Goal: Task Accomplishment & Management: Use online tool/utility

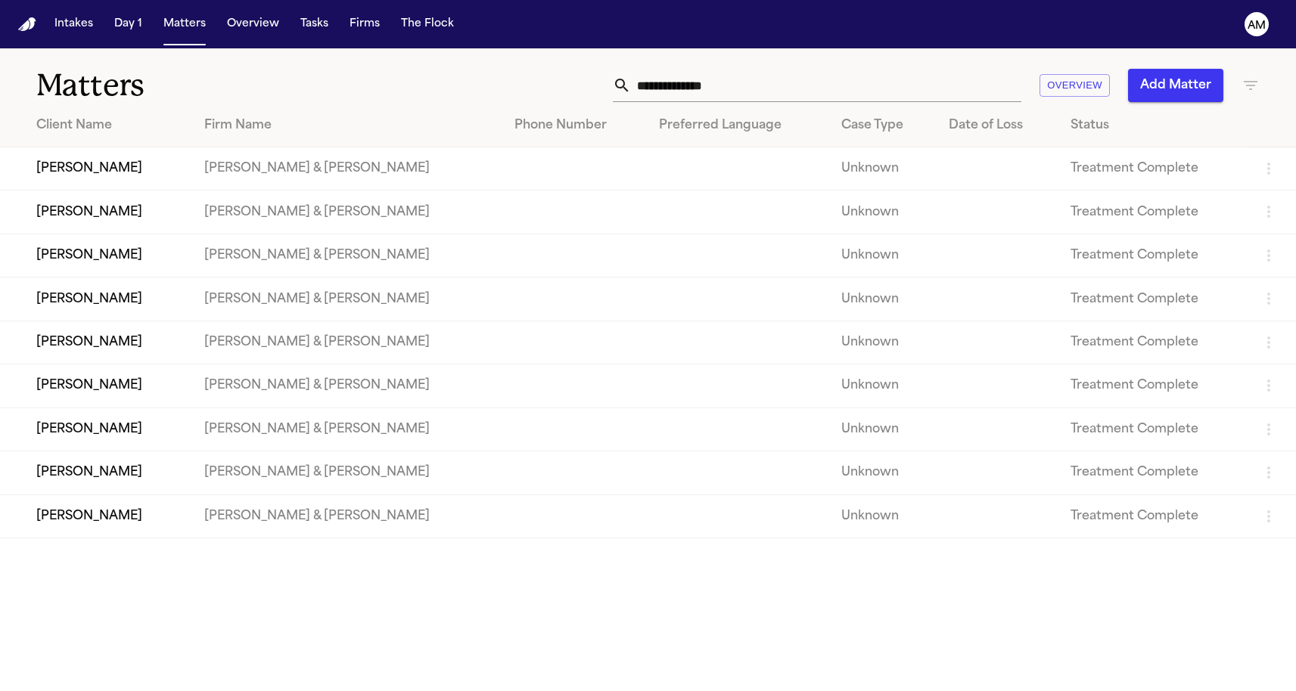
click at [1244, 79] on icon "button" at bounding box center [1250, 85] width 18 height 18
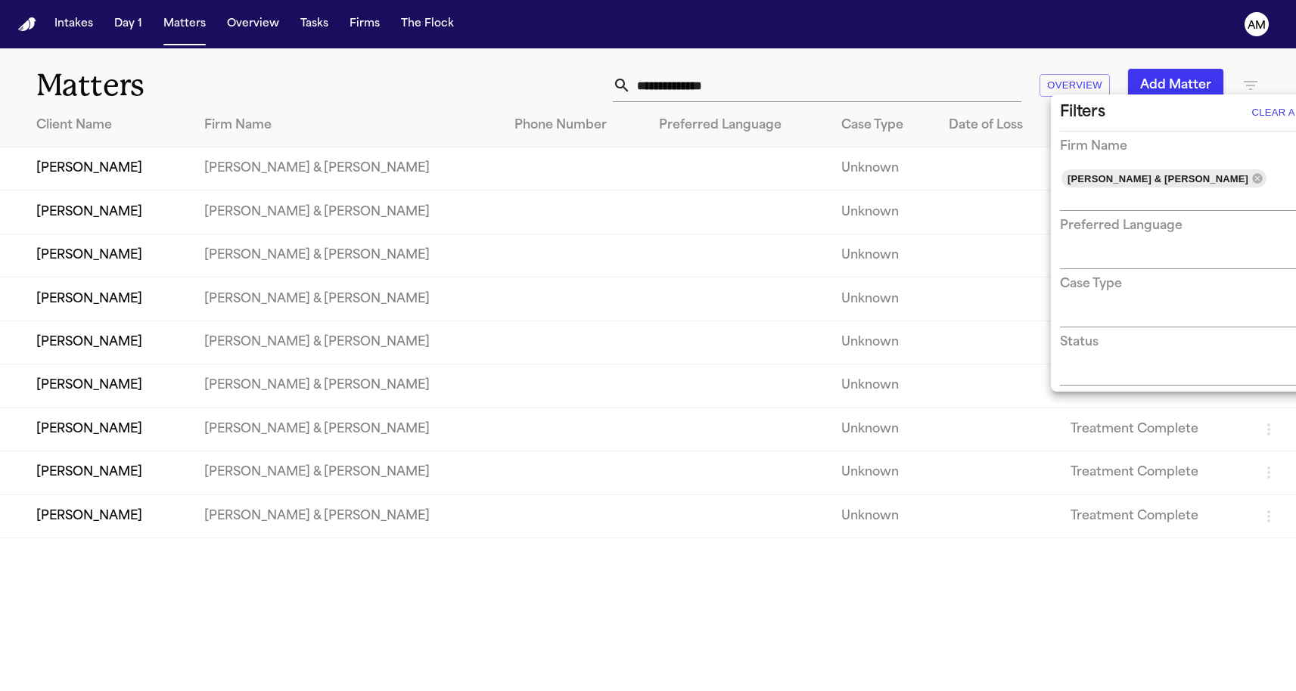
click at [1244, 79] on div at bounding box center [648, 345] width 1296 height 691
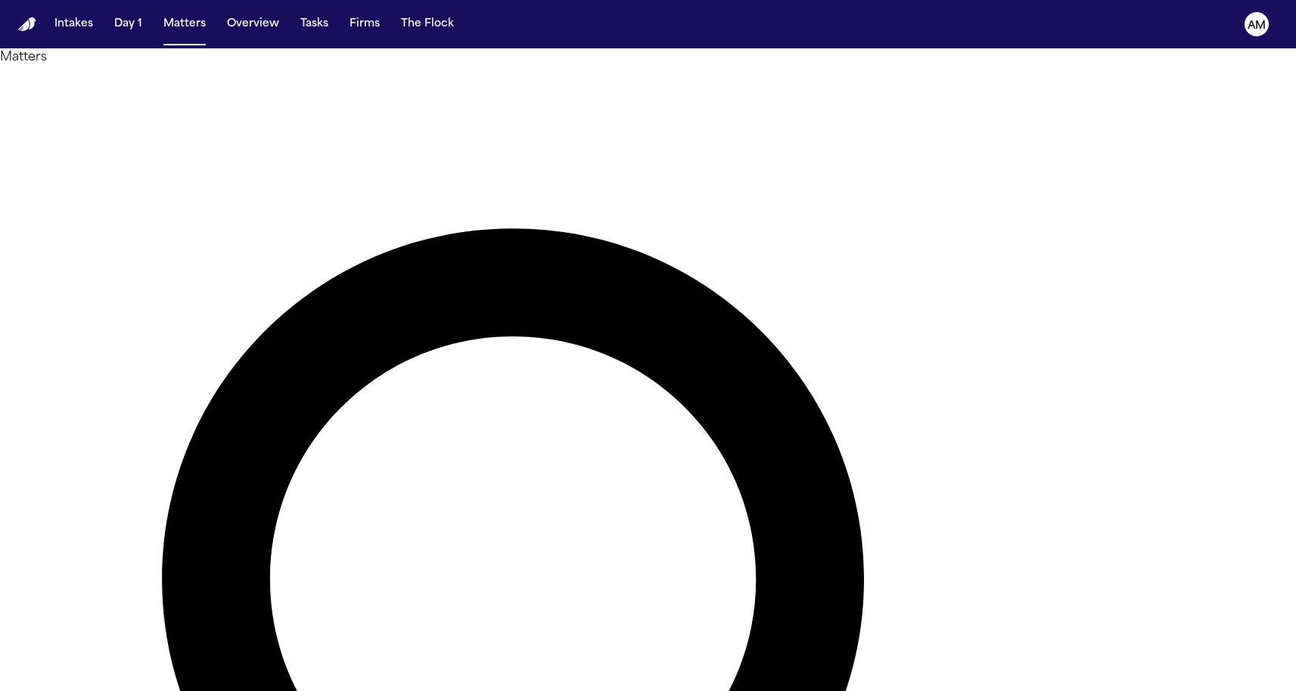
scroll to position [17, 0]
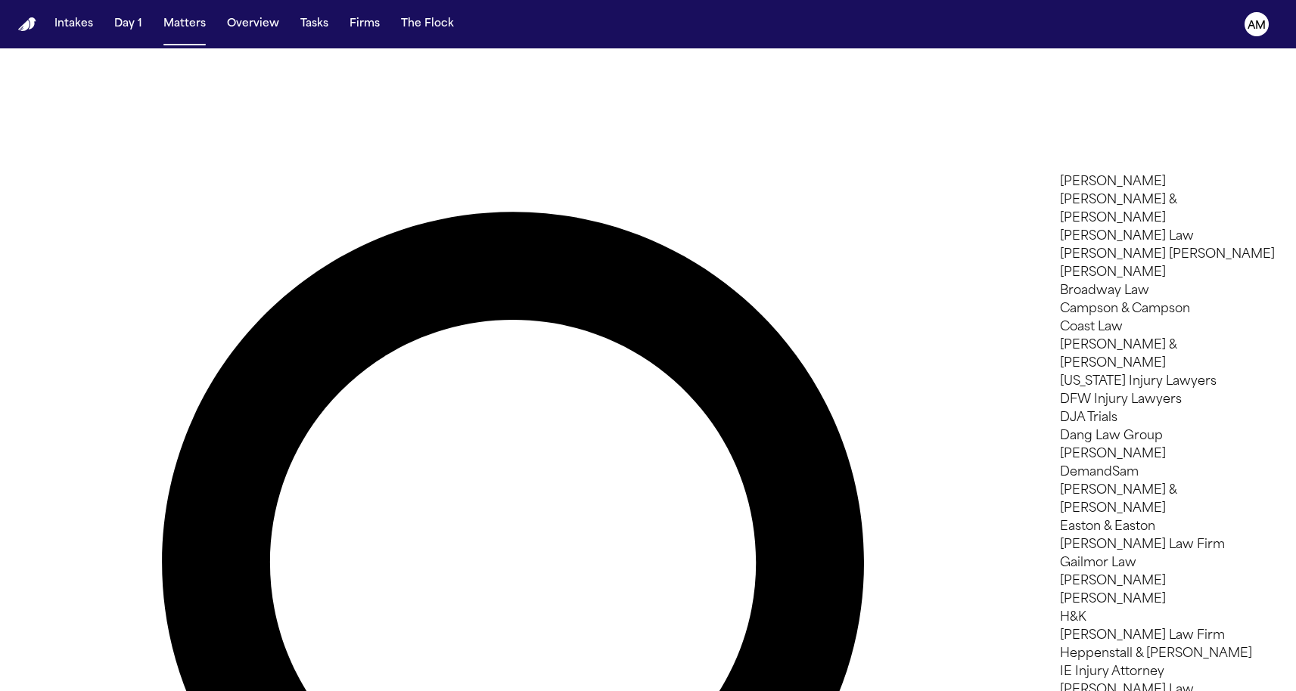
type input "*"
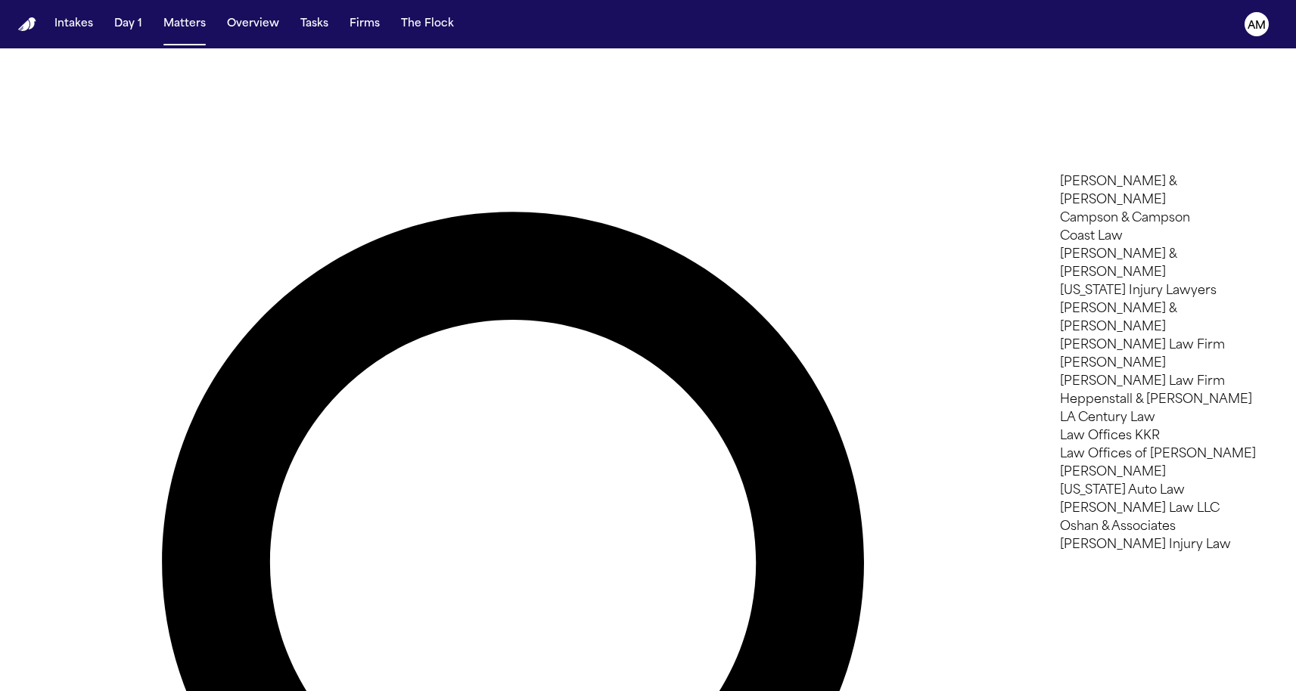
click at [1102, 272] on li "[PERSON_NAME] & [PERSON_NAME]" at bounding box center [1167, 264] width 215 height 36
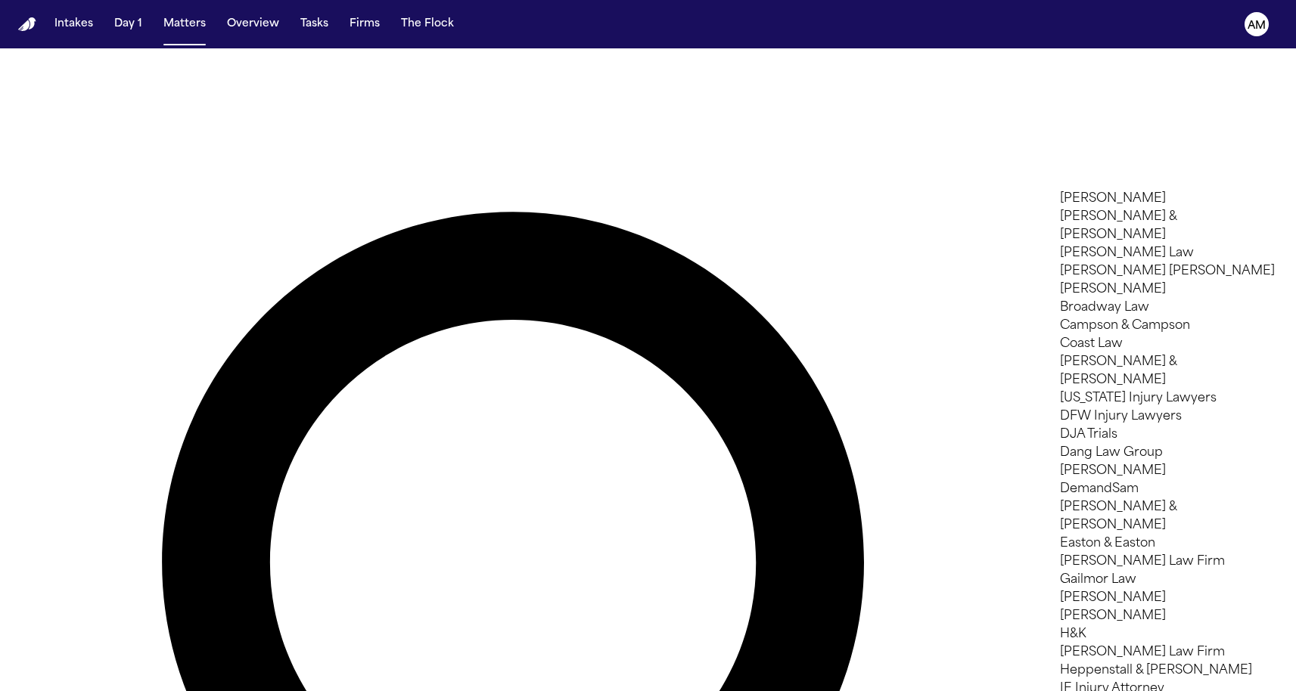
scroll to position [0, 0]
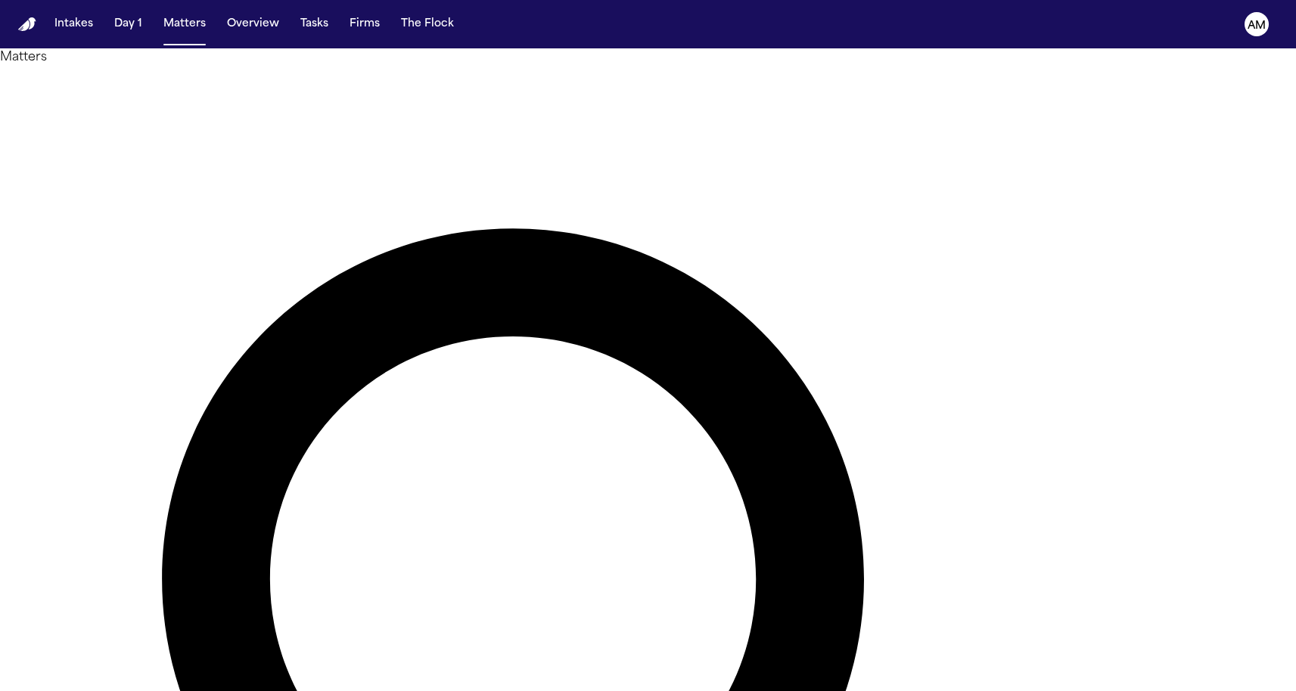
click at [439, 691] on div at bounding box center [648, 691] width 1296 height 0
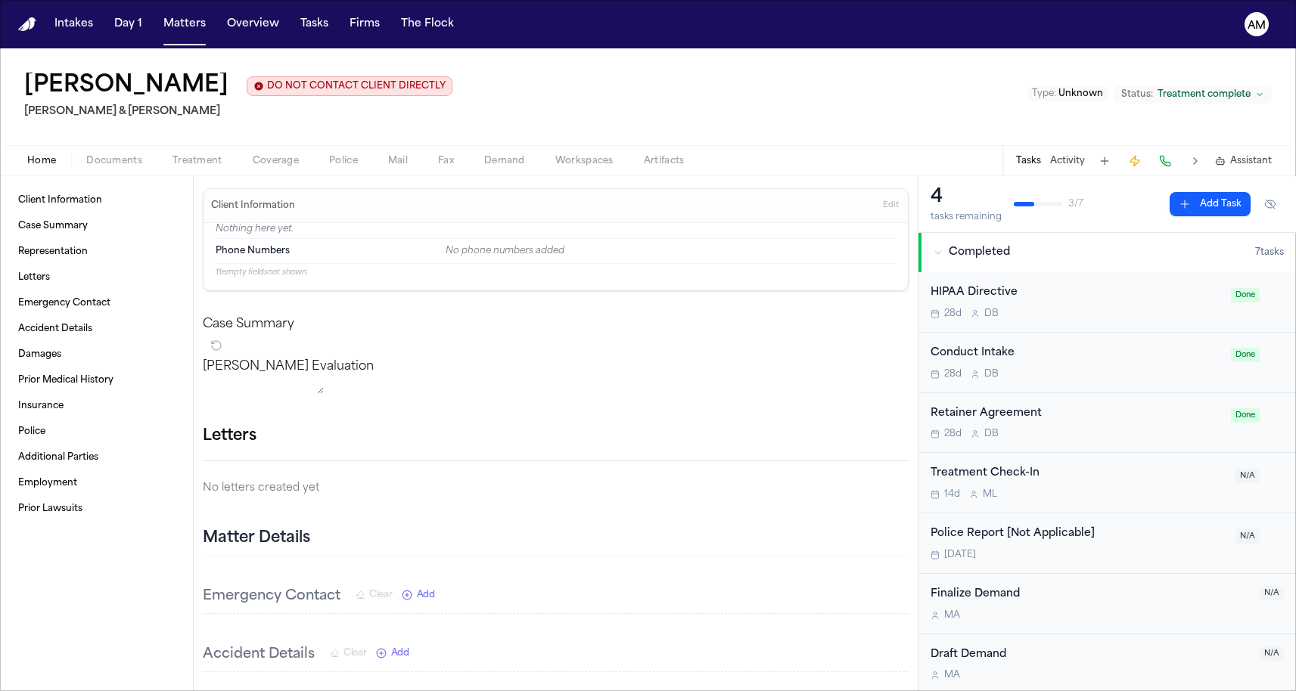
click at [194, 172] on div "Home Documents Treatment Coverage Police Mail Fax Demand Workspaces Artifacts T…" at bounding box center [648, 160] width 1296 height 30
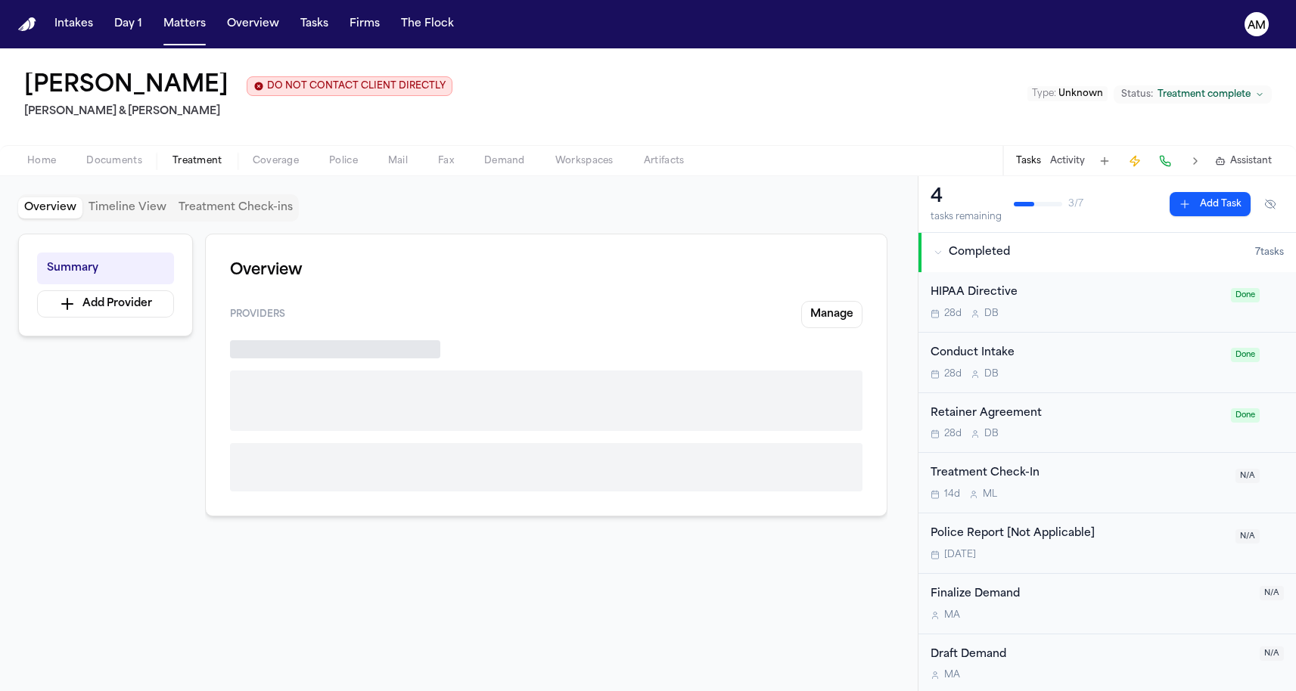
click at [194, 170] on span "button" at bounding box center [197, 170] width 68 height 2
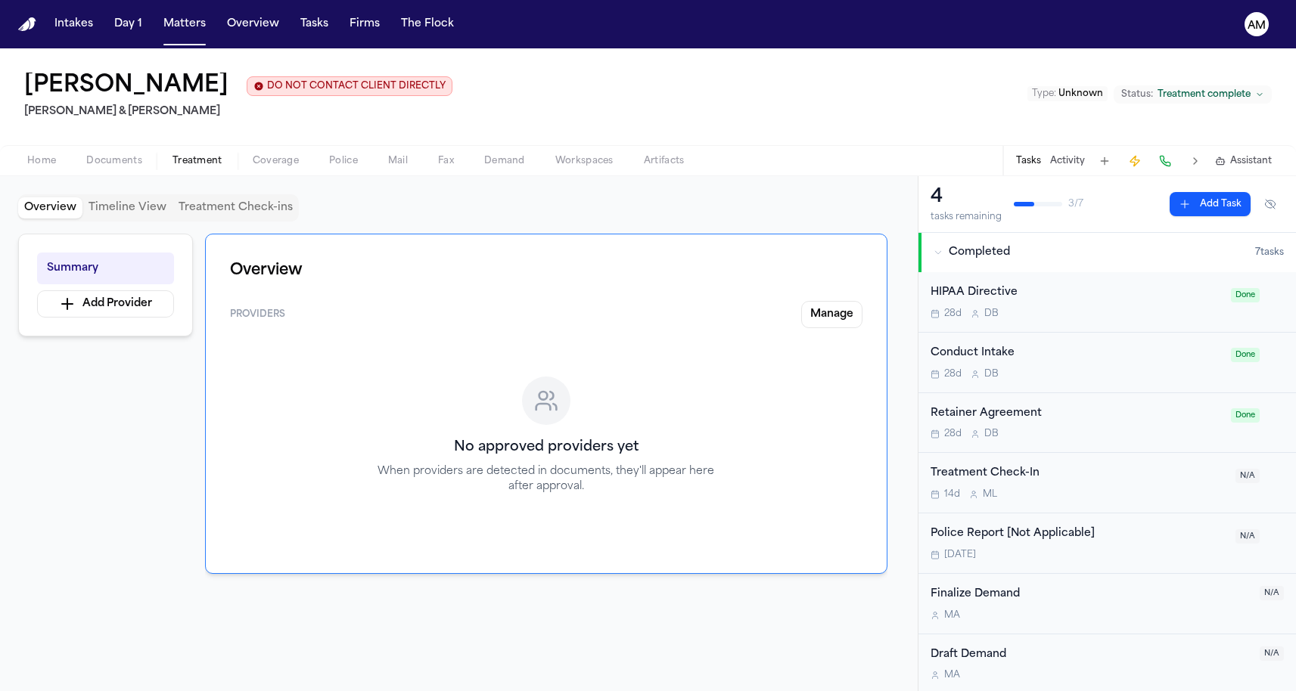
click at [272, 175] on div "Home Documents Treatment Coverage Police Mail Fax Demand Workspaces Artifacts T…" at bounding box center [648, 160] width 1296 height 30
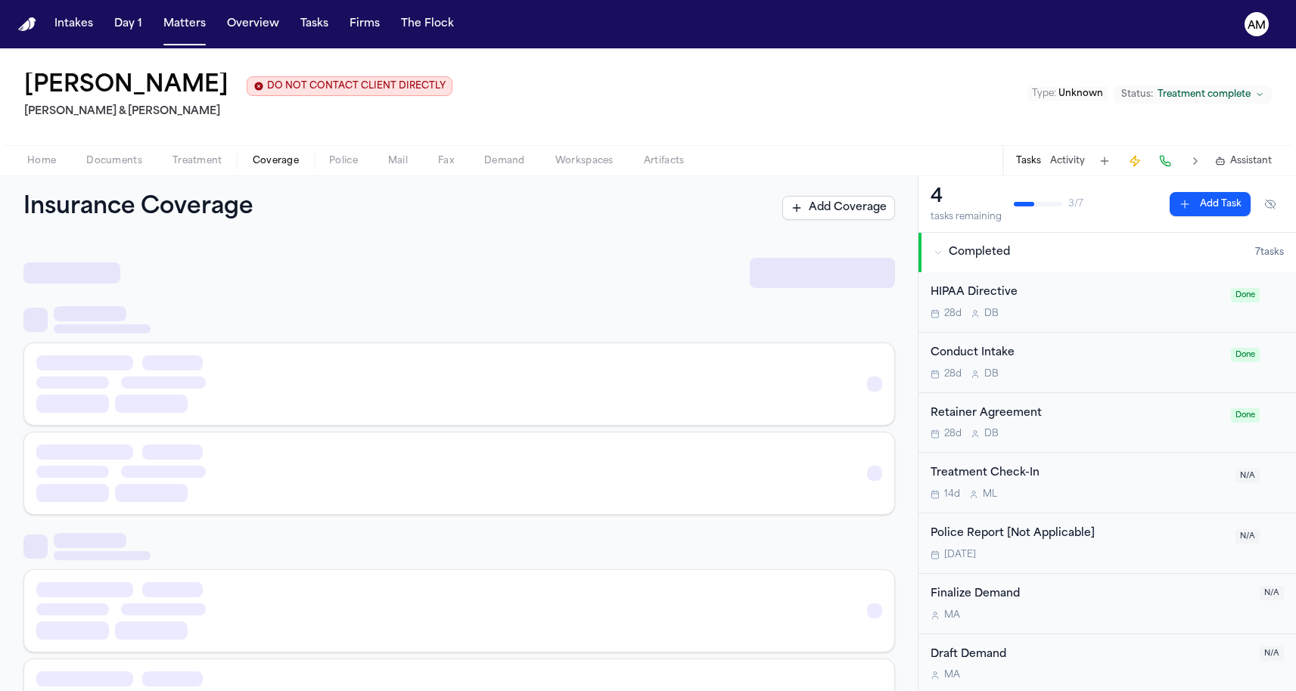
click at [270, 163] on span "Coverage" at bounding box center [276, 161] width 46 height 12
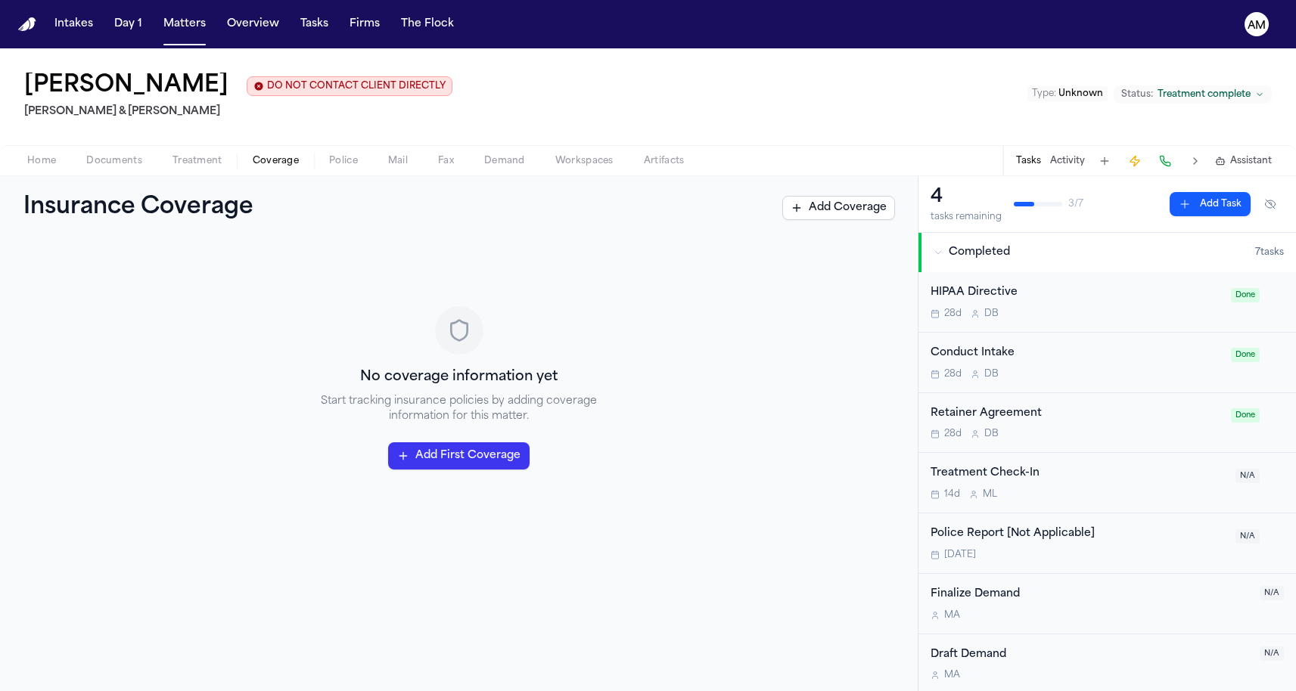
click at [161, 157] on button "Treatment" at bounding box center [197, 161] width 80 height 18
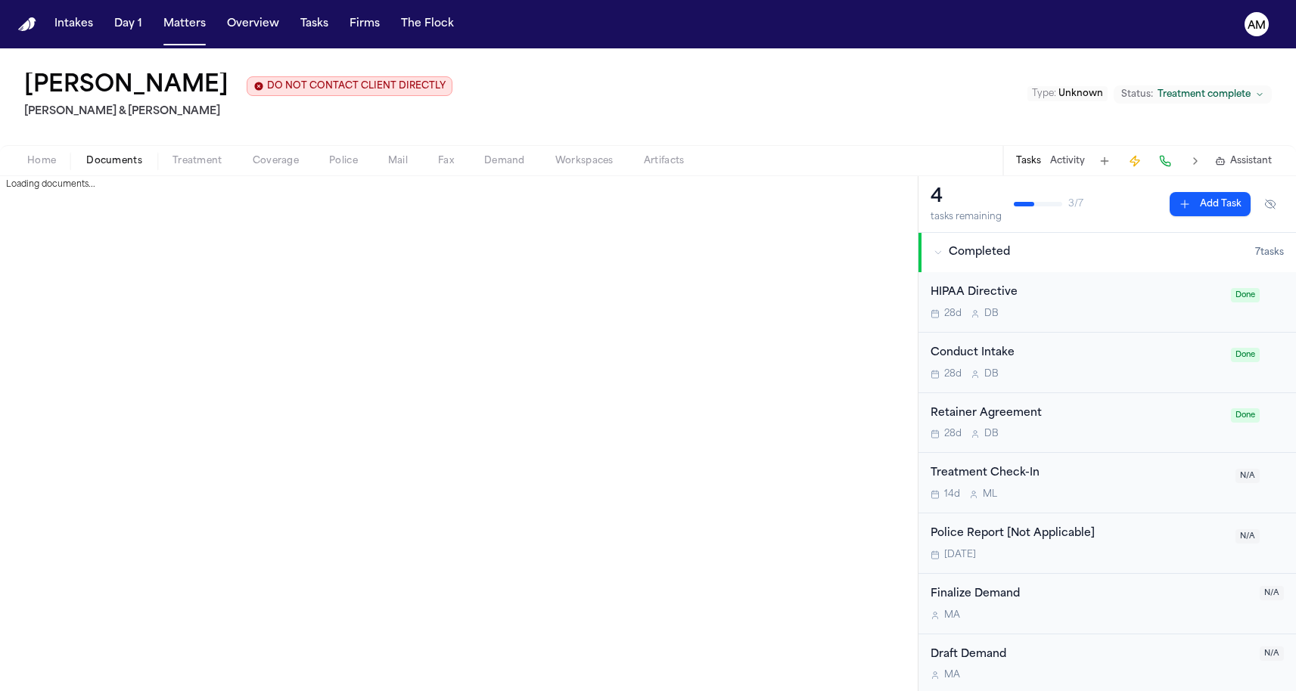
click at [126, 157] on span "Documents" at bounding box center [114, 161] width 56 height 12
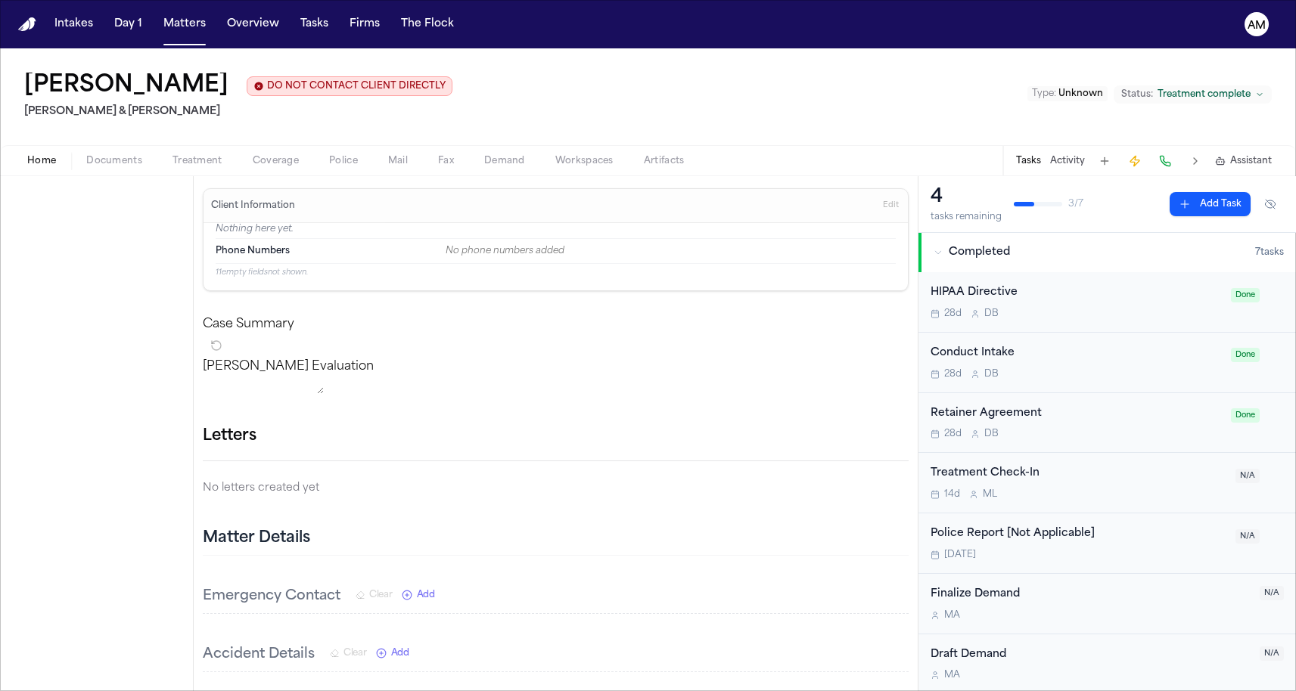
click at [31, 155] on span "Home" at bounding box center [41, 161] width 29 height 12
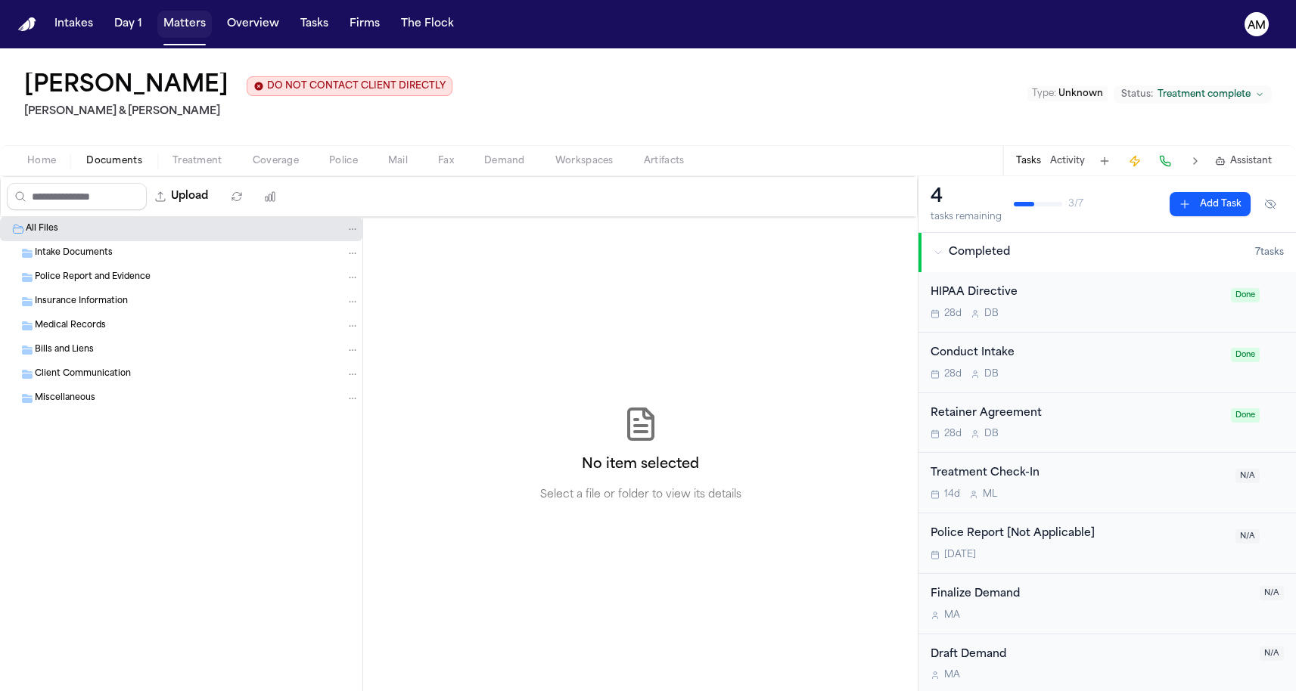
click at [192, 28] on button "Matters" at bounding box center [184, 24] width 54 height 27
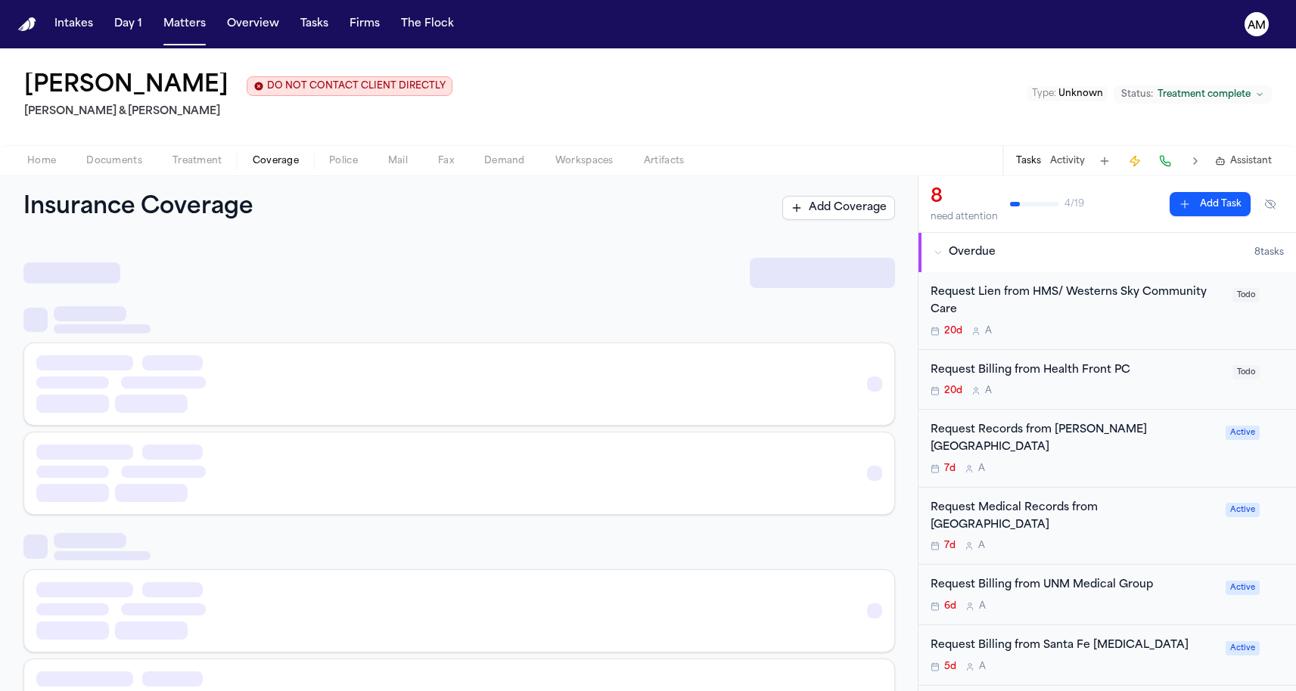
click at [247, 166] on button "Coverage" at bounding box center [275, 161] width 76 height 18
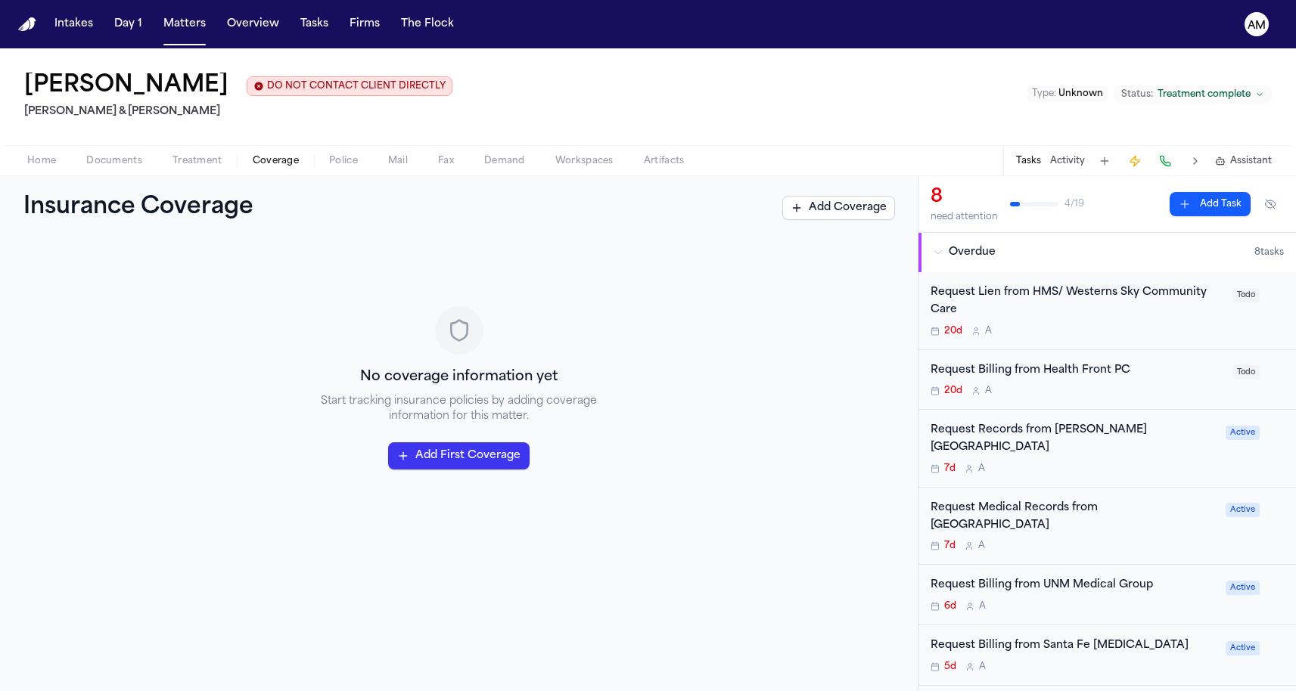
click at [211, 166] on span "Treatment" at bounding box center [197, 161] width 50 height 12
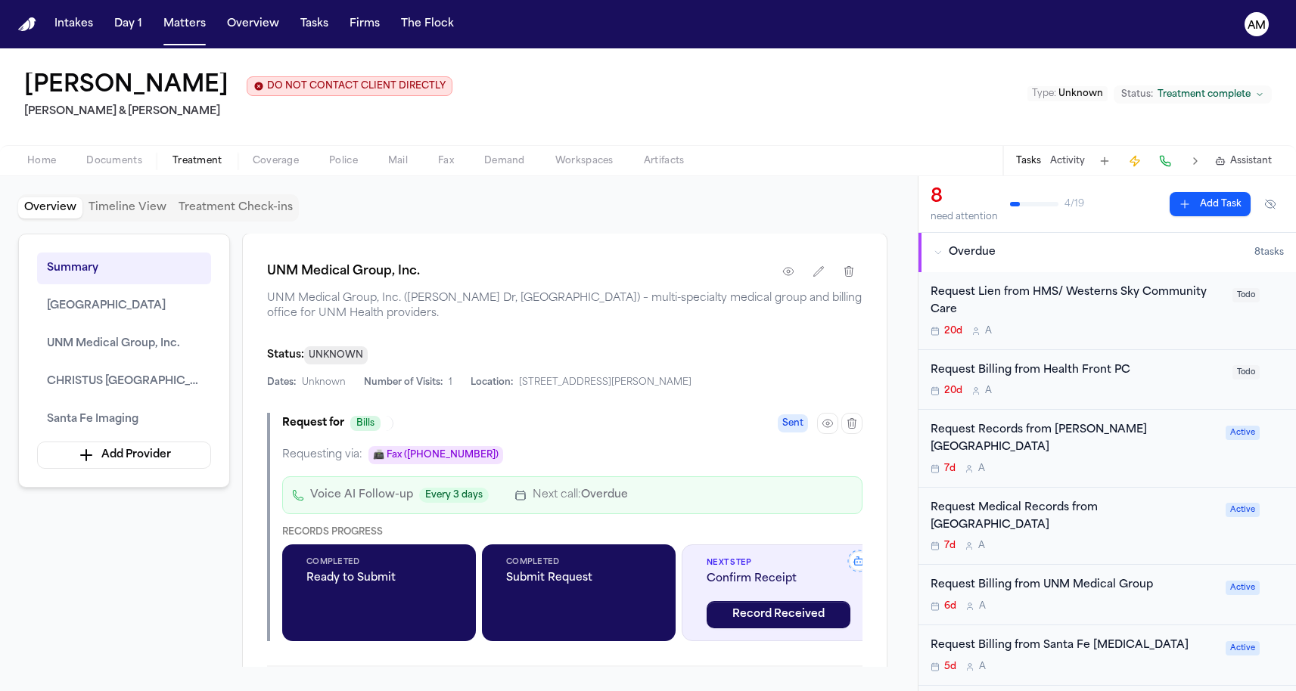
scroll to position [1361, 0]
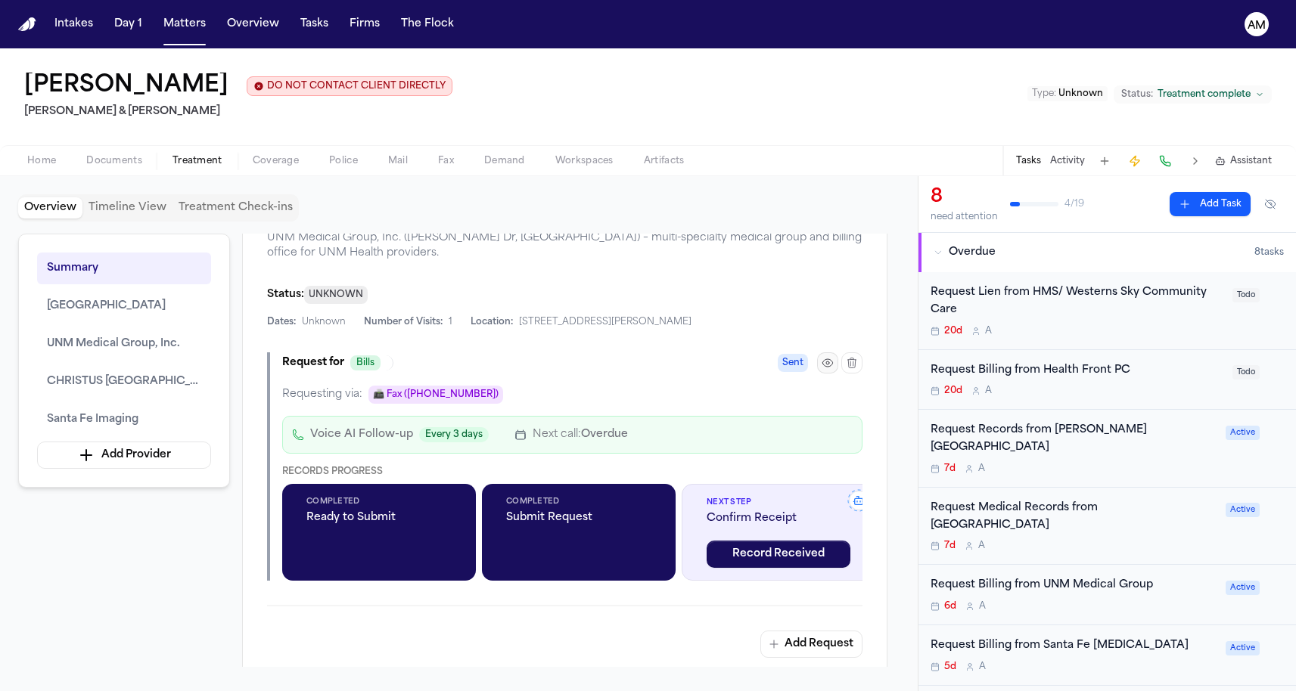
click at [827, 374] on button "button" at bounding box center [827, 362] width 21 height 21
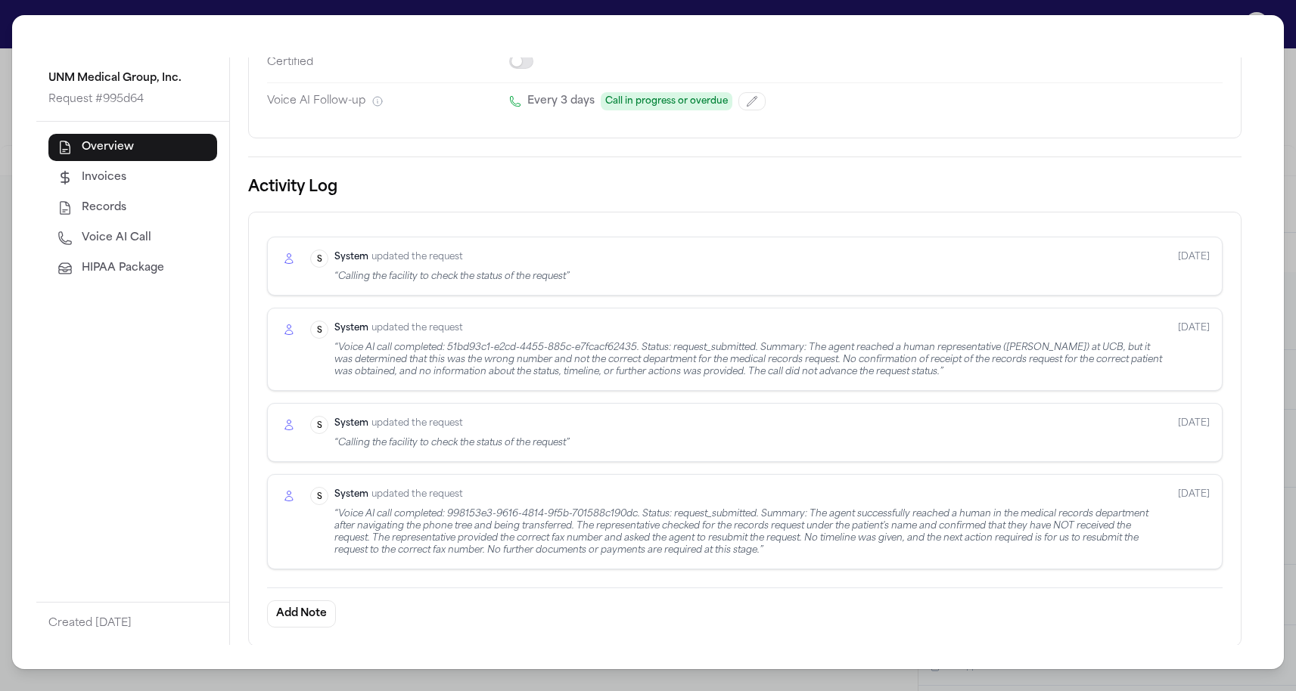
scroll to position [345, 0]
click at [113, 233] on span "Voice AI Call" at bounding box center [117, 238] width 70 height 15
select select "***"
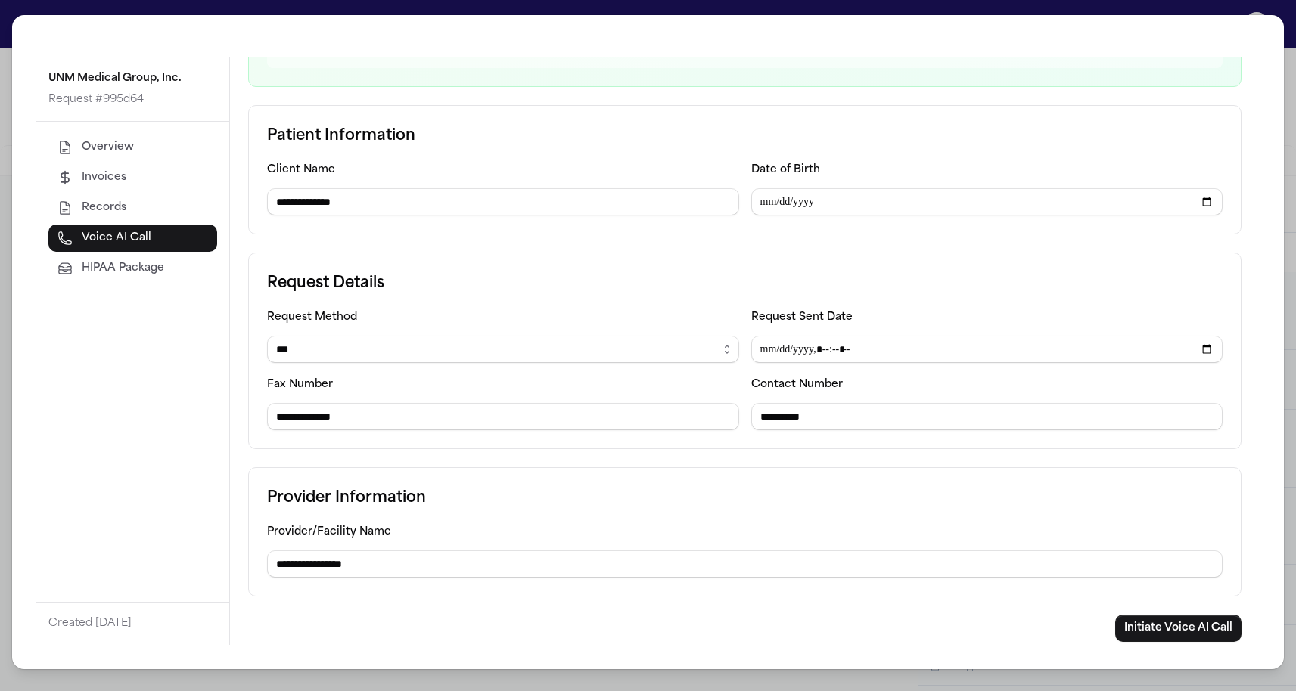
scroll to position [196, 0]
click at [1135, 629] on button "Initiate Voice AI Call" at bounding box center [1178, 628] width 126 height 27
click at [4, 409] on div "**********" at bounding box center [648, 345] width 1296 height 691
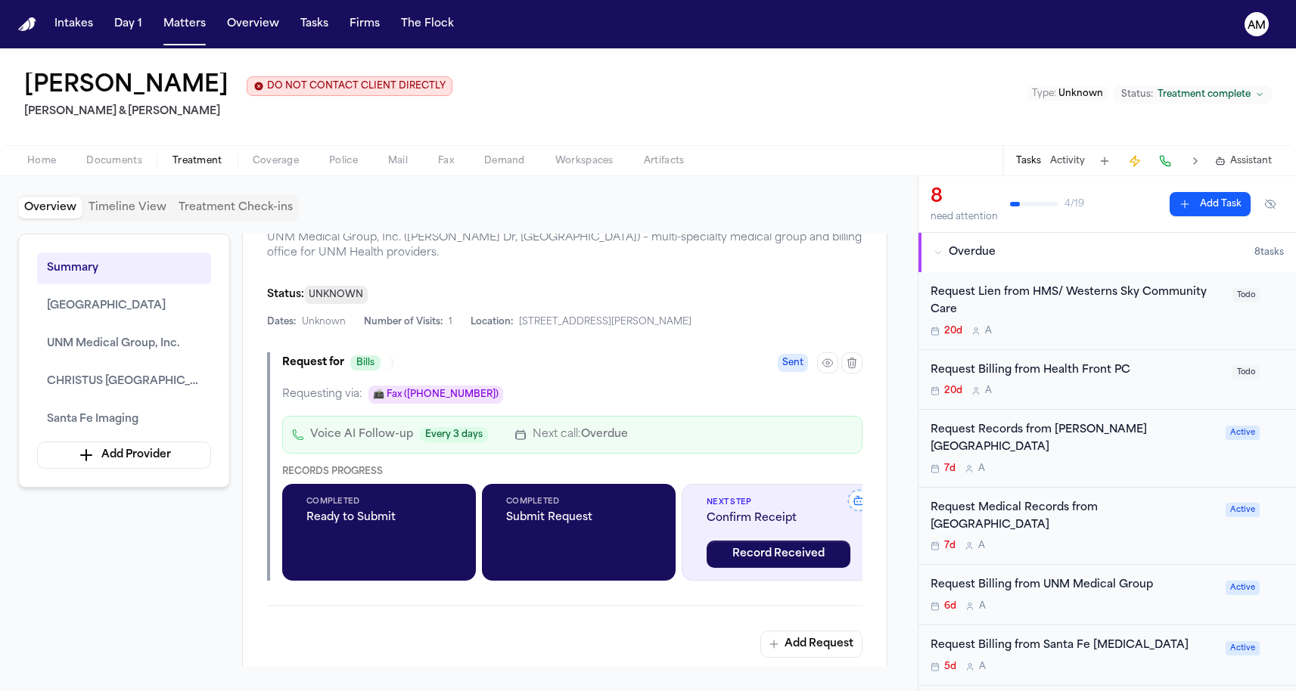
click at [129, 172] on div "Home Documents Treatment Coverage Police Mail Fax Demand Workspaces Artifacts T…" at bounding box center [648, 160] width 1296 height 30
click at [129, 166] on span "Documents" at bounding box center [114, 161] width 56 height 12
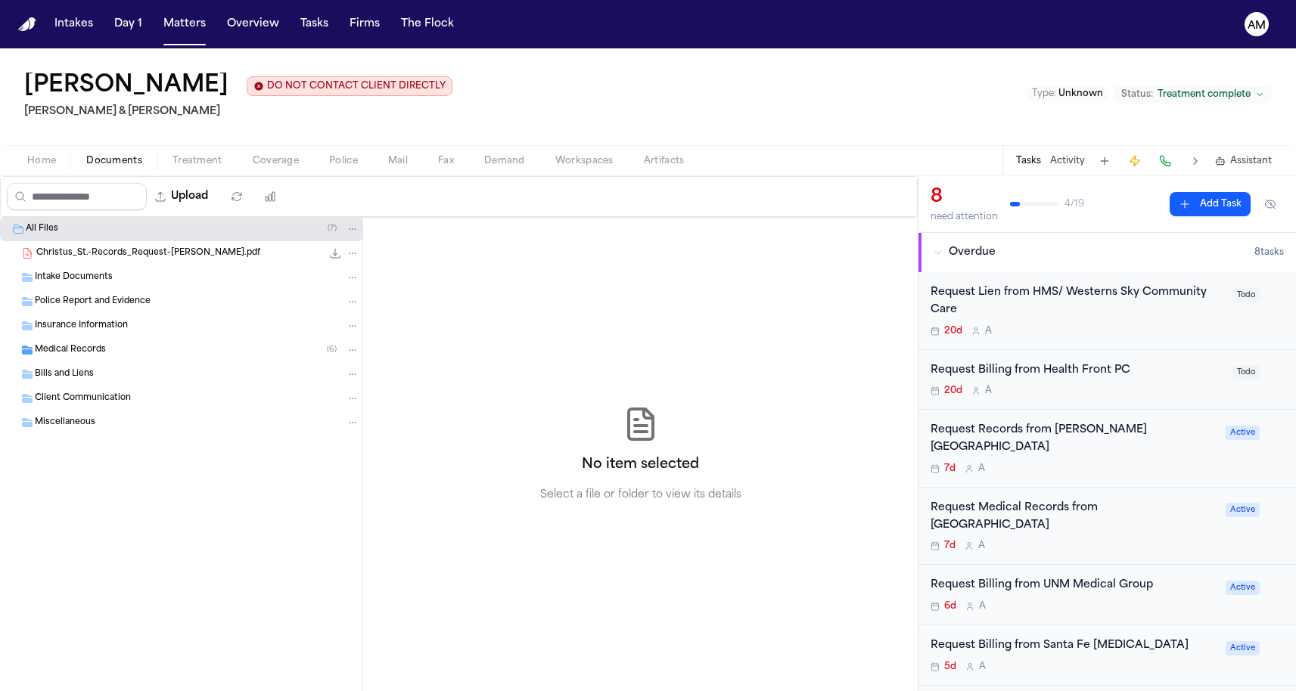
click at [95, 344] on div "Medical Records ( 6 )" at bounding box center [181, 350] width 362 height 24
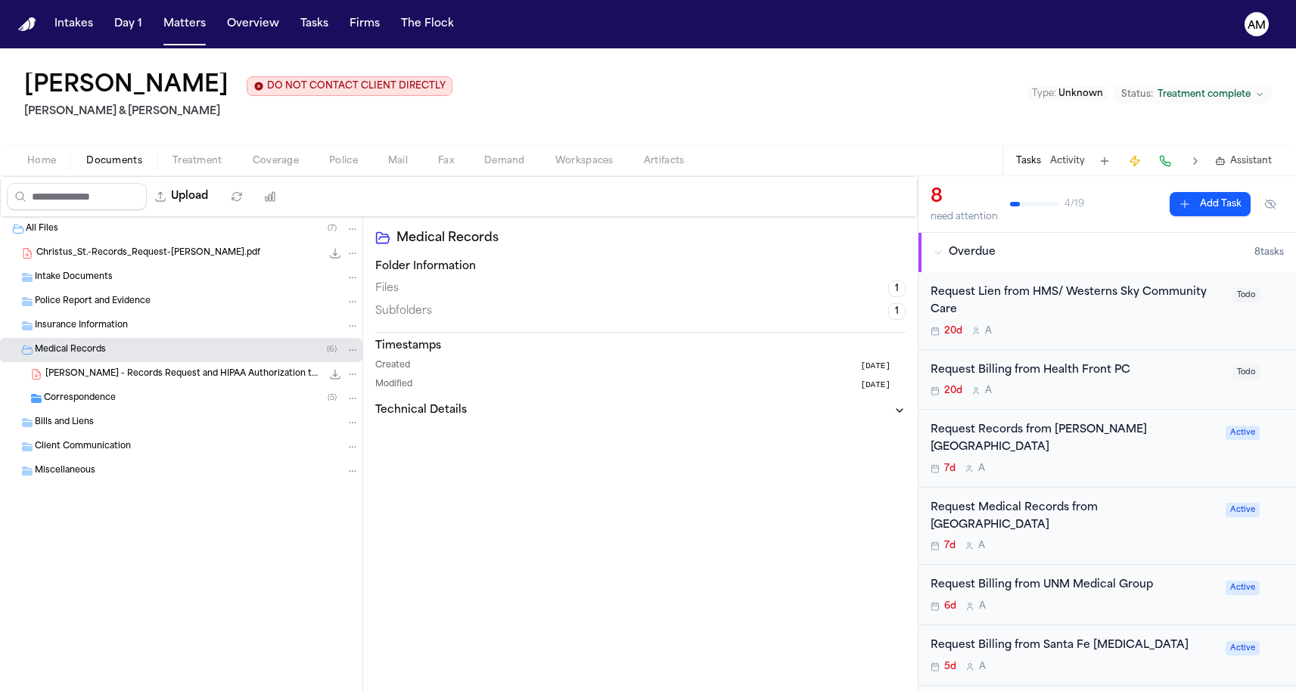
click at [98, 405] on span "Correspondence" at bounding box center [80, 399] width 72 height 13
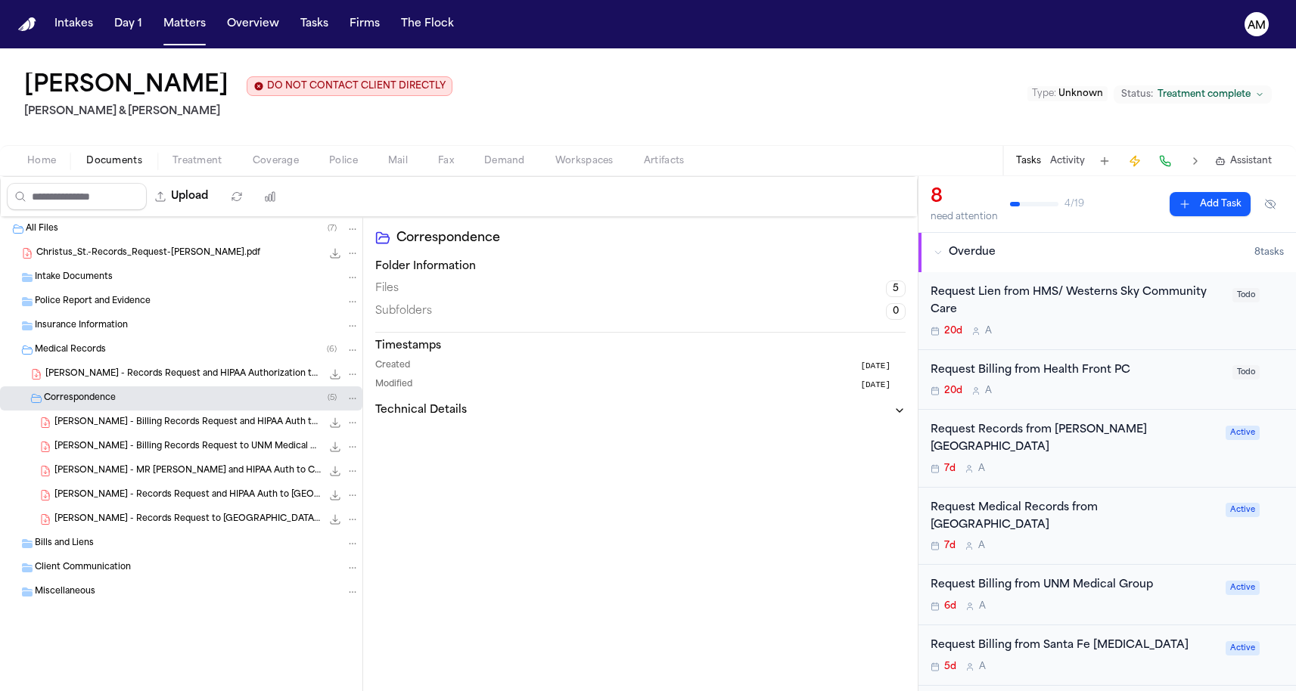
click at [121, 382] on div "J. Ayala - Records Request and HIPAA Authorization to La Familia Medical Center…" at bounding box center [202, 374] width 314 height 15
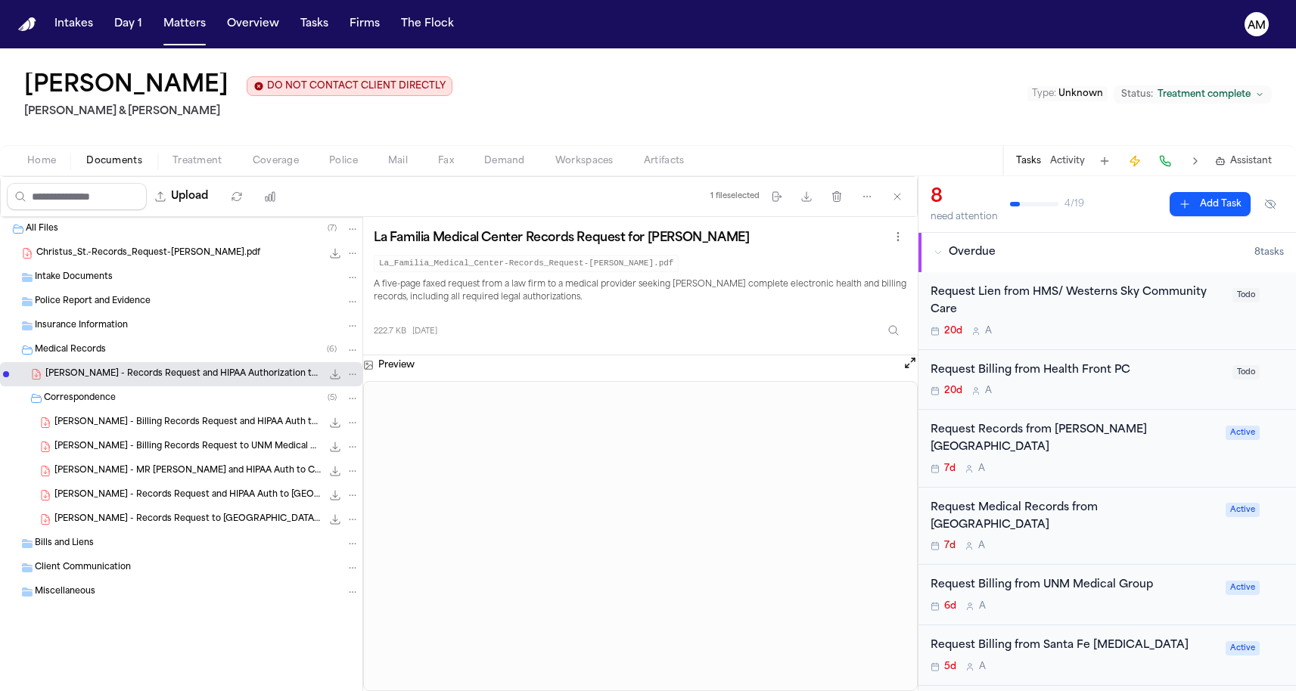
click at [0, 0] on span "230.3 KB • PDF" at bounding box center [0, 0] width 0 height 0
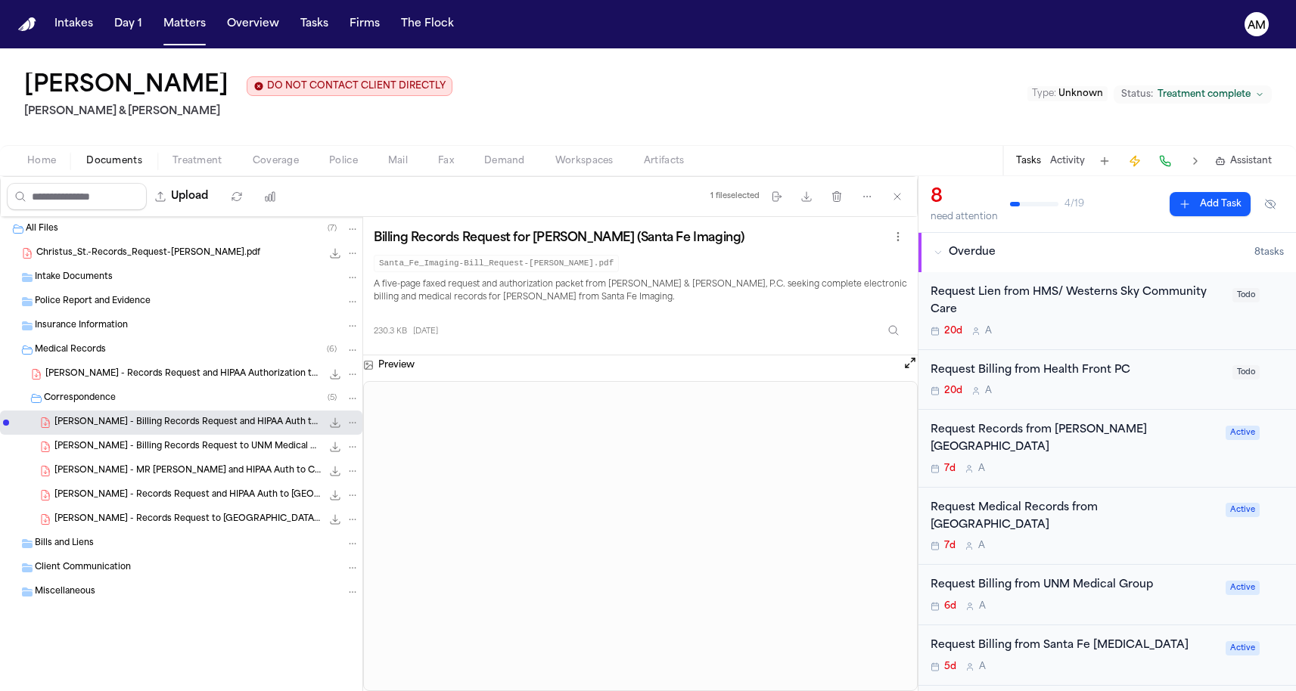
click at [250, 439] on div "J. Ayala - Billing Records Request to UNM Medical Group - 3.26.21 230.8 KB • PDF" at bounding box center [181, 447] width 362 height 24
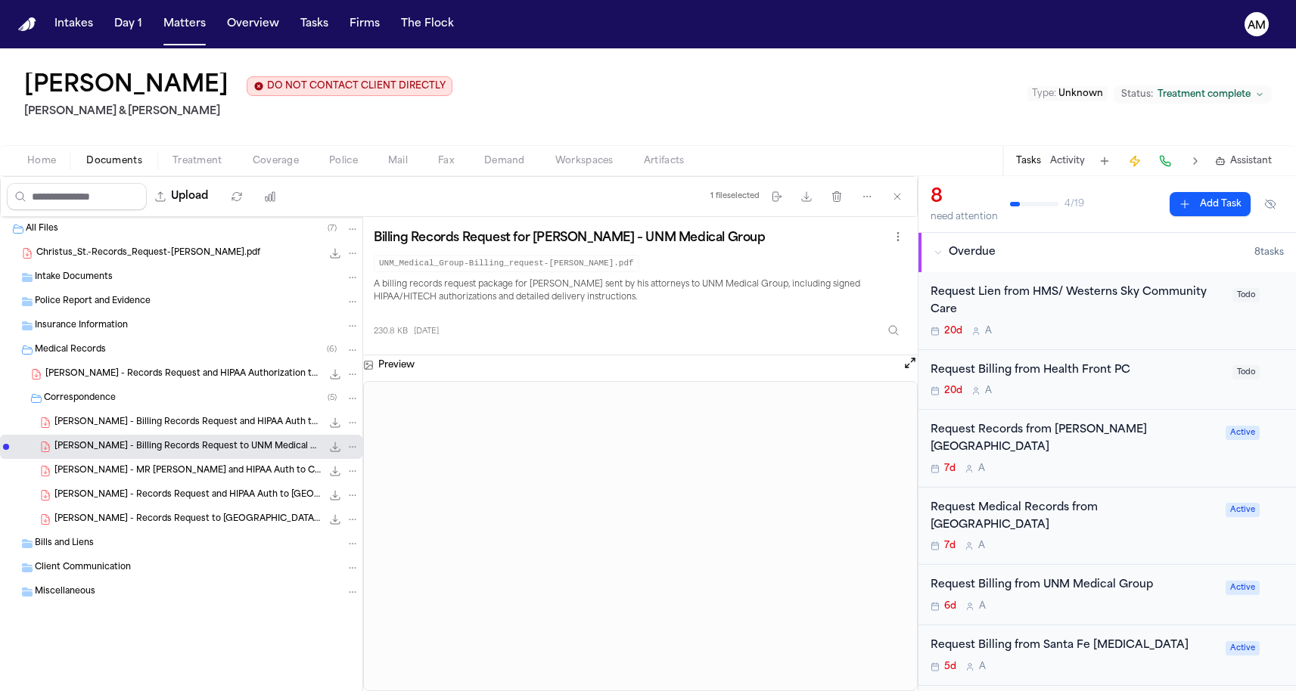
click at [226, 427] on span "J. Ayala - Billing Records Request and HIPAA Auth to Santa Fe Imaging - 8.12.25" at bounding box center [187, 423] width 267 height 13
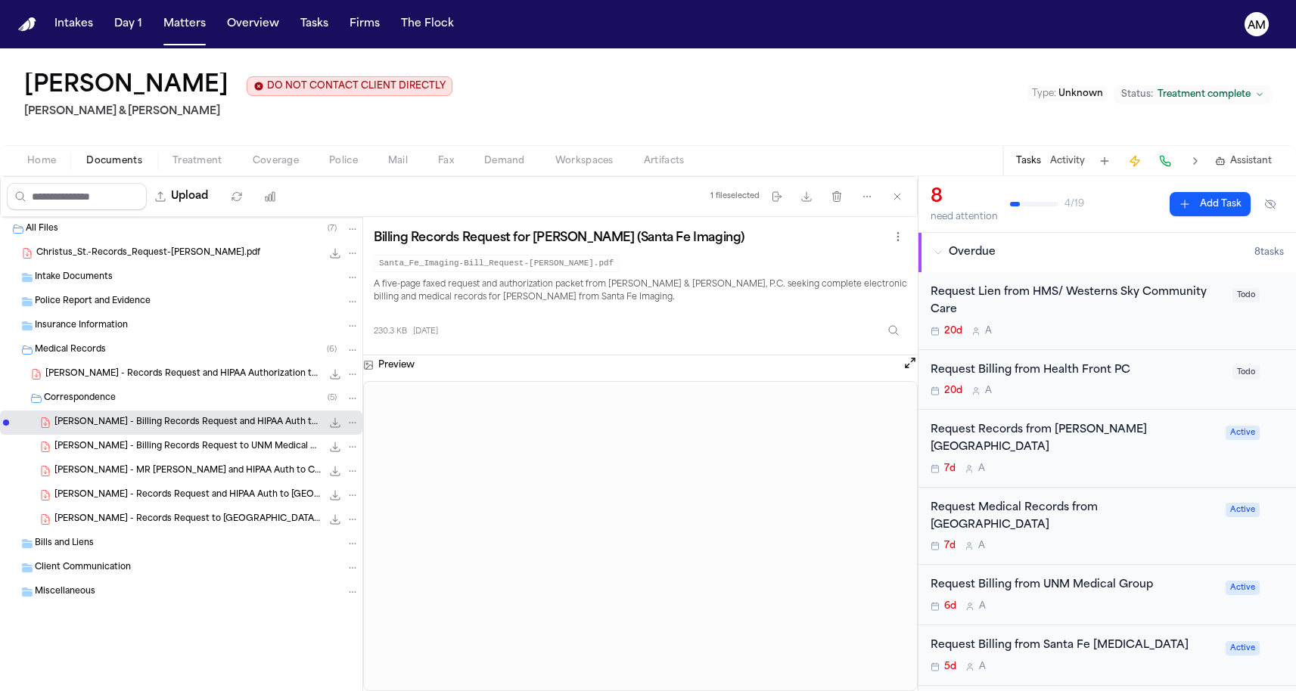
click at [217, 468] on span "J. Ayala - MR Request and HIPAA Auth to Christus St. Vincent - 8.12.25" at bounding box center [187, 471] width 267 height 13
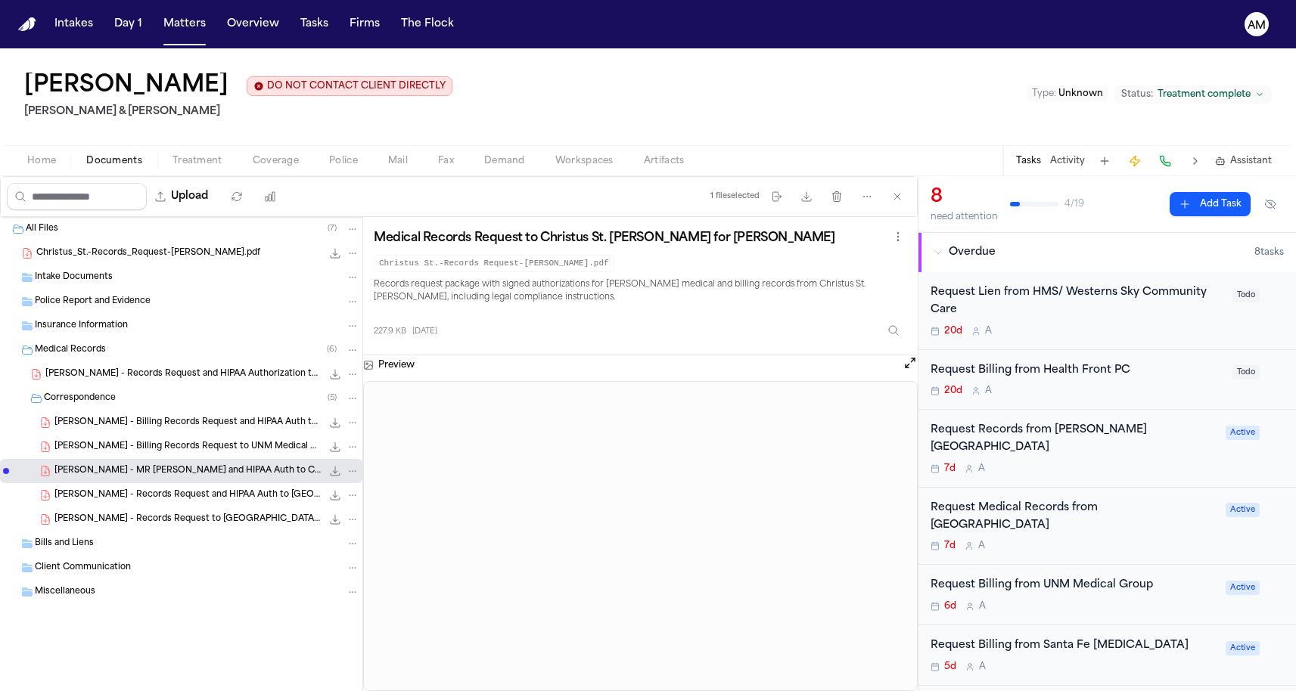
click at [196, 498] on span "J. Ayala - Records Request and HIPAA Auth to Guadalupe County Hospital - 8.12.25" at bounding box center [187, 495] width 267 height 13
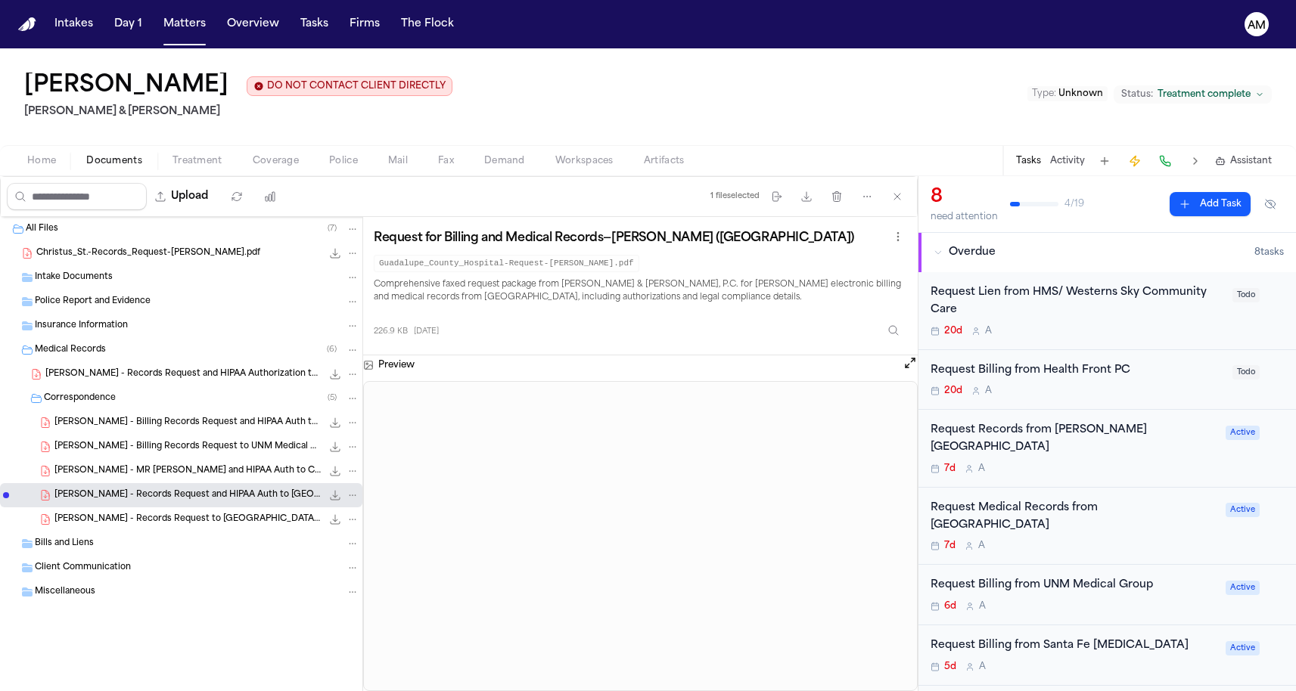
click at [192, 511] on div "J. Ayala - Records Request to La Familia Medical Center - Undated 222.7 KB • PDF" at bounding box center [181, 520] width 362 height 24
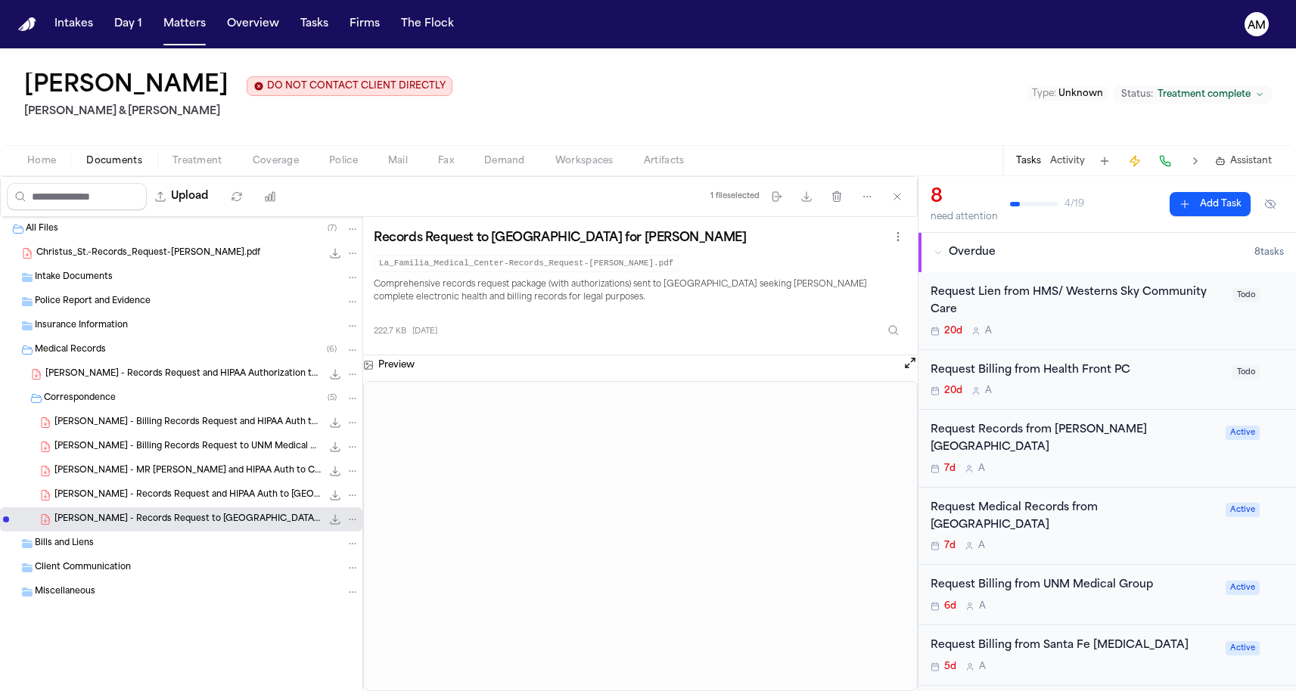
click at [461, 328] on div "222.7 KB 20 days ago" at bounding box center [640, 327] width 533 height 33
click at [110, 157] on span "Documents" at bounding box center [114, 161] width 56 height 12
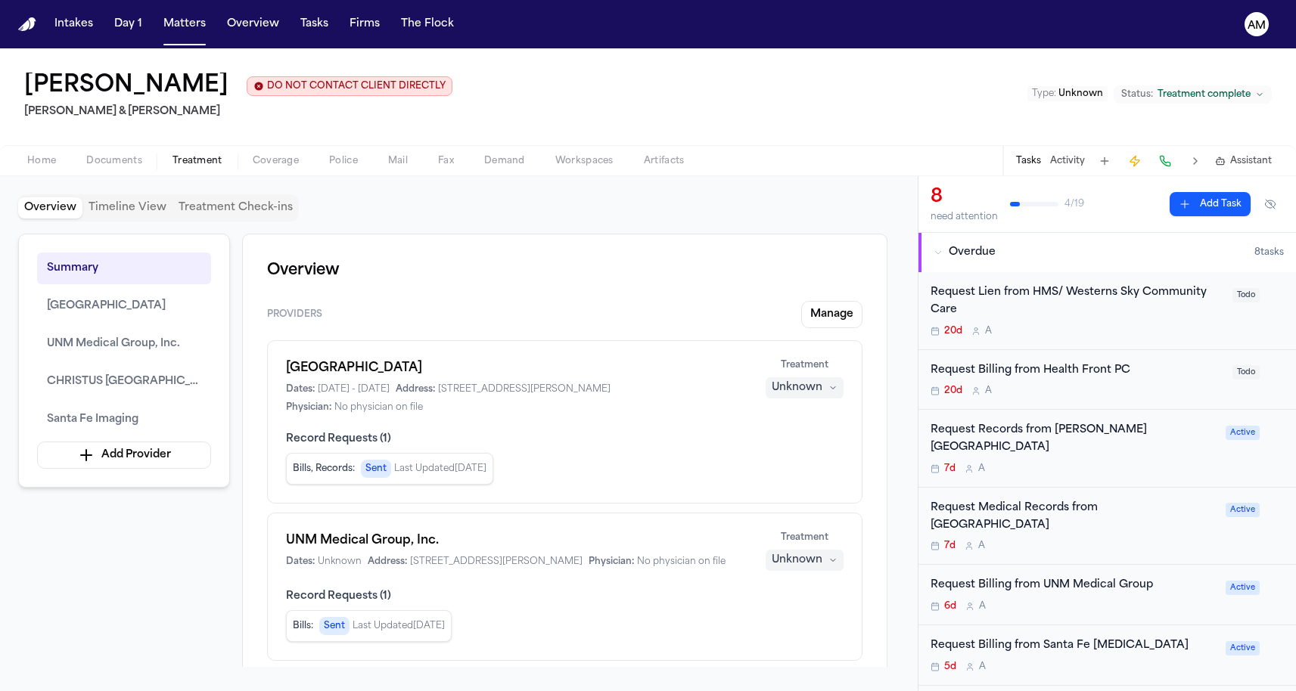
click at [189, 161] on span "Treatment" at bounding box center [197, 161] width 50 height 12
click at [149, 314] on span "[GEOGRAPHIC_DATA]" at bounding box center [106, 306] width 119 height 18
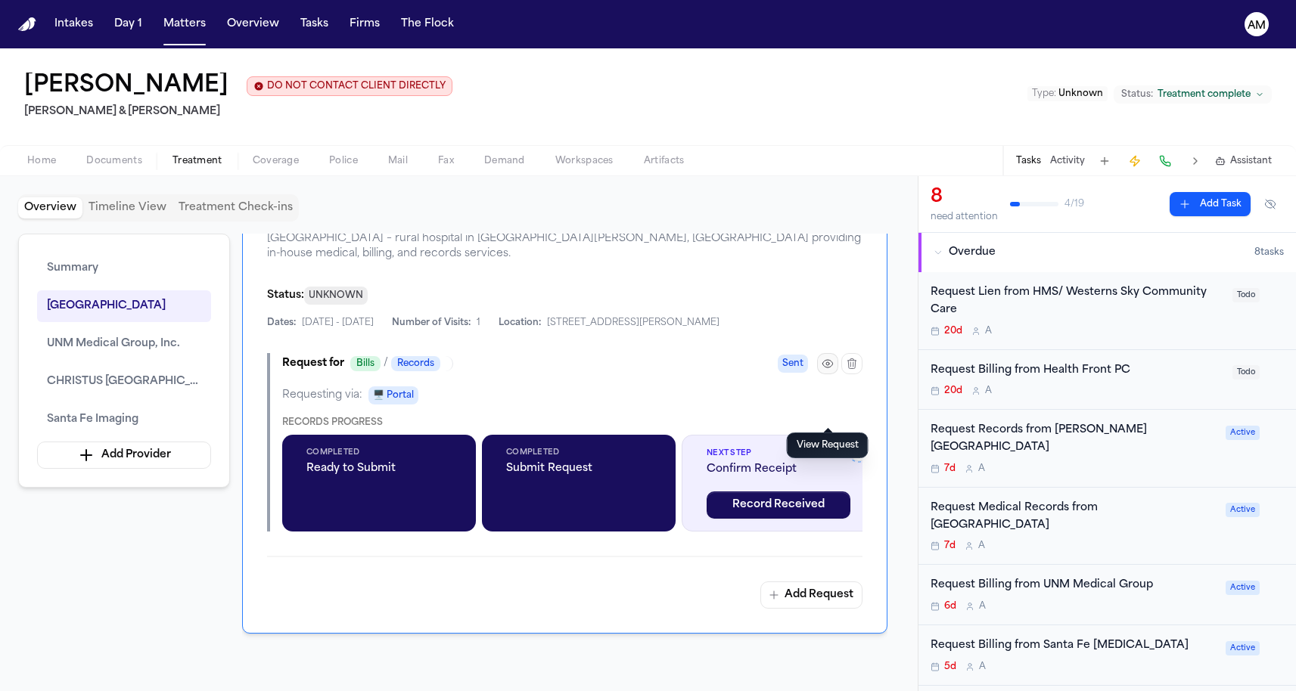
click at [824, 370] on icon "button" at bounding box center [827, 364] width 12 height 12
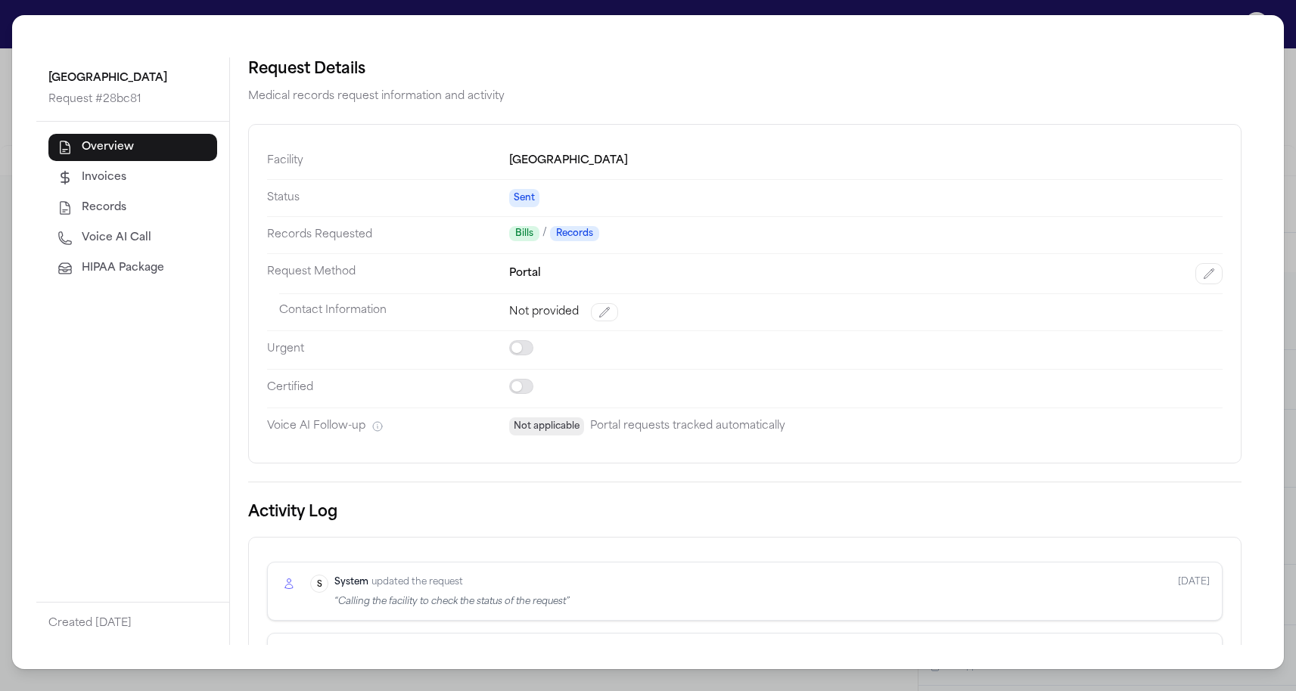
click at [147, 228] on button "Voice AI Call" at bounding box center [132, 238] width 169 height 27
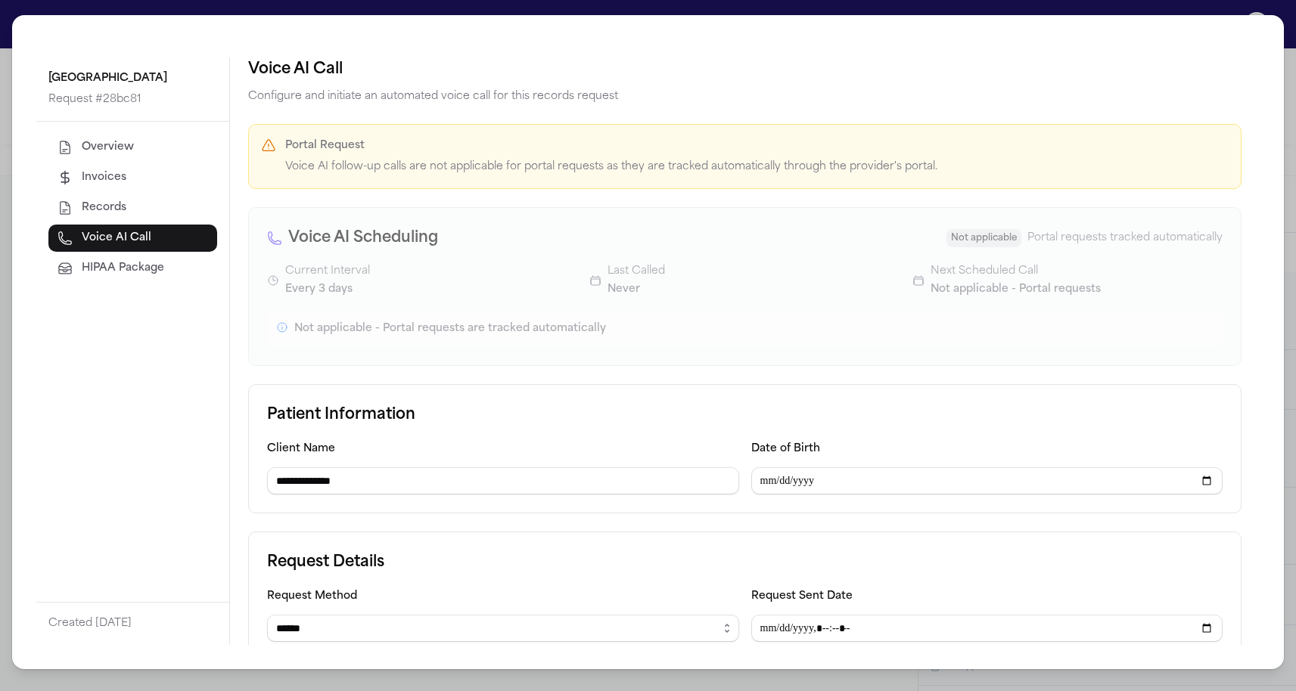
click at [938, 286] on p "Not applicable - Portal requests" at bounding box center [1015, 290] width 170 height 18
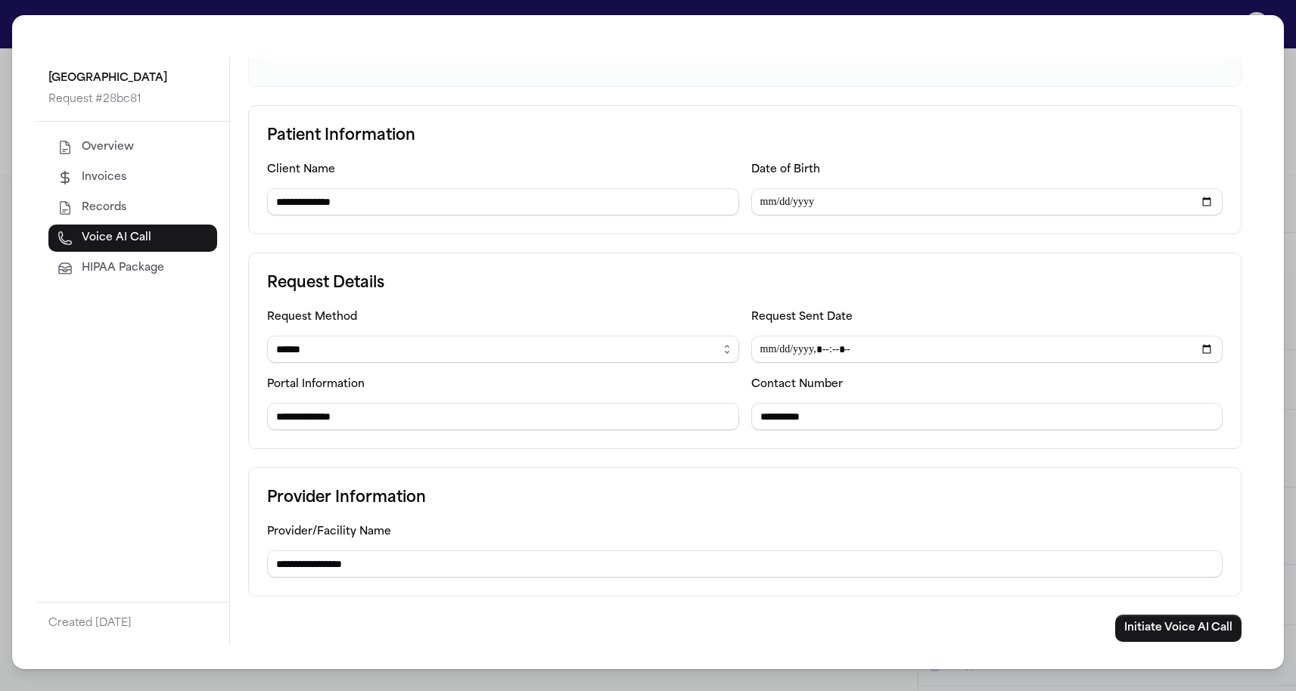
scroll to position [279, 0]
click at [128, 135] on button "Overview" at bounding box center [132, 147] width 169 height 27
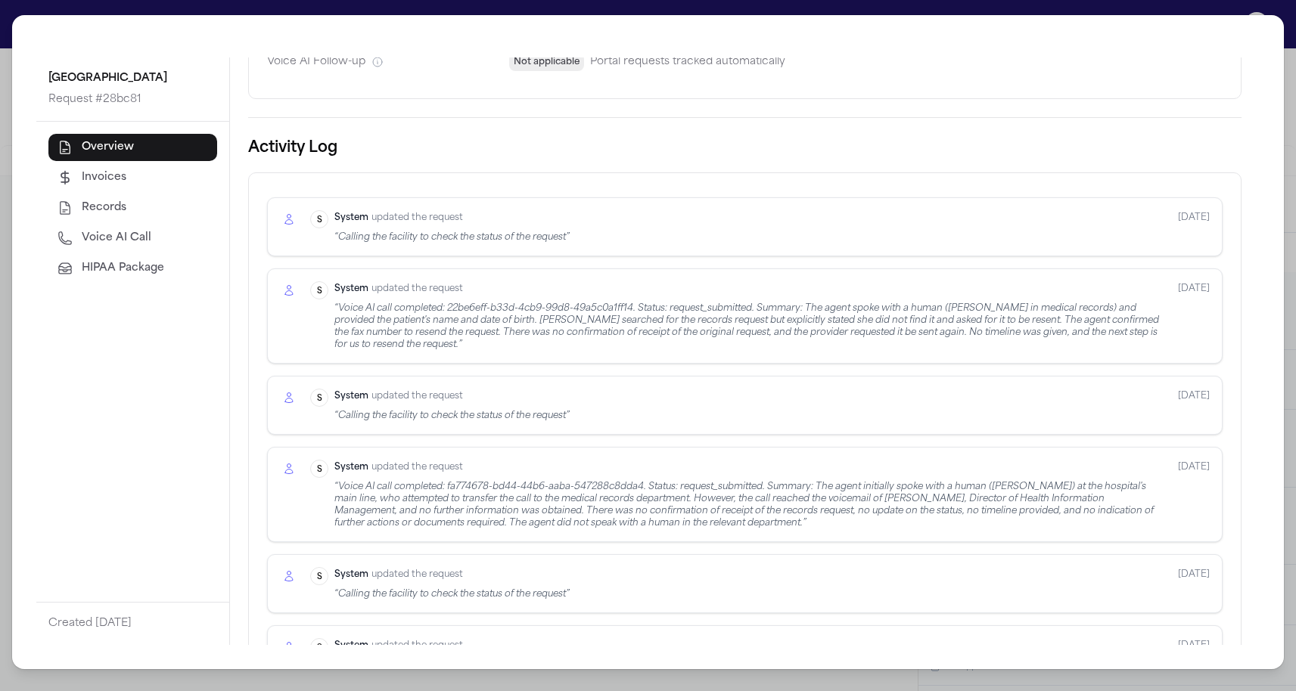
scroll to position [514, 0]
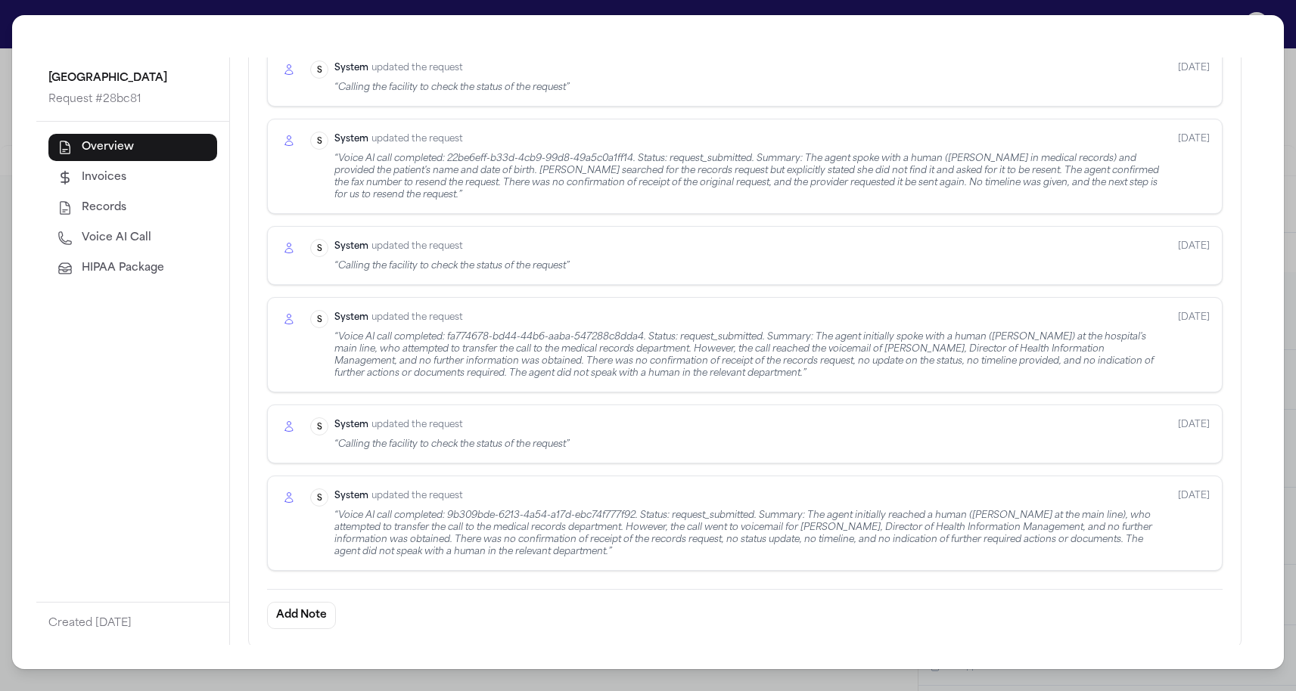
click at [2, 46] on div "Guadalupe County Hospital Request # 28bc81 Overview Invoices Records Voice AI C…" at bounding box center [648, 345] width 1296 height 691
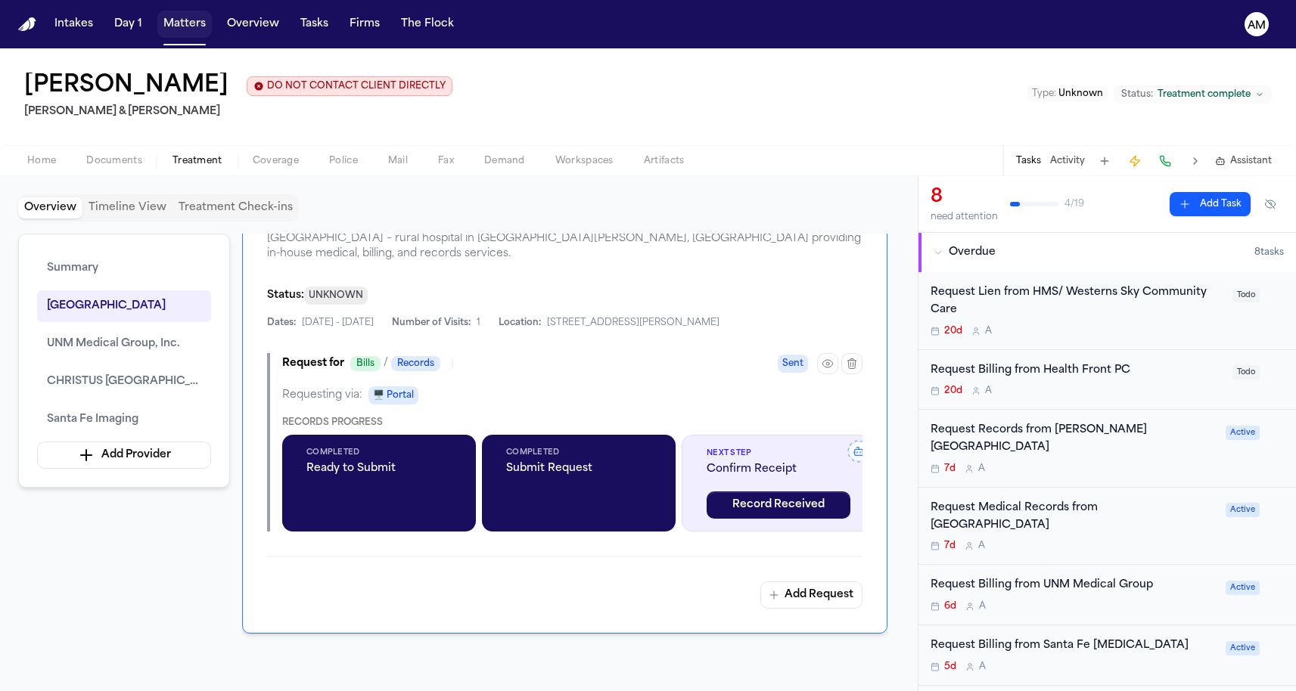
click at [180, 31] on button "Matters" at bounding box center [184, 24] width 54 height 27
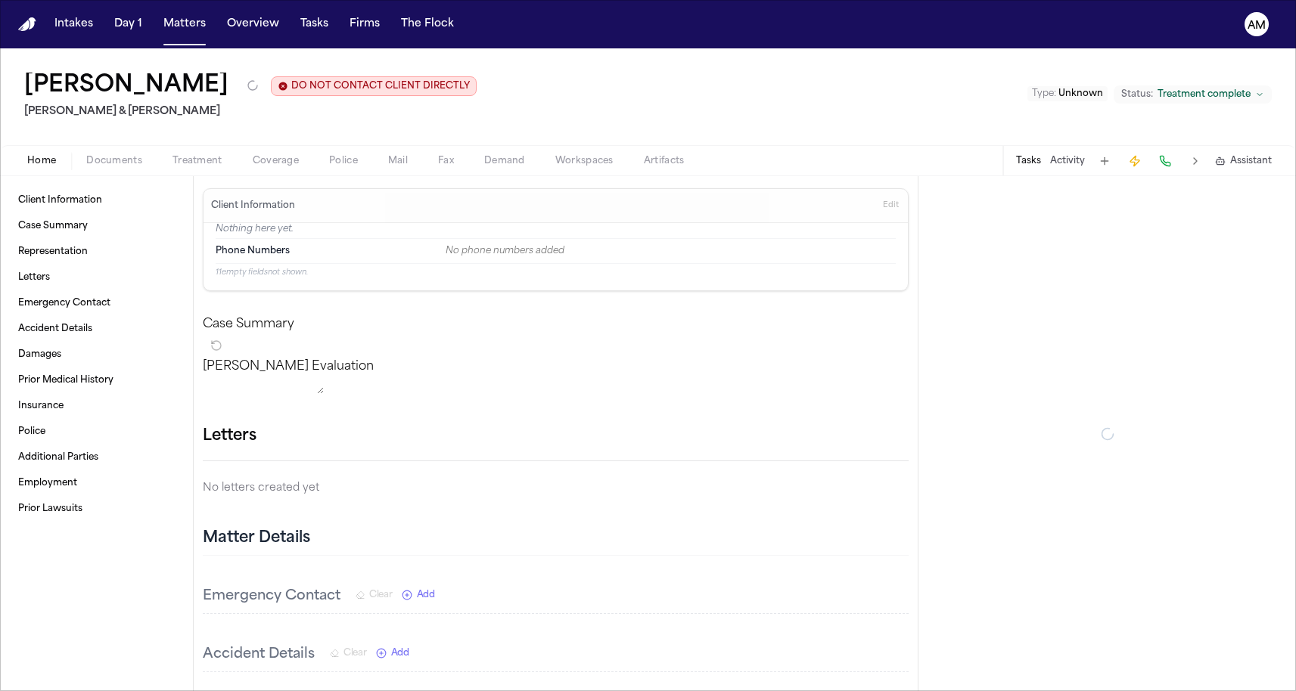
click at [174, 154] on button "Treatment" at bounding box center [197, 161] width 80 height 18
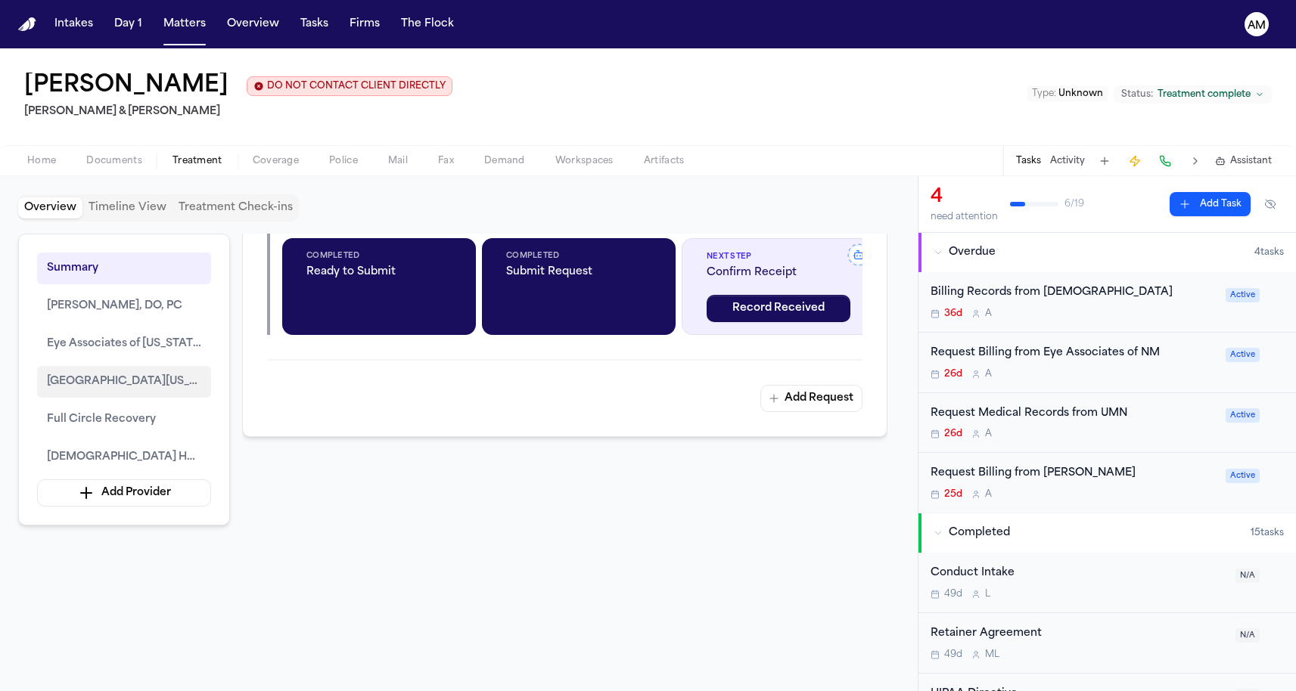
click at [185, 396] on button "University of New Mexico Hospital (UNM Hospital)" at bounding box center [124, 382] width 174 height 32
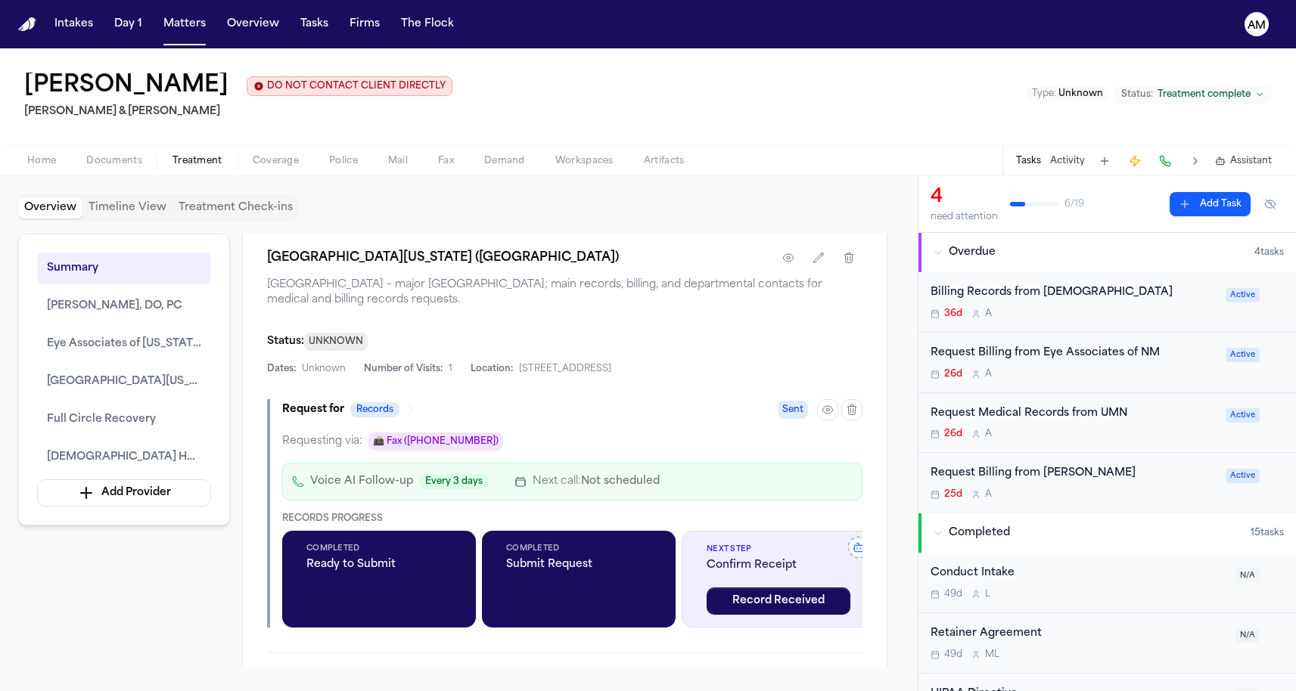
scroll to position [2091, 0]
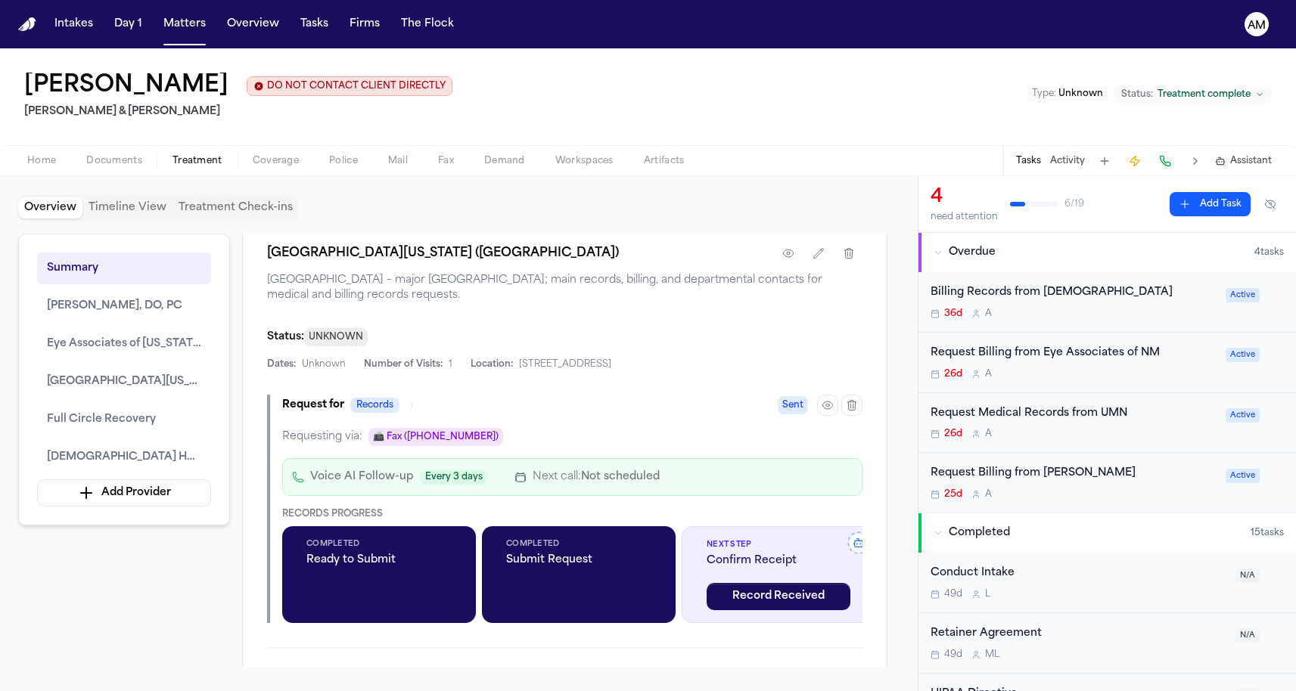
click at [824, 465] on div "Request for Records Sent Requesting via: 📠 Fax ((505) 272-0468) Voice AI Follow…" at bounding box center [564, 509] width 595 height 228
click at [824, 416] on button "button" at bounding box center [827, 405] width 21 height 21
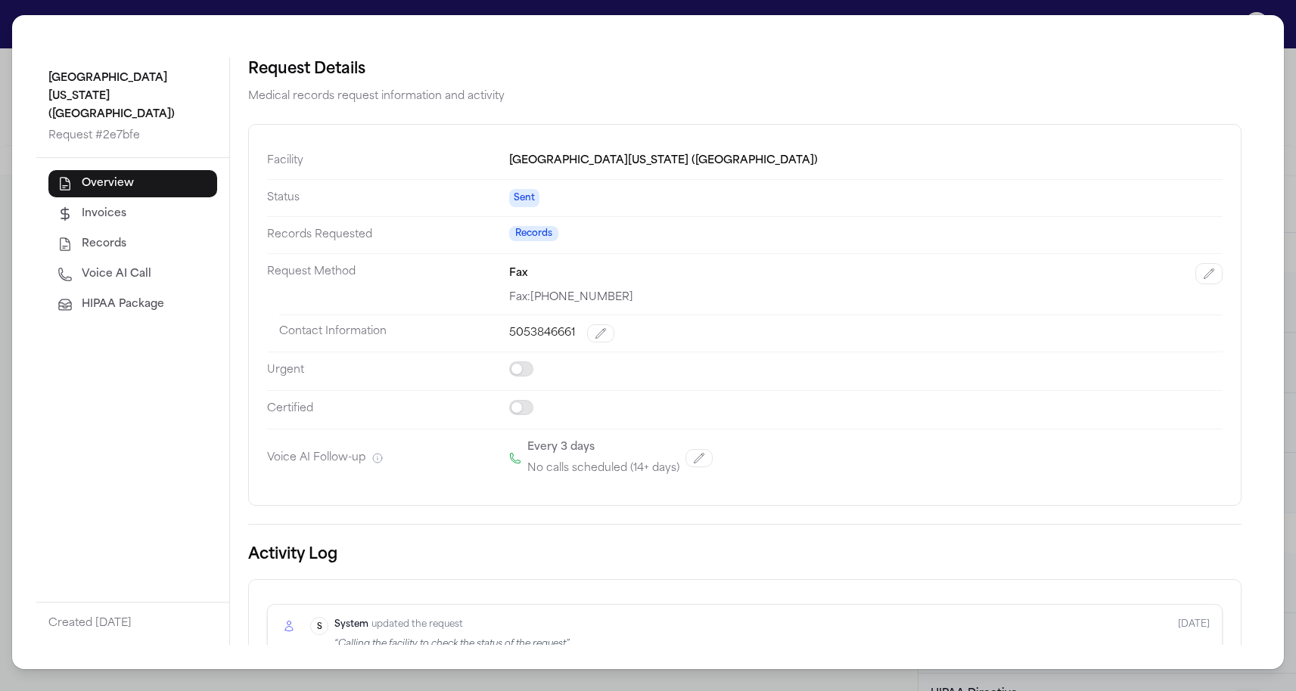
click at [154, 261] on button "Voice AI Call" at bounding box center [132, 274] width 169 height 27
select select "***"
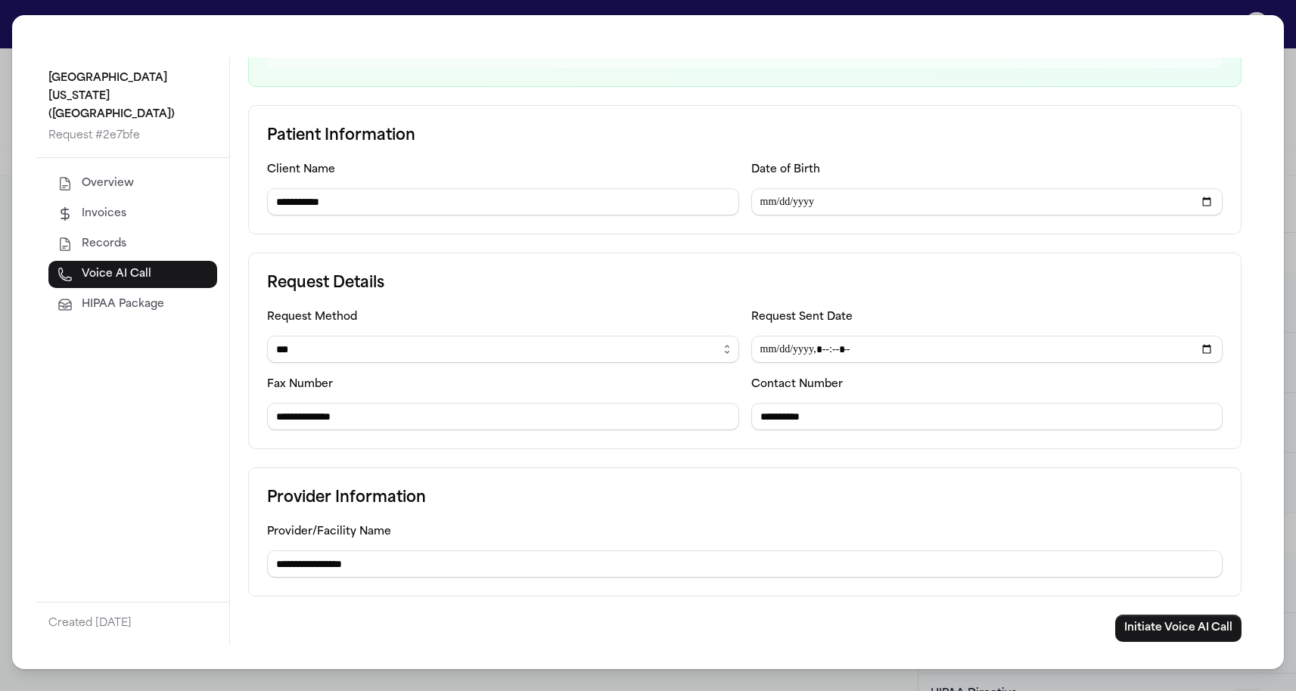
scroll to position [211, 0]
click at [113, 170] on button "Overview" at bounding box center [132, 183] width 169 height 27
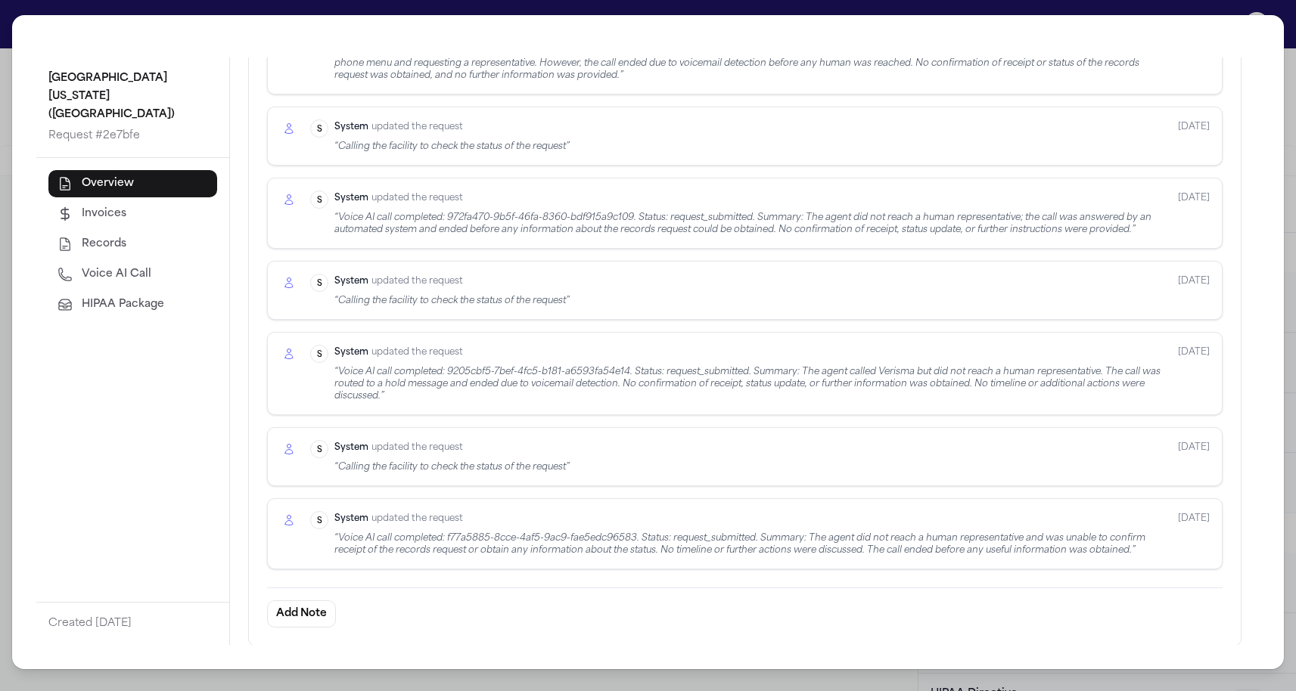
scroll to position [663, 0]
click at [93, 267] on span "Voice AI Call" at bounding box center [117, 274] width 70 height 15
select select "***"
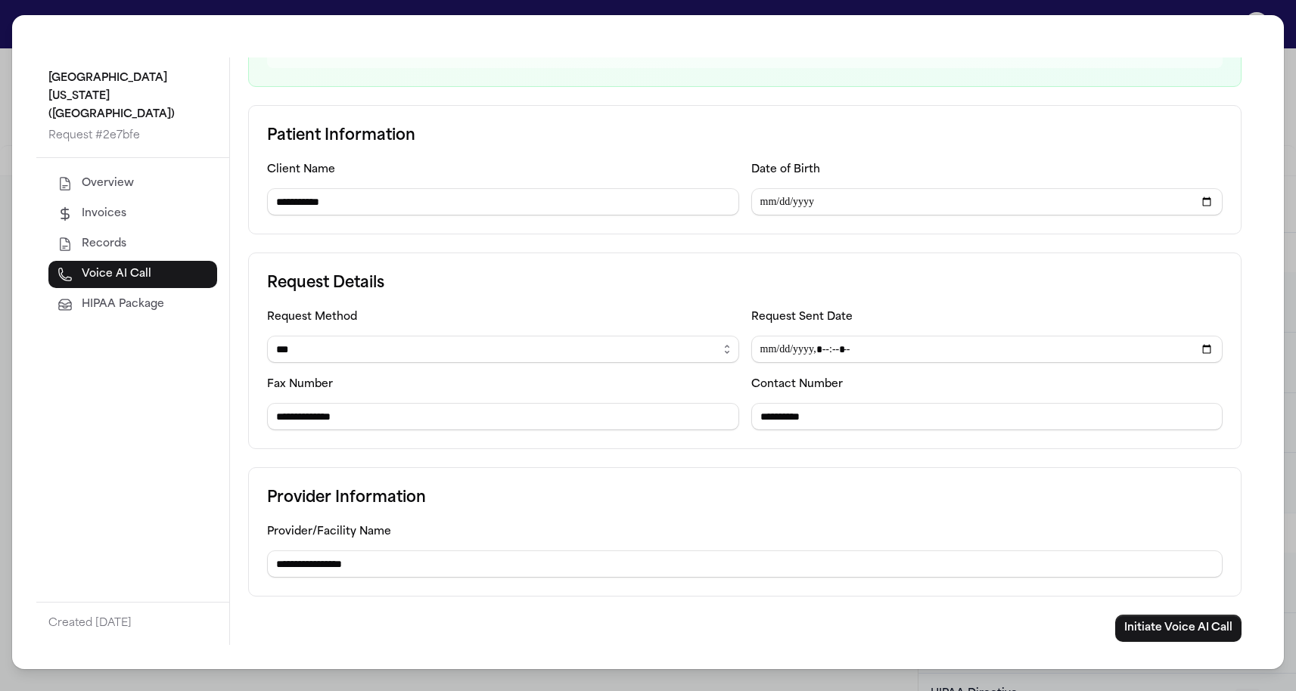
scroll to position [211, 0]
click at [1156, 624] on button "Initiate Voice AI Call" at bounding box center [1178, 628] width 126 height 27
click at [4, 157] on div "**********" at bounding box center [648, 345] width 1296 height 691
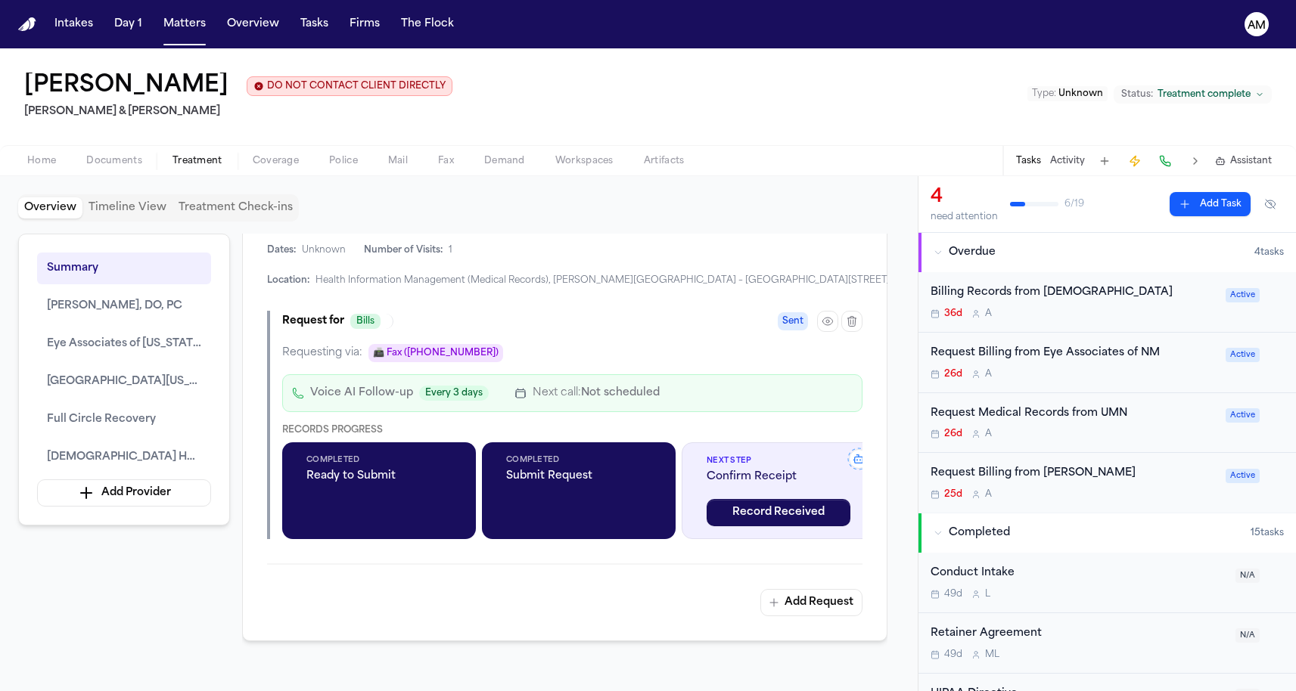
scroll to position [3369, 0]
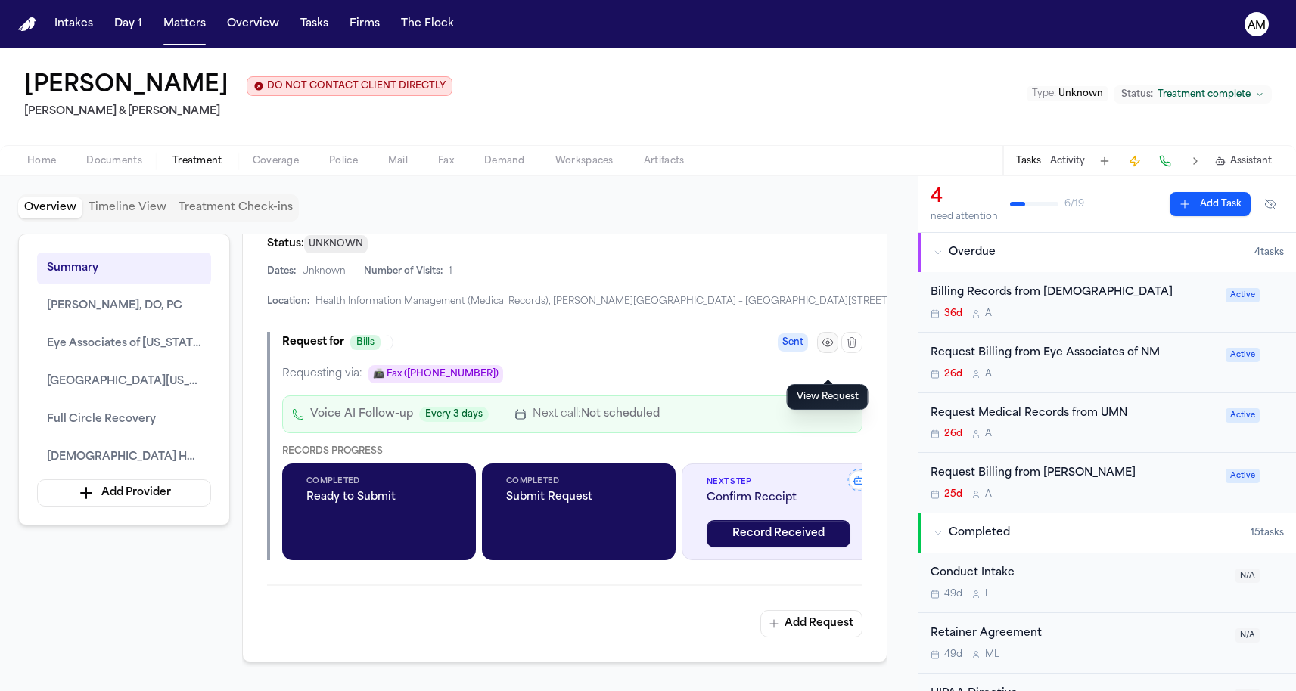
click at [830, 349] on icon "button" at bounding box center [827, 343] width 12 height 12
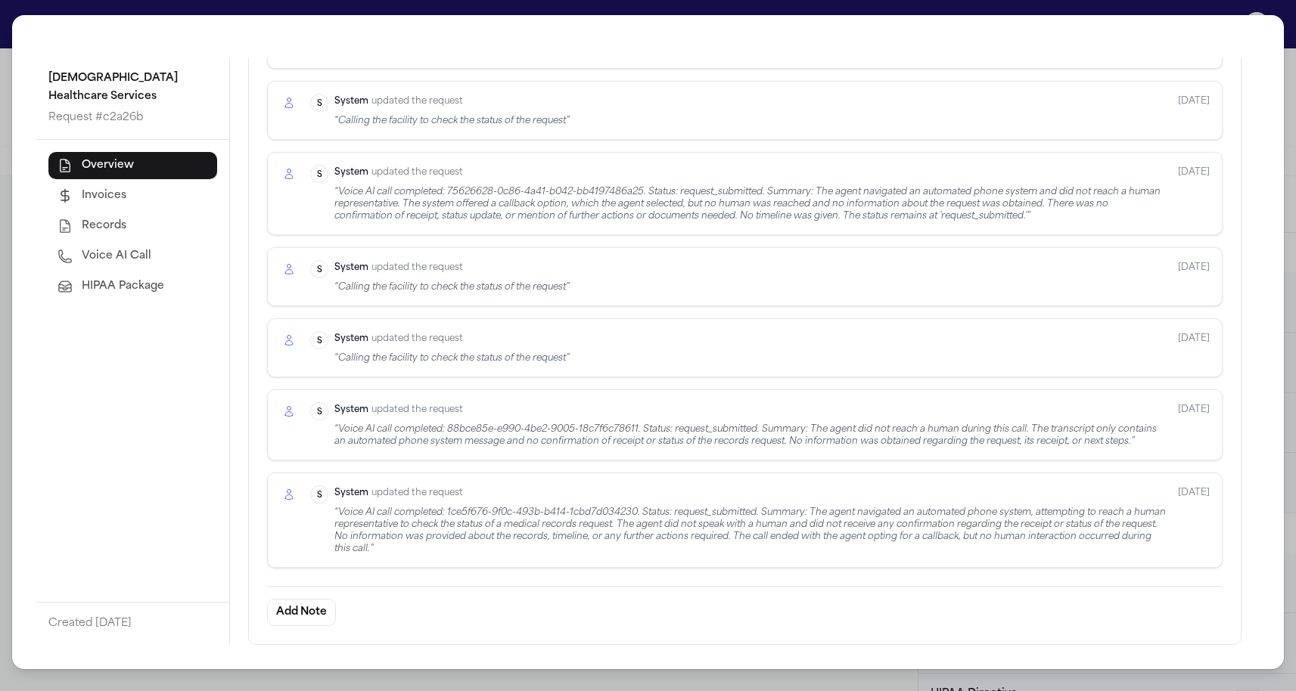
scroll to position [1210, 0]
click at [78, 255] on button "Voice AI Call" at bounding box center [132, 256] width 169 height 27
select select "***"
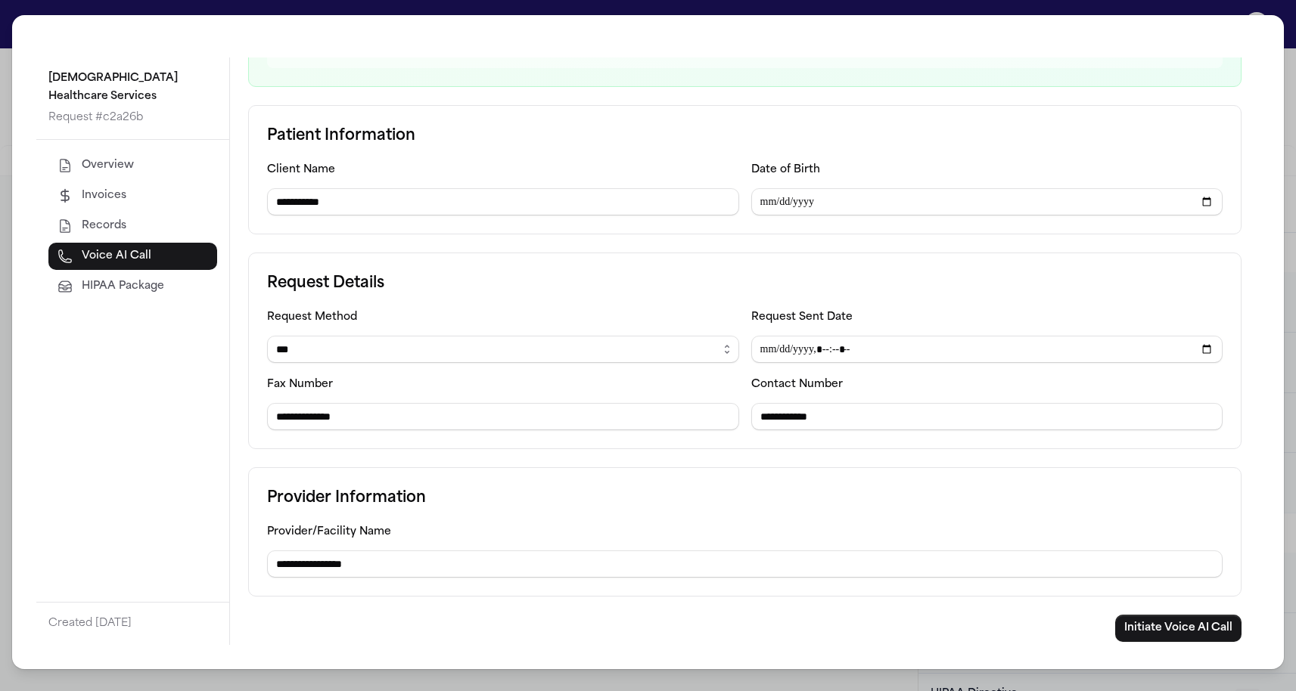
click at [101, 229] on span "Records" at bounding box center [104, 226] width 45 height 15
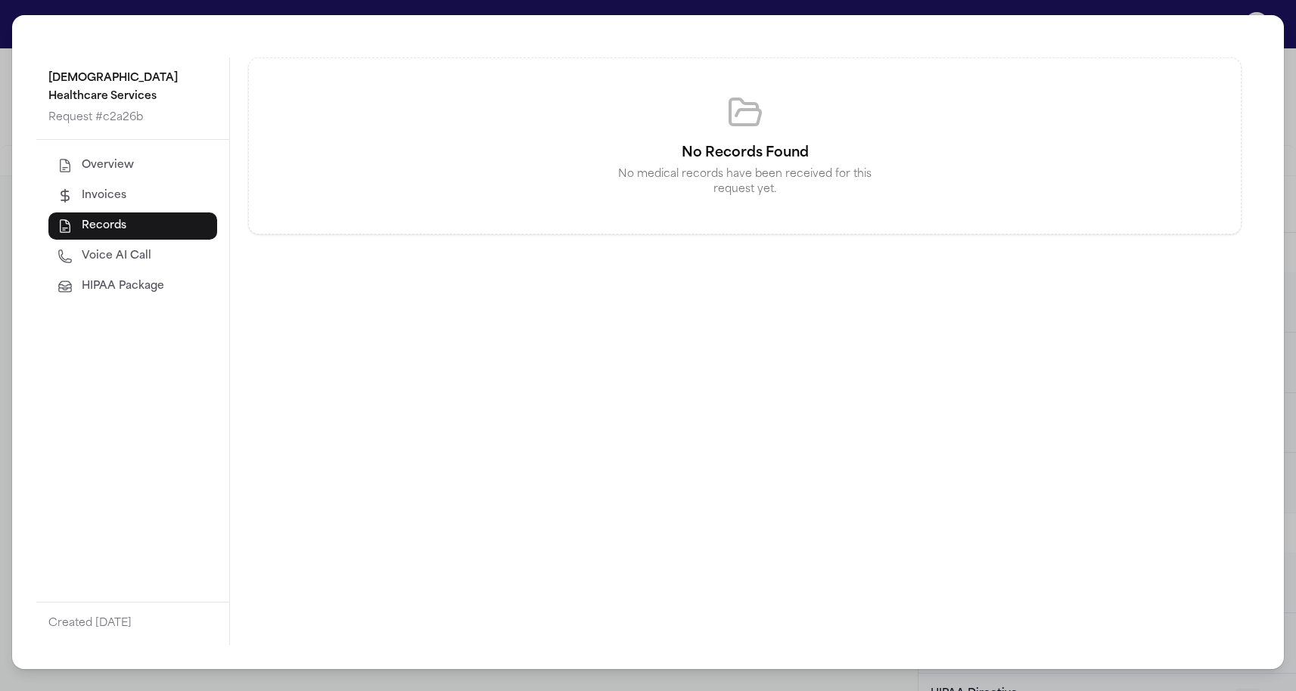
click at [98, 250] on span "Voice AI Call" at bounding box center [117, 256] width 70 height 15
select select "***"
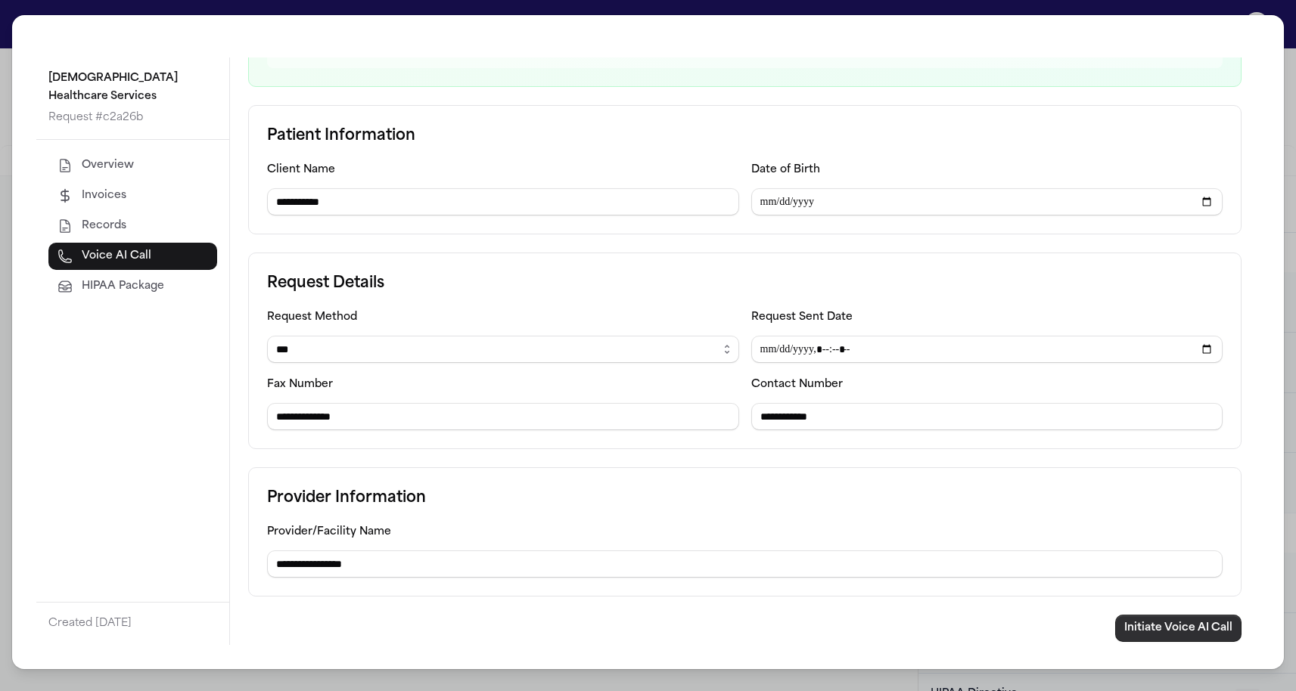
click at [1127, 636] on button "Initiate Voice AI Call" at bounding box center [1178, 628] width 126 height 27
click at [5, 94] on div "**********" at bounding box center [648, 345] width 1296 height 691
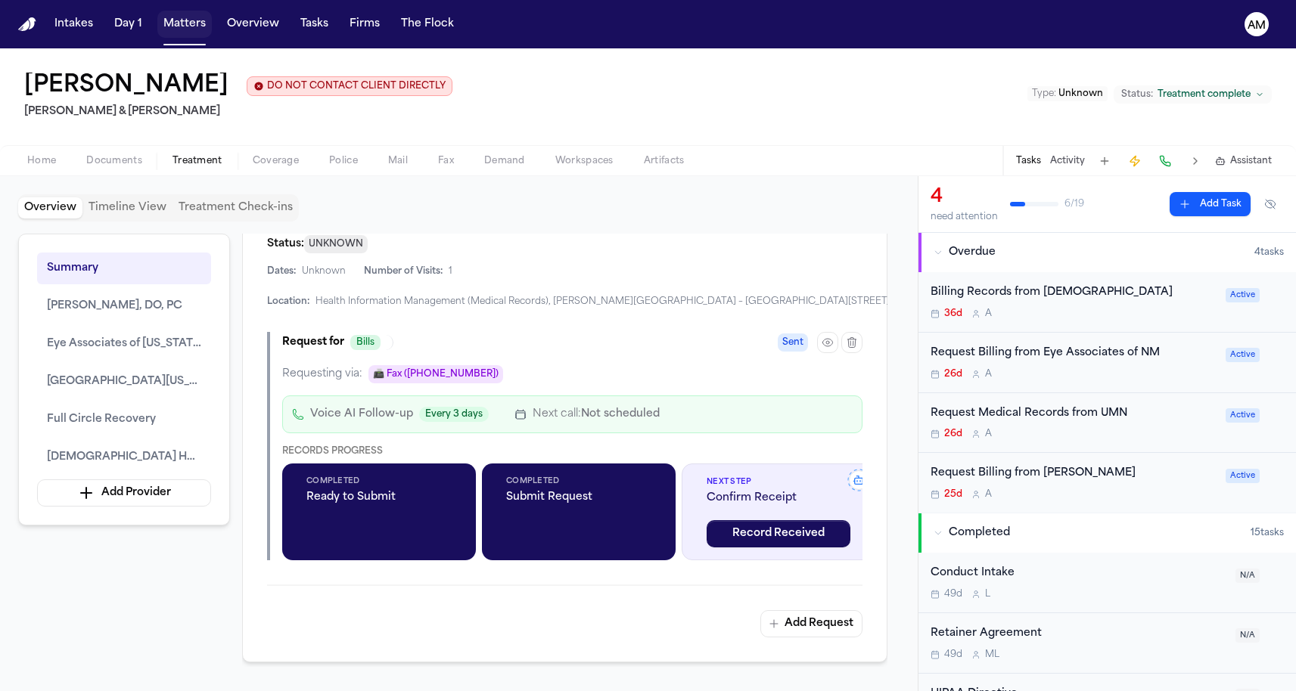
click at [188, 29] on button "Matters" at bounding box center [184, 24] width 54 height 27
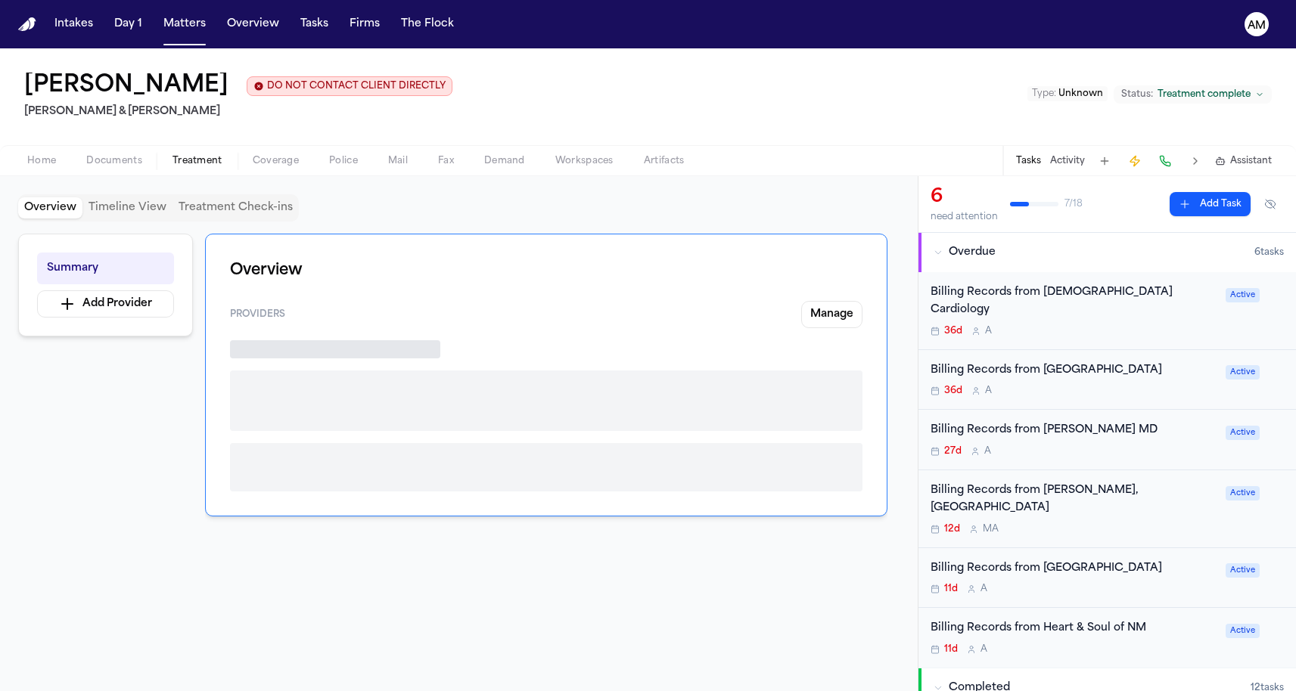
click at [207, 158] on span "Treatment" at bounding box center [197, 161] width 50 height 12
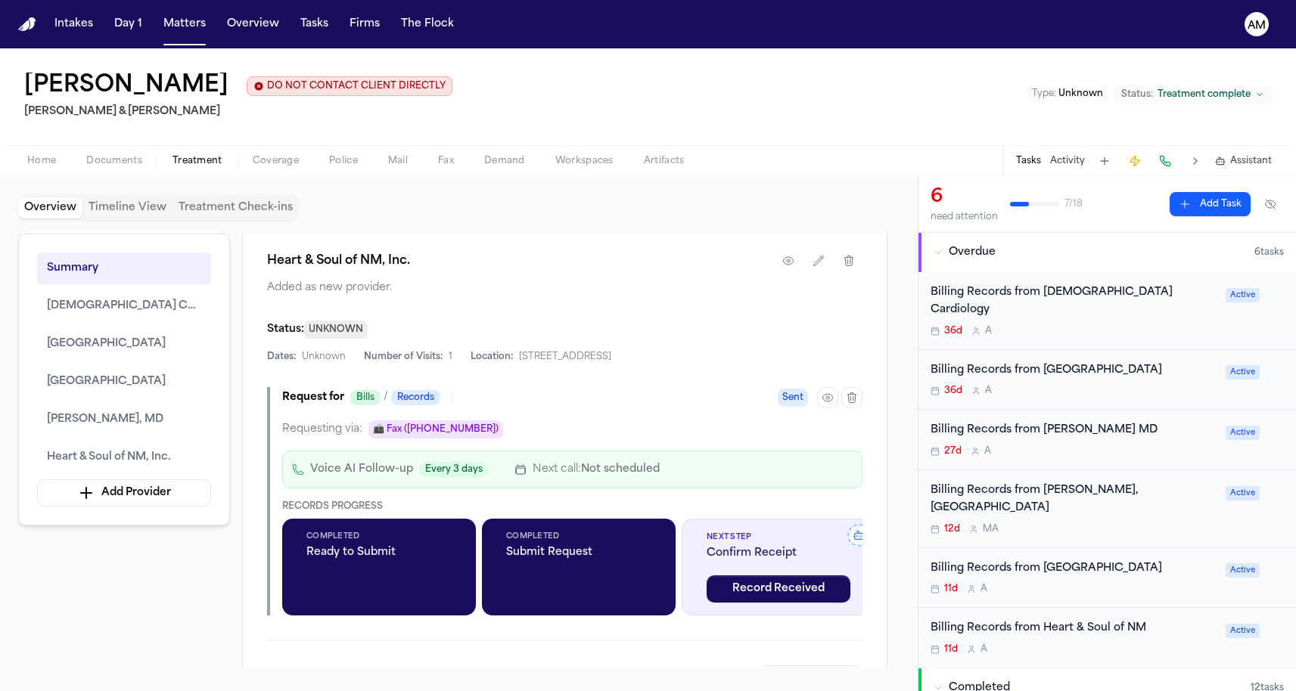
scroll to position [3183, 0]
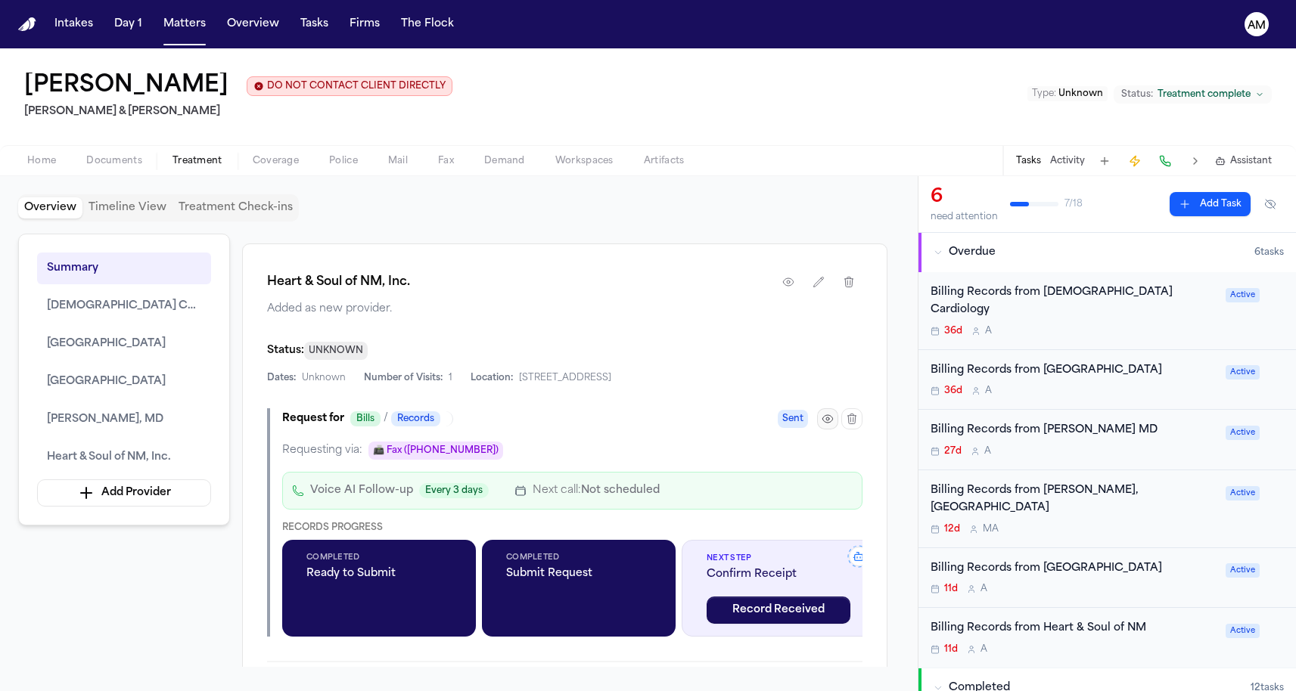
click at [827, 424] on icon "button" at bounding box center [827, 419] width 12 height 12
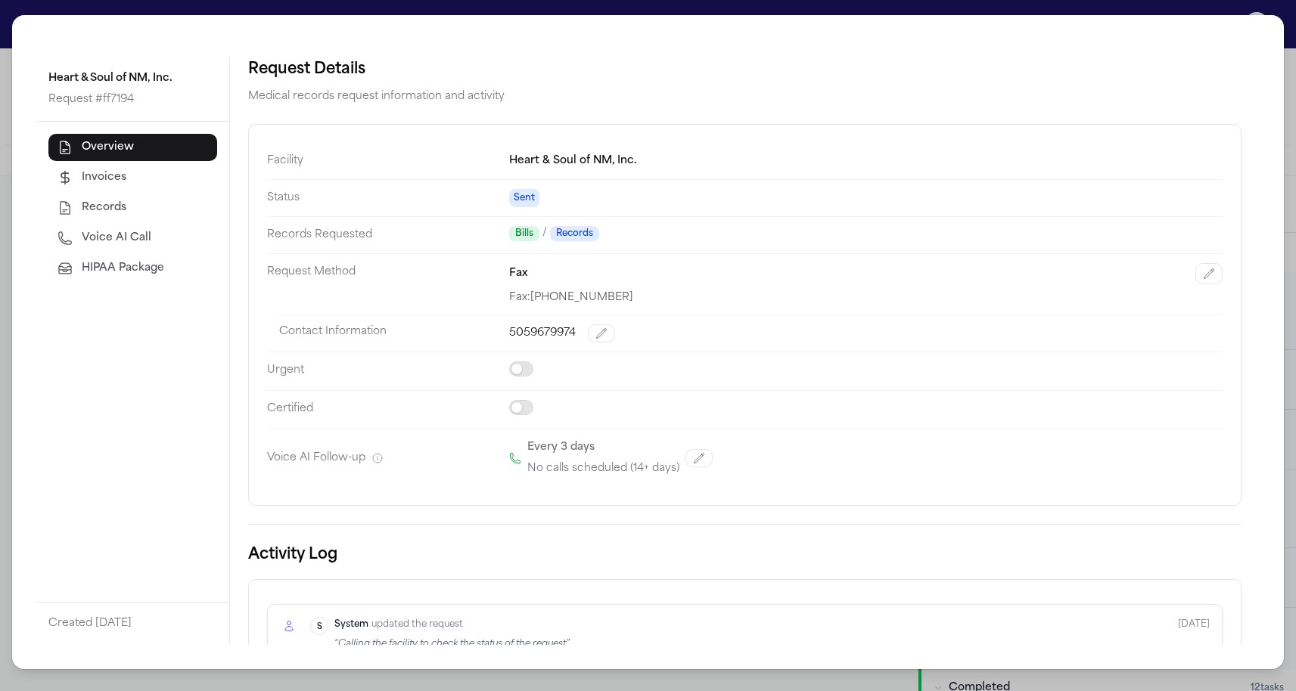
click at [153, 244] on button "Voice AI Call" at bounding box center [132, 238] width 169 height 27
select select "***"
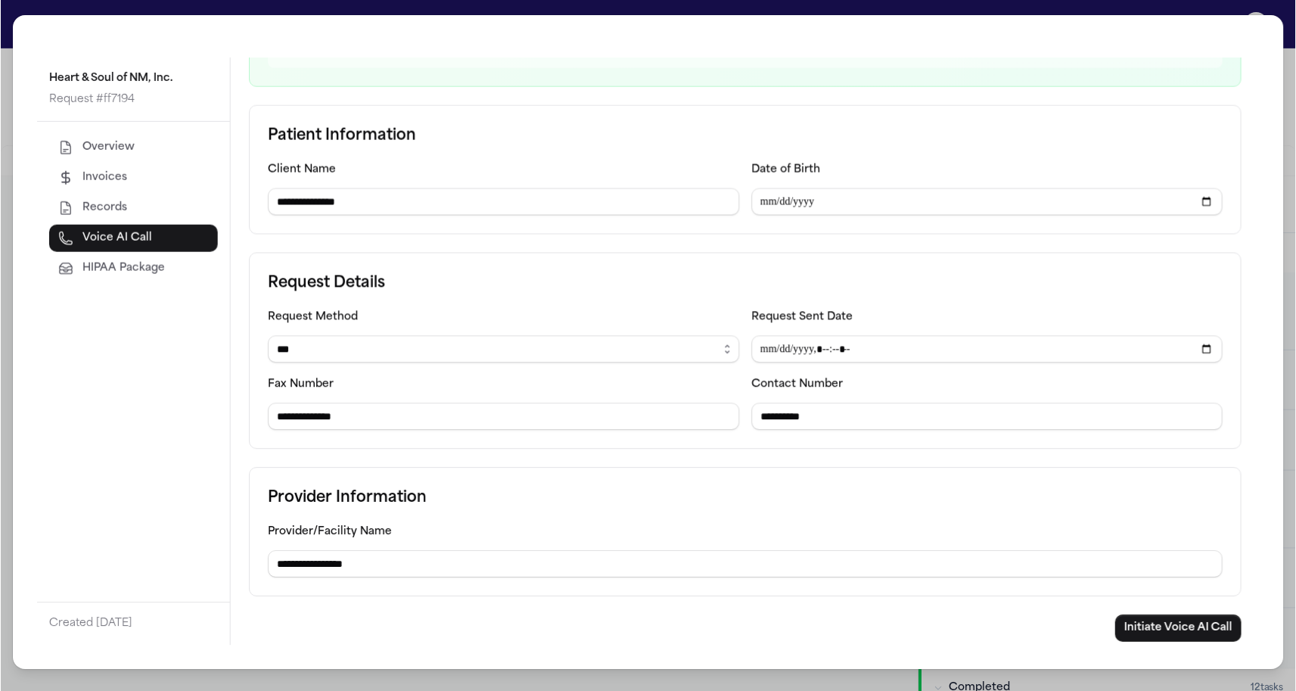
scroll to position [211, 0]
click at [1125, 623] on button "Initiate Voice AI Call" at bounding box center [1178, 628] width 126 height 27
click at [7, 109] on div "**********" at bounding box center [648, 345] width 1296 height 691
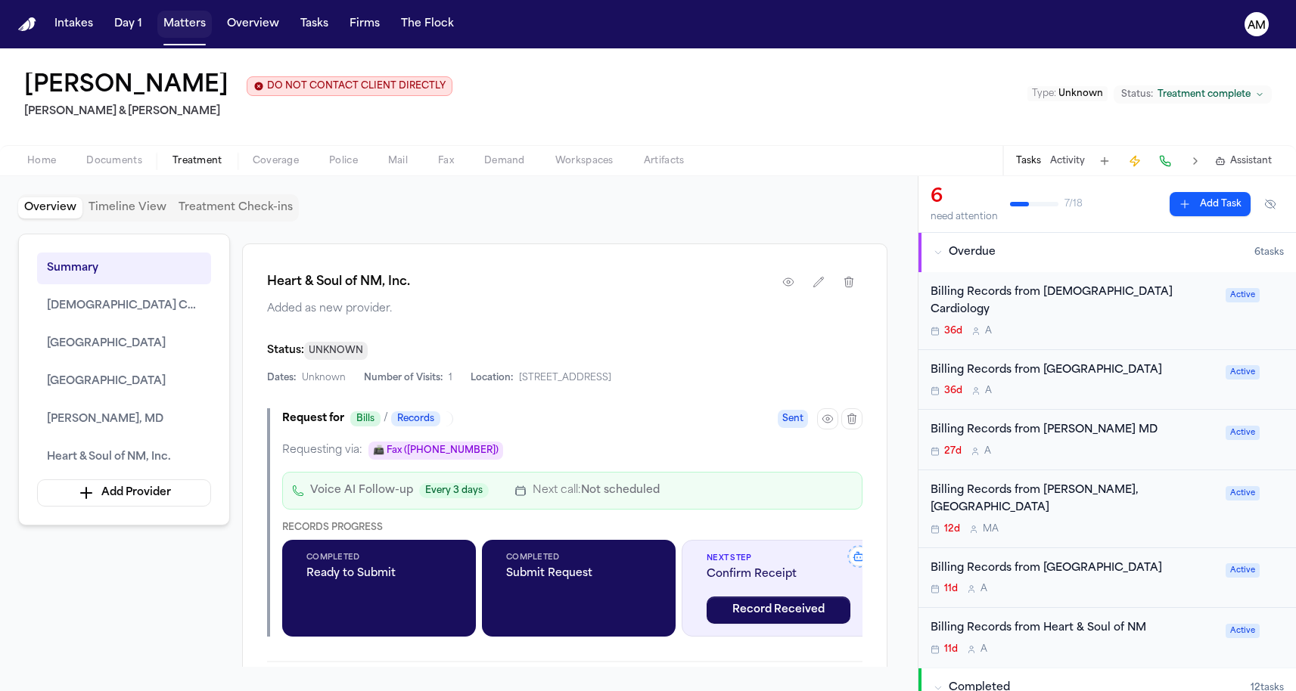
click at [177, 33] on button "Matters" at bounding box center [184, 24] width 54 height 27
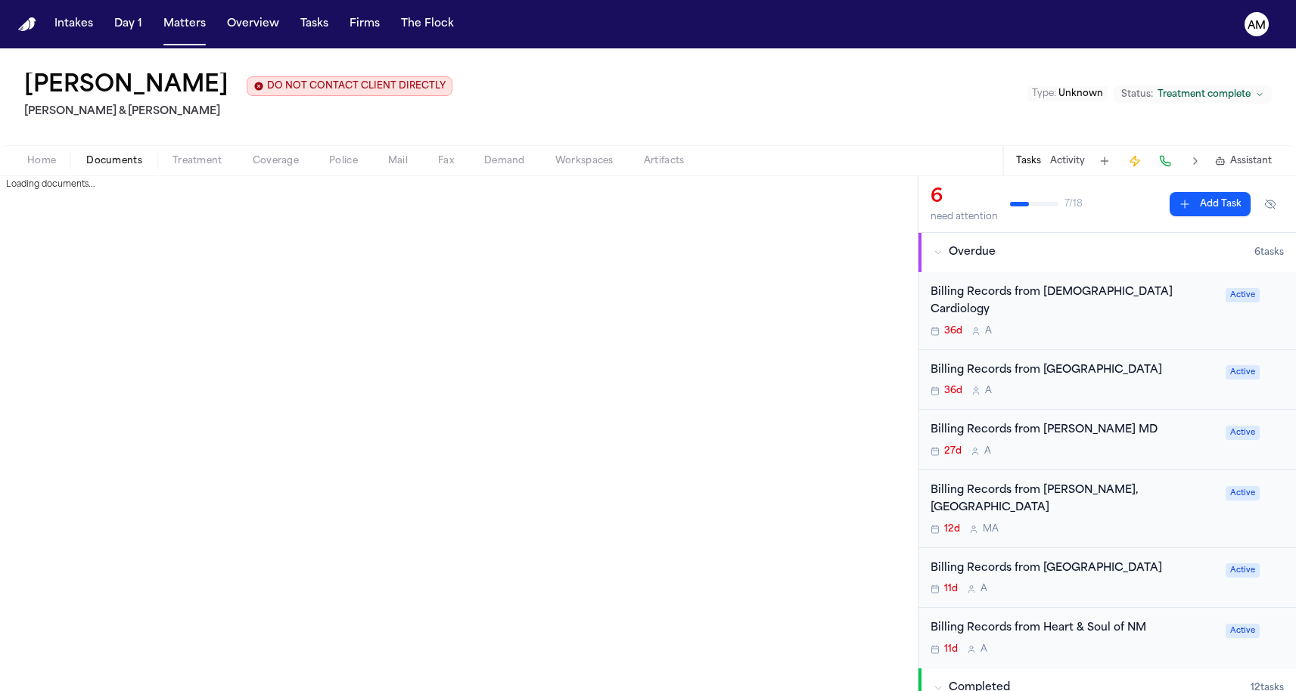
click at [137, 160] on span "Documents" at bounding box center [114, 161] width 56 height 12
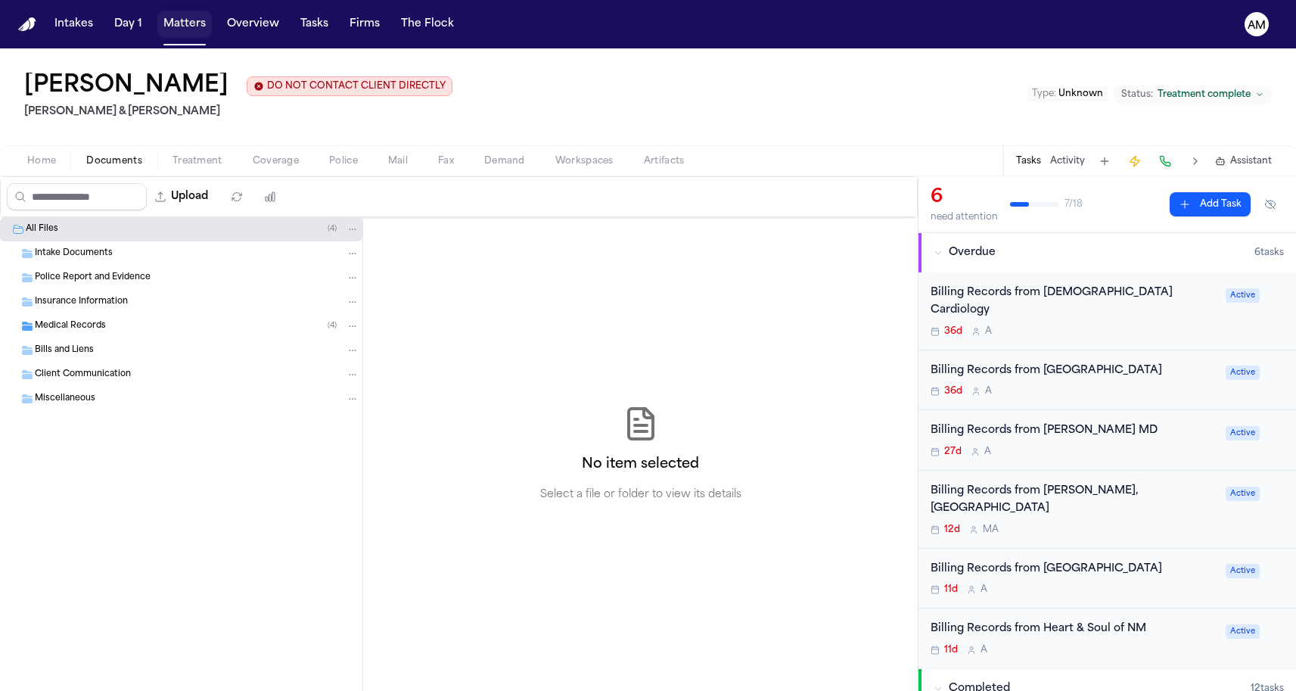
click at [168, 33] on button "Matters" at bounding box center [184, 24] width 54 height 27
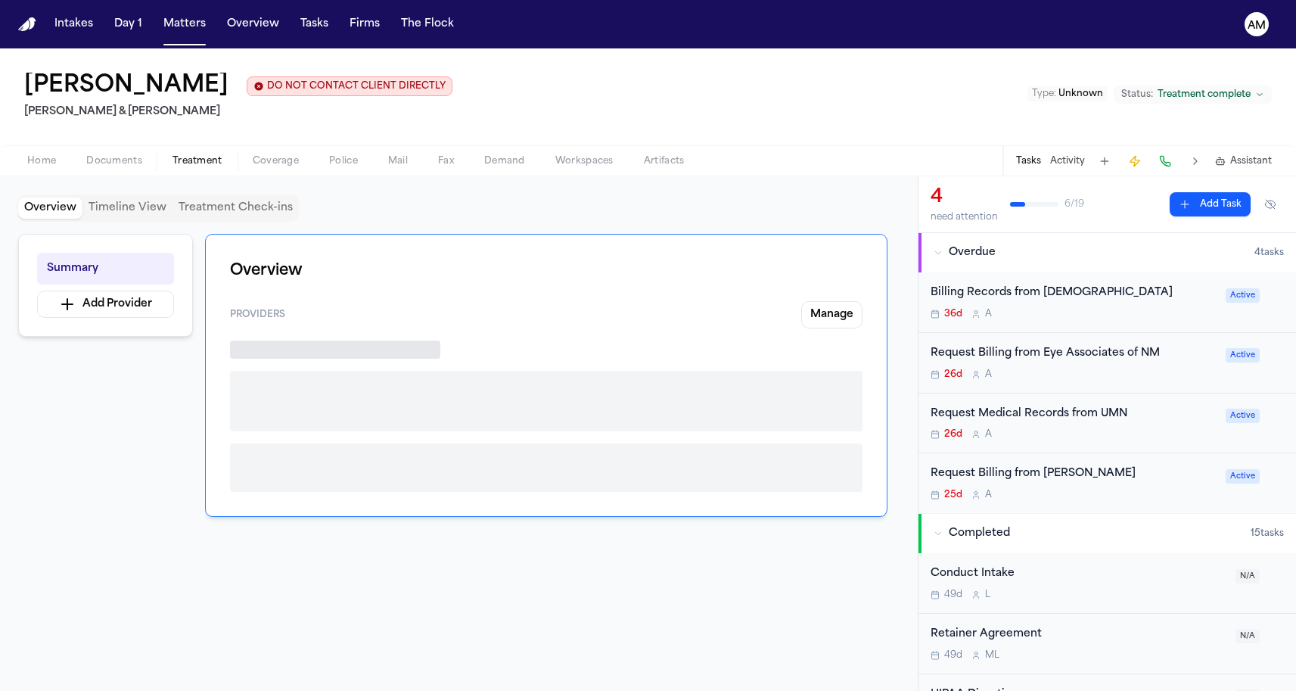
click at [215, 157] on span "Treatment" at bounding box center [197, 161] width 50 height 12
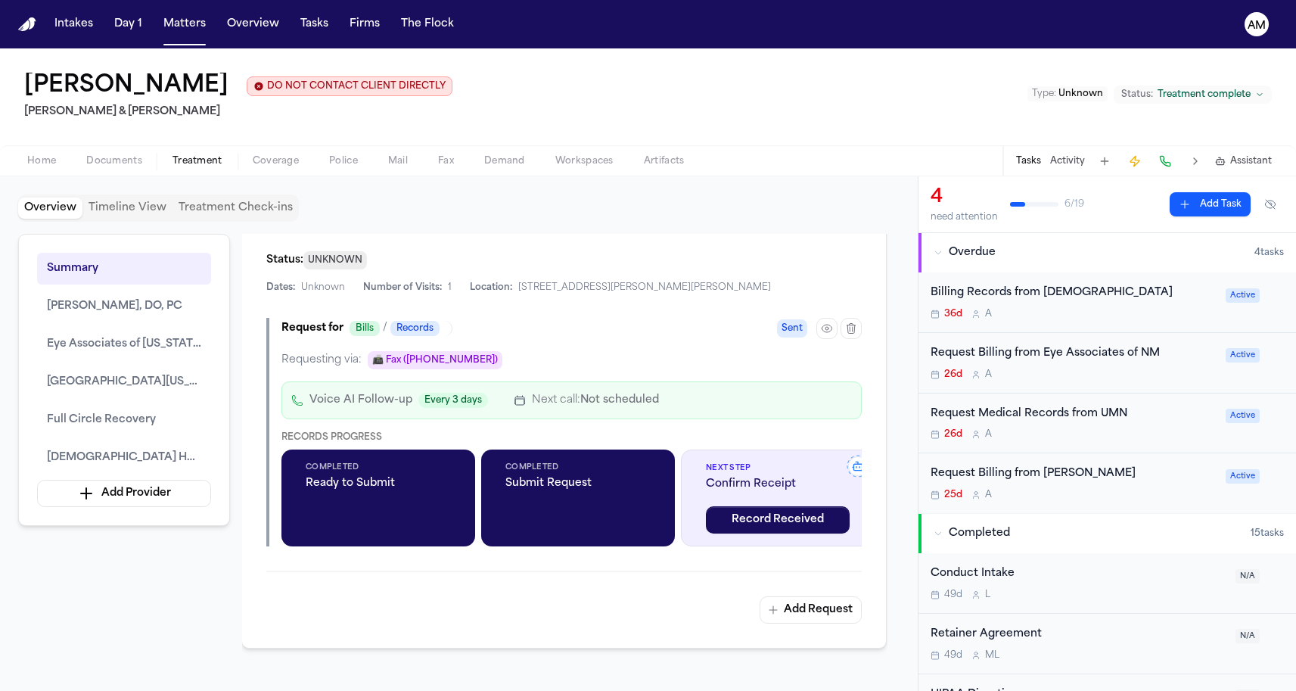
scroll to position [1619, 1]
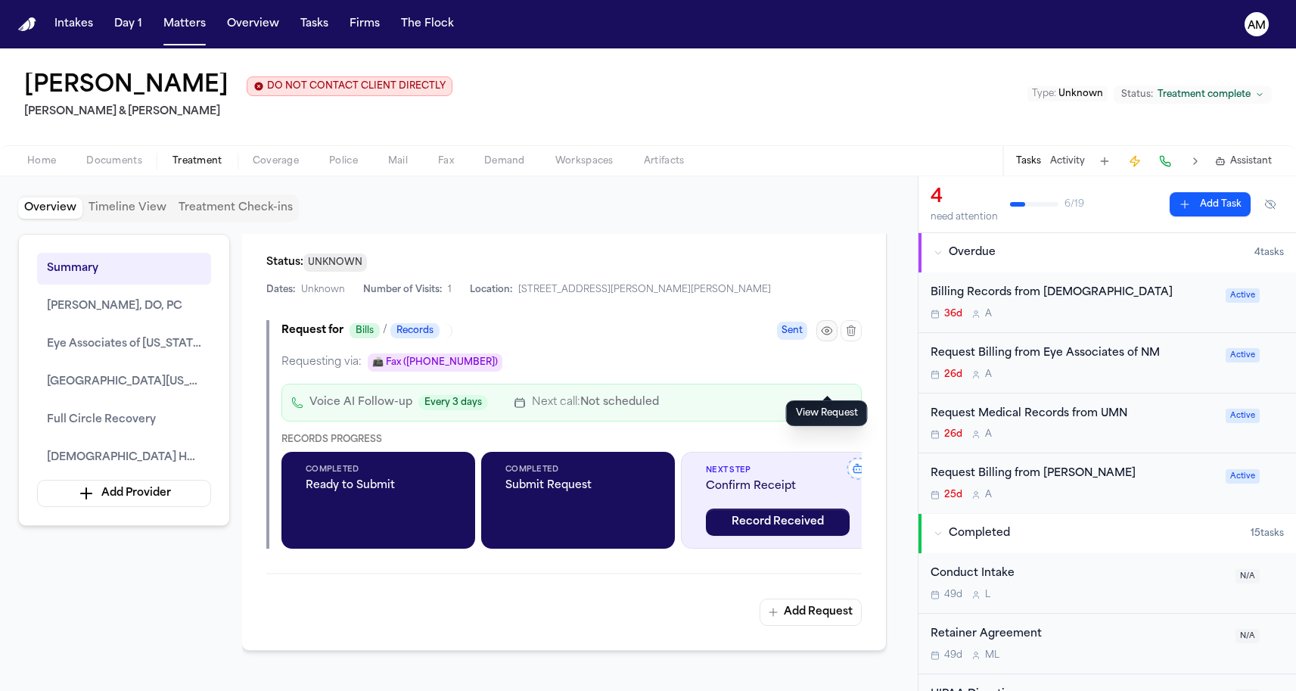
click at [830, 337] on icon "button" at bounding box center [827, 330] width 12 height 12
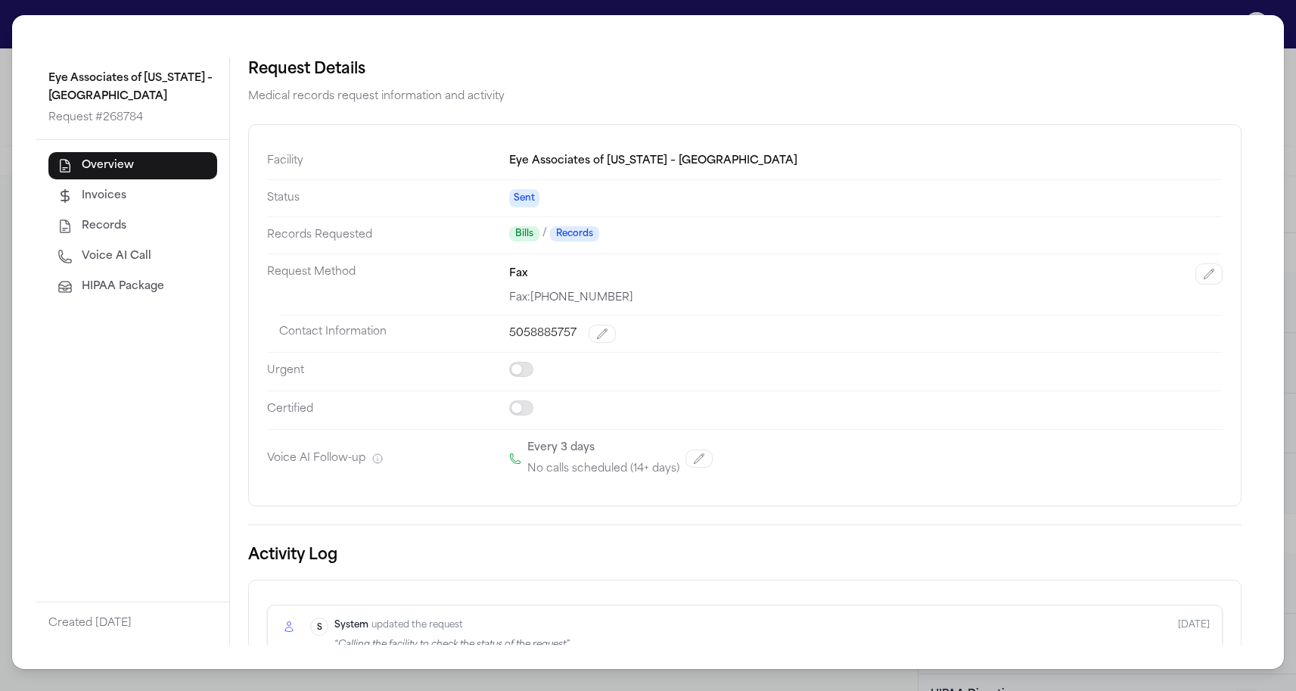
click at [102, 234] on span "Records" at bounding box center [104, 226] width 45 height 15
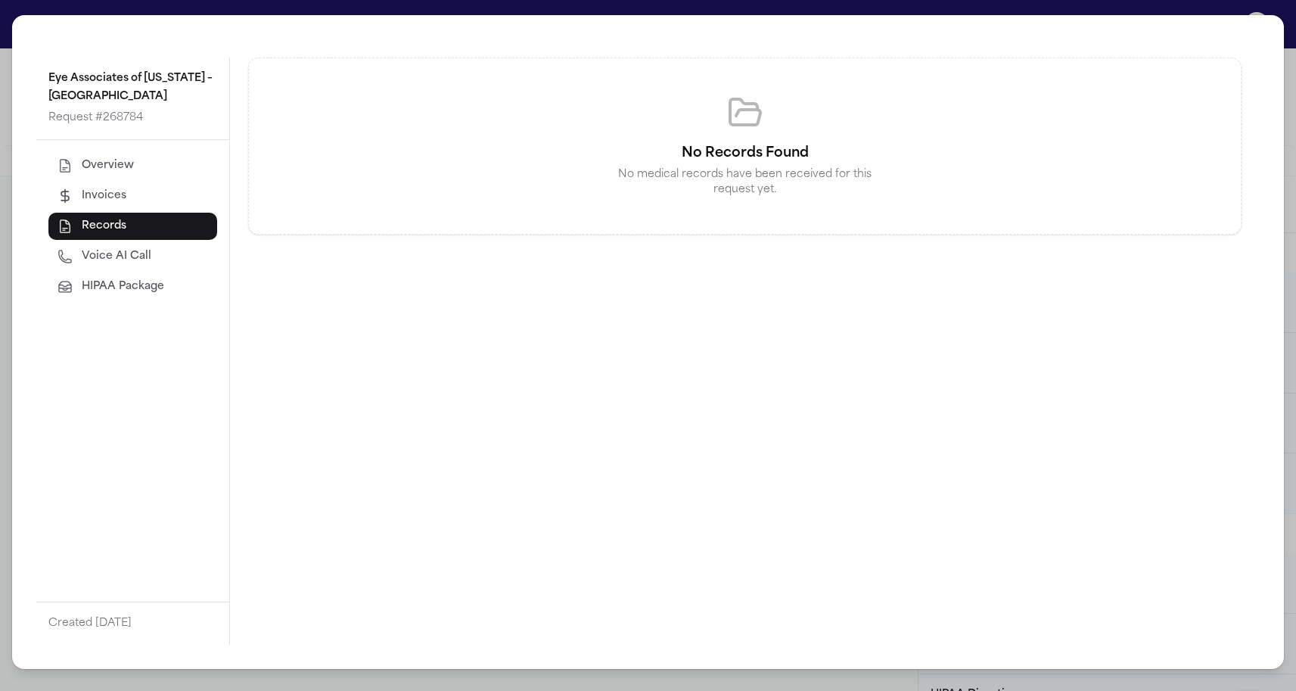
click at [94, 255] on span "Voice AI Call" at bounding box center [117, 256] width 70 height 15
select select "***"
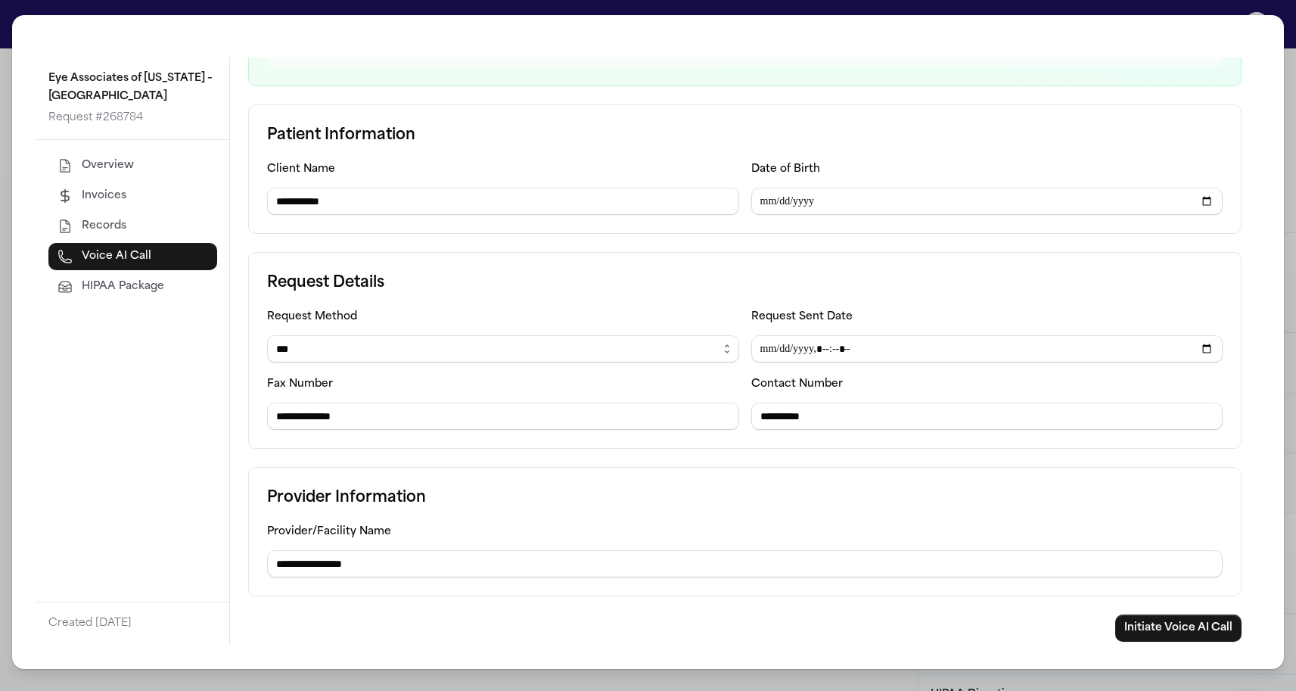
scroll to position [212, 0]
click at [127, 156] on button "Overview" at bounding box center [132, 165] width 169 height 27
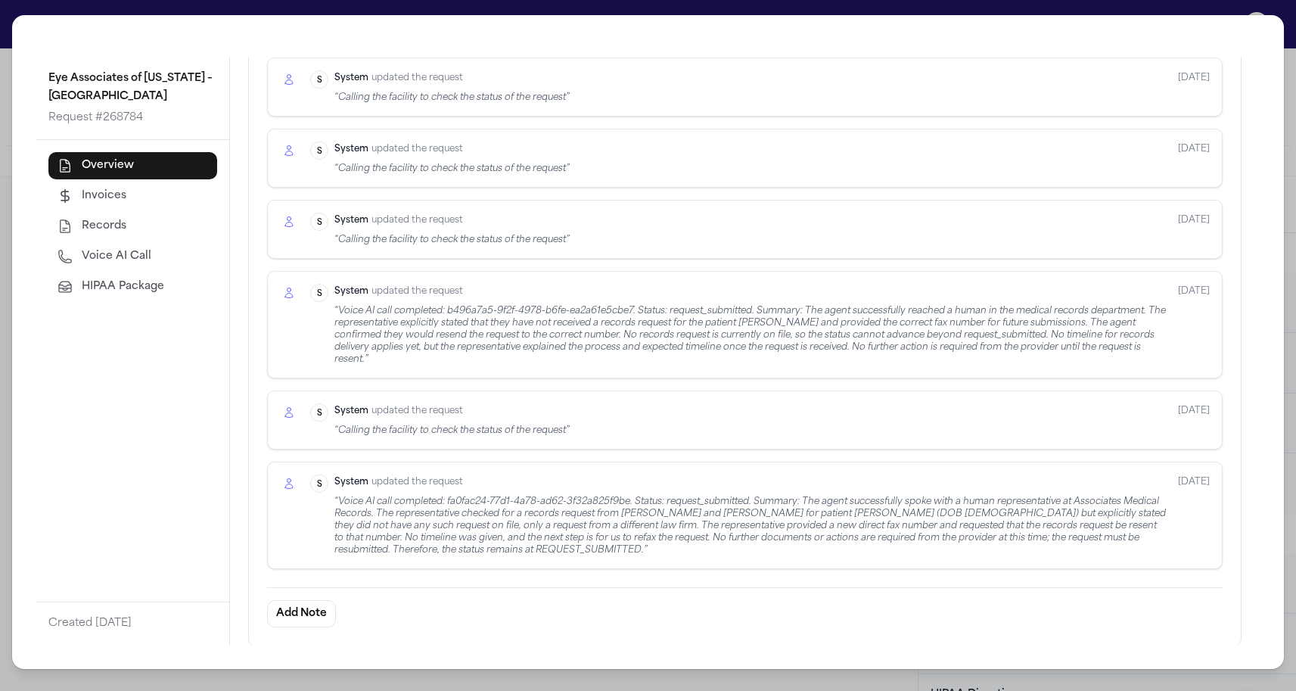
scroll to position [545, 0]
click at [3, 351] on div "Eye Associates of New Mexico – Northside Request # 268784 Overview Invoices Rec…" at bounding box center [648, 345] width 1296 height 691
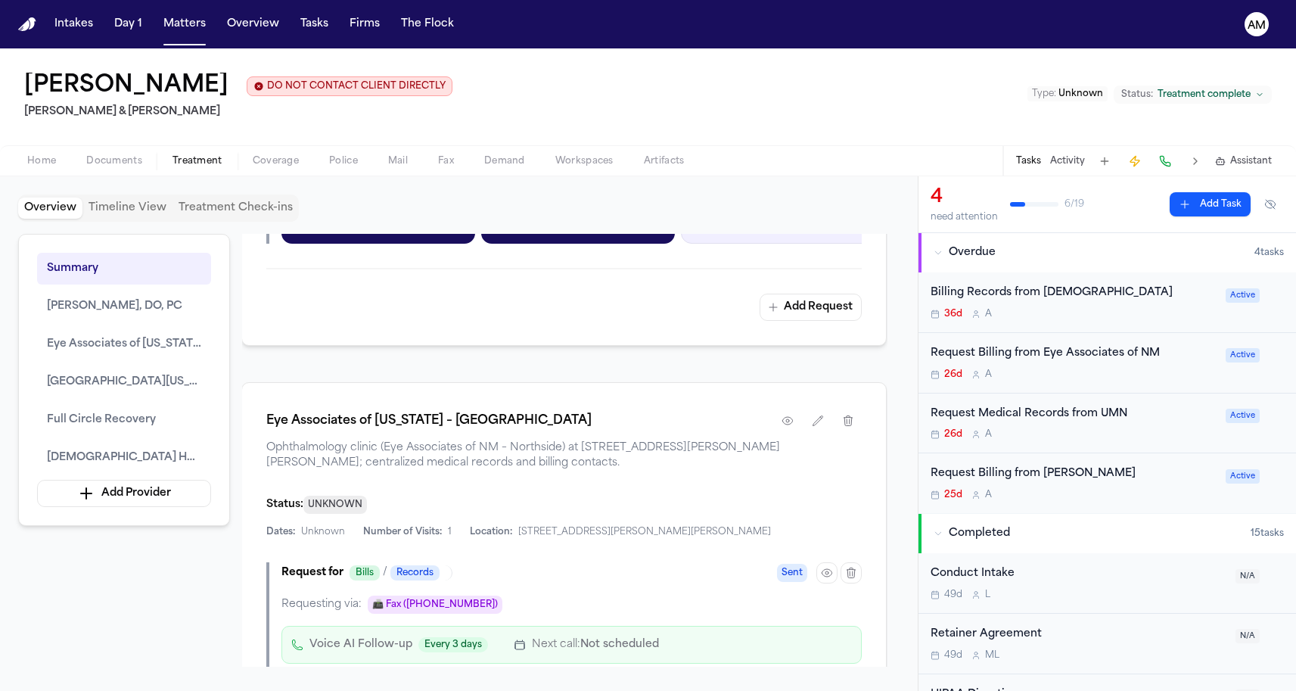
scroll to position [1224, 1]
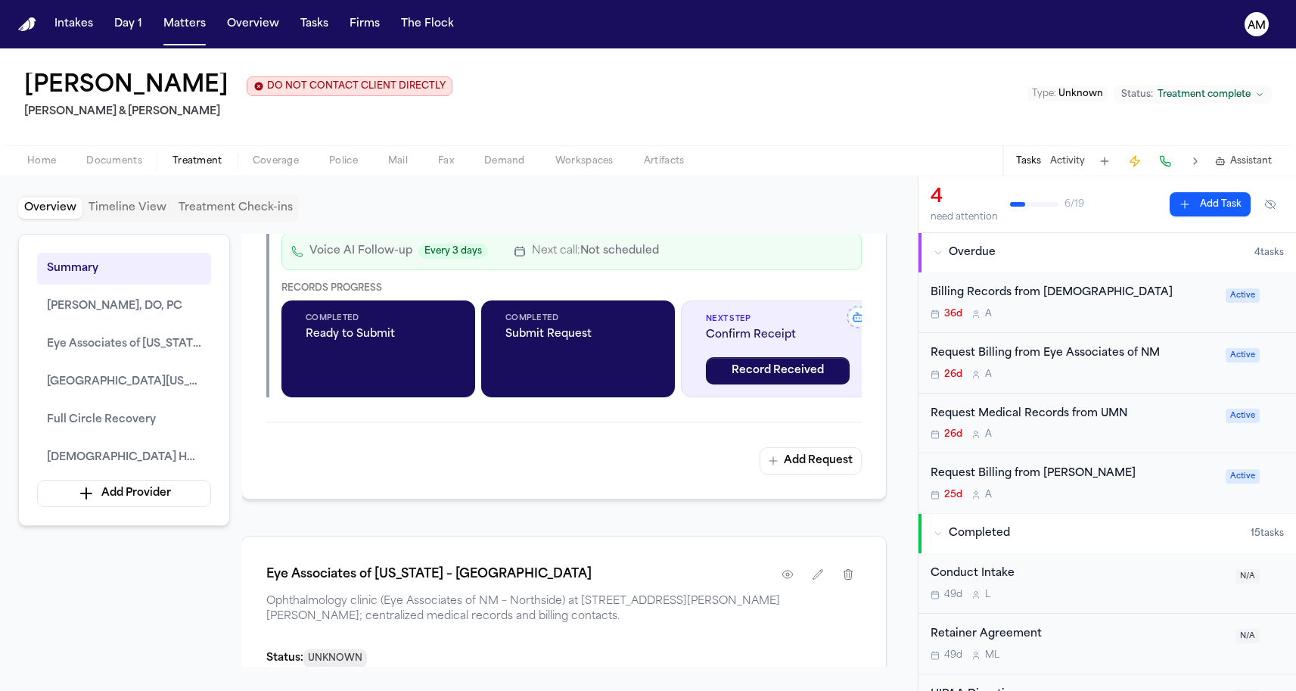
click at [113, 159] on span "Documents" at bounding box center [114, 161] width 56 height 12
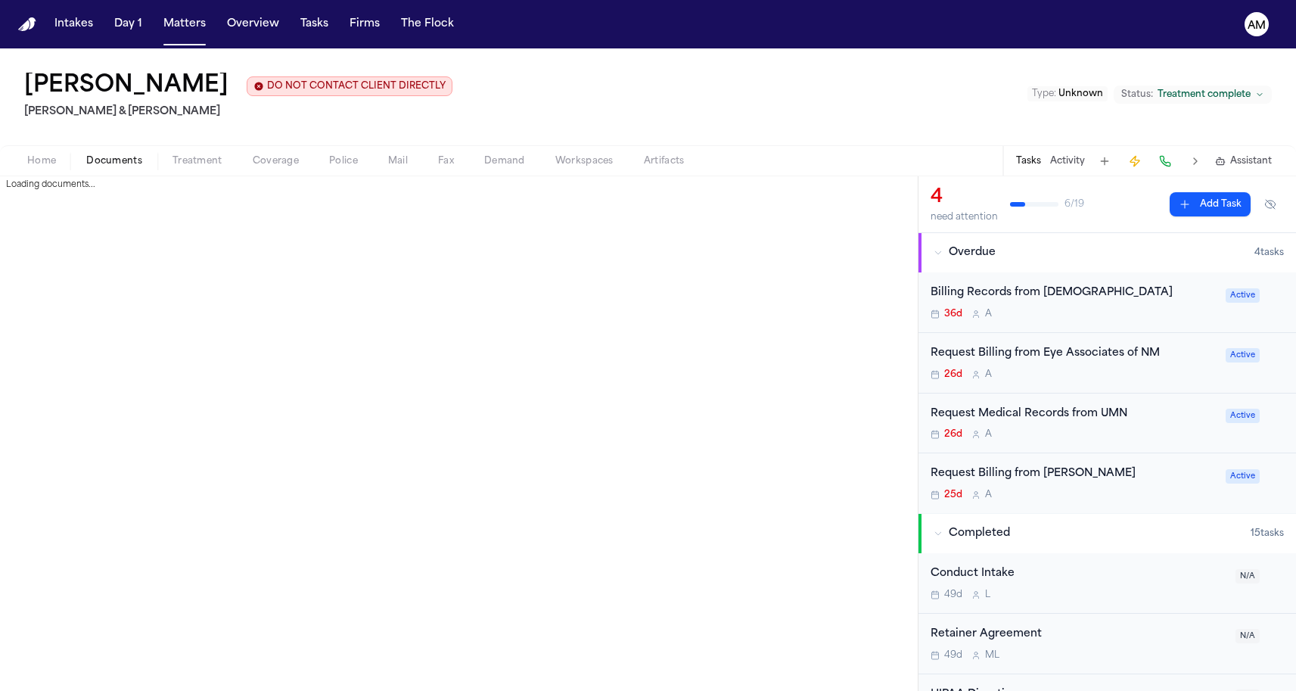
click at [47, 172] on div "Home Documents Treatment Coverage Police Mail Fax Demand Workspaces Artifacts T…" at bounding box center [648, 160] width 1296 height 30
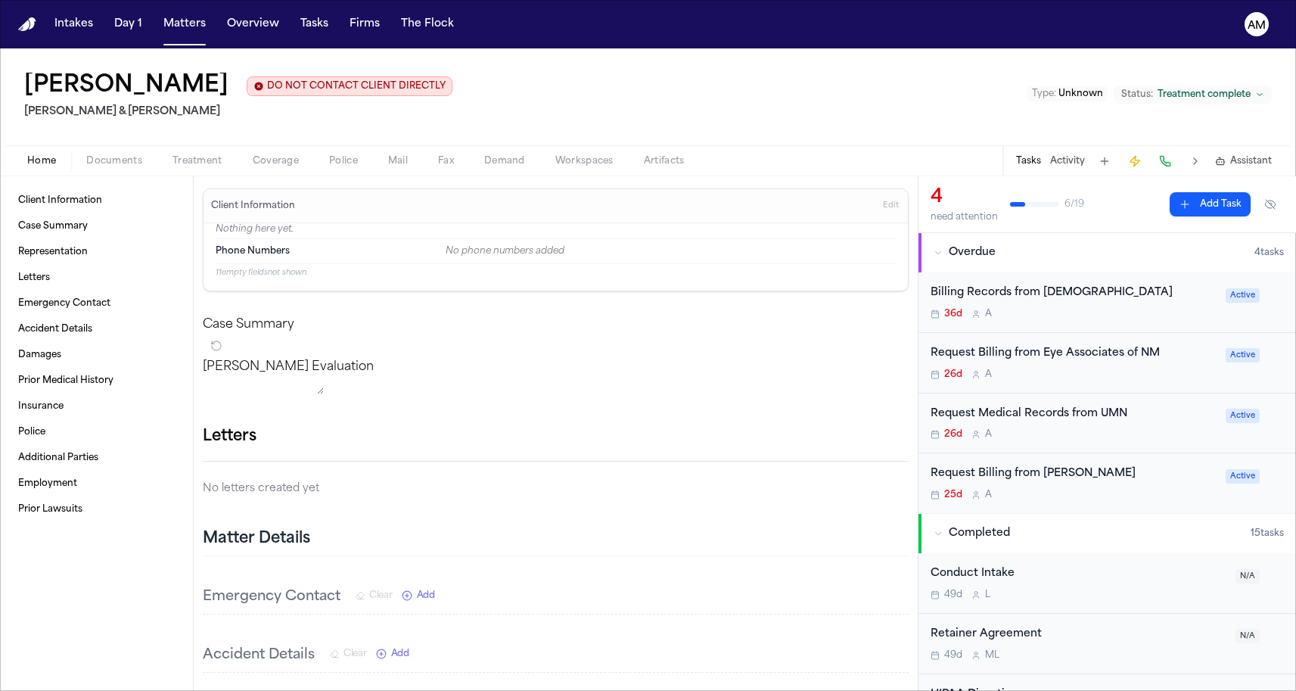
click at [48, 170] on span "button" at bounding box center [41, 170] width 47 height 2
click at [78, 172] on div "Home Documents Treatment Coverage Police Mail Fax Demand Workspaces Artifacts T…" at bounding box center [648, 160] width 1296 height 30
click at [82, 172] on div "Home Documents Treatment Coverage Police Mail Fax Demand Workspaces Artifacts T…" at bounding box center [648, 160] width 1296 height 30
click at [87, 172] on div "Home Documents Treatment Coverage Police Mail Fax Demand Workspaces Artifacts T…" at bounding box center [648, 160] width 1296 height 30
click at [95, 172] on div "Home Documents Treatment Coverage Police Mail Fax Demand Workspaces Artifacts T…" at bounding box center [648, 160] width 1296 height 30
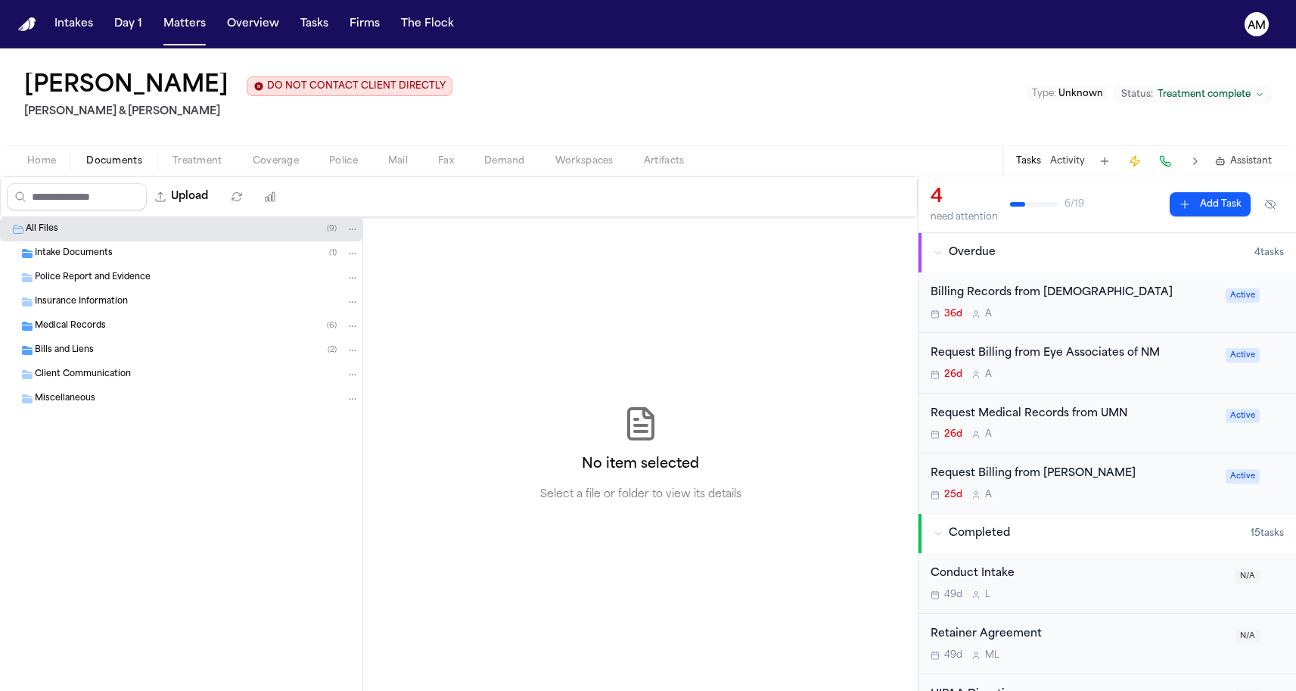
click at [95, 167] on span "Documents" at bounding box center [114, 161] width 56 height 12
click at [76, 341] on div "Bills and Liens ( 2 )" at bounding box center [181, 350] width 362 height 24
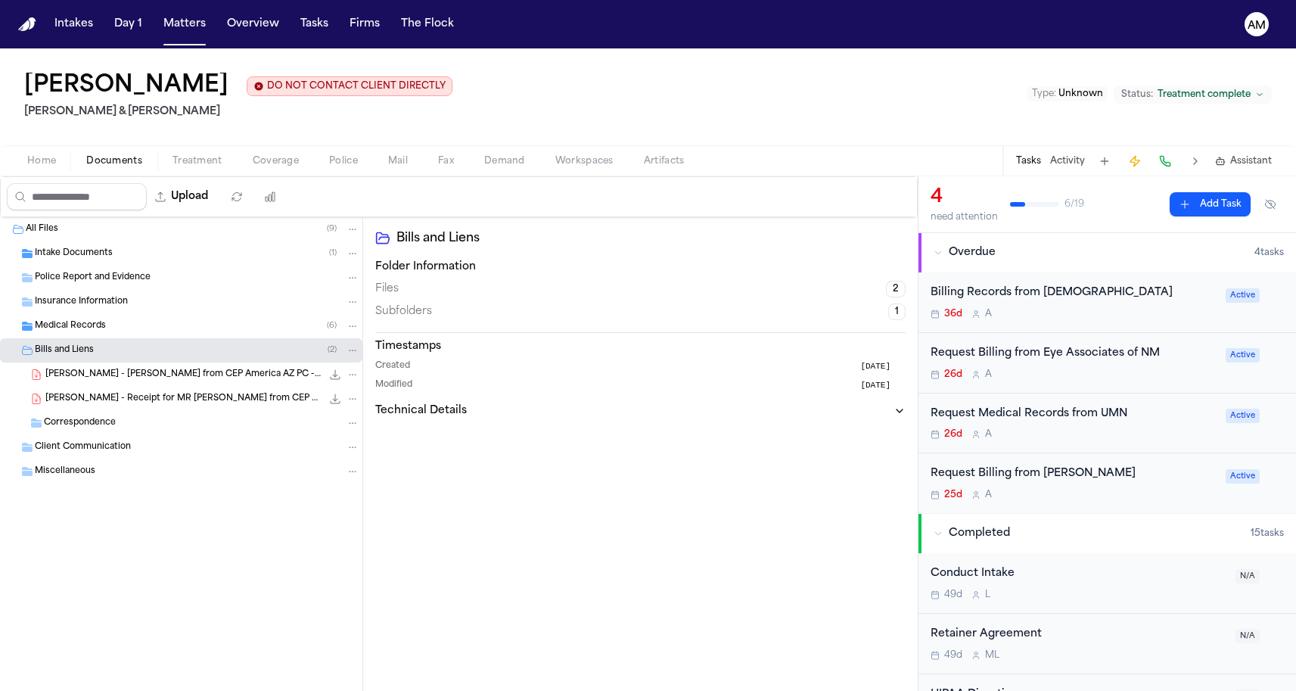
click at [76, 340] on div "Bills and Liens ( 2 )" at bounding box center [181, 350] width 362 height 24
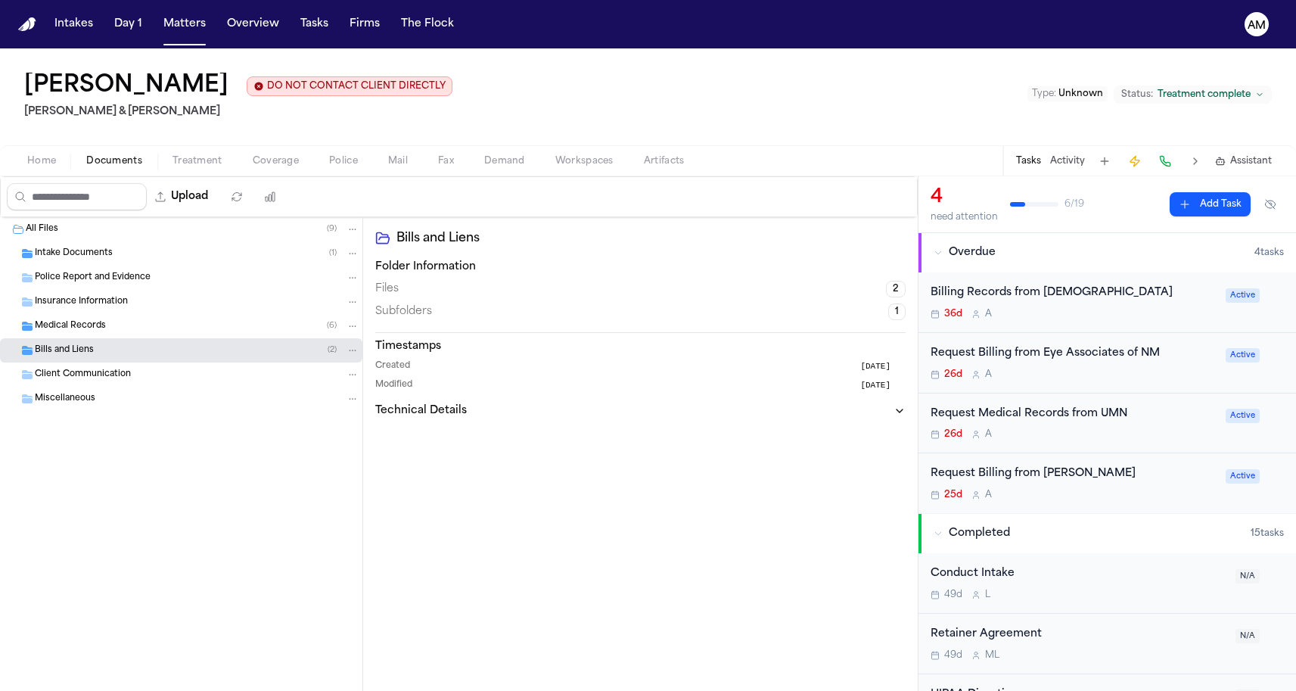
click at [79, 329] on span "Medical Records" at bounding box center [70, 326] width 71 height 13
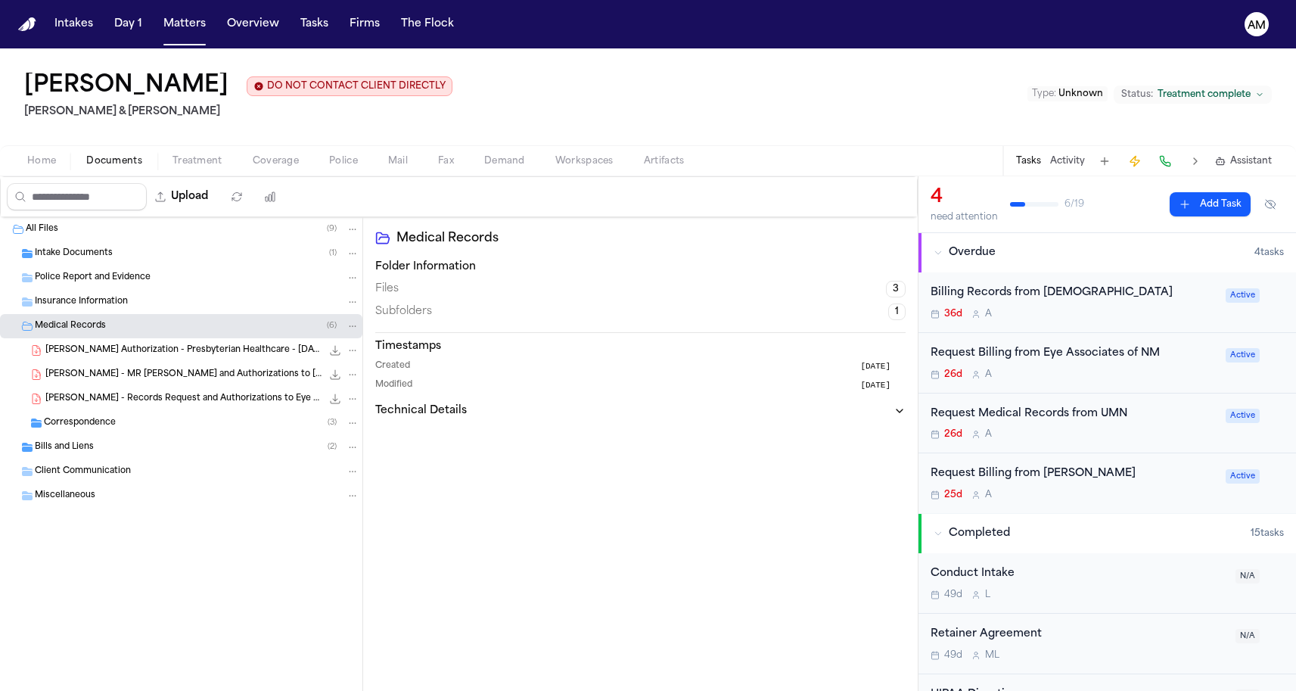
click at [79, 410] on div "B. Lopez - Records Request and Authorizations to Eye Associates of NM - Undated…" at bounding box center [181, 398] width 362 height 24
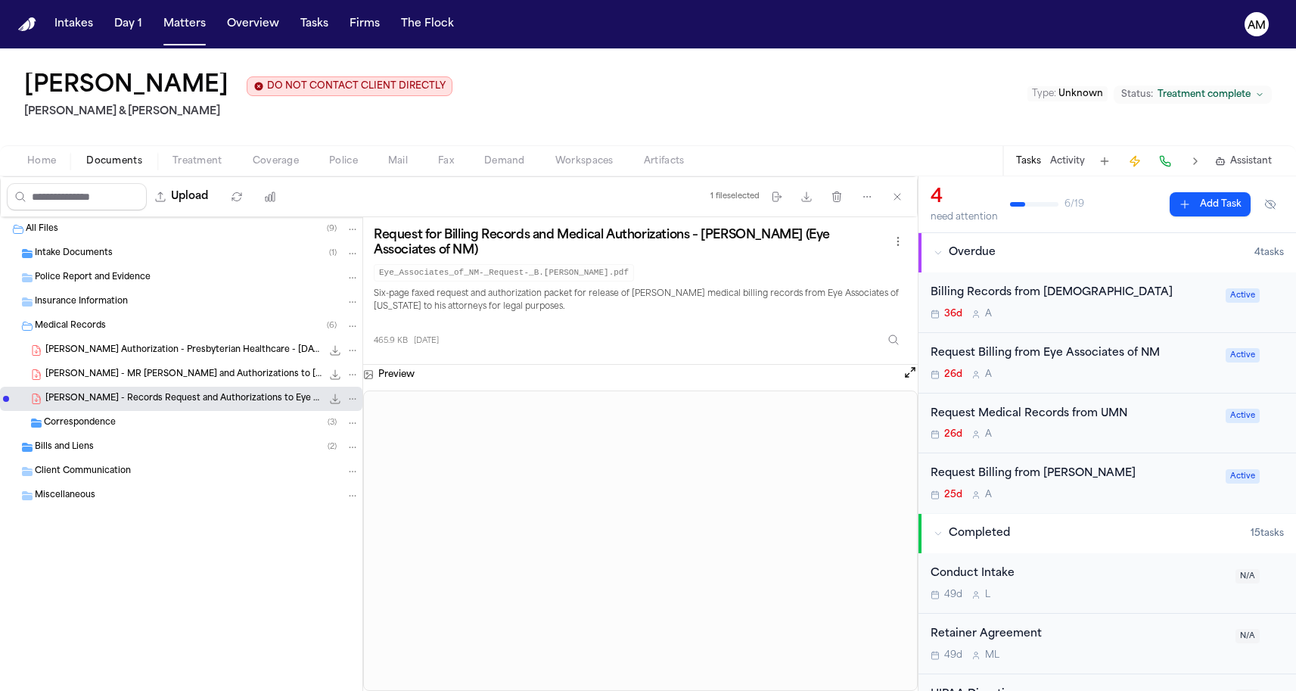
click at [92, 381] on span "B. Lopez - MR Request and Authorizations to Kassicieh Samir K DO - 2022 to Pres…" at bounding box center [183, 374] width 276 height 13
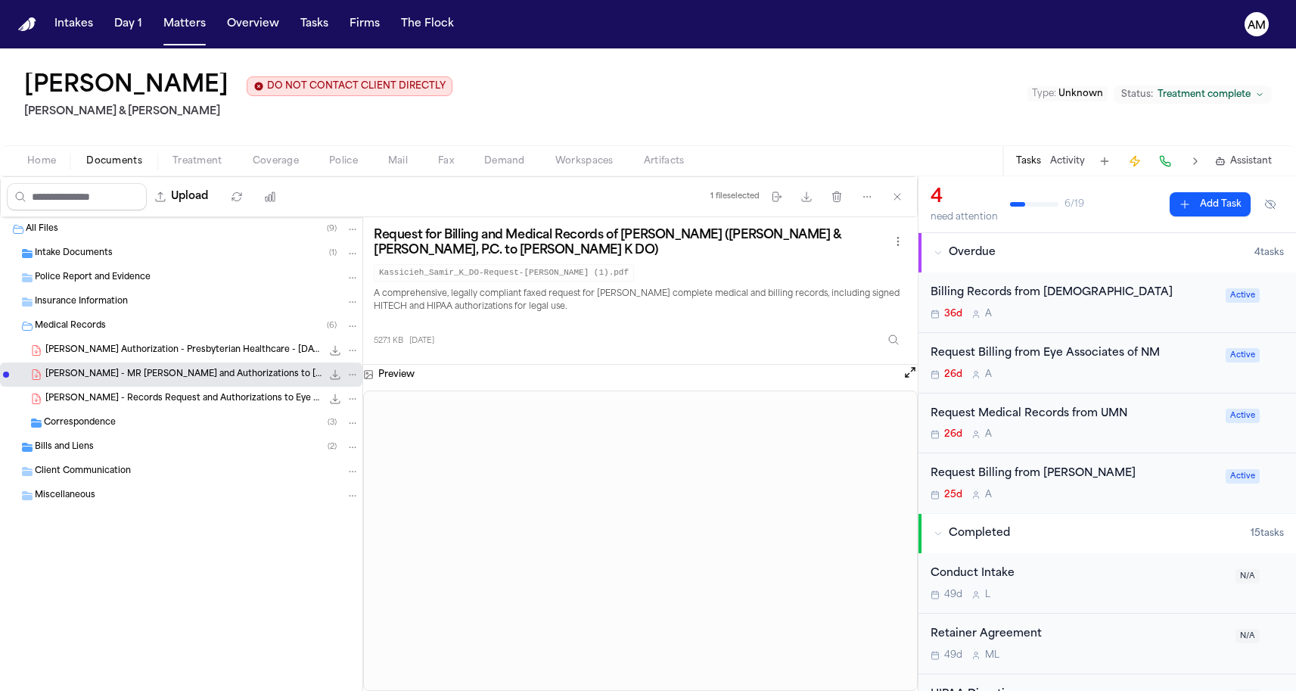
click at [91, 396] on span "B. Lopez - Records Request and Authorizations to Eye Associates of NM - Undated" at bounding box center [183, 399] width 276 height 13
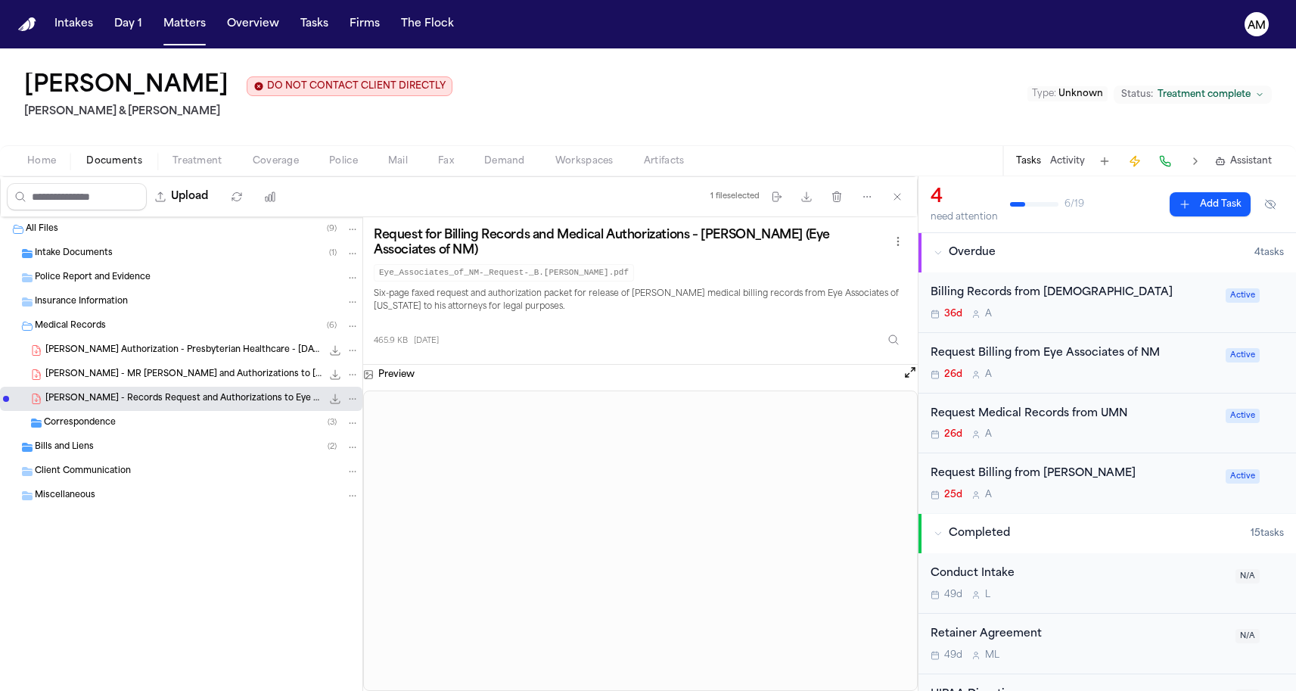
click at [196, 429] on div "Correspondence ( 3 )" at bounding box center [201, 423] width 315 height 14
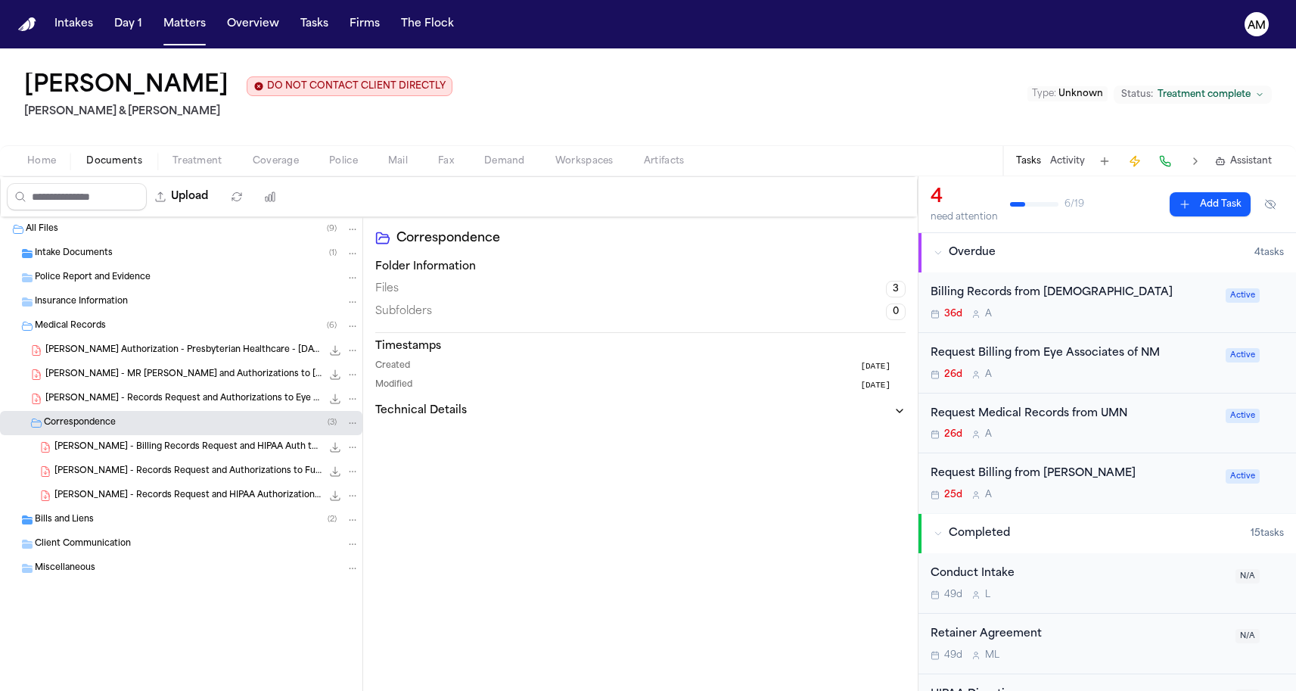
click at [188, 449] on span "B. Lopez - Billing Records Request and HIPAA Auth to Presbyterian - 7.23.25" at bounding box center [187, 447] width 267 height 13
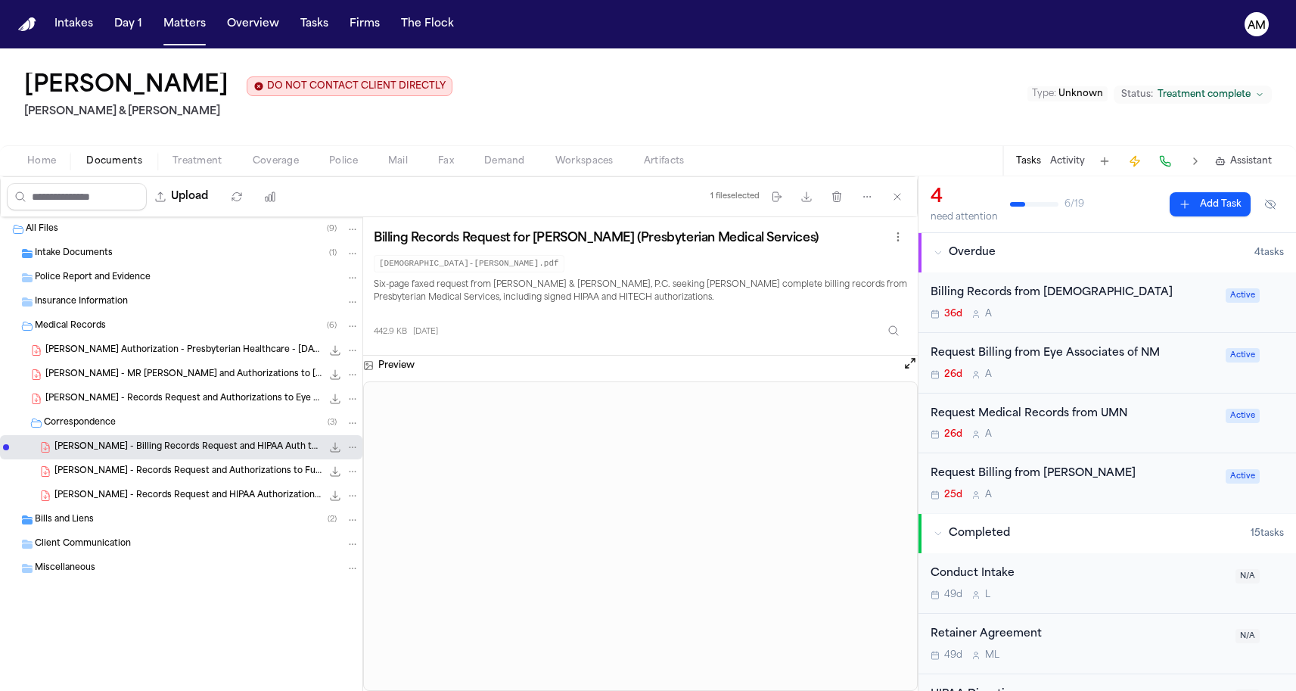
click at [185, 467] on span "B. Lopez - Records Request and Authorizations to Full Circle Recovery - 2022 to…" at bounding box center [187, 471] width 267 height 13
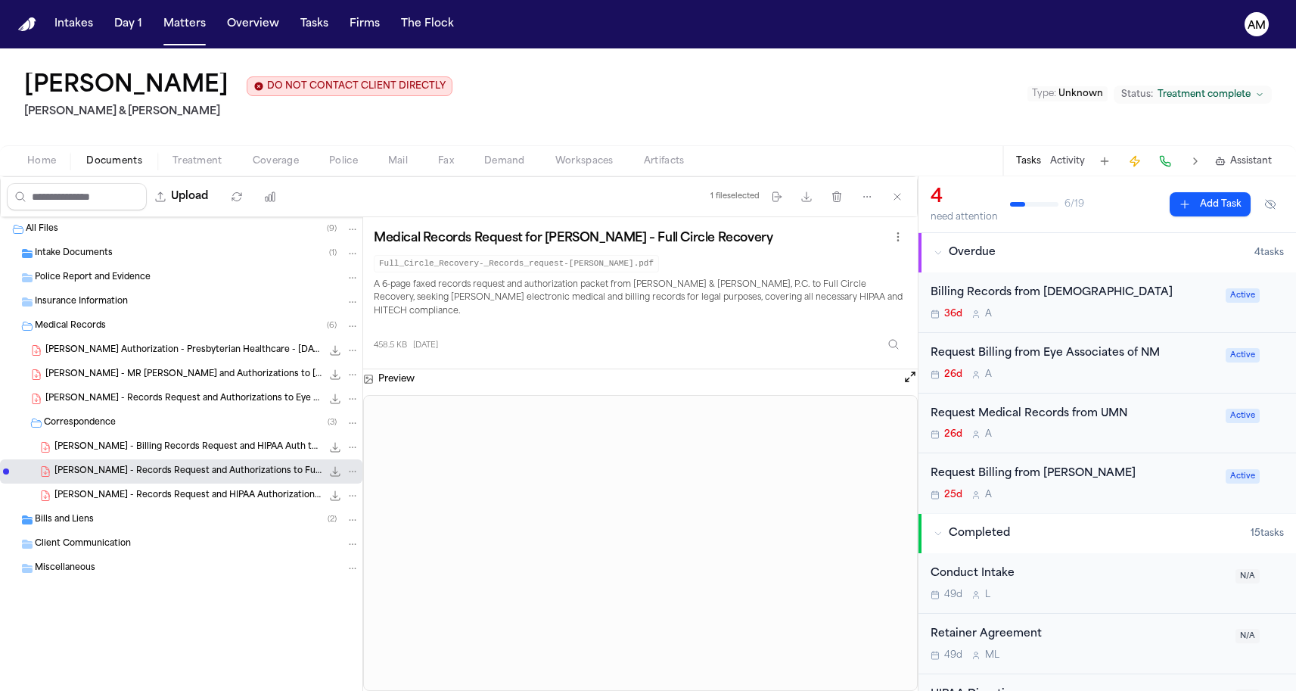
click at [170, 498] on span "B. Lopez - Records Request and HIPAA Authorizations to UNM Hospital - 8.4.25" at bounding box center [187, 495] width 267 height 13
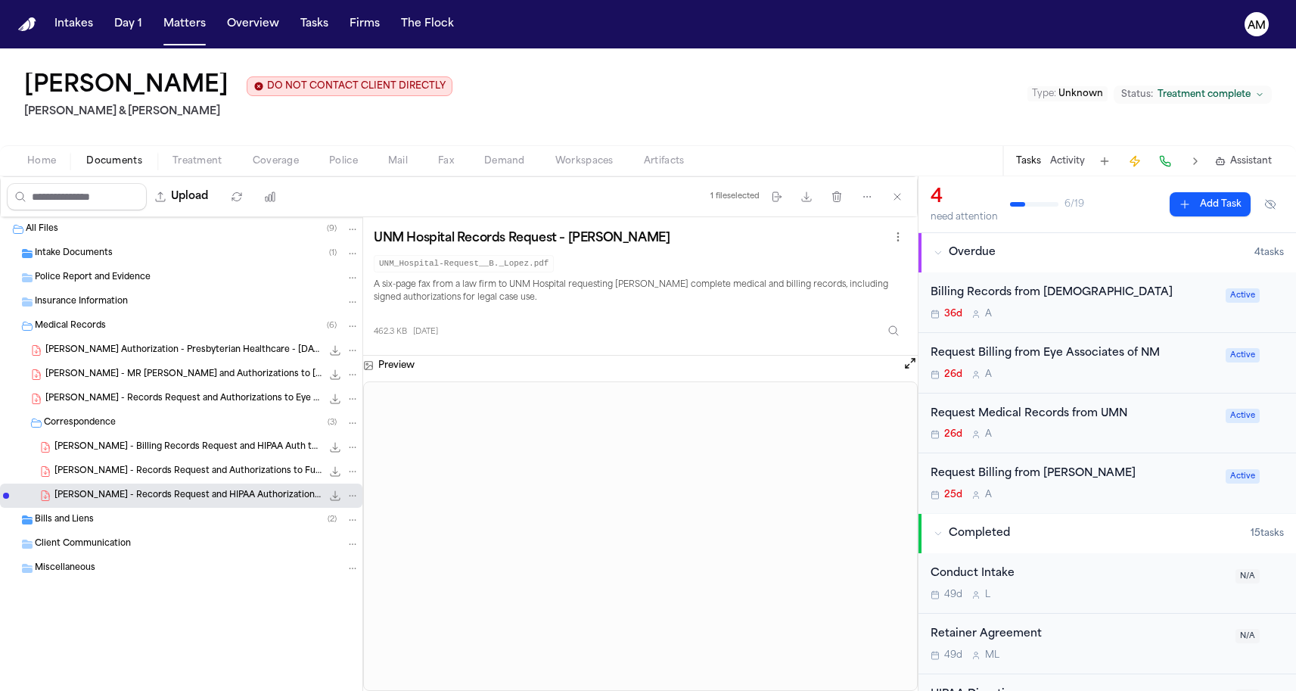
click at [171, 474] on span "B. Lopez - Records Request and Authorizations to Full Circle Recovery - 2022 to…" at bounding box center [187, 471] width 267 height 13
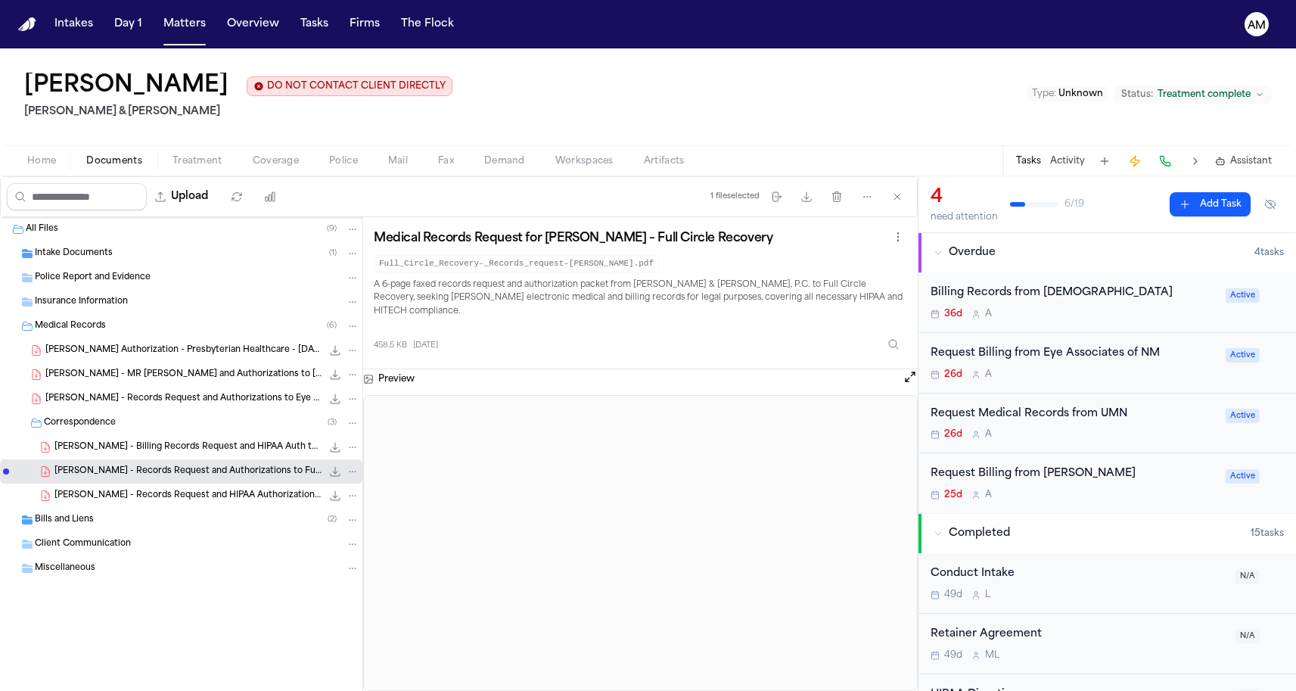
click at [173, 453] on span "B. Lopez - Billing Records Request and HIPAA Auth to Presbyterian - 7.23.25" at bounding box center [187, 447] width 267 height 13
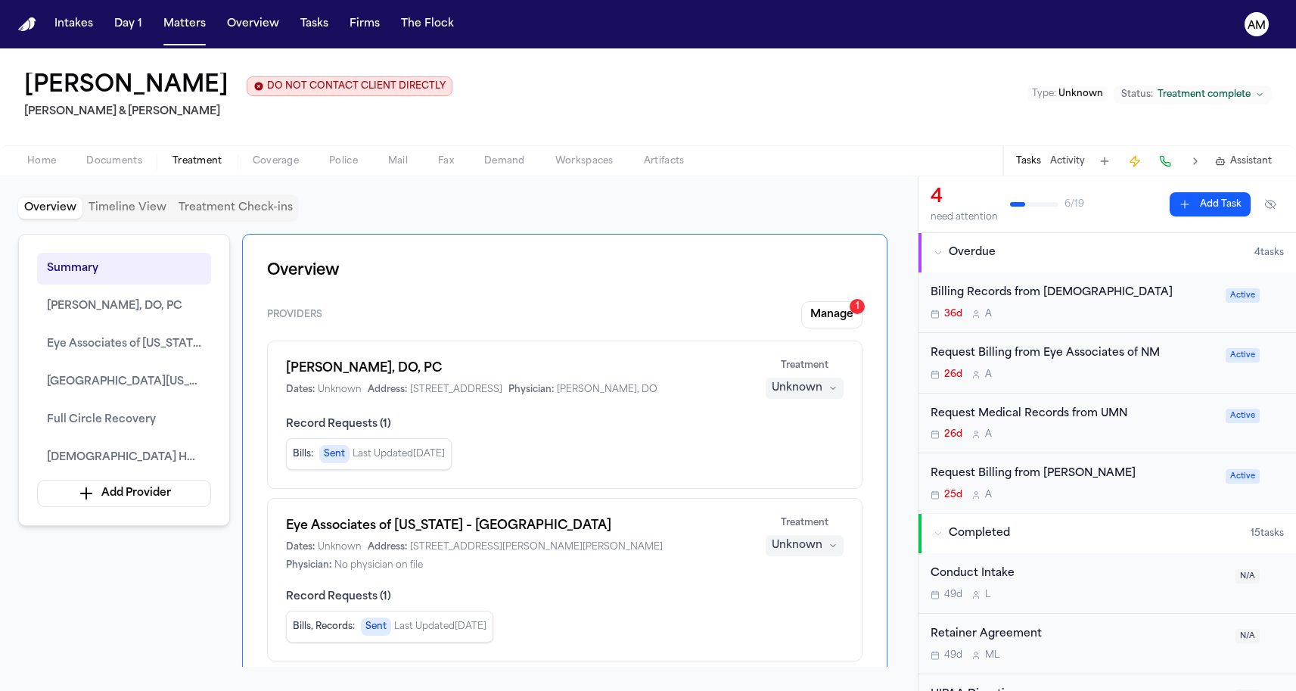
click at [221, 169] on button "Treatment" at bounding box center [197, 161] width 80 height 18
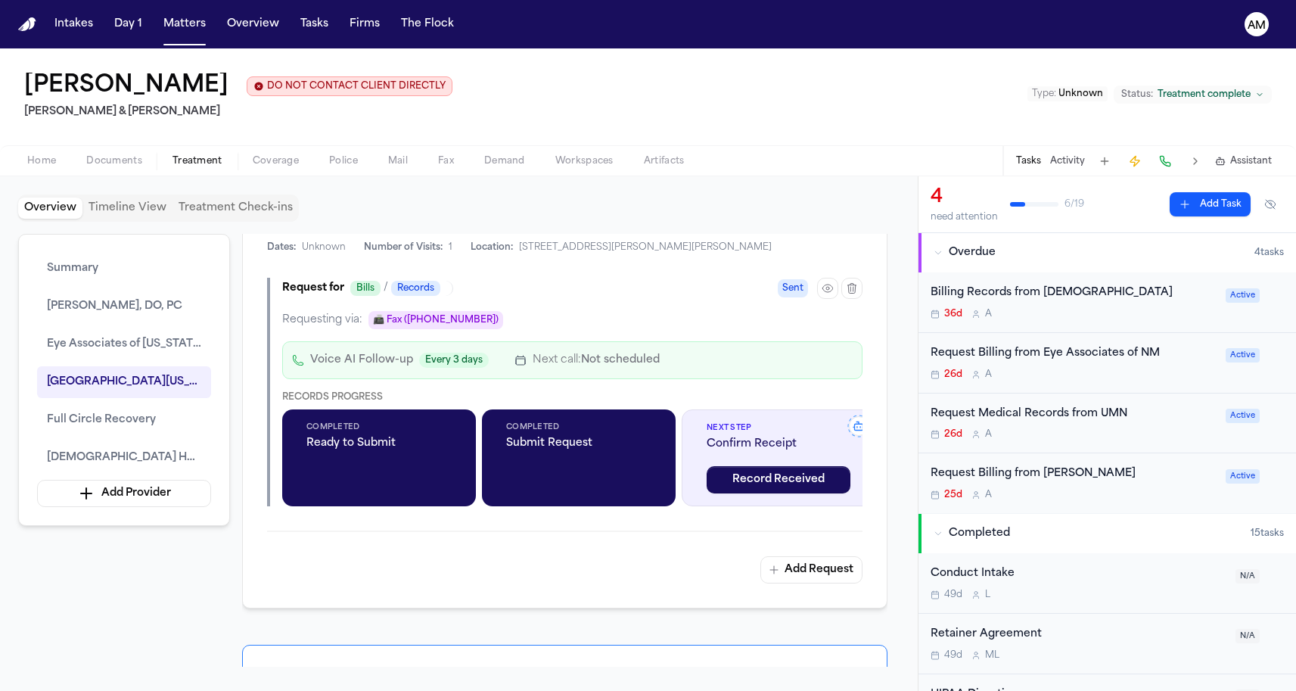
scroll to position [1657, 0]
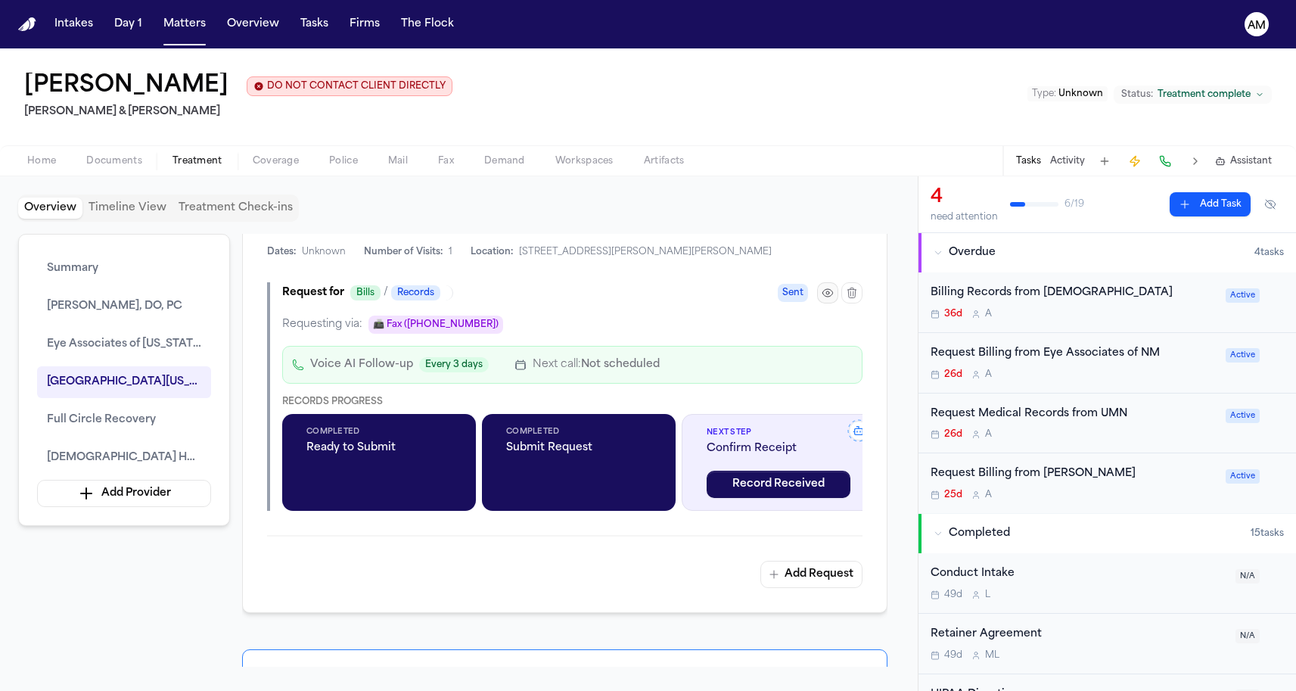
click at [824, 299] on icon "button" at bounding box center [827, 293] width 12 height 12
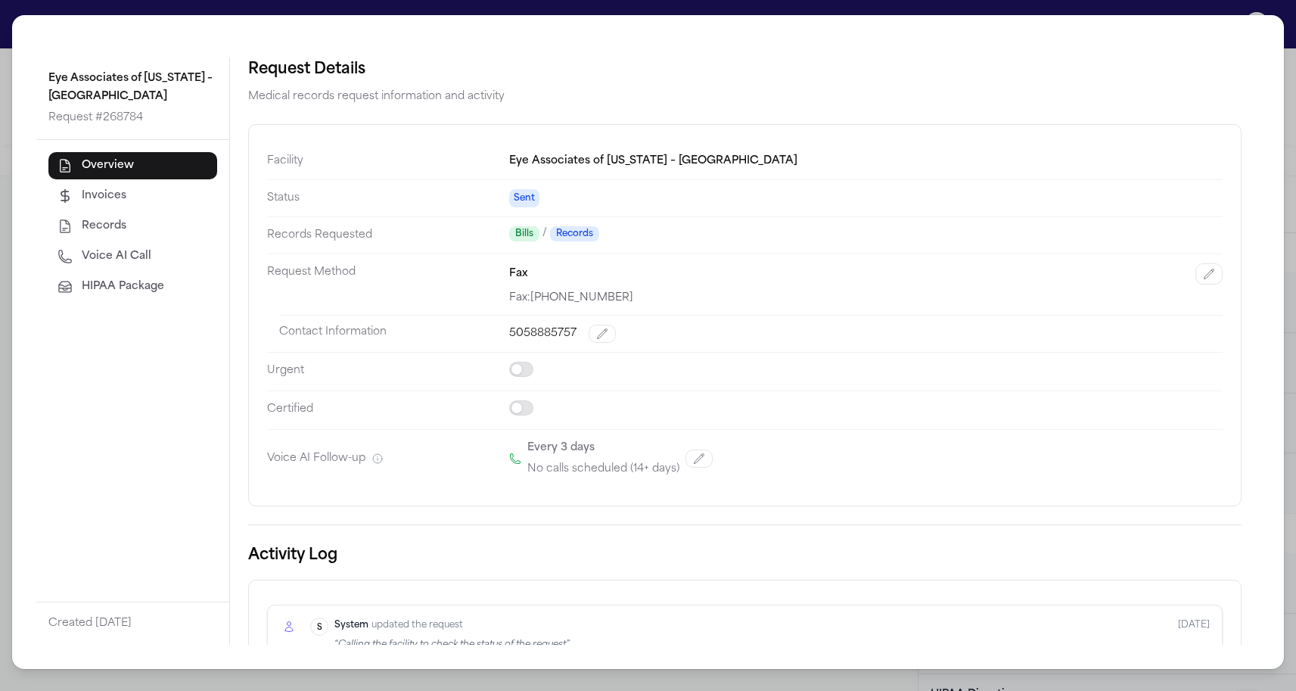
click at [138, 249] on span "Voice AI Call" at bounding box center [117, 256] width 70 height 15
select select "***"
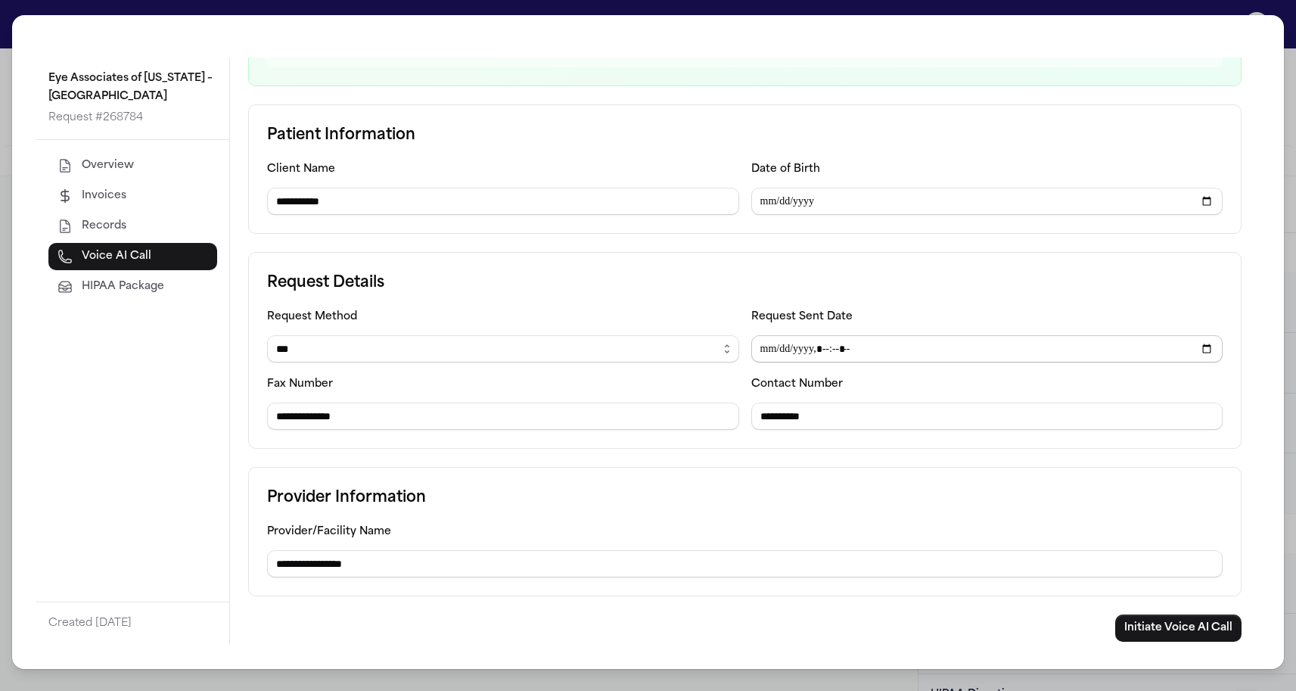
scroll to position [212, 0]
click at [1147, 630] on button "Initiate Voice AI Call" at bounding box center [1178, 627] width 126 height 27
click at [8, 73] on div "**********" at bounding box center [648, 345] width 1296 height 691
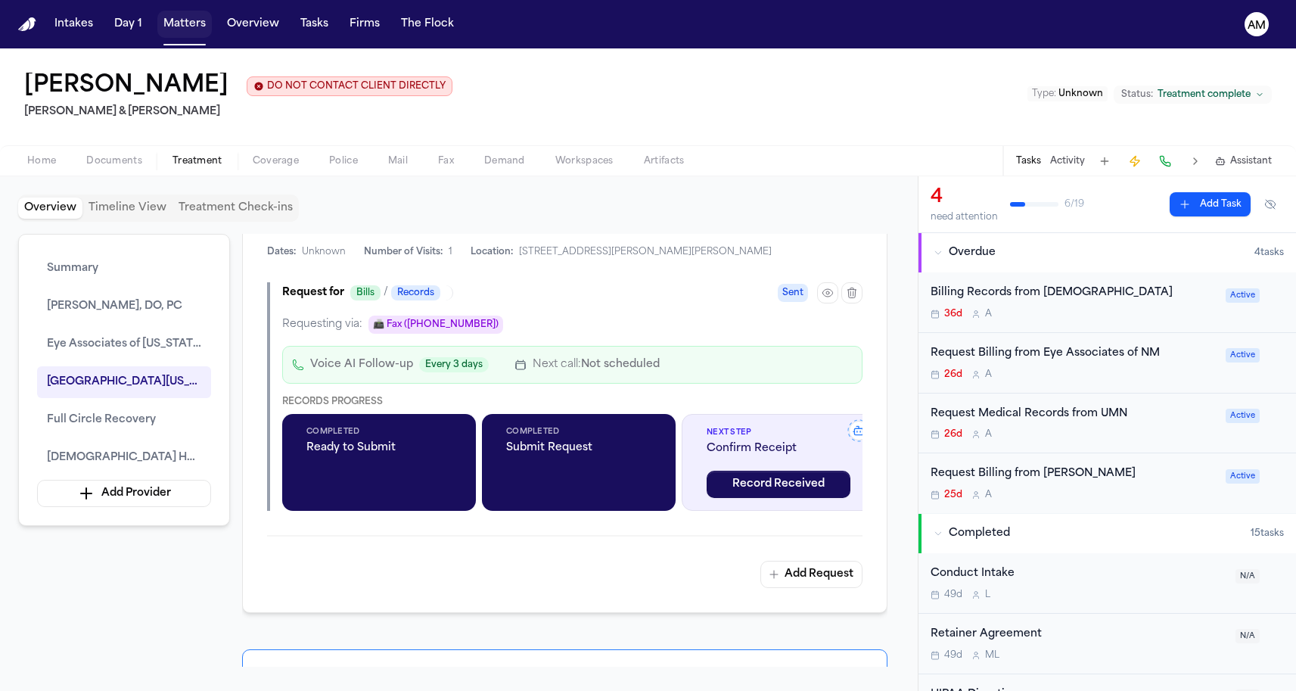
click at [166, 30] on button "Matters" at bounding box center [184, 24] width 54 height 27
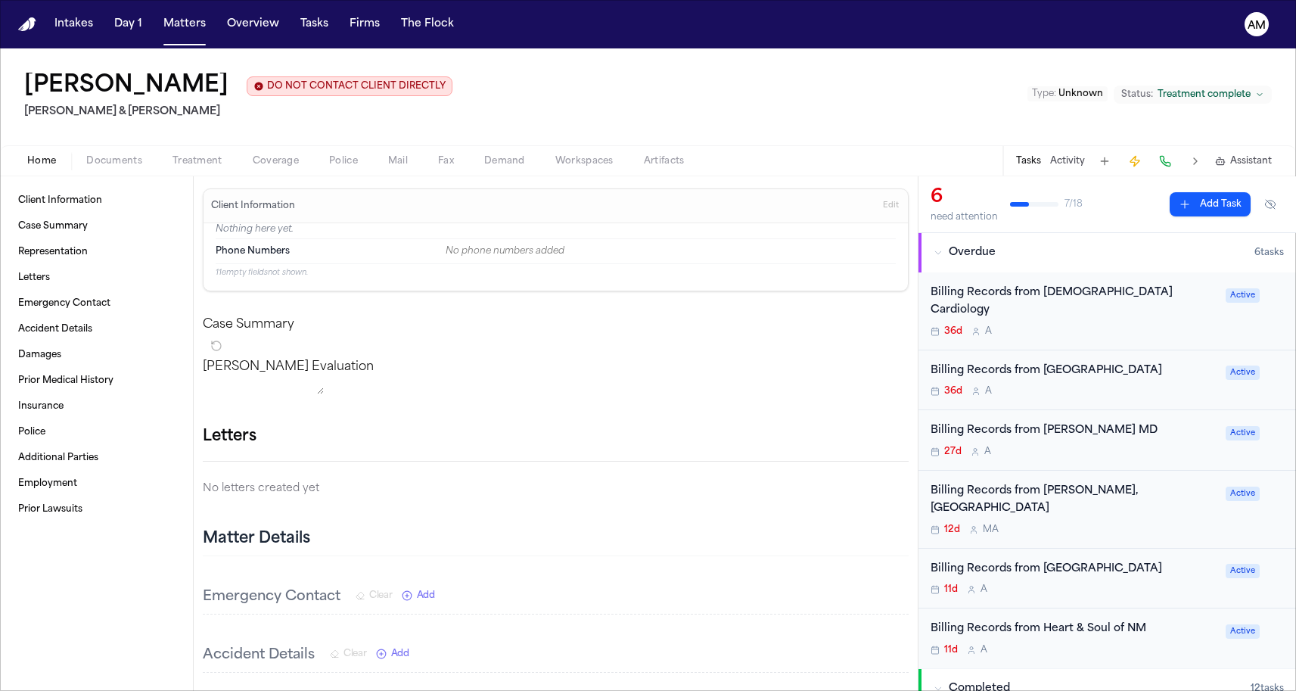
click at [172, 157] on span "Treatment" at bounding box center [197, 161] width 50 height 12
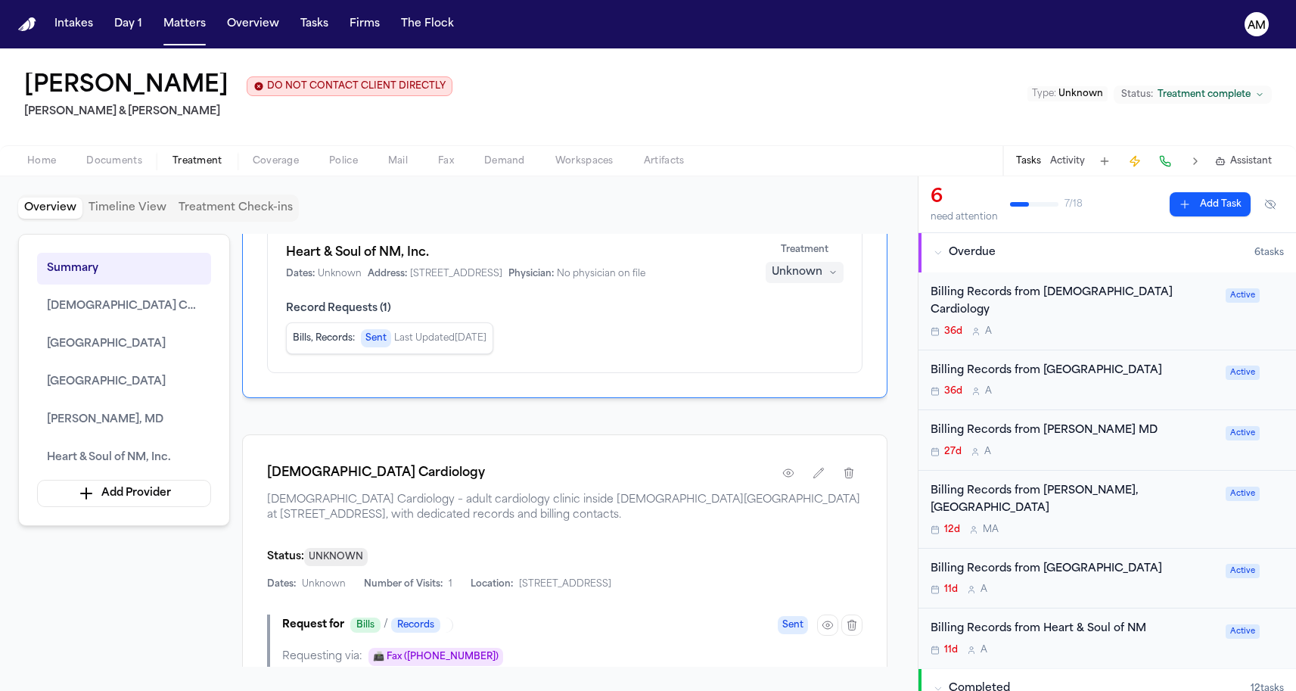
scroll to position [763, 0]
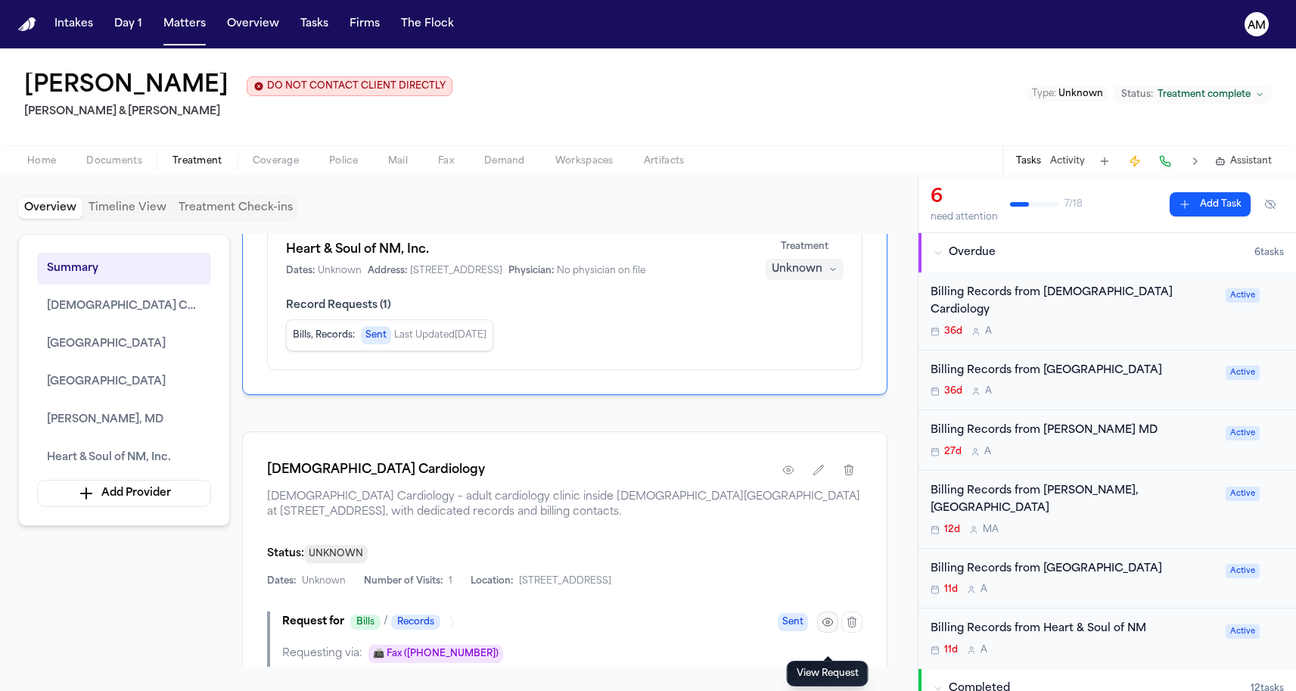
click at [827, 628] on icon "button" at bounding box center [827, 622] width 12 height 12
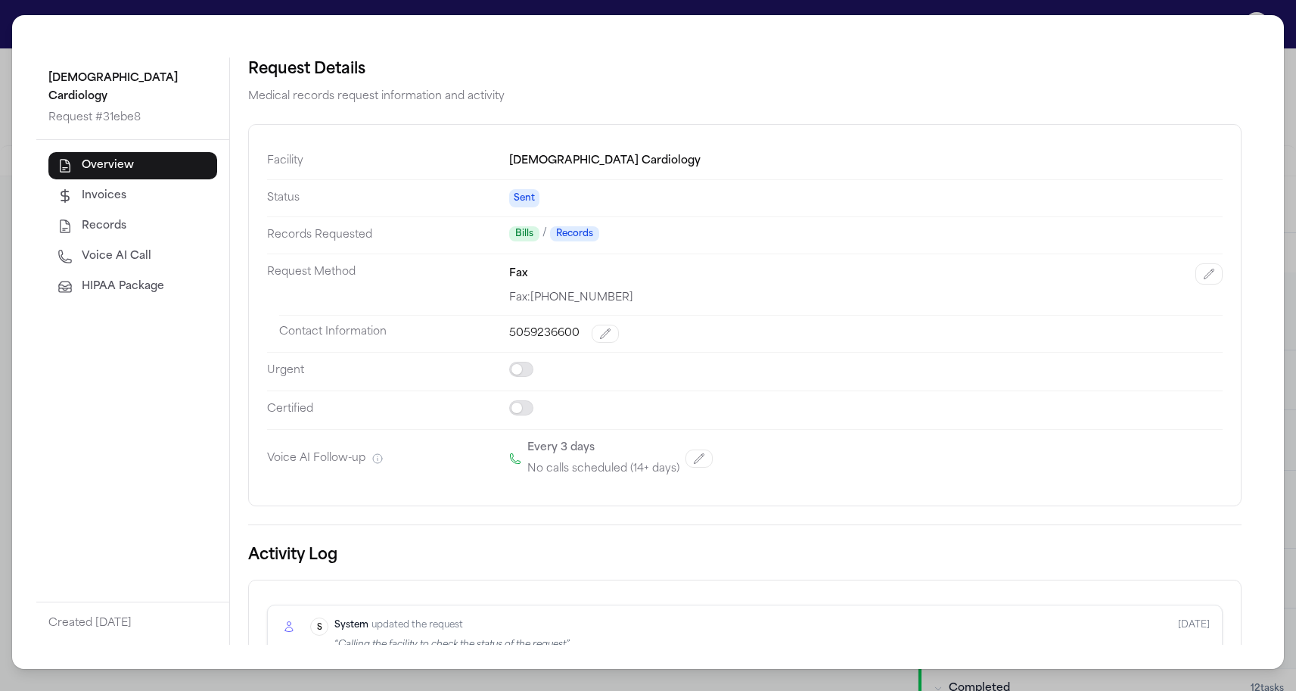
click at [169, 243] on button "Voice AI Call" at bounding box center [132, 256] width 169 height 27
select select "***"
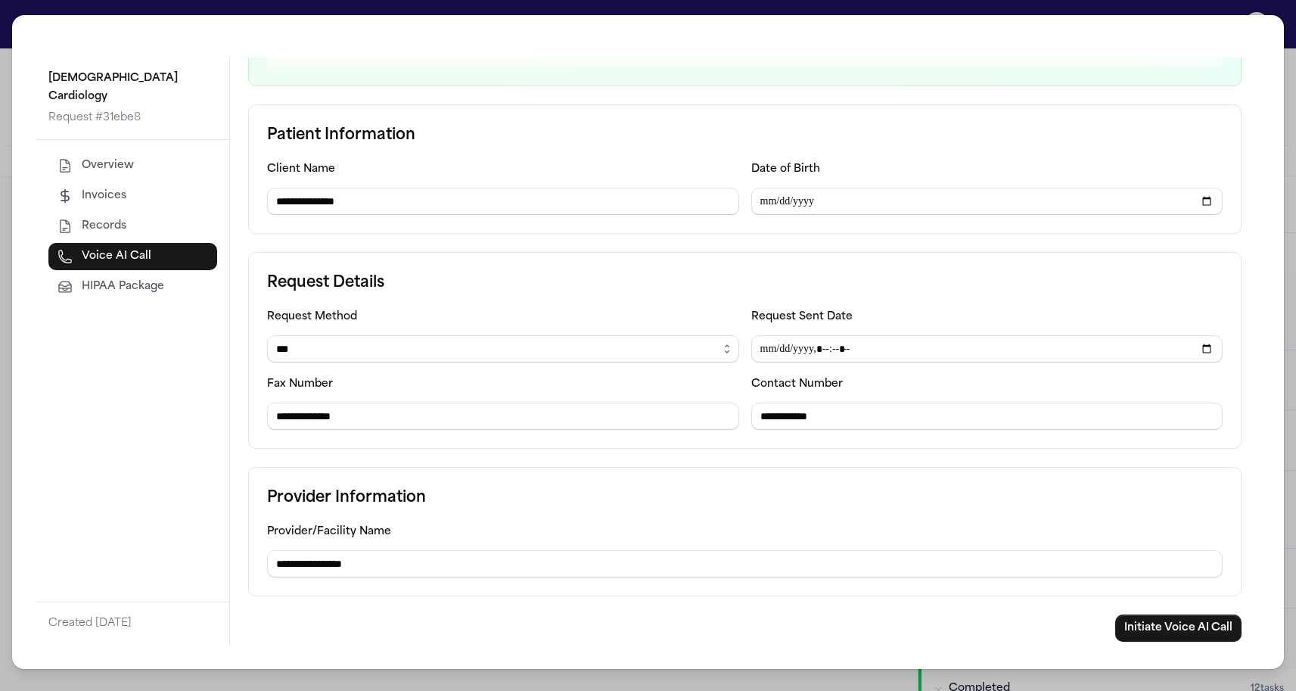
scroll to position [212, 0]
click at [1158, 629] on button "Initiate Voice AI Call" at bounding box center [1178, 627] width 126 height 27
click at [4, 380] on div "**********" at bounding box center [648, 345] width 1296 height 691
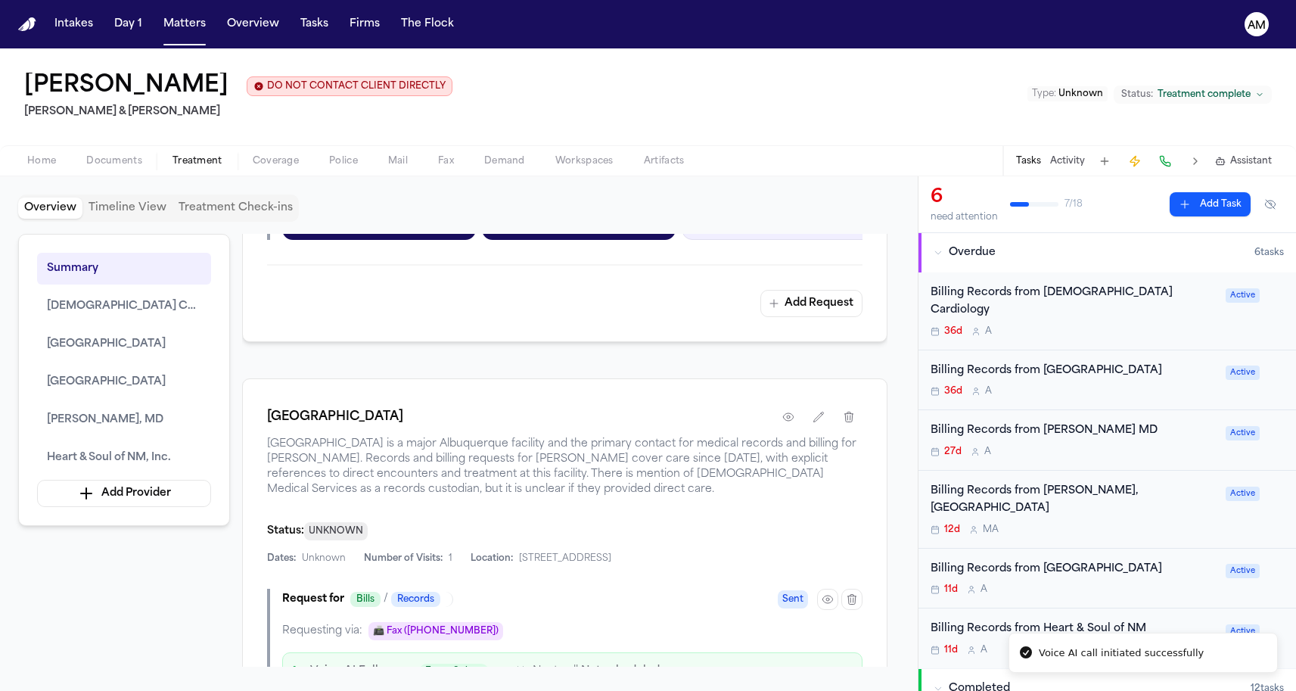
scroll to position [1551, 0]
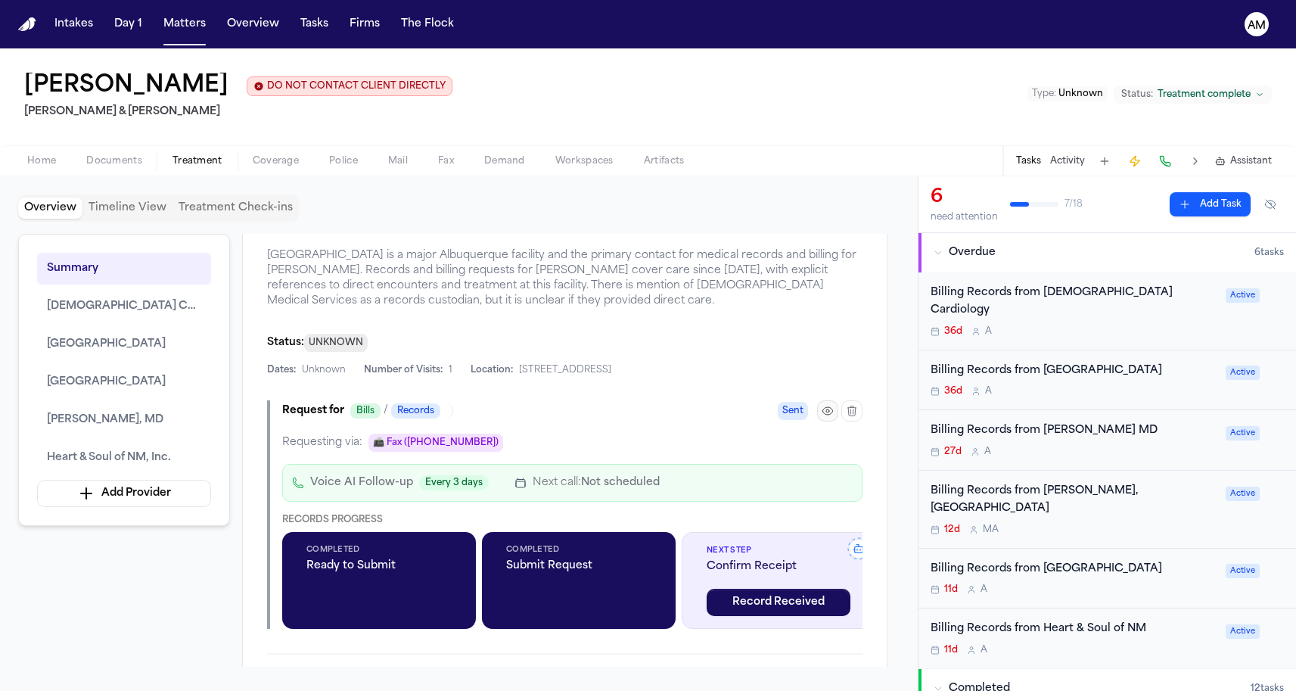
click at [827, 417] on icon "button" at bounding box center [827, 411] width 12 height 12
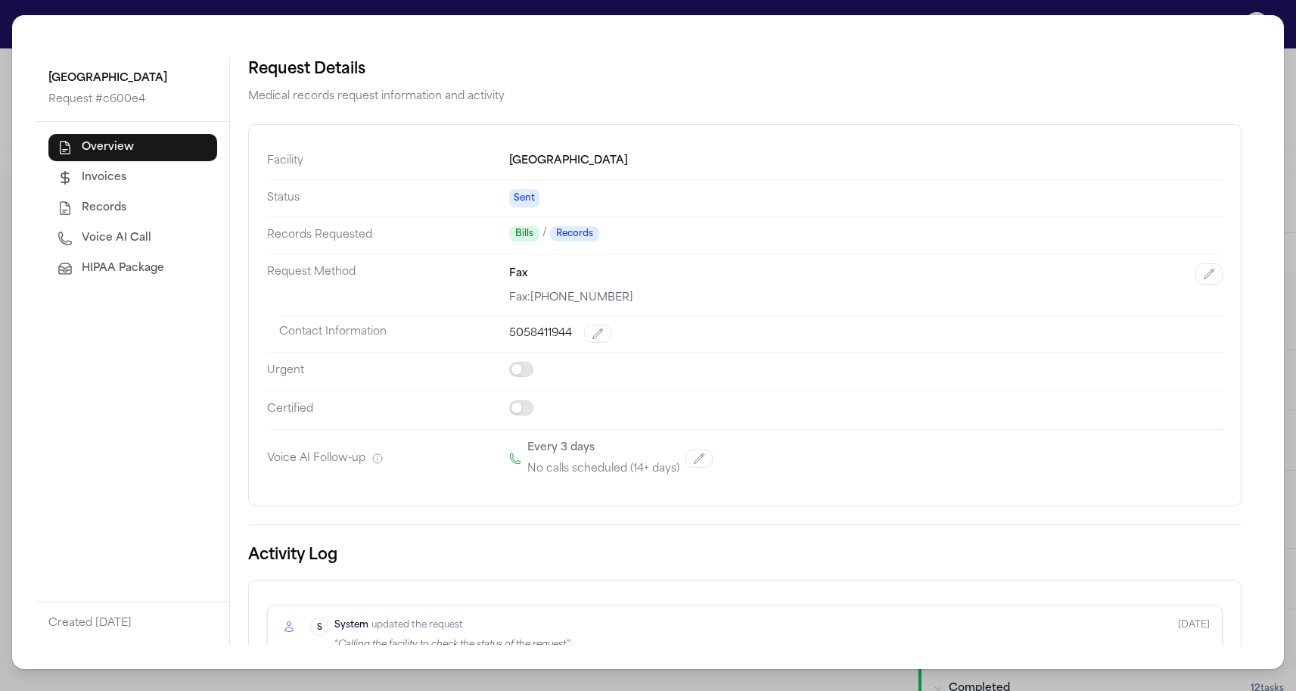
click at [120, 231] on span "Voice AI Call" at bounding box center [117, 238] width 70 height 15
select select "***"
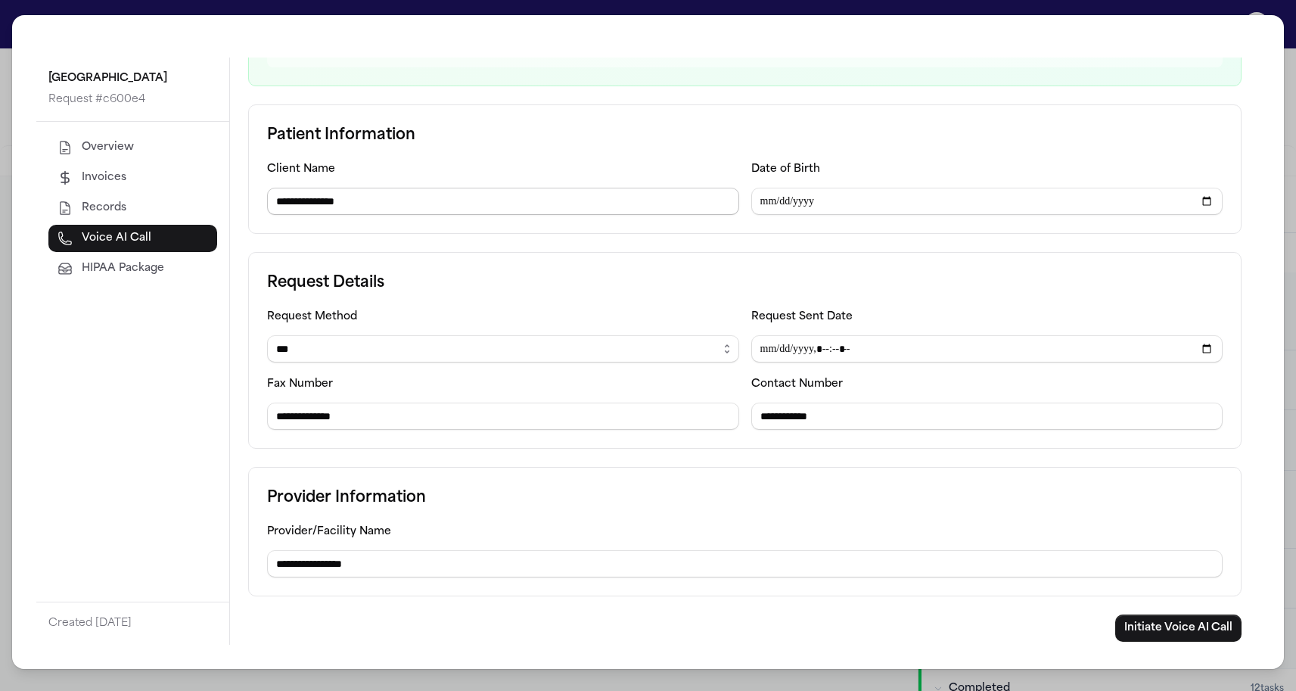
scroll to position [212, 0]
click at [1155, 641] on button "Initiate Voice AI Call" at bounding box center [1178, 627] width 126 height 27
click at [2, 464] on div "**********" at bounding box center [648, 345] width 1296 height 691
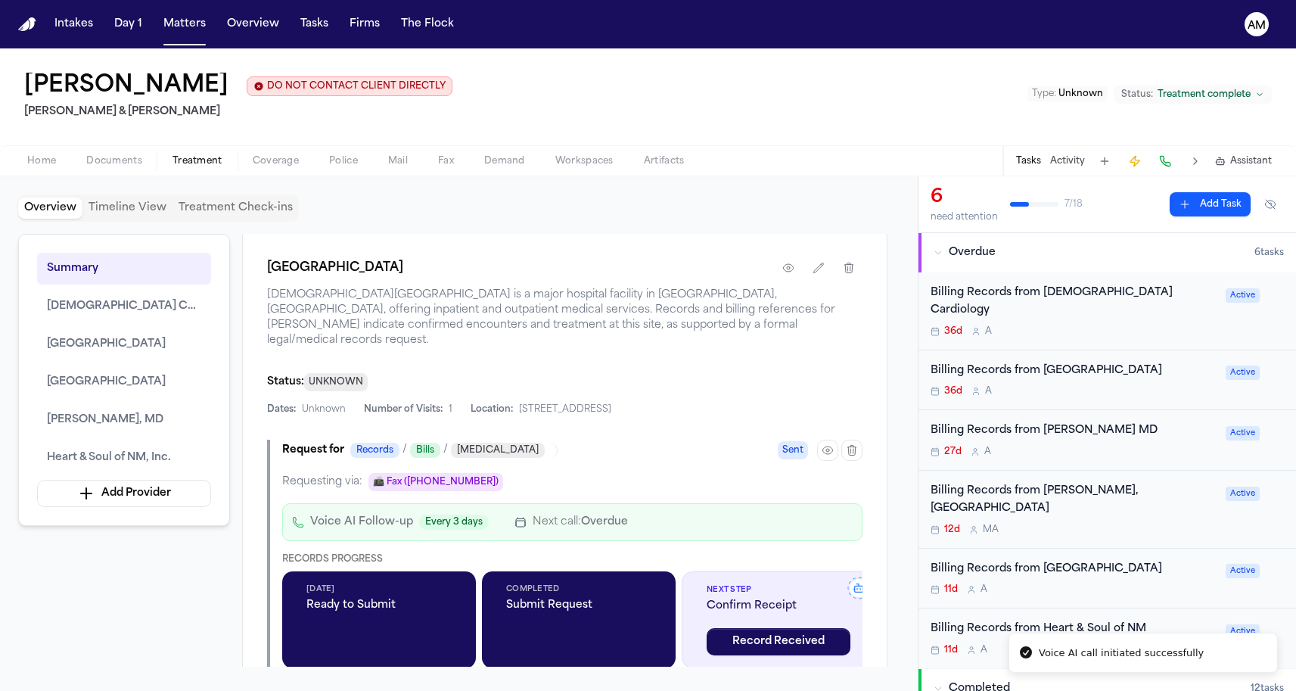
scroll to position [2087, 0]
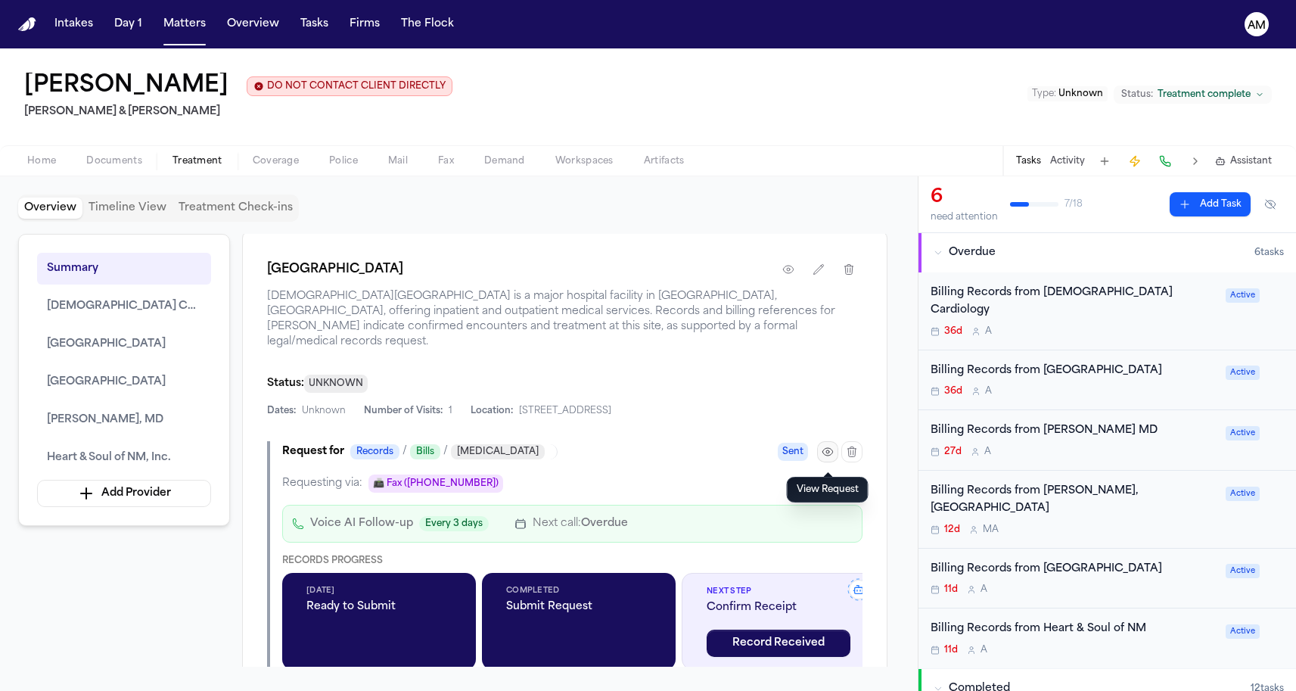
click at [817, 454] on button "button" at bounding box center [827, 451] width 21 height 21
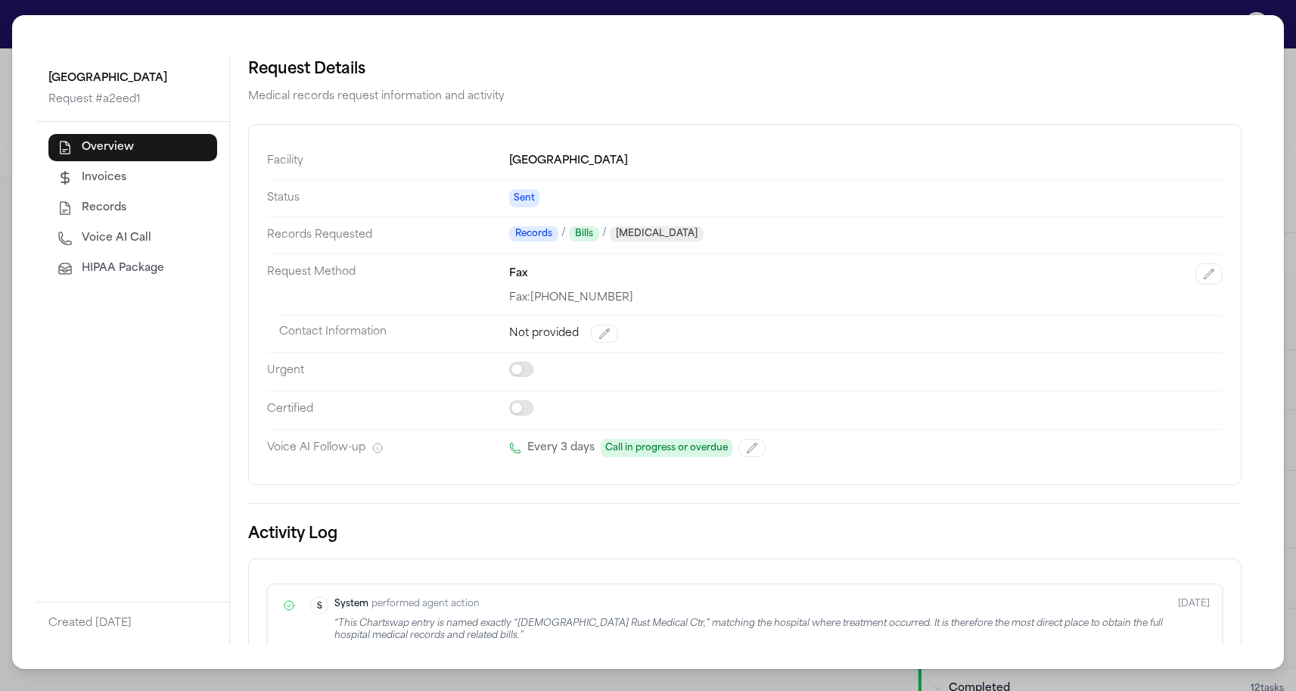
click at [126, 246] on span "Voice AI Call" at bounding box center [117, 238] width 70 height 15
select select "***"
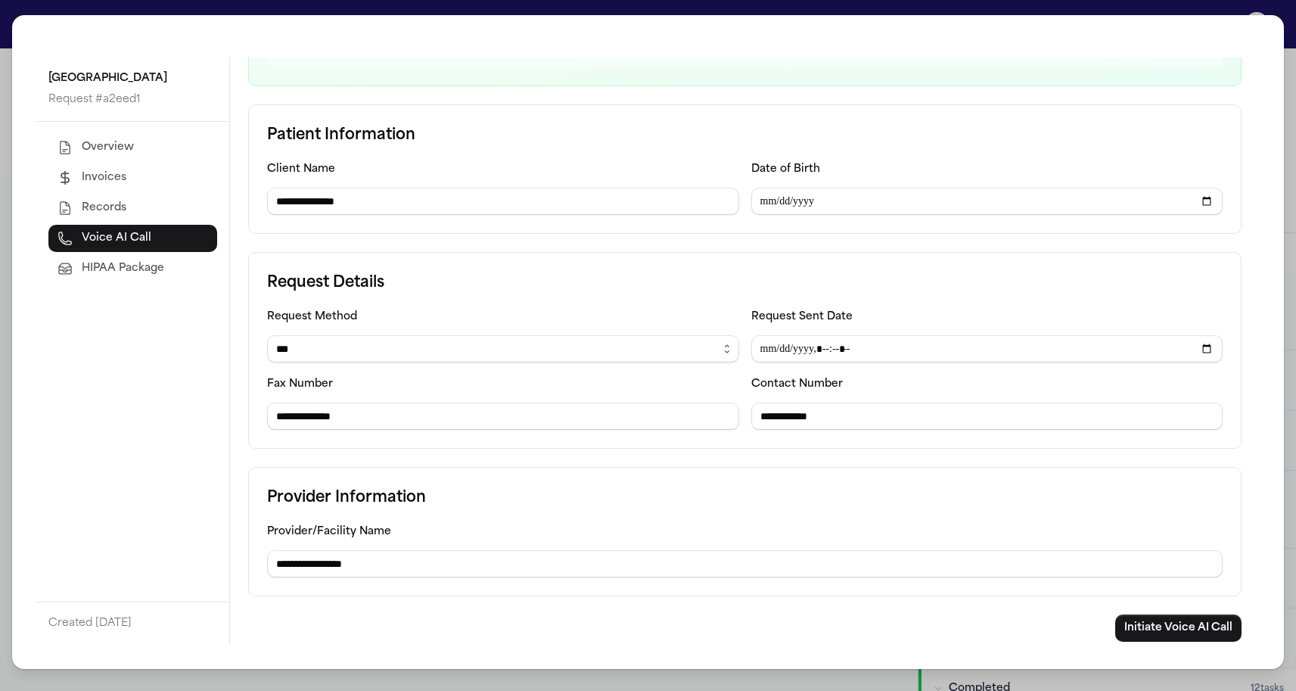
scroll to position [197, 0]
click at [1144, 624] on button "Initiate Voice AI Call" at bounding box center [1178, 627] width 126 height 27
click at [2, 264] on div "**********" at bounding box center [648, 345] width 1296 height 691
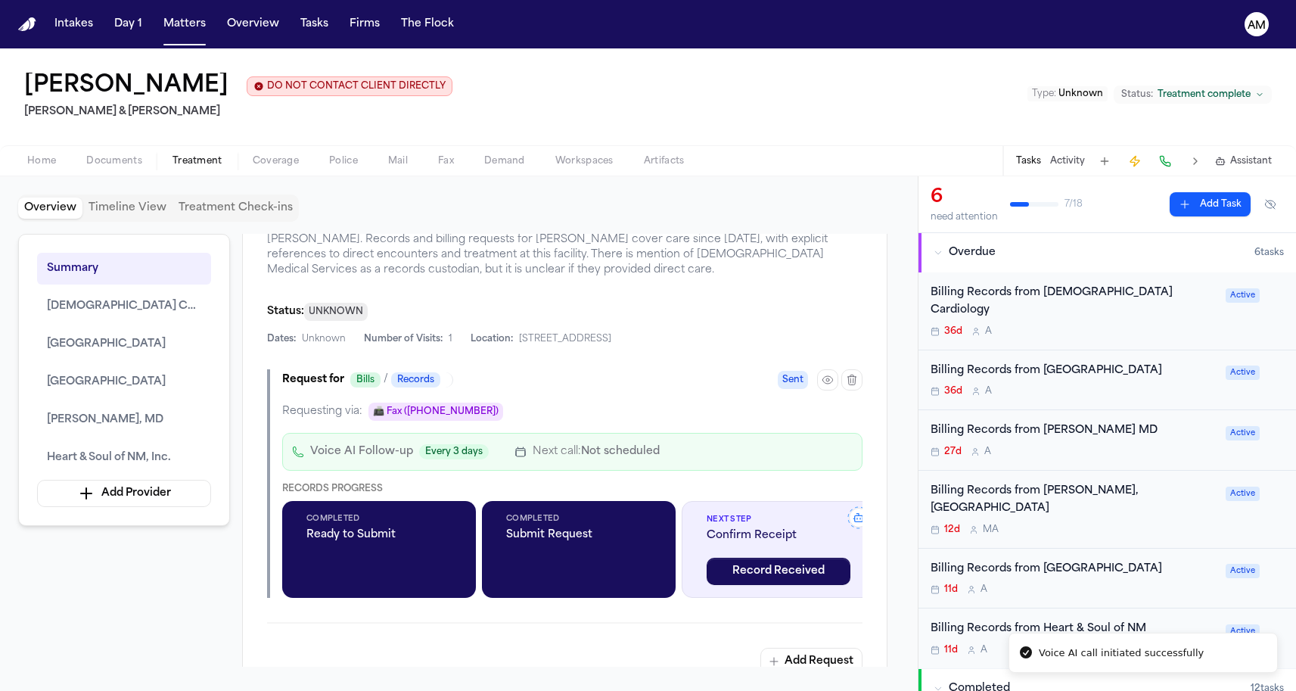
scroll to position [1583, 0]
click at [823, 385] on icon "button" at bounding box center [827, 379] width 12 height 12
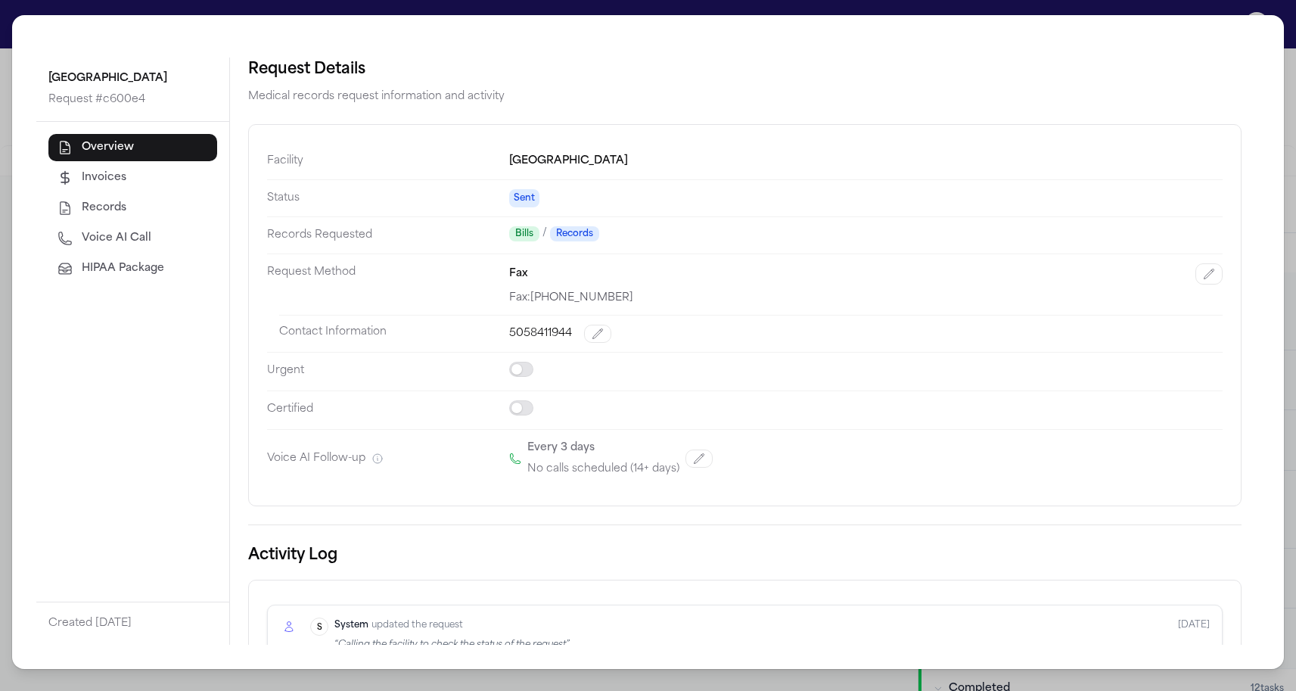
click at [172, 234] on button "Voice AI Call" at bounding box center [132, 238] width 169 height 27
select select "***"
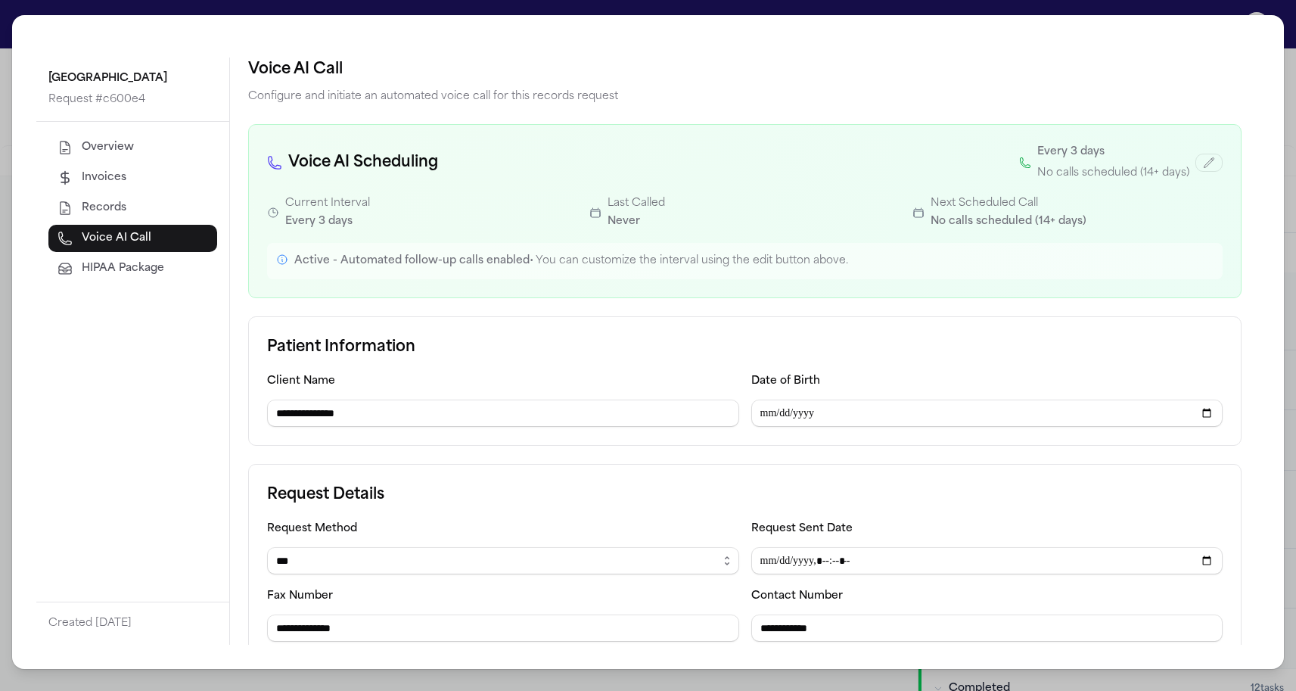
click at [2, 270] on div "**********" at bounding box center [648, 345] width 1296 height 691
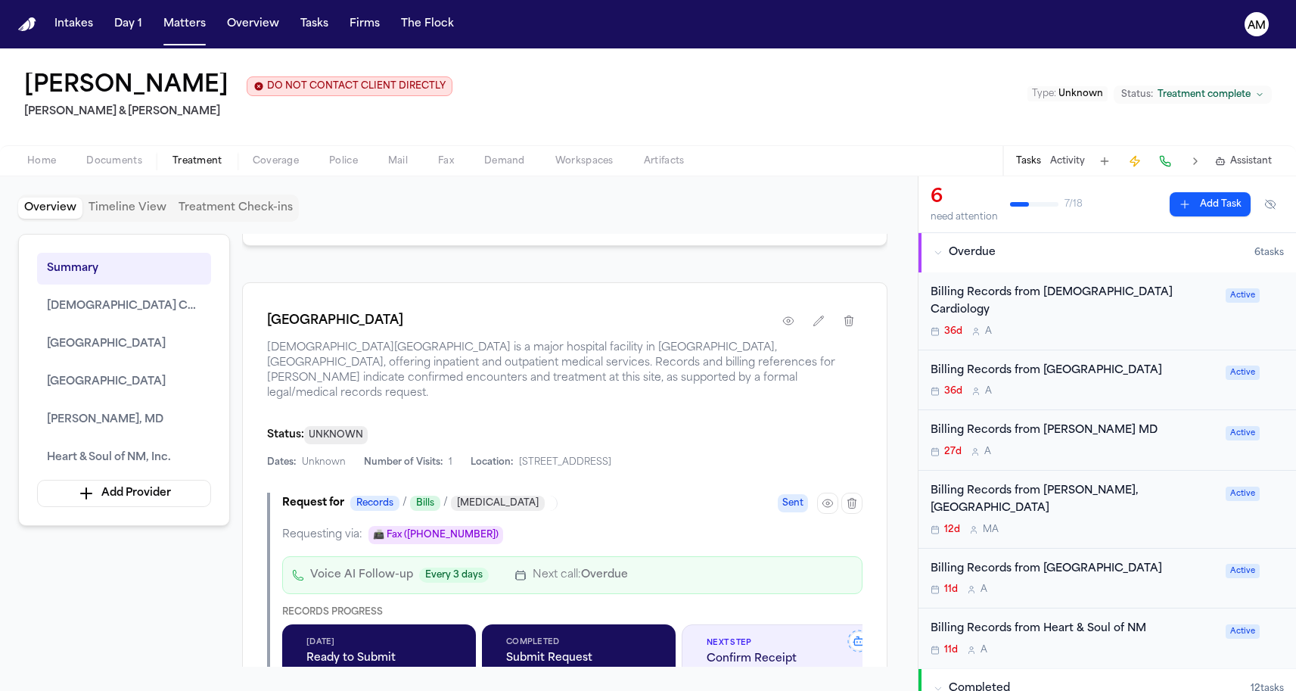
scroll to position [2032, 0]
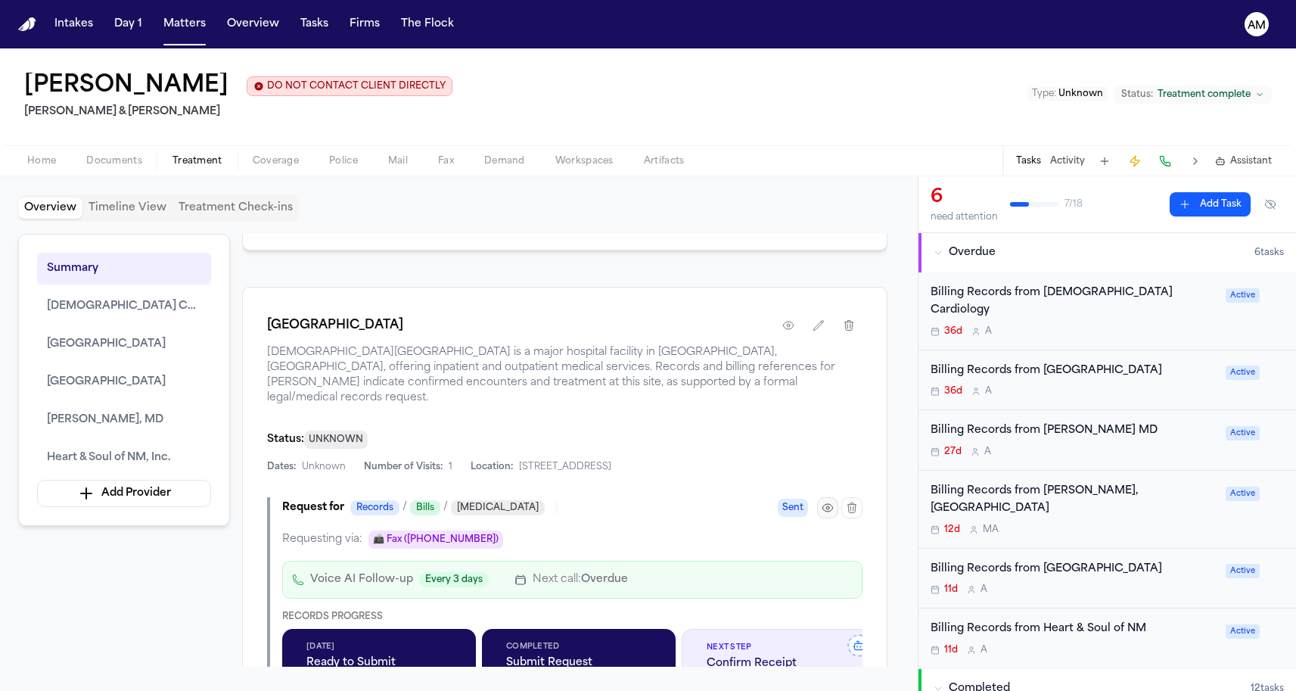
click at [820, 502] on button "button" at bounding box center [827, 507] width 21 height 21
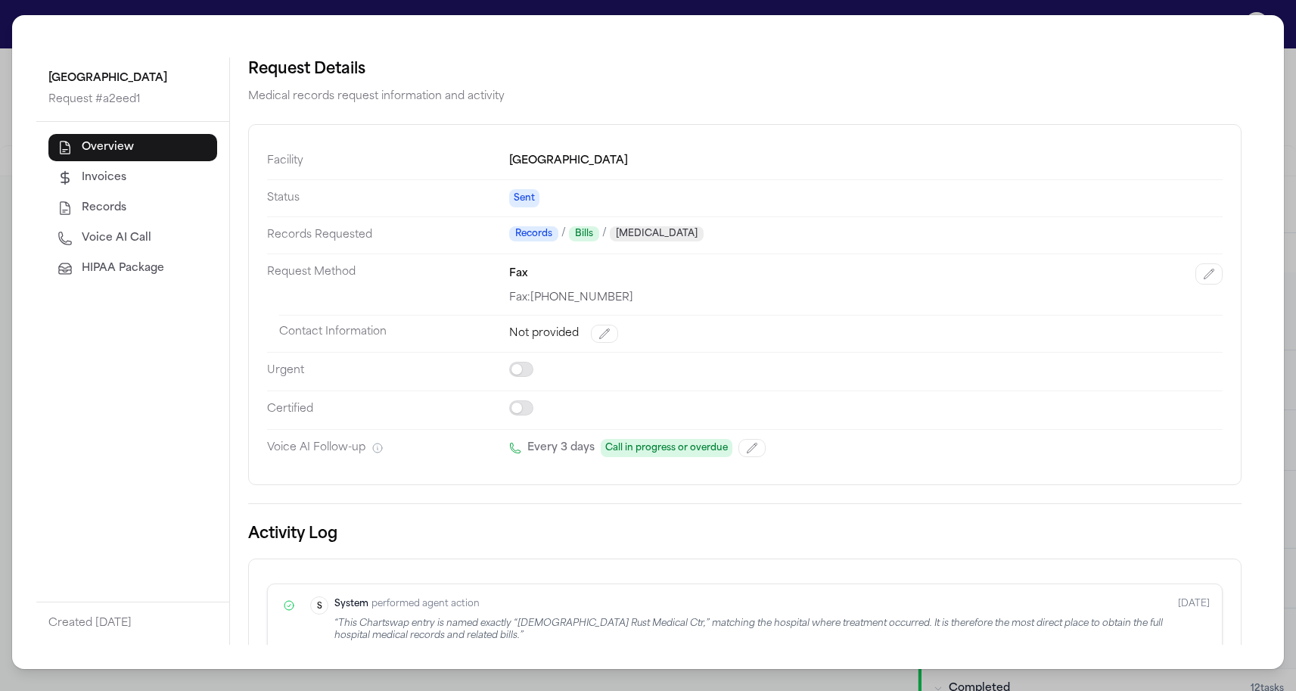
click at [148, 252] on button "Voice AI Call" at bounding box center [132, 238] width 169 height 27
select select "***"
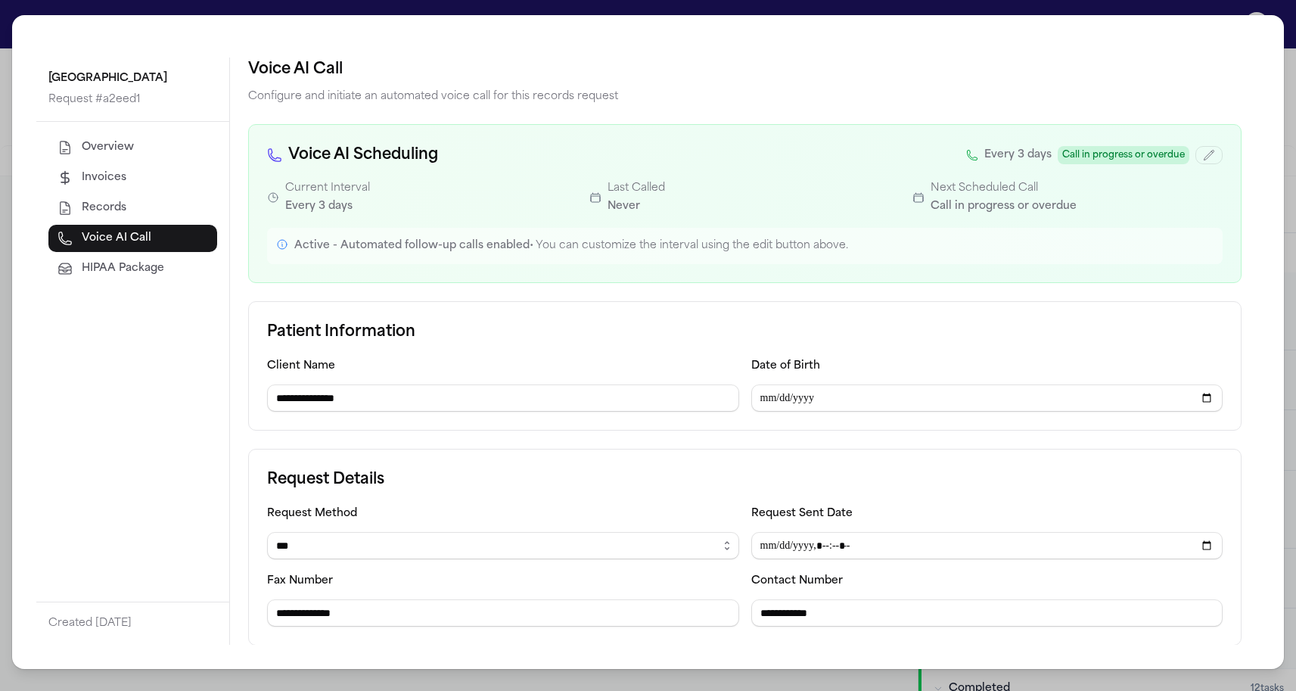
click at [2, 297] on div "**********" at bounding box center [648, 345] width 1296 height 691
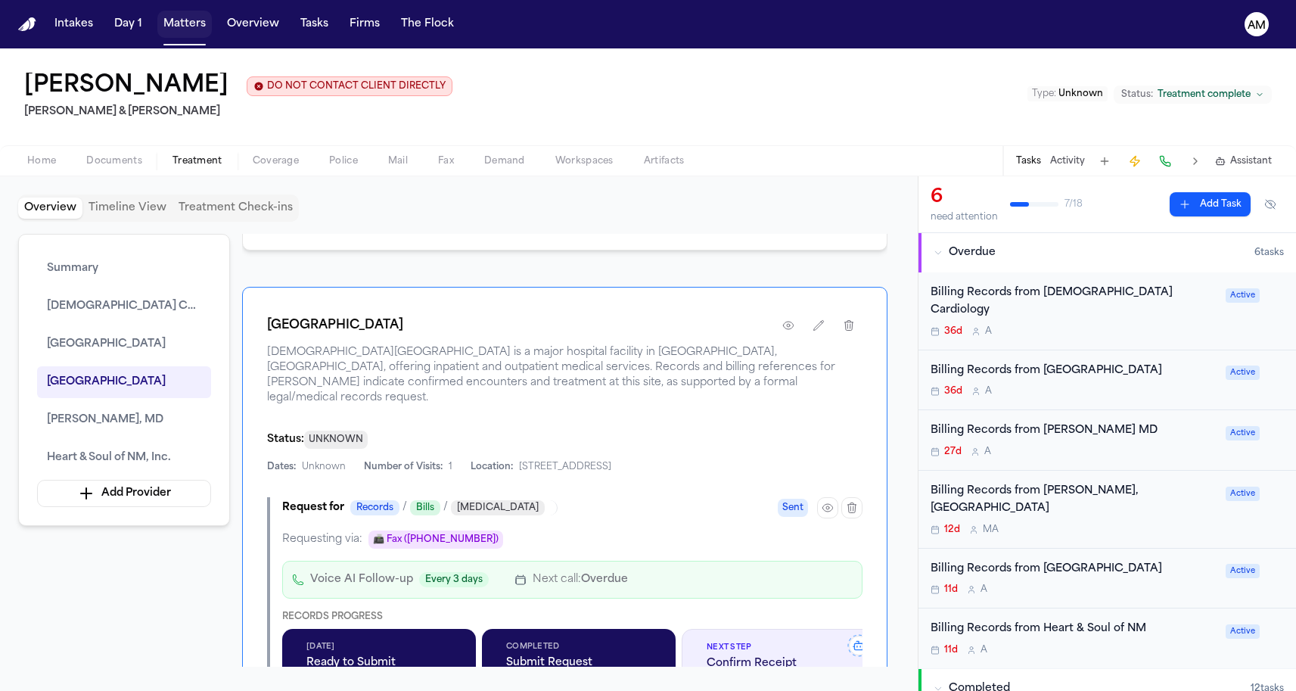
click at [170, 32] on button "Matters" at bounding box center [184, 24] width 54 height 27
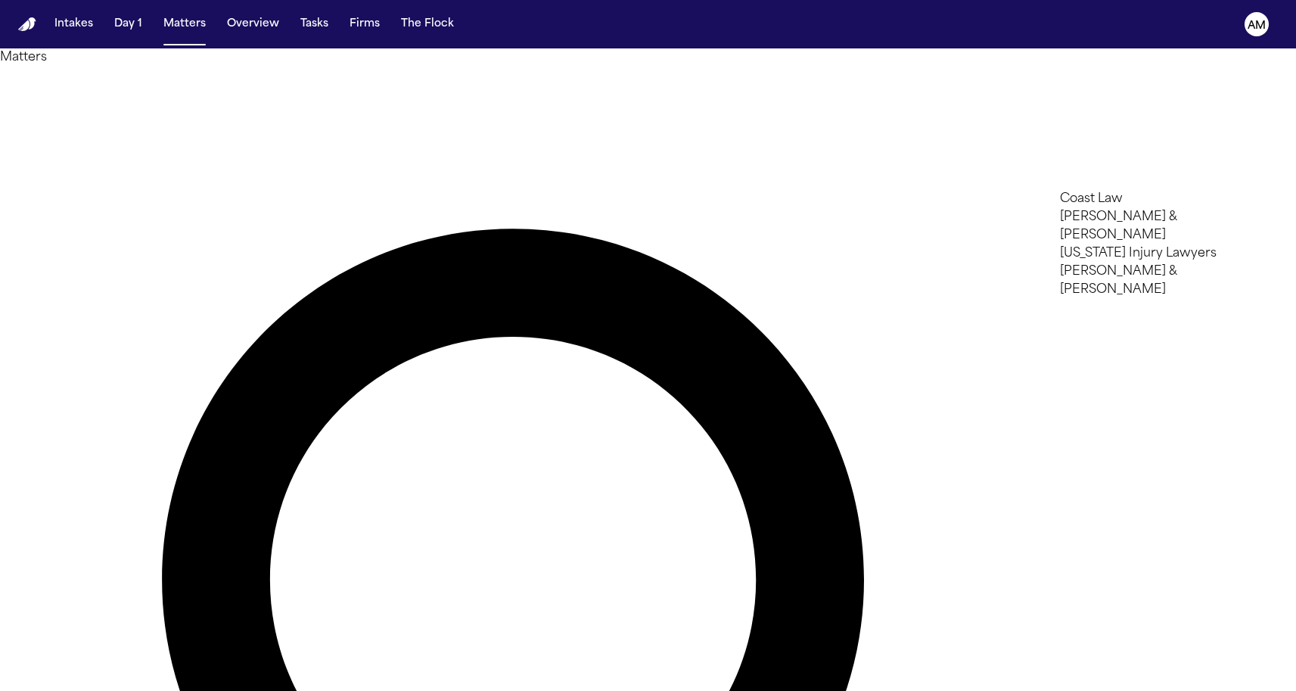
type input "**"
click at [1094, 232] on li "[PERSON_NAME] & [PERSON_NAME]" at bounding box center [1167, 226] width 215 height 36
click at [446, 691] on div at bounding box center [648, 691] width 1296 height 0
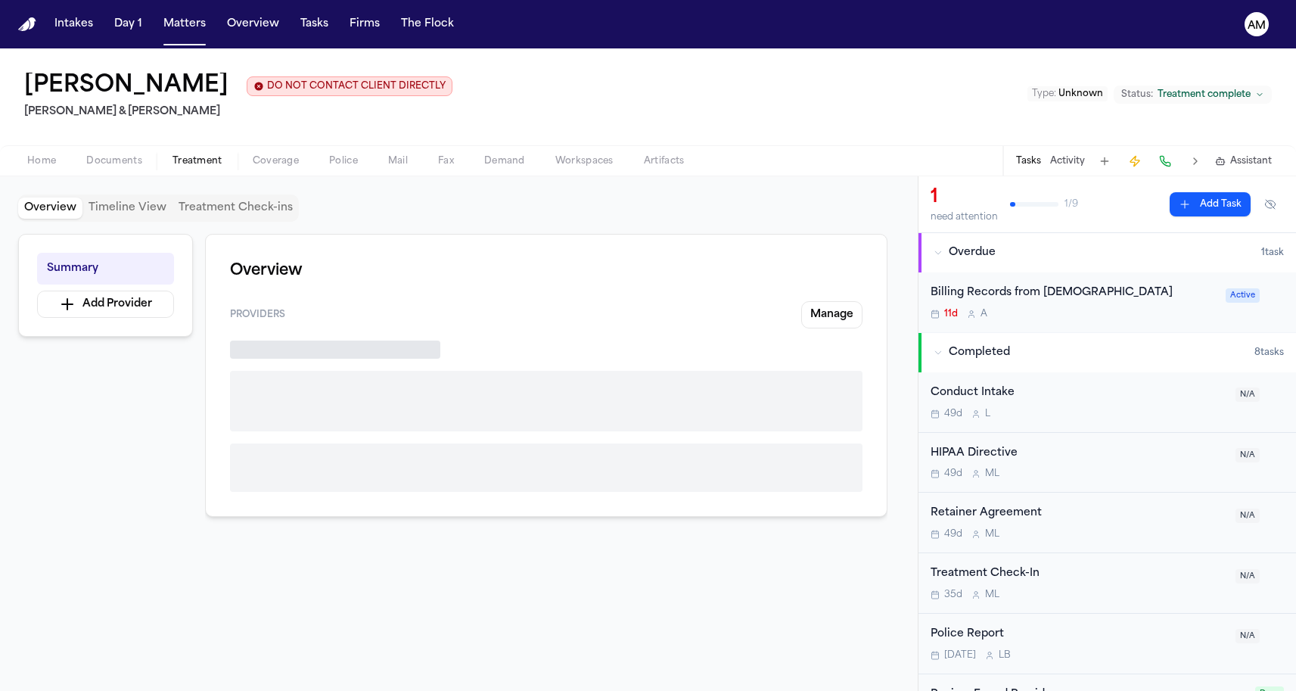
click at [197, 160] on span "Treatment" at bounding box center [197, 161] width 50 height 12
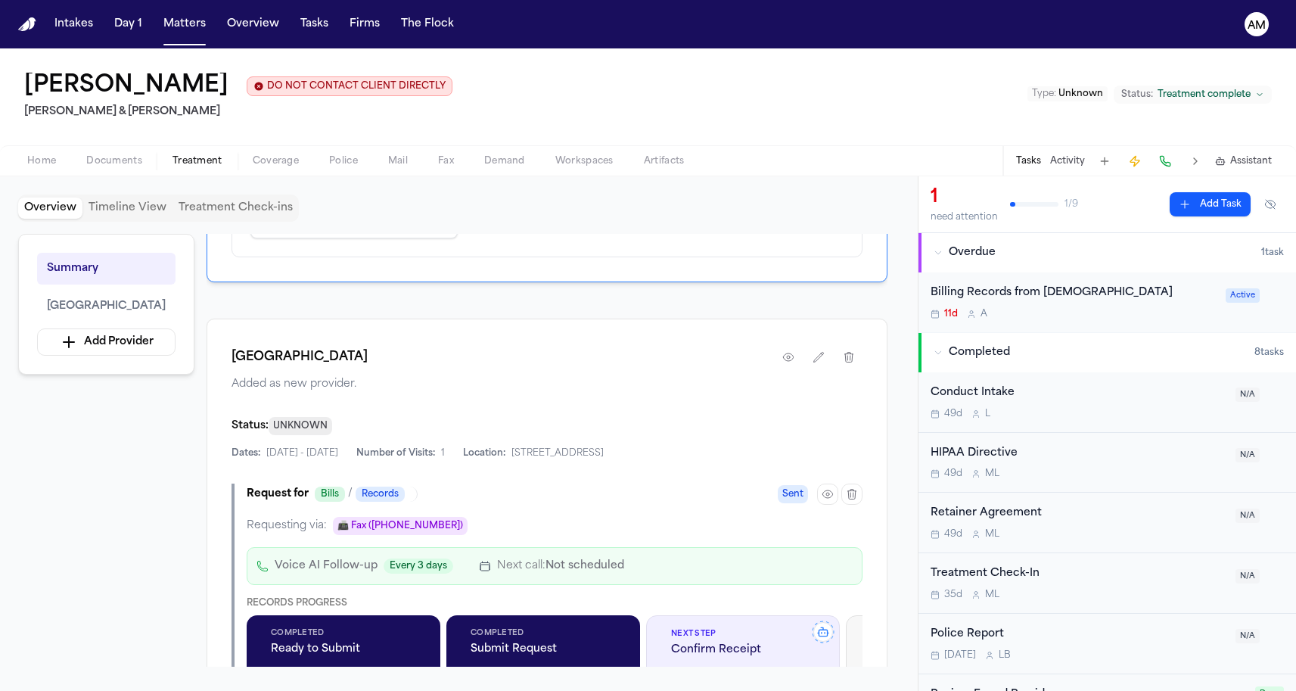
scroll to position [163, 0]
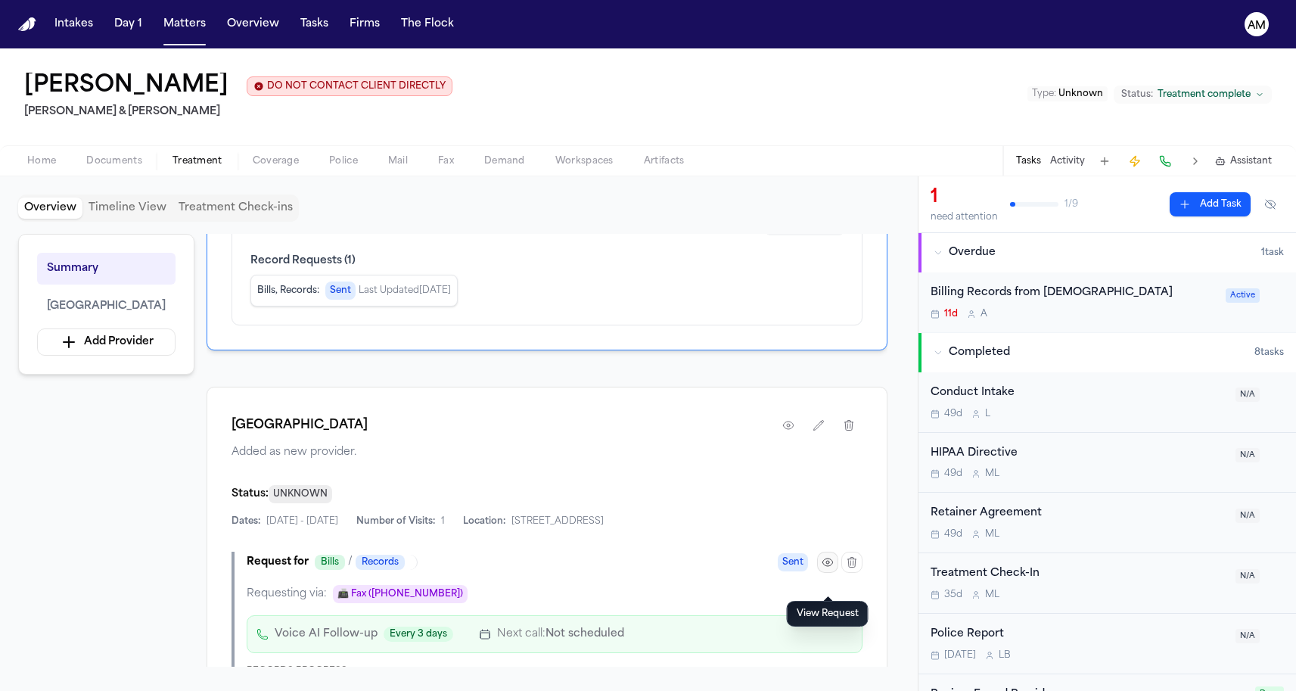
click at [821, 573] on button "button" at bounding box center [827, 561] width 21 height 21
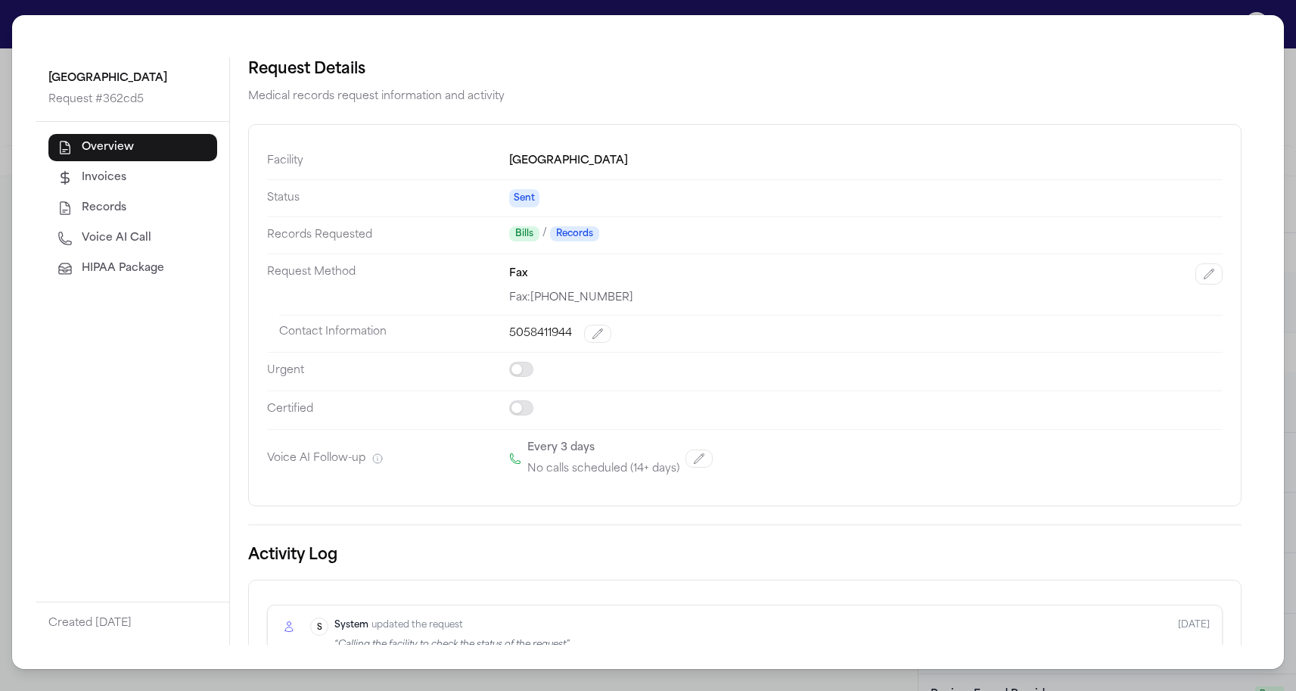
click at [112, 232] on span "Voice AI Call" at bounding box center [117, 238] width 70 height 15
select select "***"
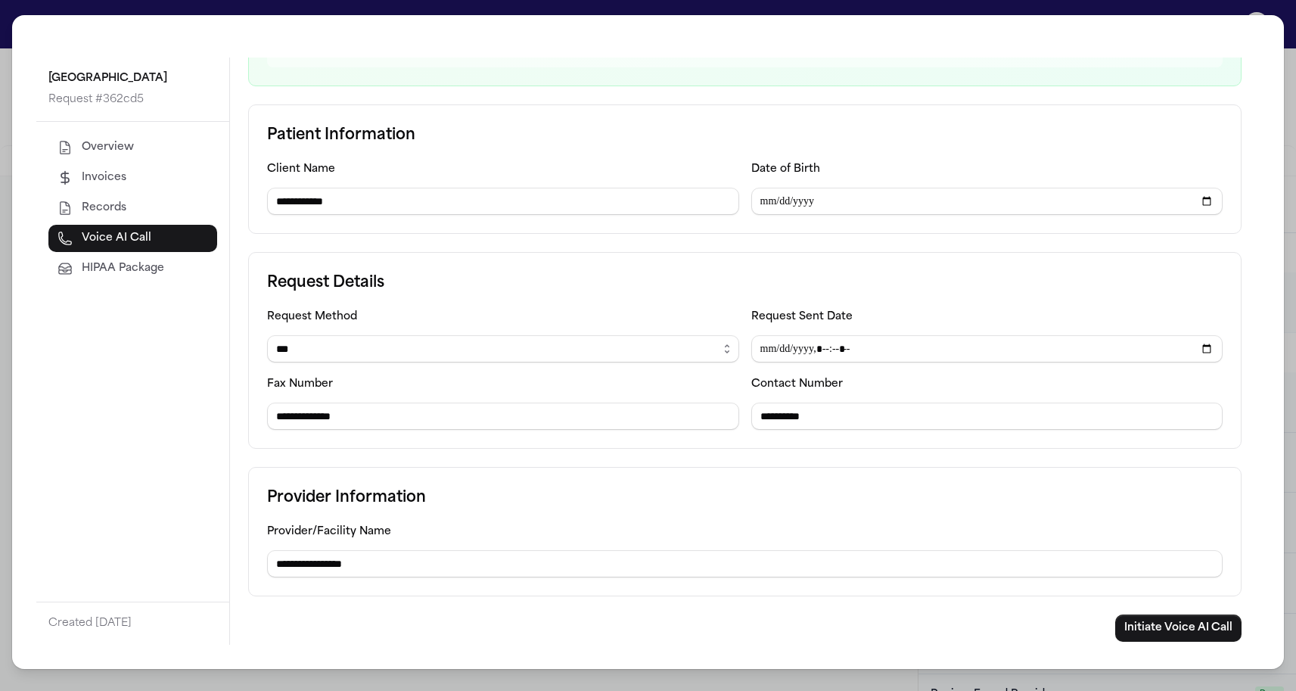
scroll to position [212, 0]
click at [1150, 635] on button "Initiate Voice AI Call" at bounding box center [1178, 627] width 126 height 27
click at [4, 380] on div "**********" at bounding box center [648, 345] width 1296 height 691
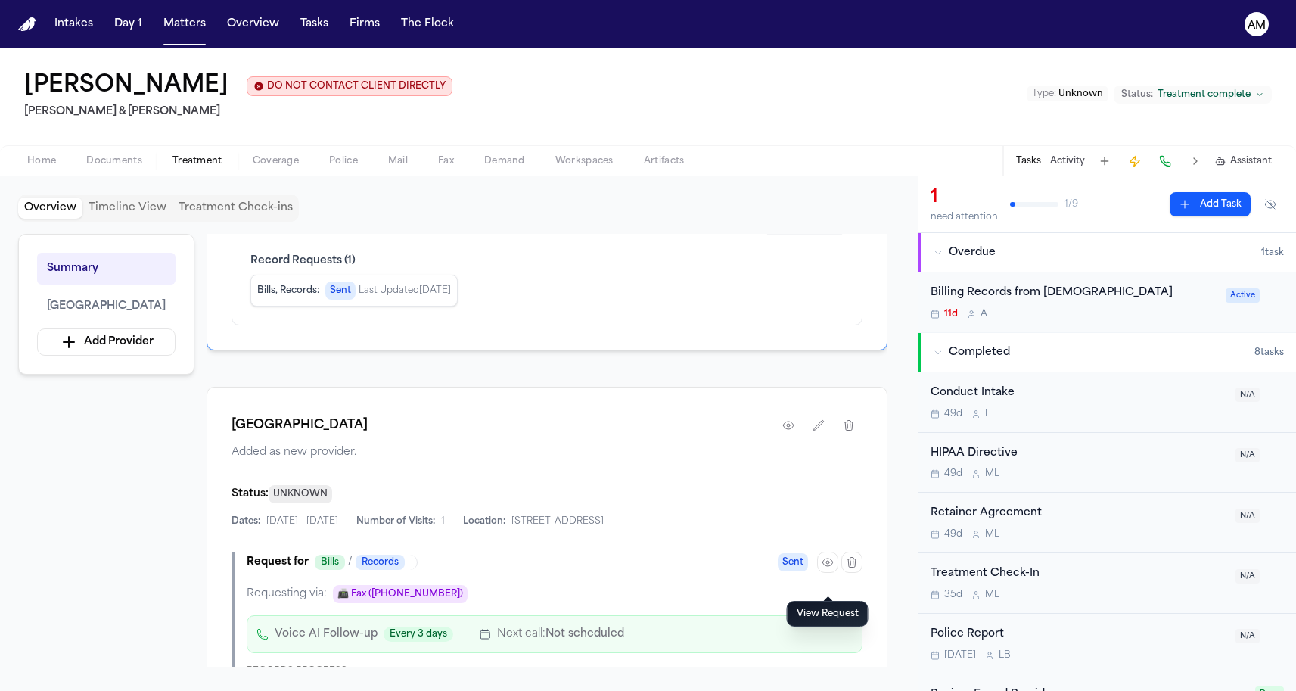
scroll to position [0, 0]
click at [196, 38] on nav "Intakes Day 1 Matters Overview Tasks Firms The Flock AM" at bounding box center [648, 24] width 1296 height 48
click at [196, 37] on button "Matters" at bounding box center [184, 24] width 54 height 27
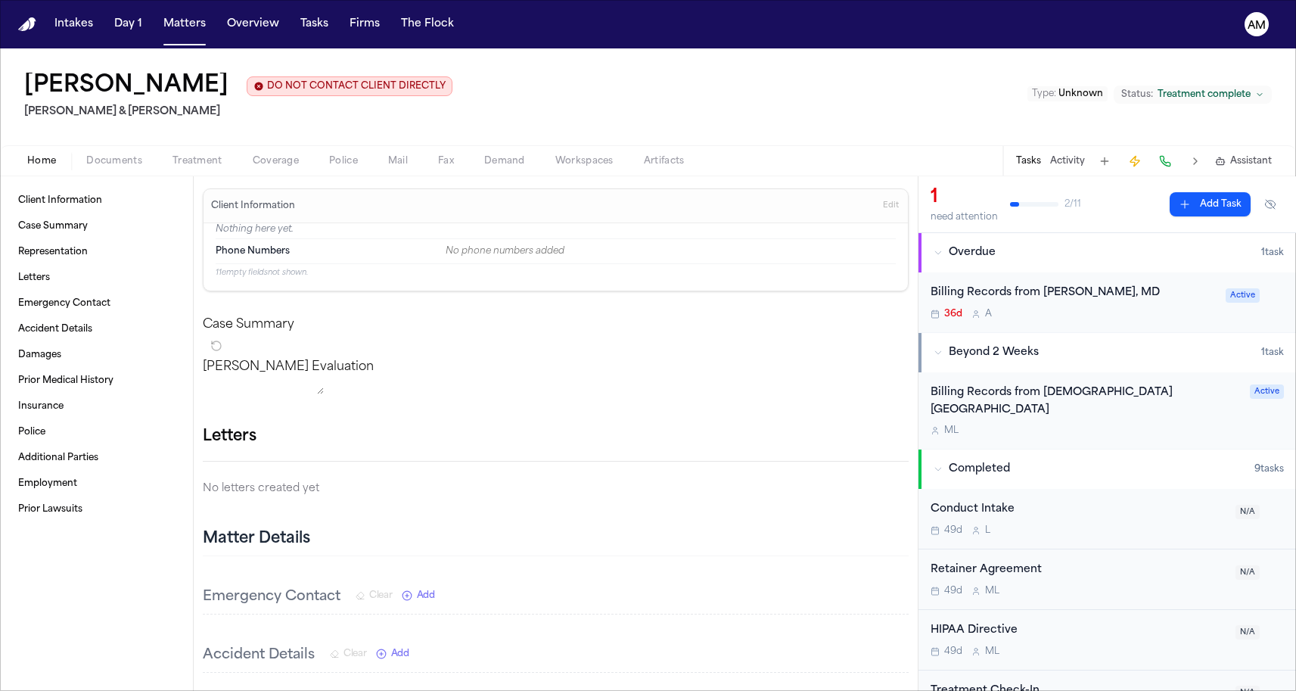
click at [215, 167] on span "Treatment" at bounding box center [197, 161] width 50 height 12
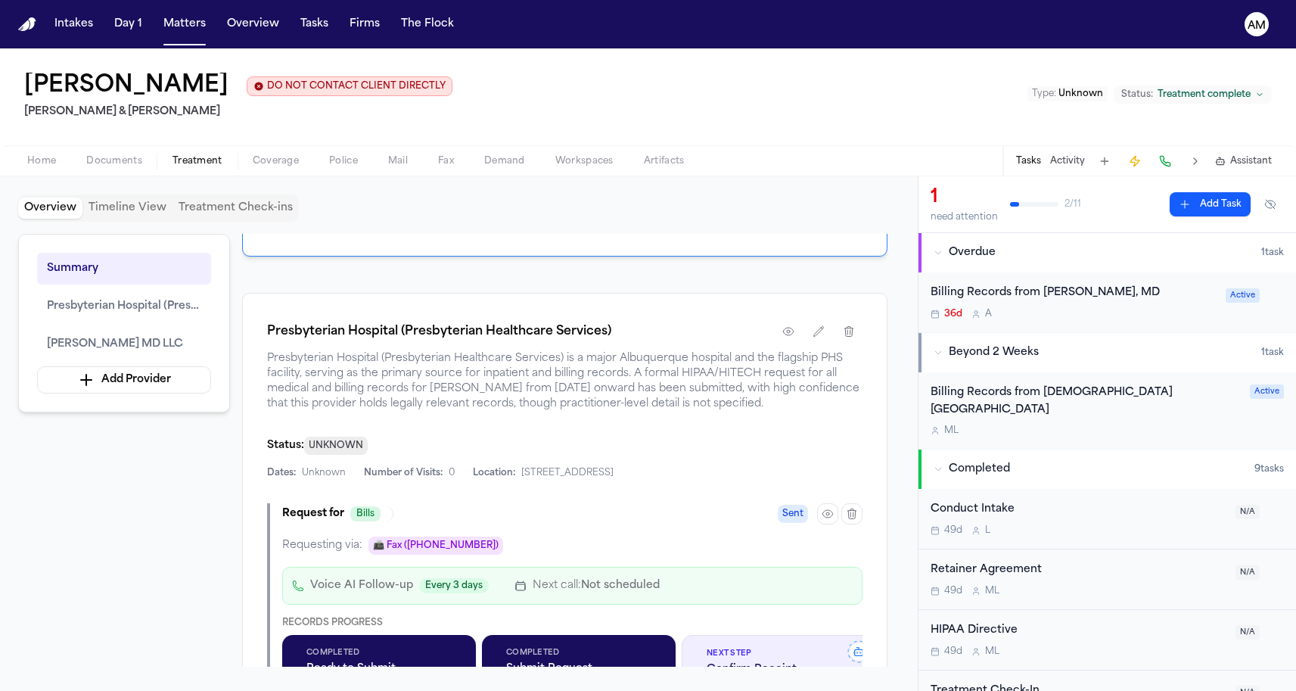
scroll to position [424, 0]
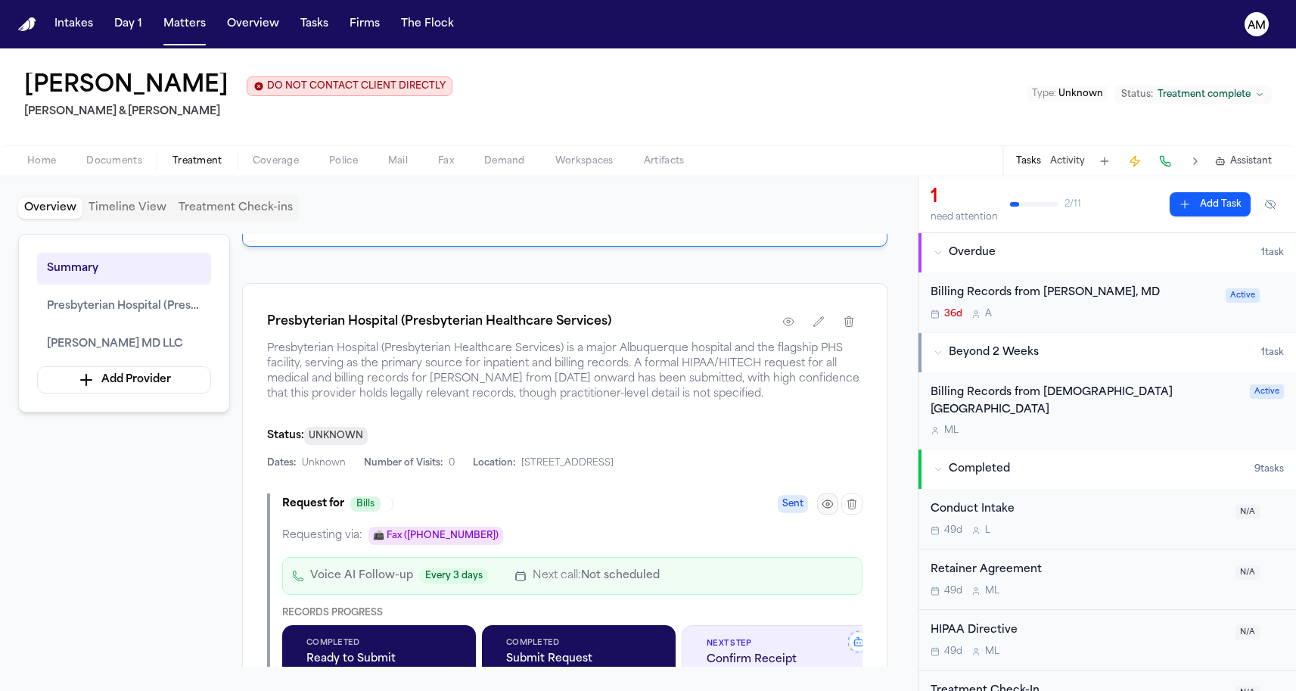
click at [825, 510] on icon "button" at bounding box center [827, 504] width 12 height 12
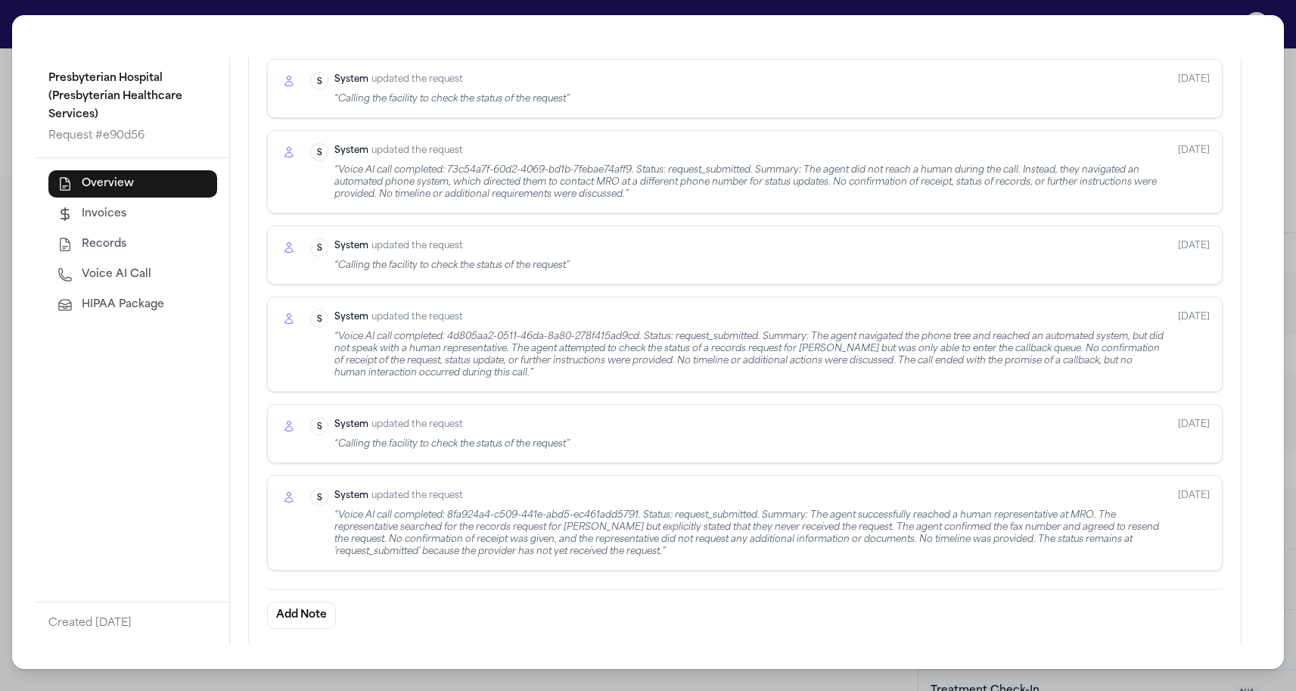
click at [168, 282] on button "Voice AI Call" at bounding box center [132, 274] width 169 height 27
select select "***"
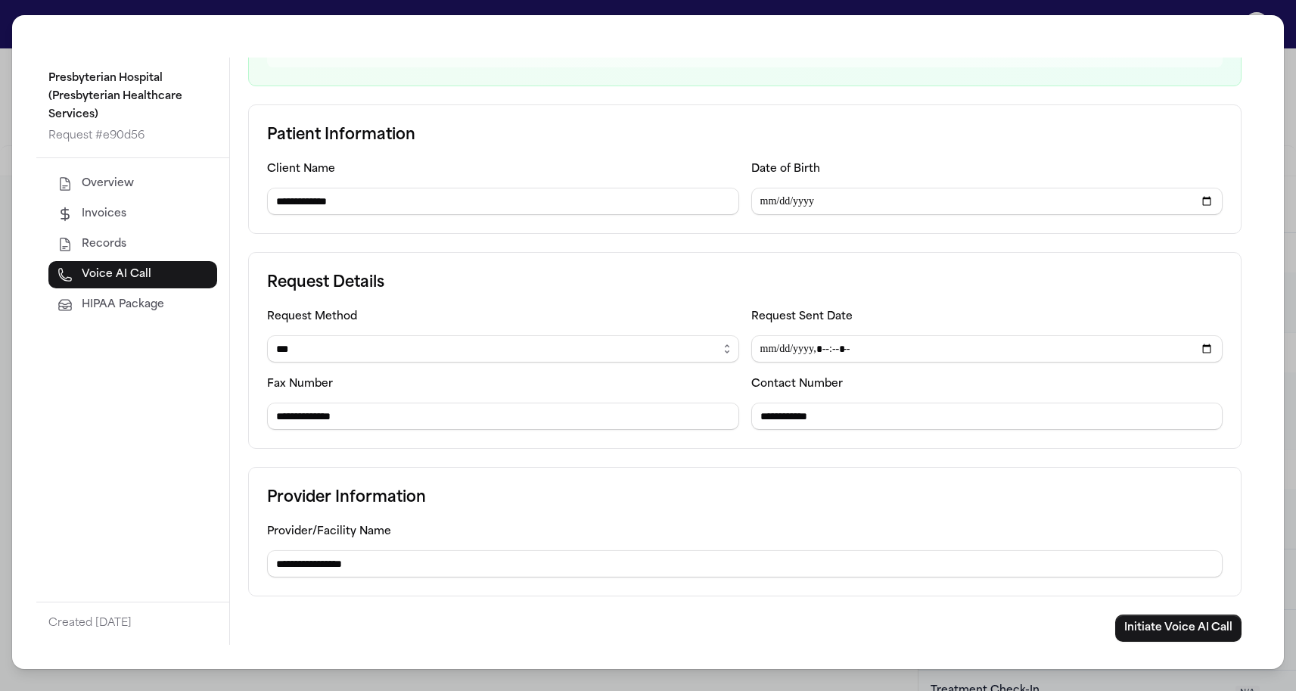
scroll to position [212, 0]
click at [1179, 627] on button "Initiate Voice AI Call" at bounding box center [1178, 627] width 126 height 27
click at [8, 83] on div "**********" at bounding box center [648, 345] width 1296 height 691
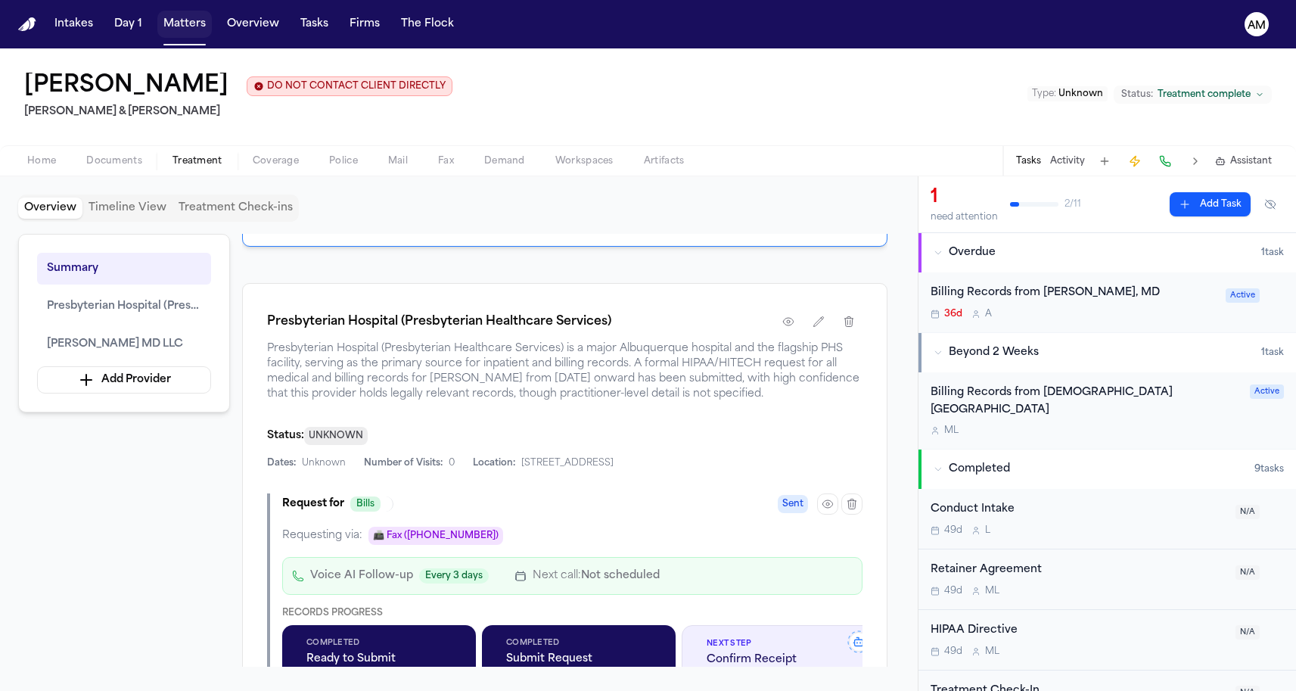
click at [186, 32] on button "Matters" at bounding box center [184, 24] width 54 height 27
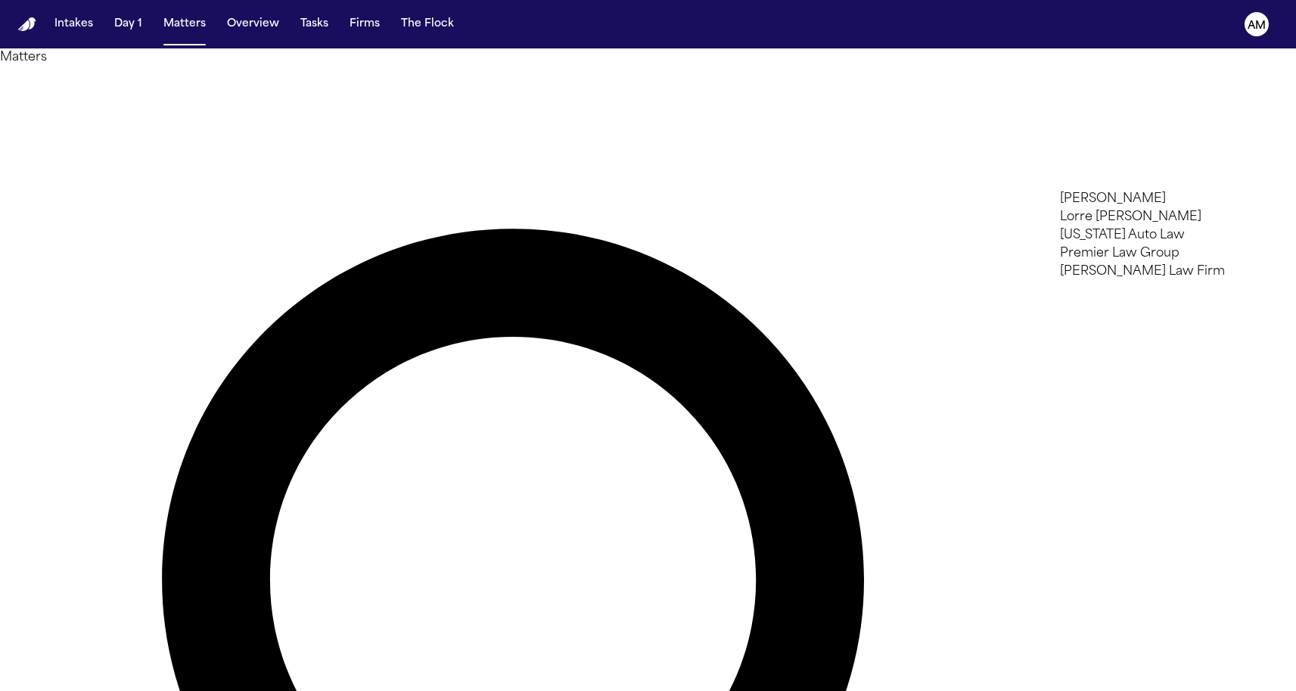
type input "****"
click at [1125, 208] on li "[US_STATE] Auto Law" at bounding box center [1167, 199] width 215 height 18
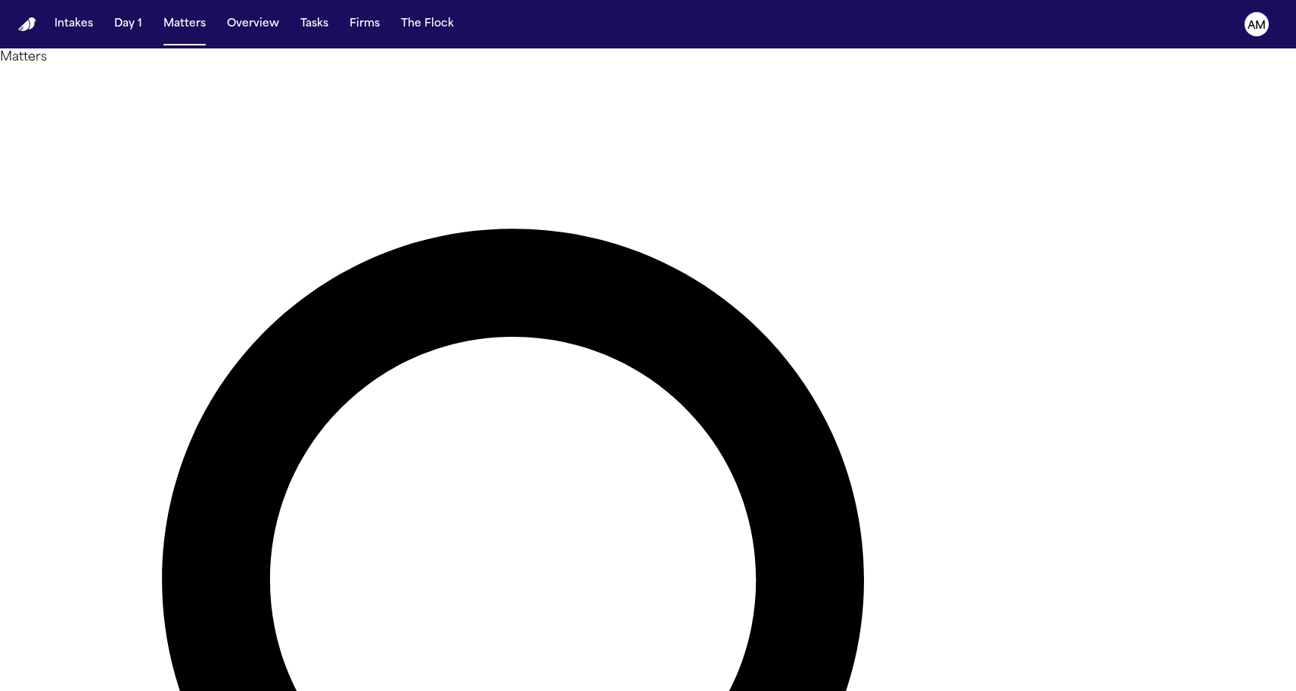
click at [457, 691] on div at bounding box center [648, 691] width 1296 height 0
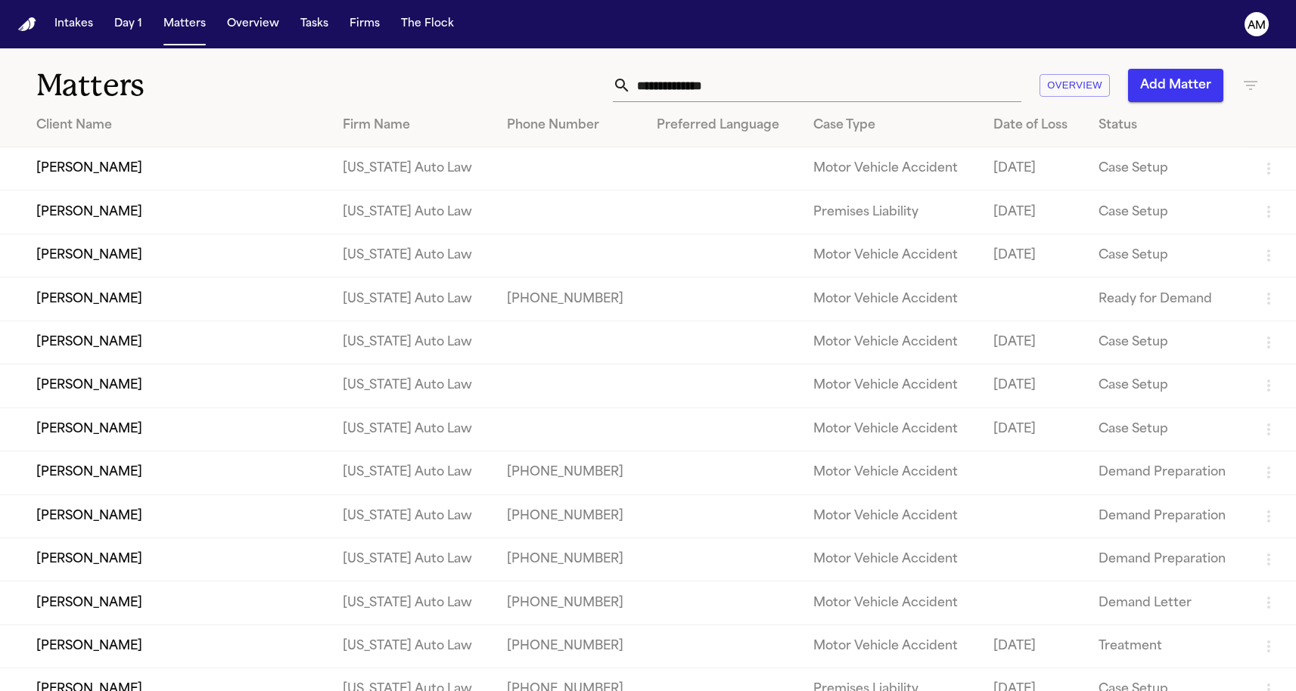
click at [1258, 82] on icon "button" at bounding box center [1250, 85] width 18 height 18
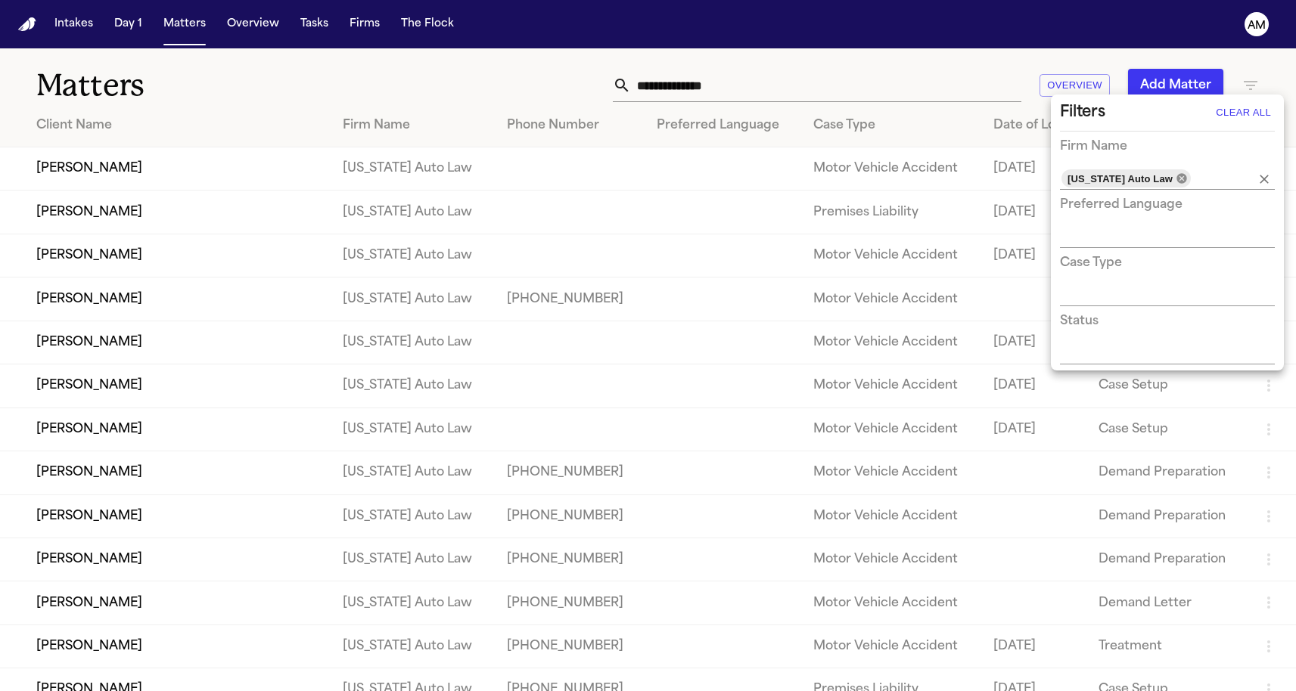
click at [1176, 179] on icon at bounding box center [1181, 178] width 10 height 10
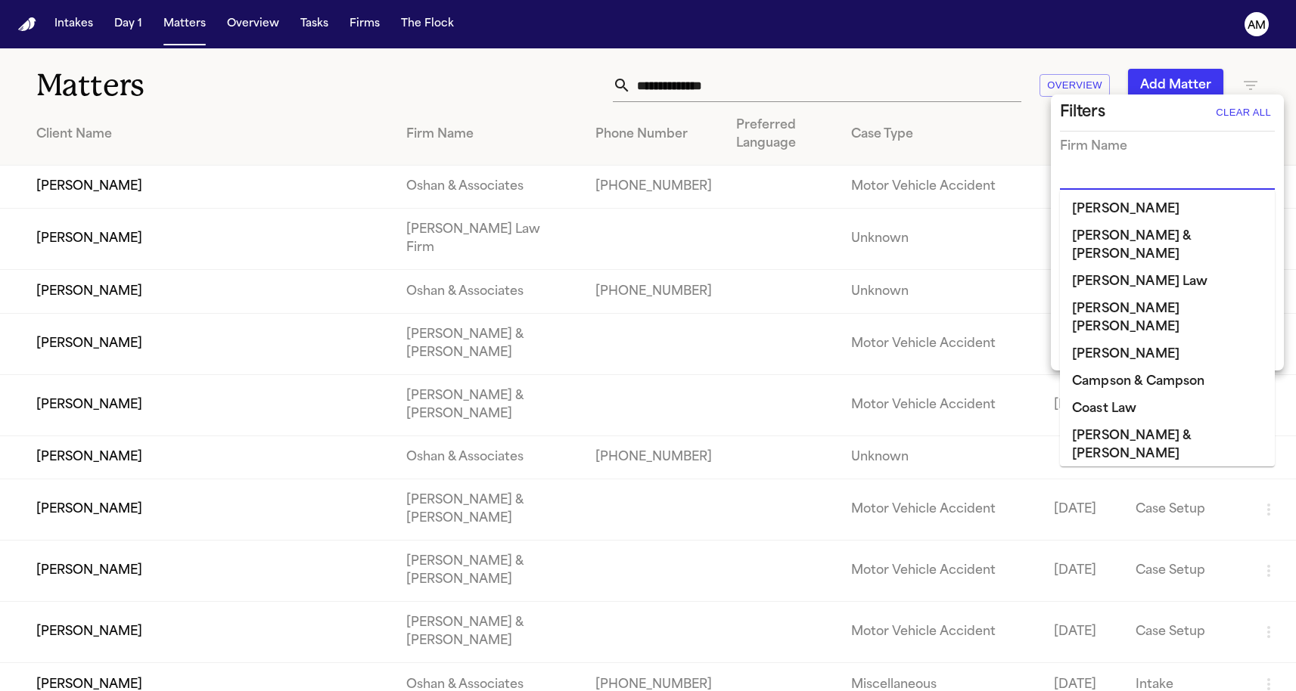
click at [1163, 177] on input "text" at bounding box center [1156, 178] width 192 height 21
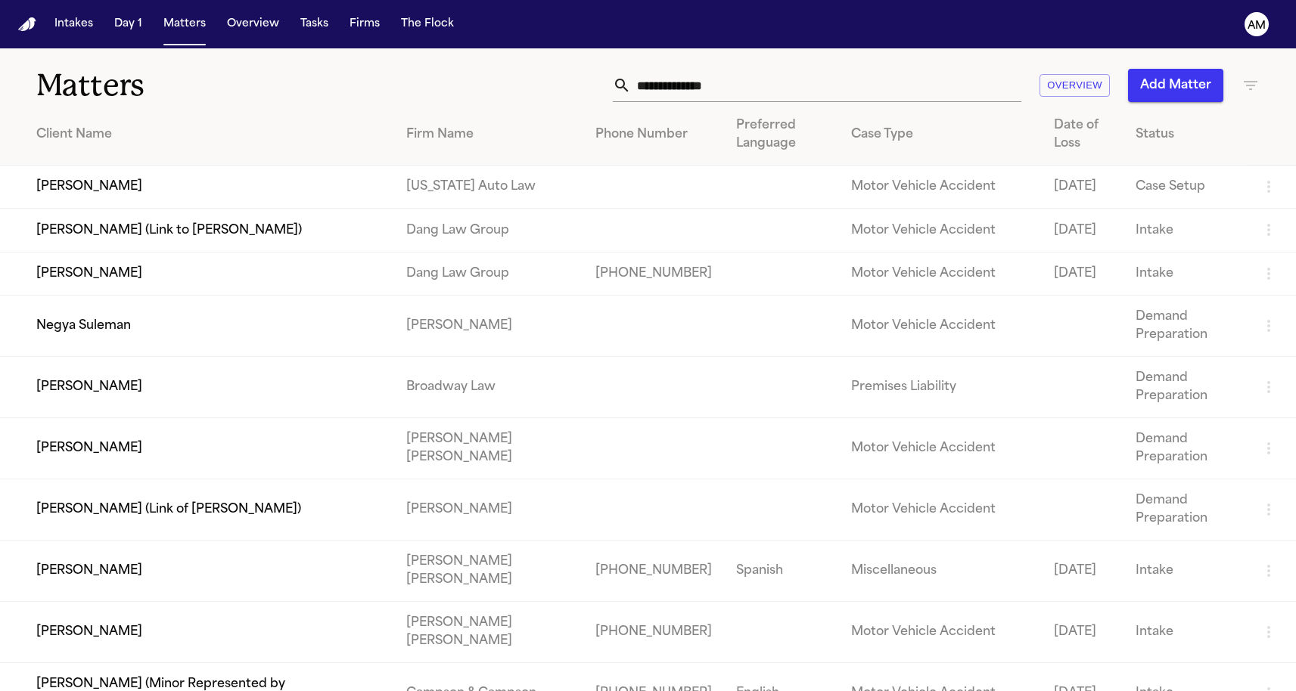
click at [1251, 86] on icon "button" at bounding box center [1250, 85] width 14 height 9
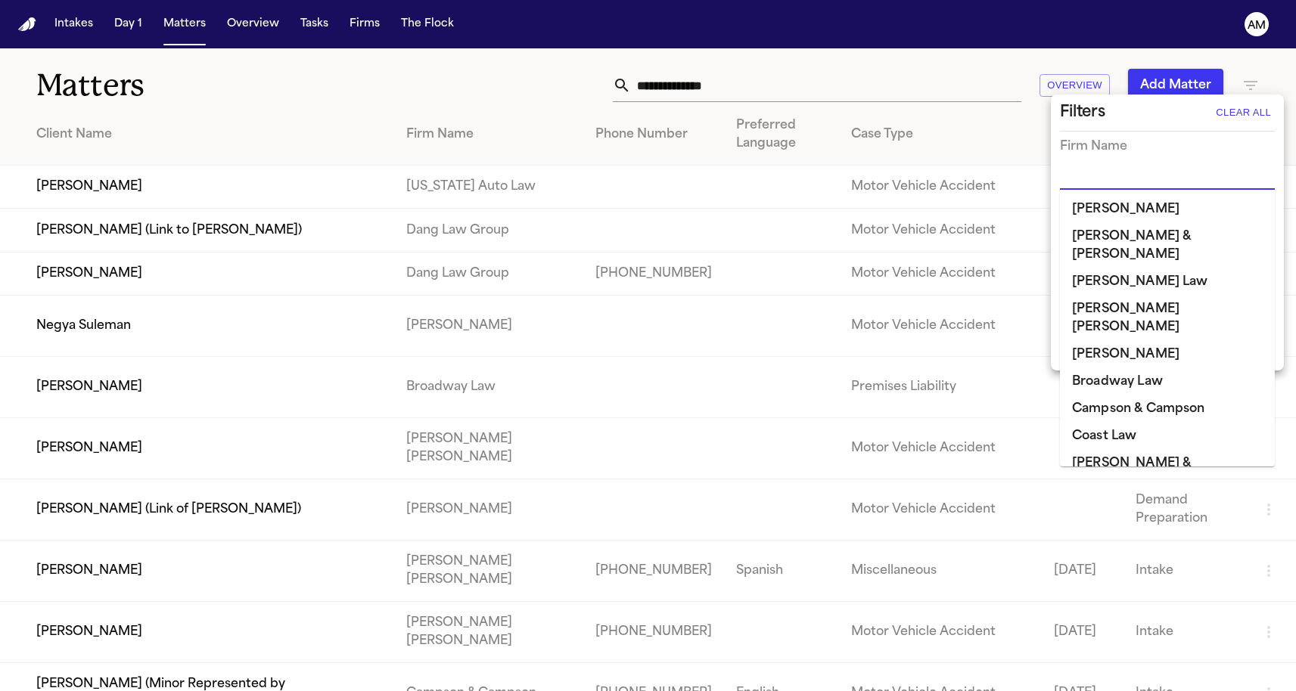
click at [1129, 183] on input "text" at bounding box center [1156, 178] width 192 height 21
type input "*"
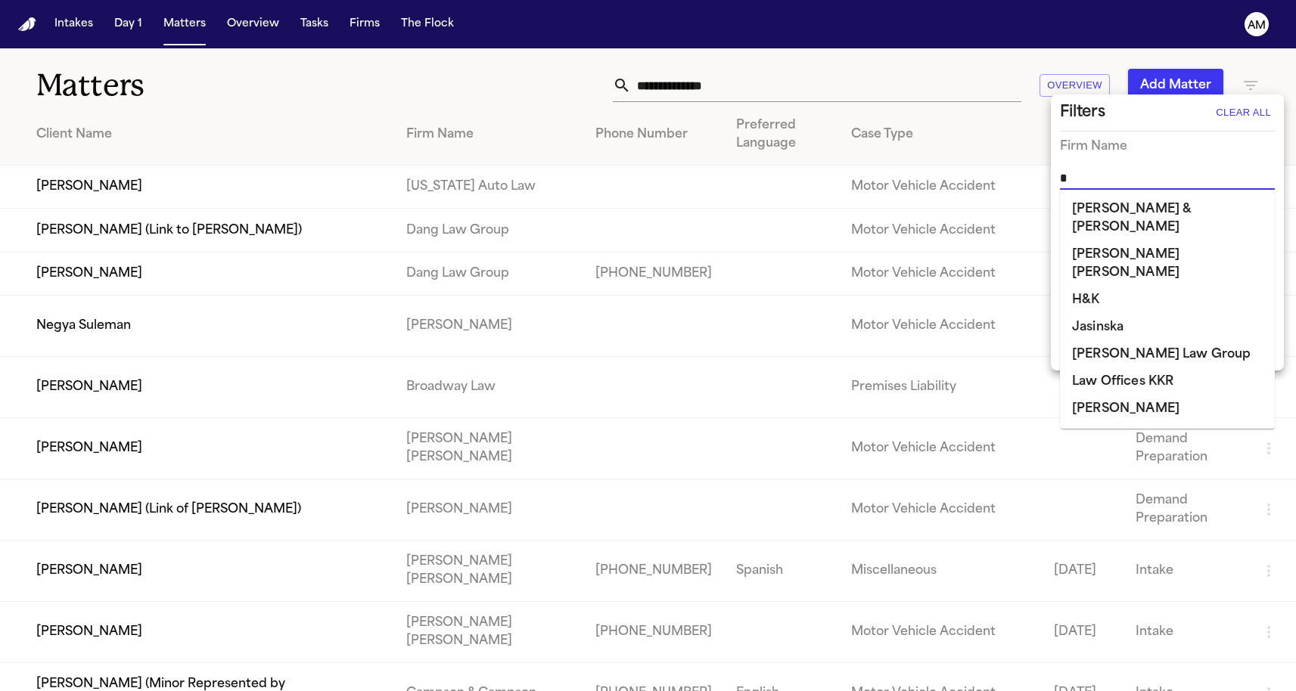
click at [1128, 396] on li "[PERSON_NAME]" at bounding box center [1167, 409] width 215 height 27
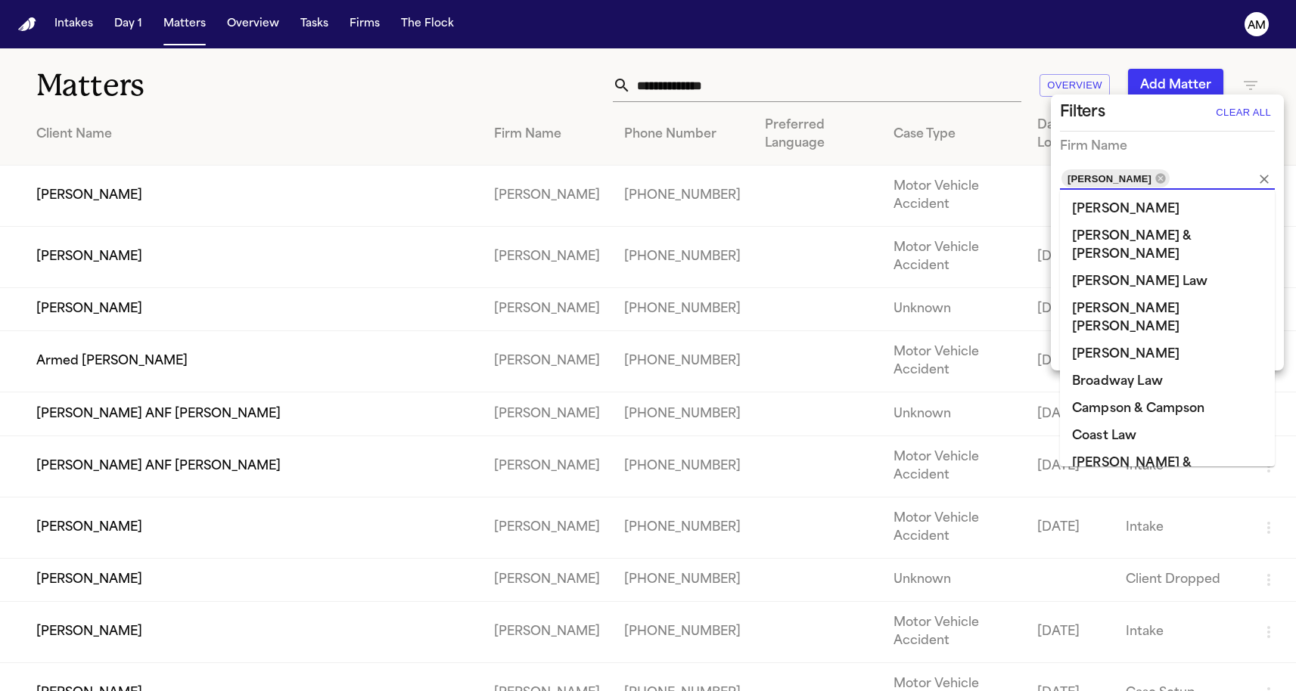
scroll to position [764, 0]
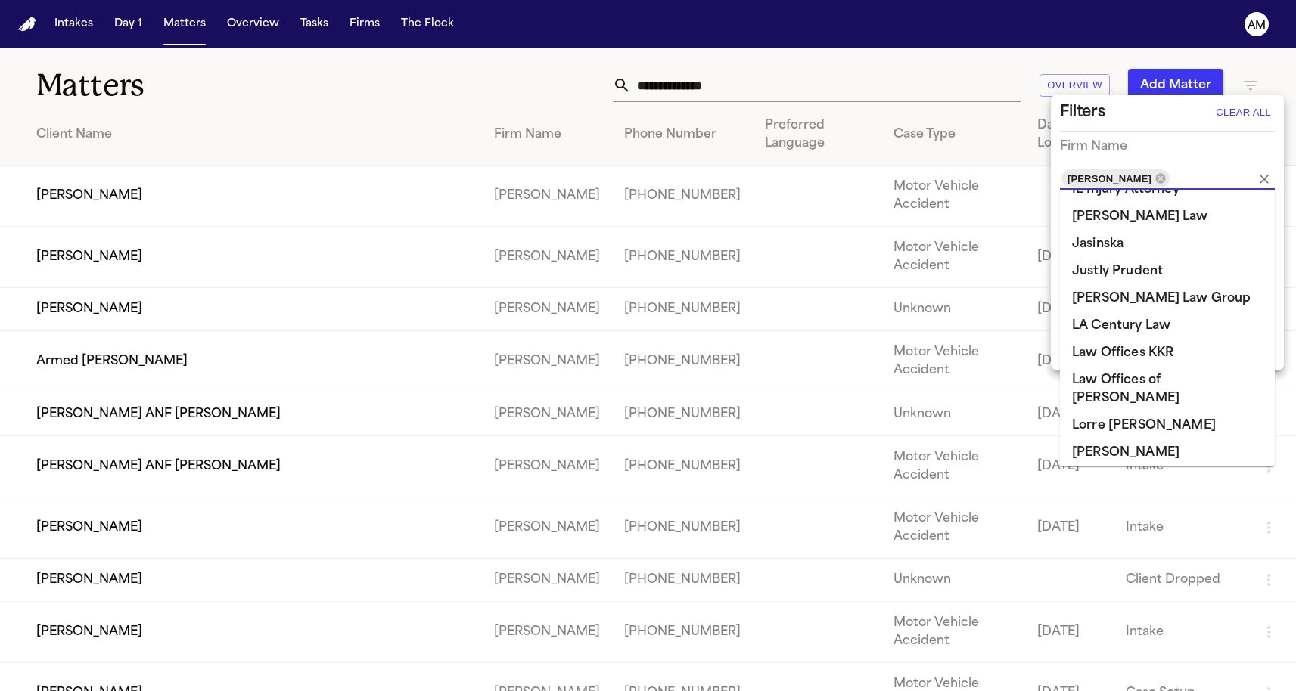
click at [392, 99] on div at bounding box center [648, 345] width 1296 height 691
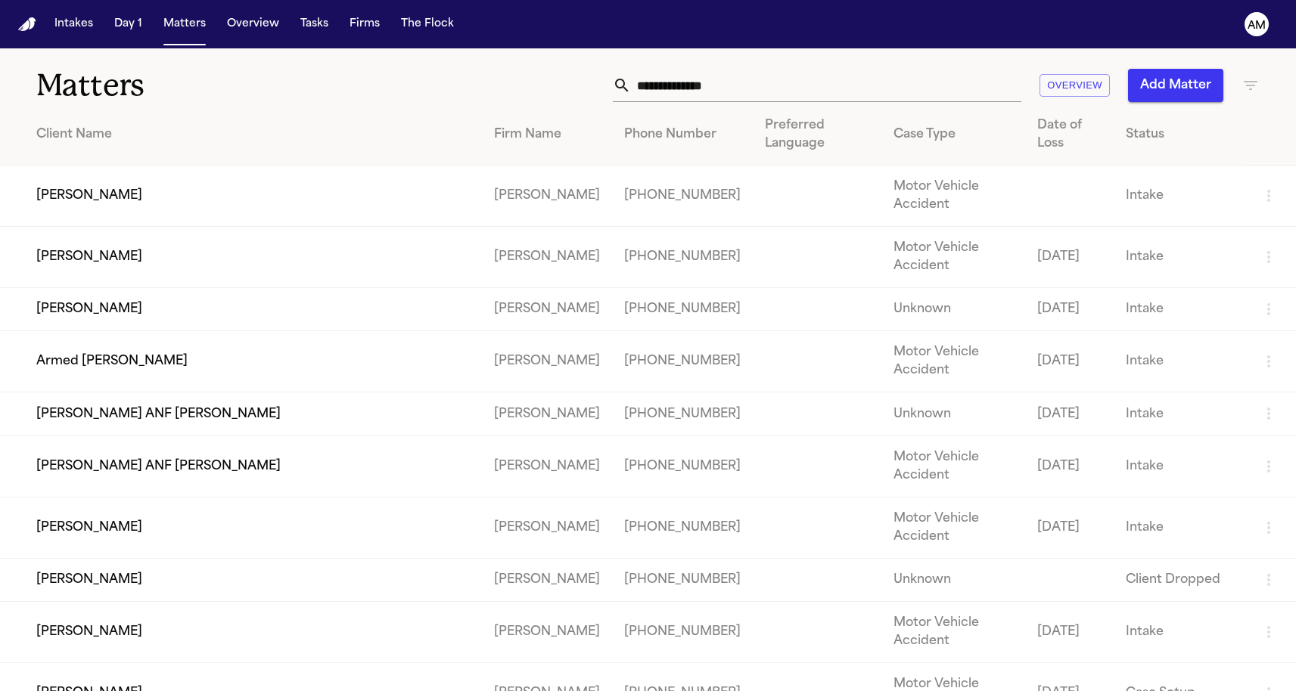
click at [85, 201] on td "[PERSON_NAME]" at bounding box center [241, 196] width 482 height 61
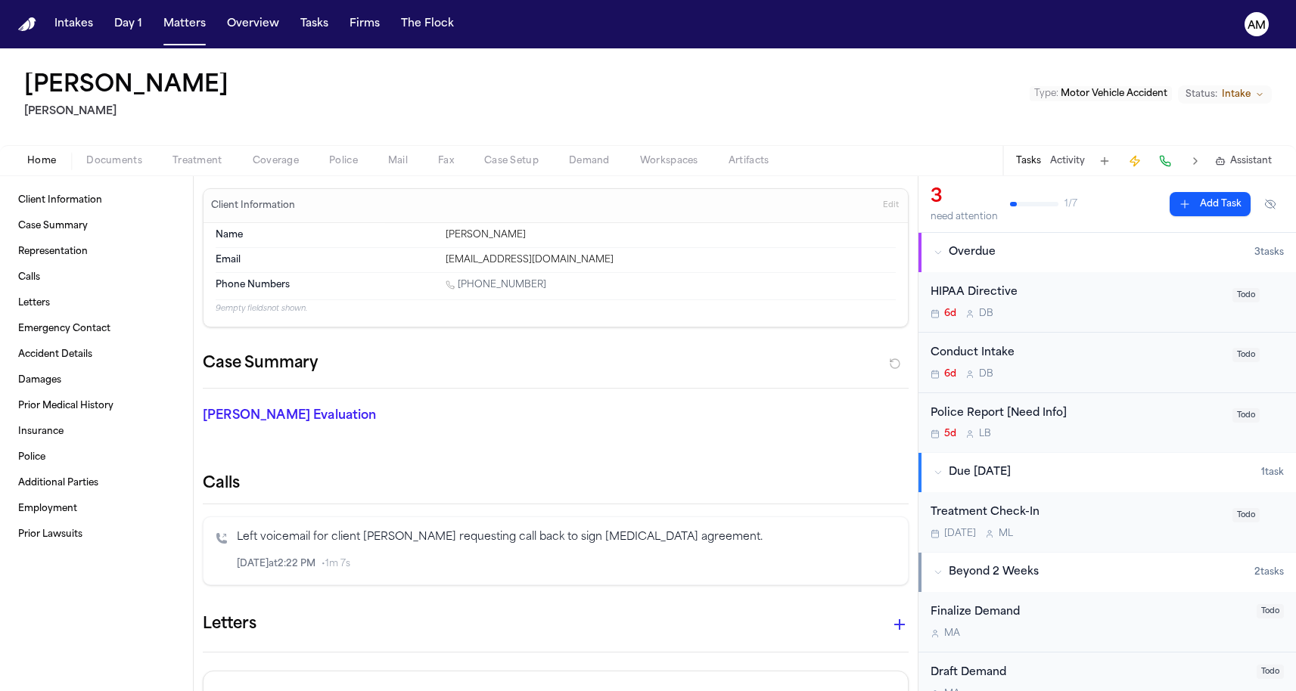
click at [123, 161] on span "Documents" at bounding box center [114, 161] width 56 height 12
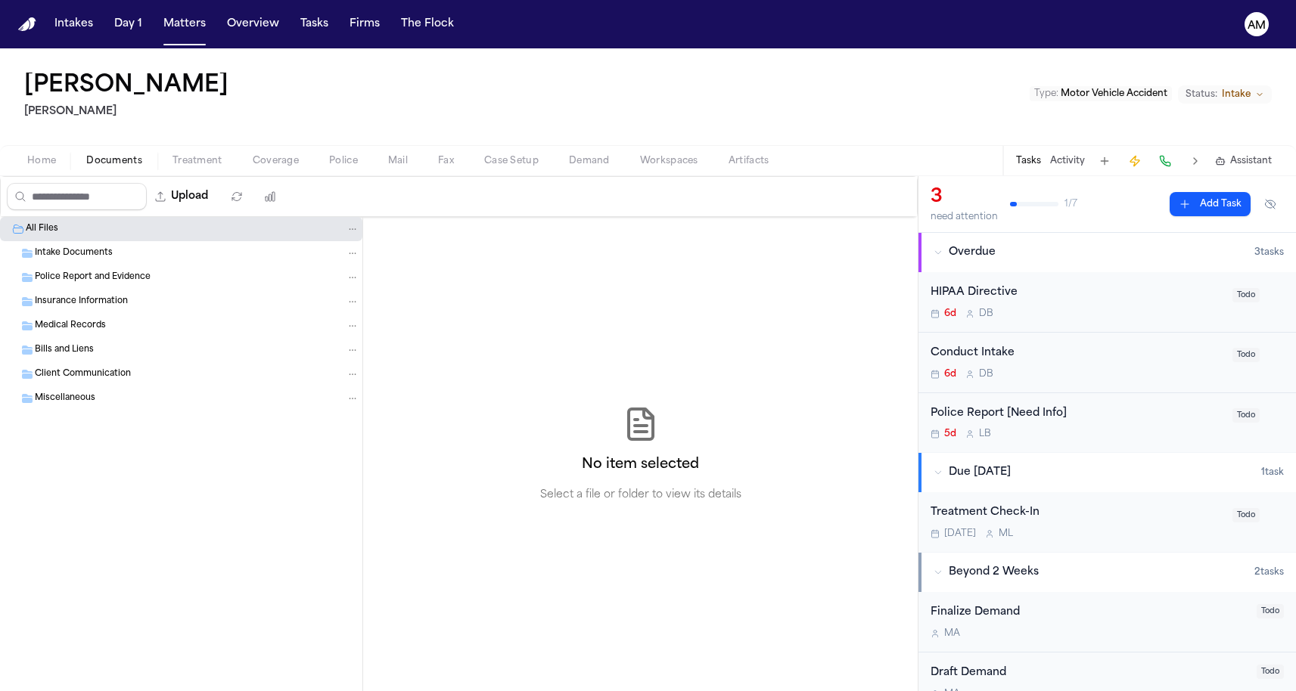
click at [190, 170] on div "Home Documents Treatment Coverage Police Mail Fax Case Setup Demand Workspaces …" at bounding box center [648, 160] width 1296 height 30
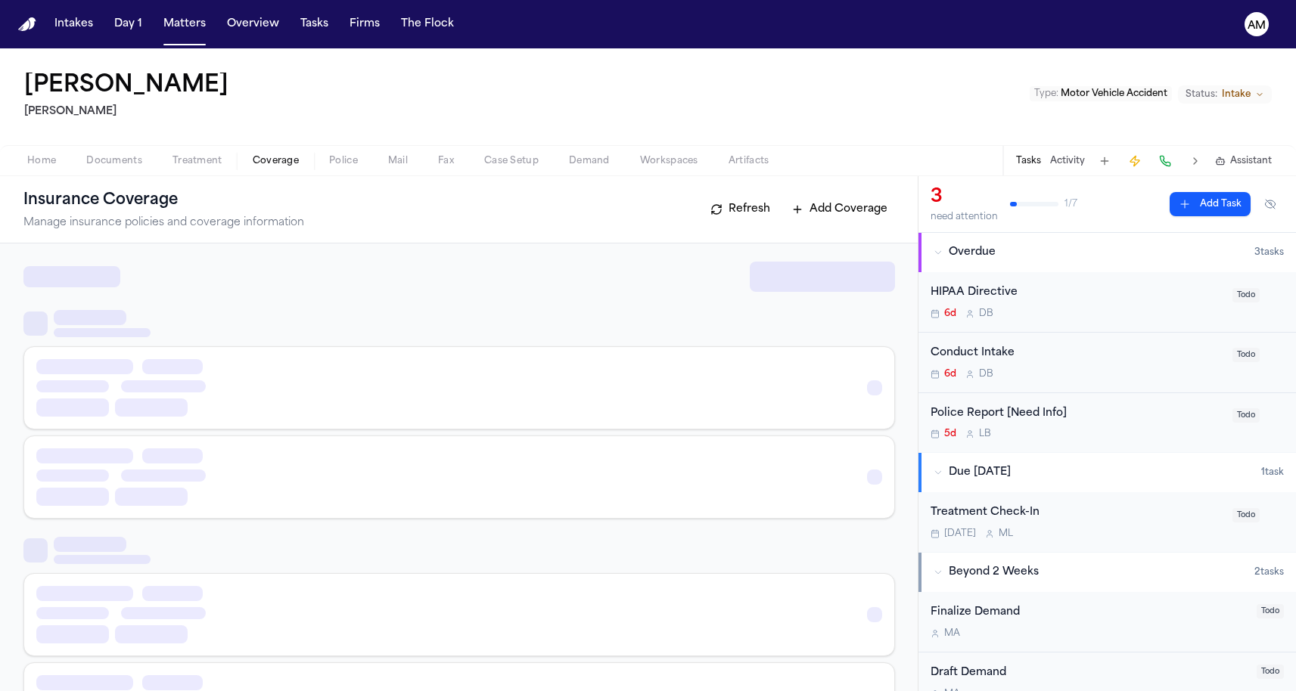
click at [265, 152] on button "Coverage" at bounding box center [275, 161] width 76 height 18
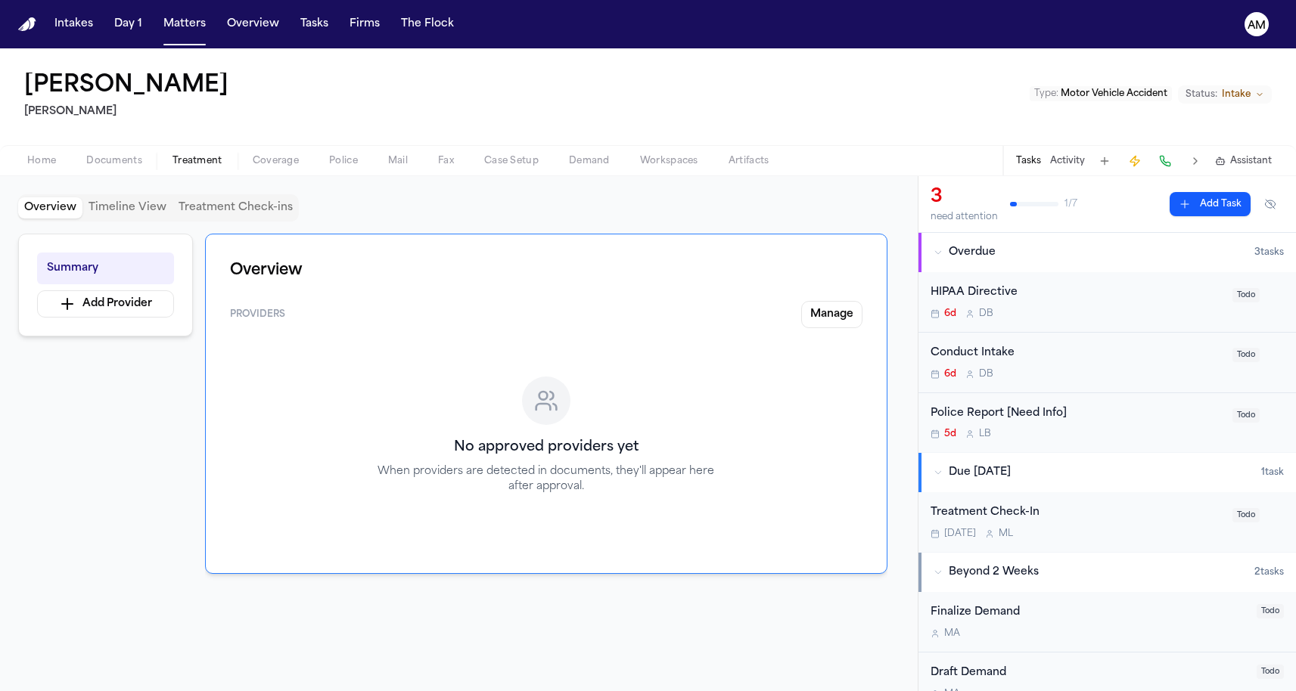
click at [175, 158] on span "Treatment" at bounding box center [197, 161] width 50 height 12
click at [124, 158] on span "Documents" at bounding box center [114, 161] width 56 height 12
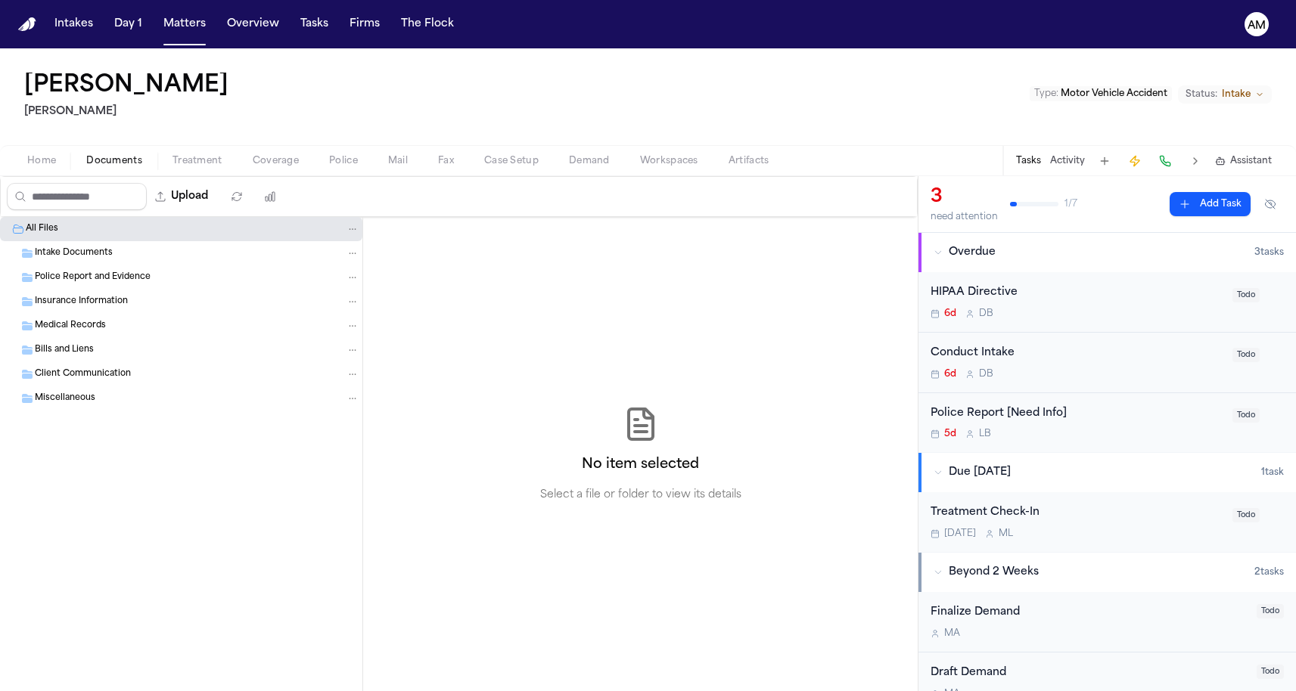
click at [42, 175] on div "Home Documents Treatment Coverage Police Mail Fax Case Setup Demand Workspaces …" at bounding box center [648, 160] width 1296 height 30
click at [42, 166] on span "Home" at bounding box center [41, 161] width 29 height 12
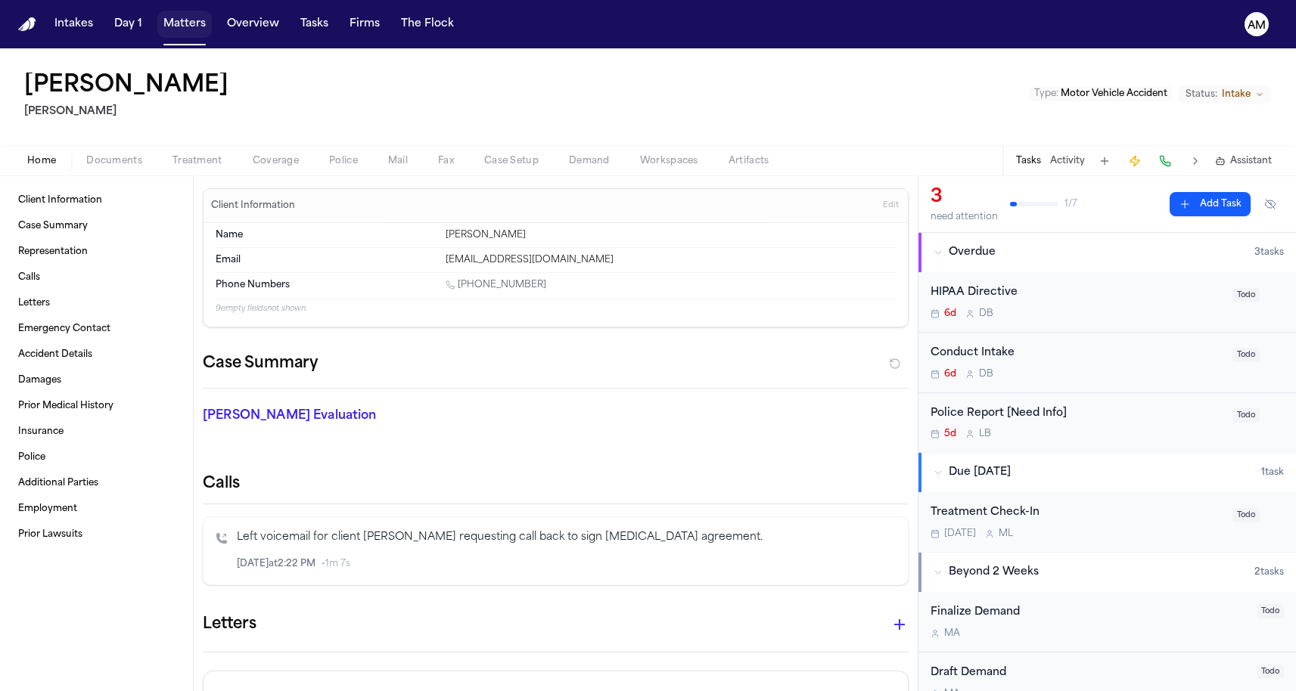
click at [174, 29] on button "Matters" at bounding box center [184, 24] width 54 height 27
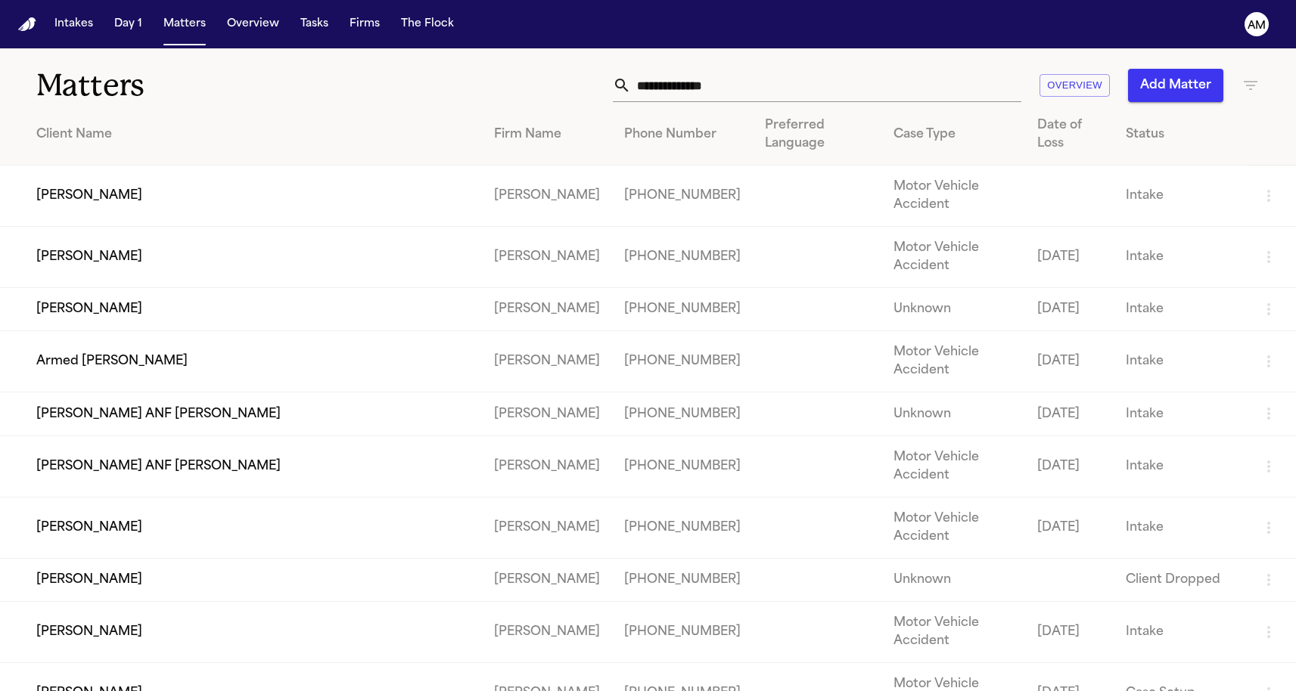
click at [1245, 88] on icon "button" at bounding box center [1250, 85] width 18 height 18
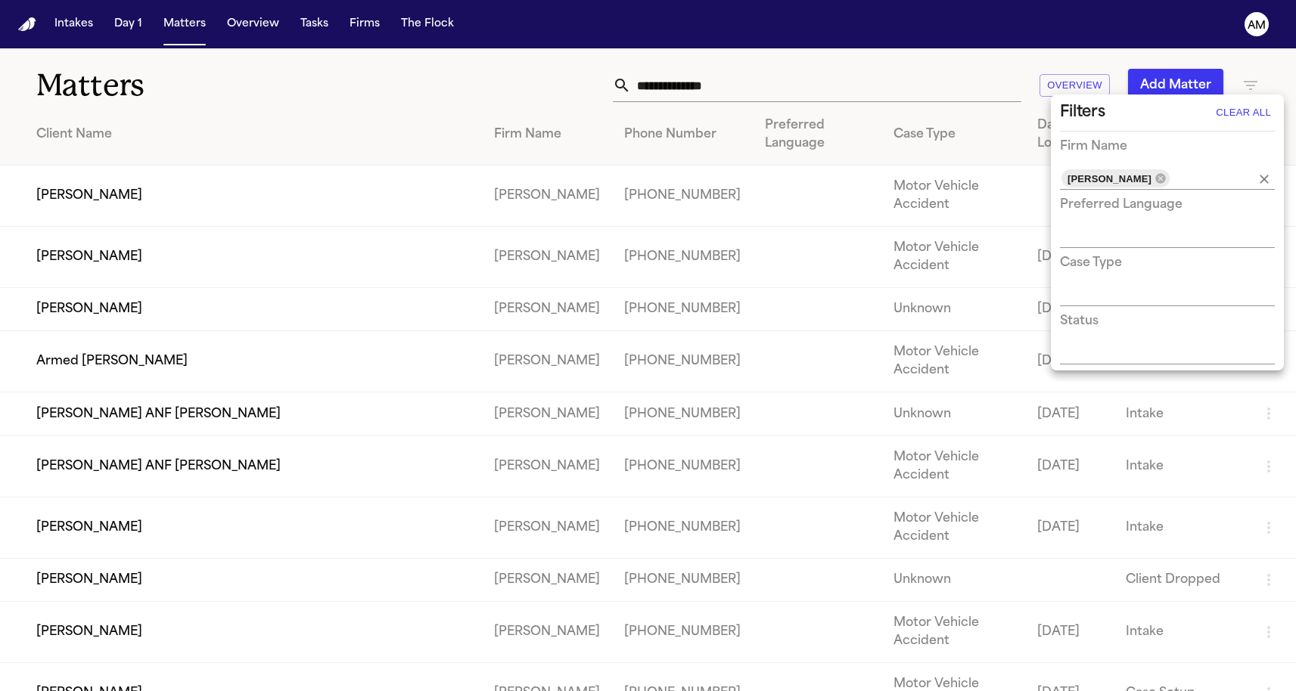
click at [1169, 175] on div "[PERSON_NAME]" at bounding box center [1115, 178] width 108 height 18
click at [1165, 176] on icon at bounding box center [1160, 178] width 10 height 10
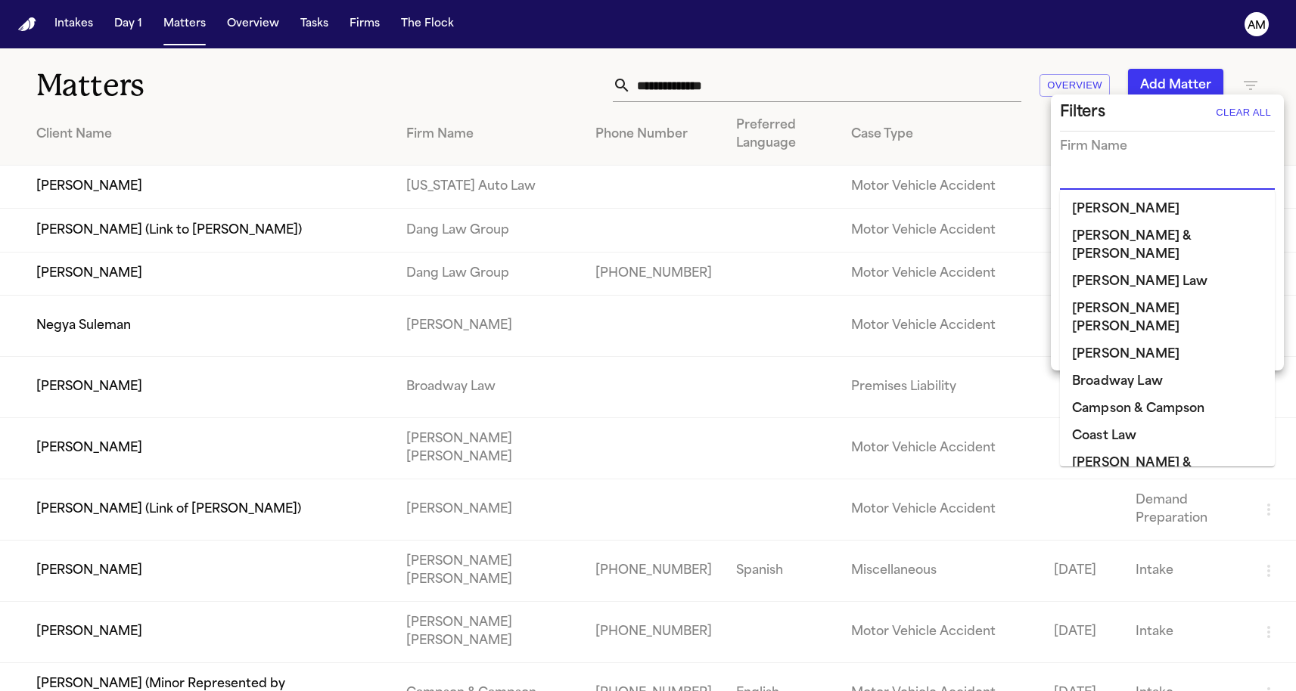
click at [1169, 176] on input "text" at bounding box center [1156, 178] width 192 height 21
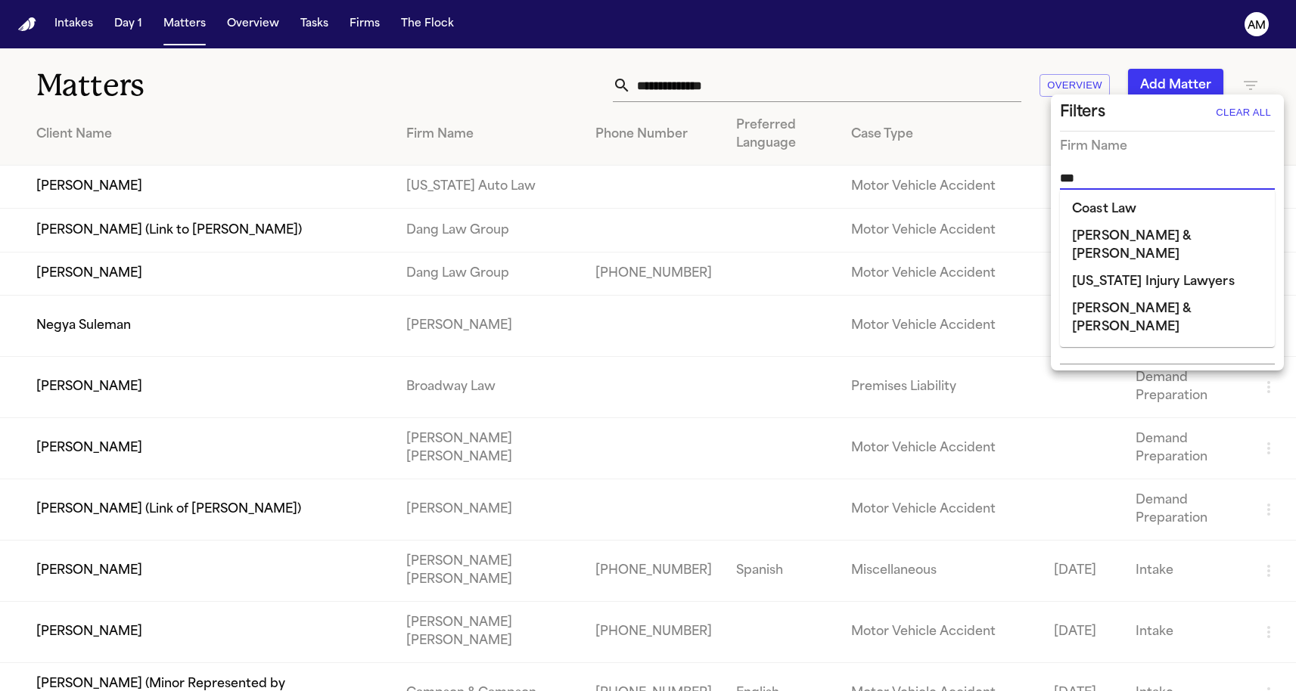
type input "****"
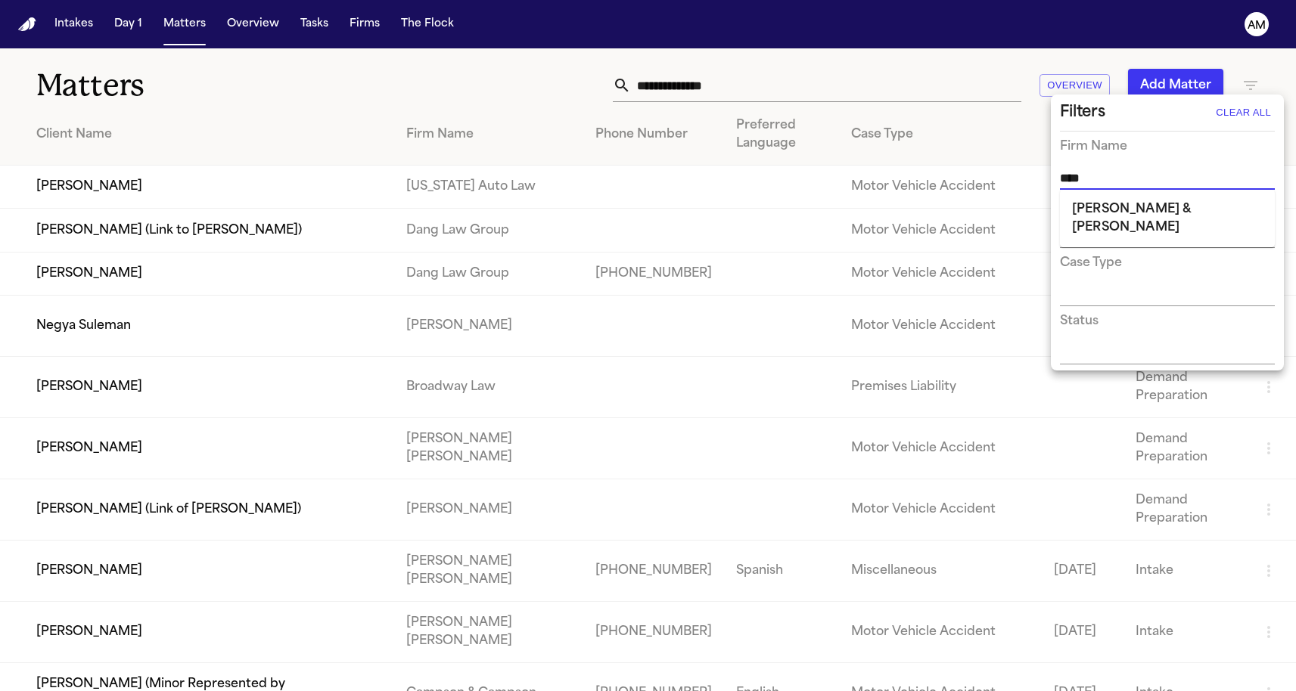
click at [1147, 204] on li "[PERSON_NAME] & [PERSON_NAME]" at bounding box center [1167, 218] width 215 height 45
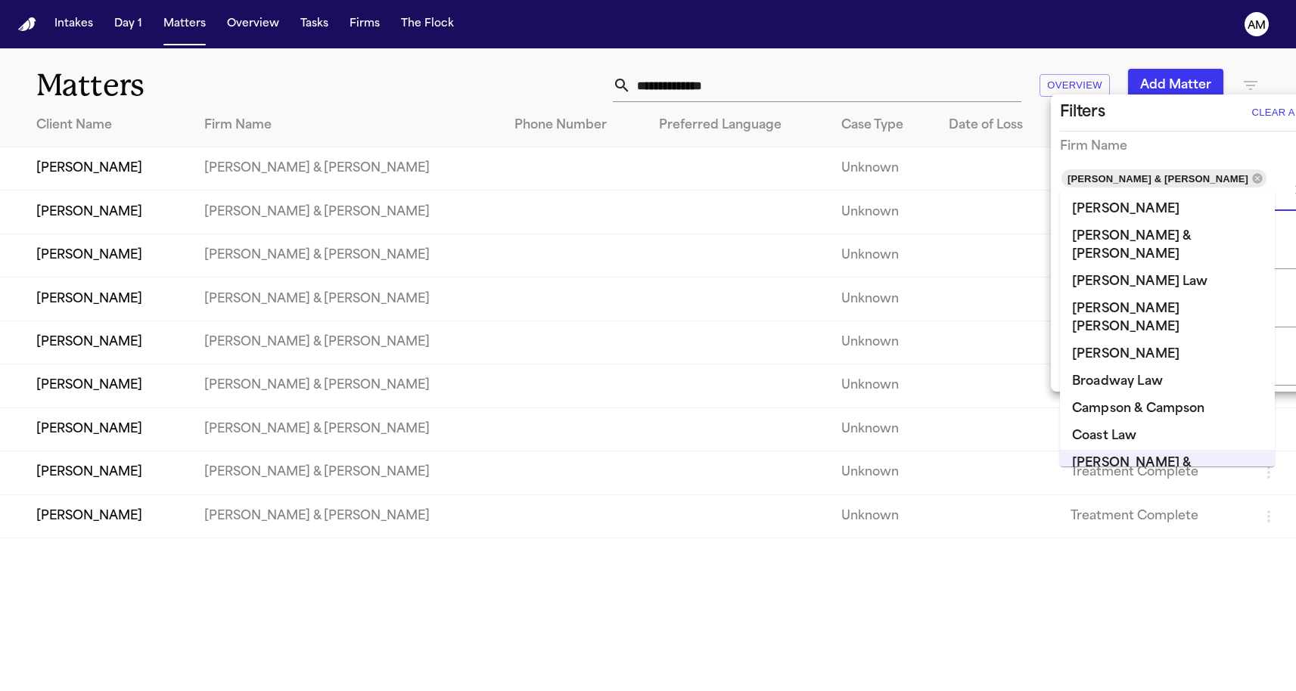
click at [396, 79] on div at bounding box center [648, 345] width 1296 height 691
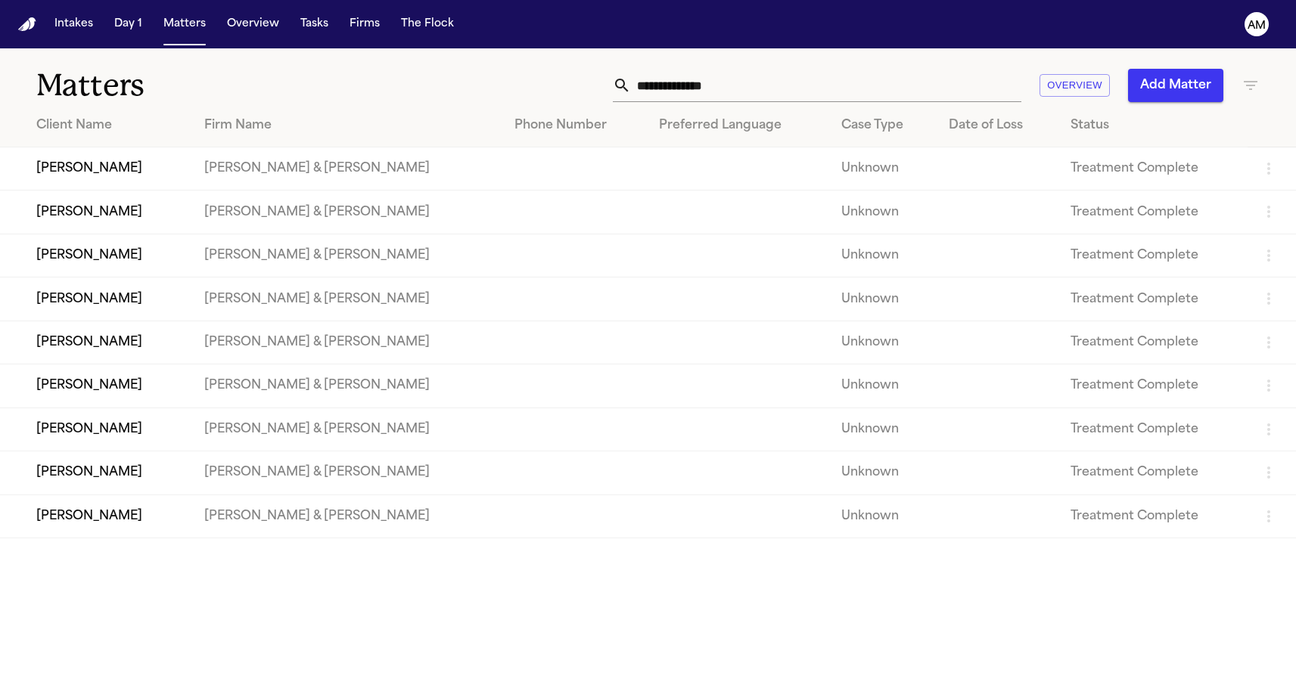
click at [113, 226] on td "[PERSON_NAME]" at bounding box center [96, 212] width 192 height 43
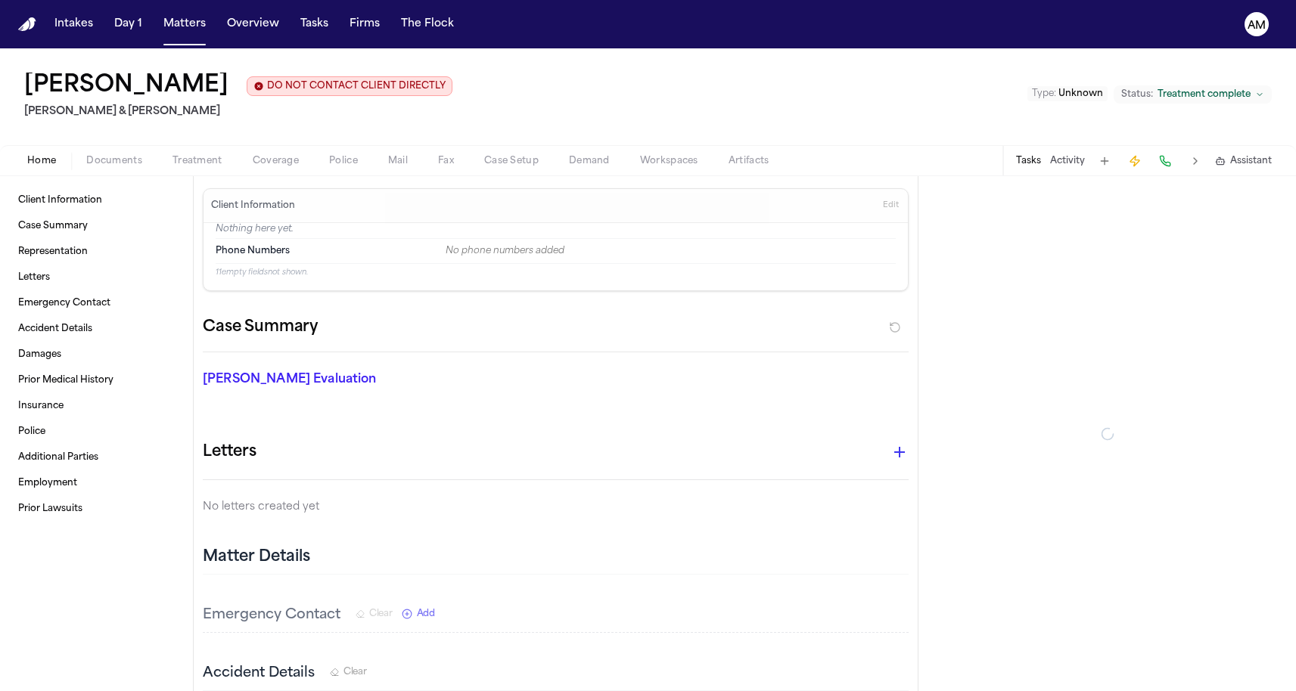
click at [260, 157] on span "Coverage" at bounding box center [276, 161] width 46 height 12
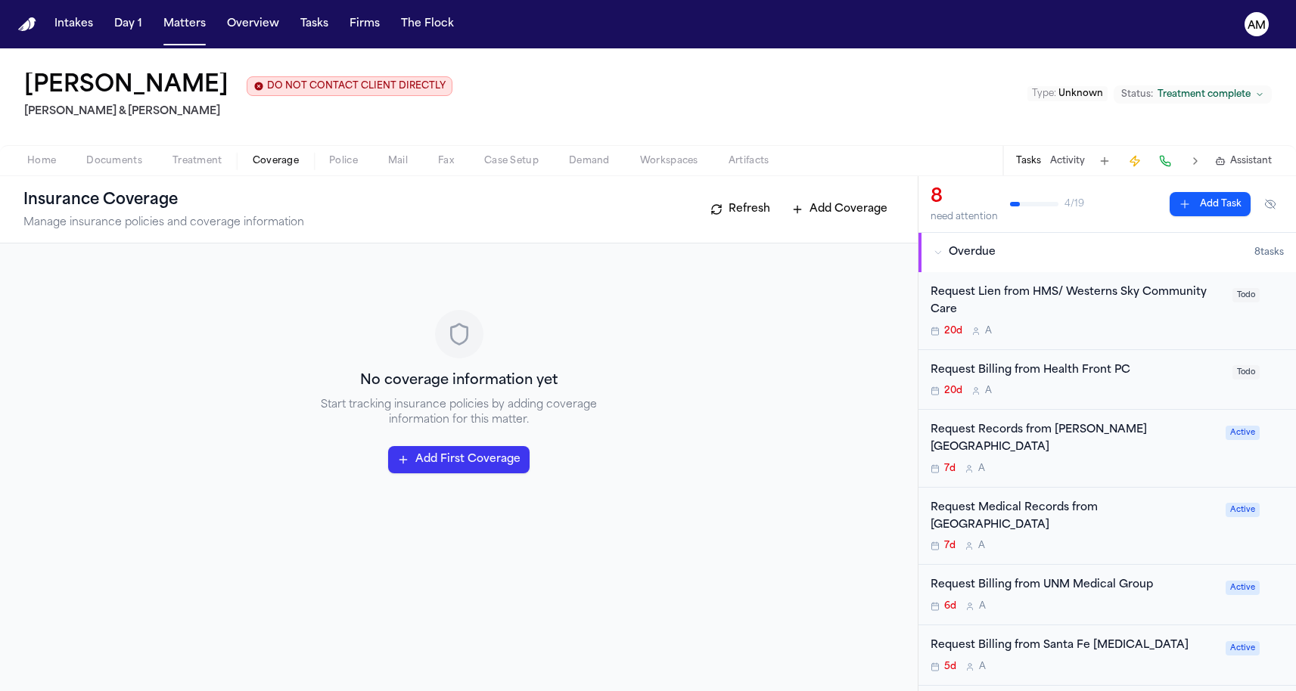
click at [195, 163] on span "Treatment" at bounding box center [197, 161] width 50 height 12
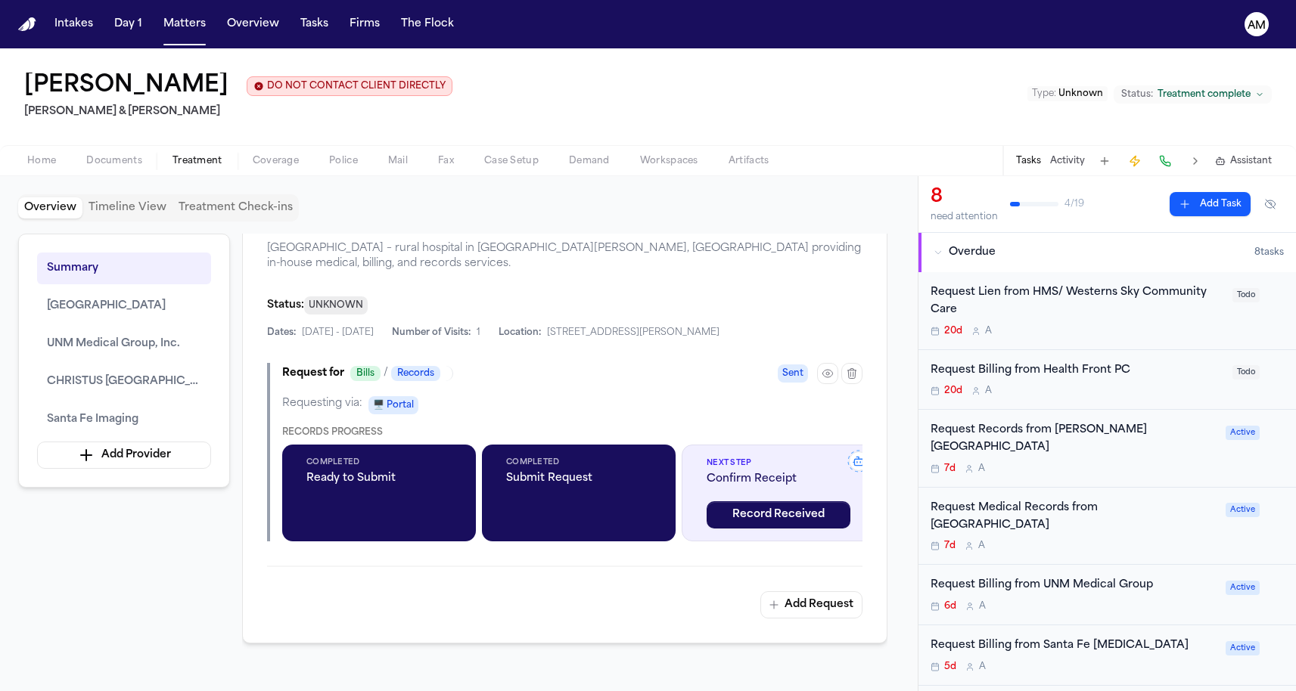
scroll to position [847, 0]
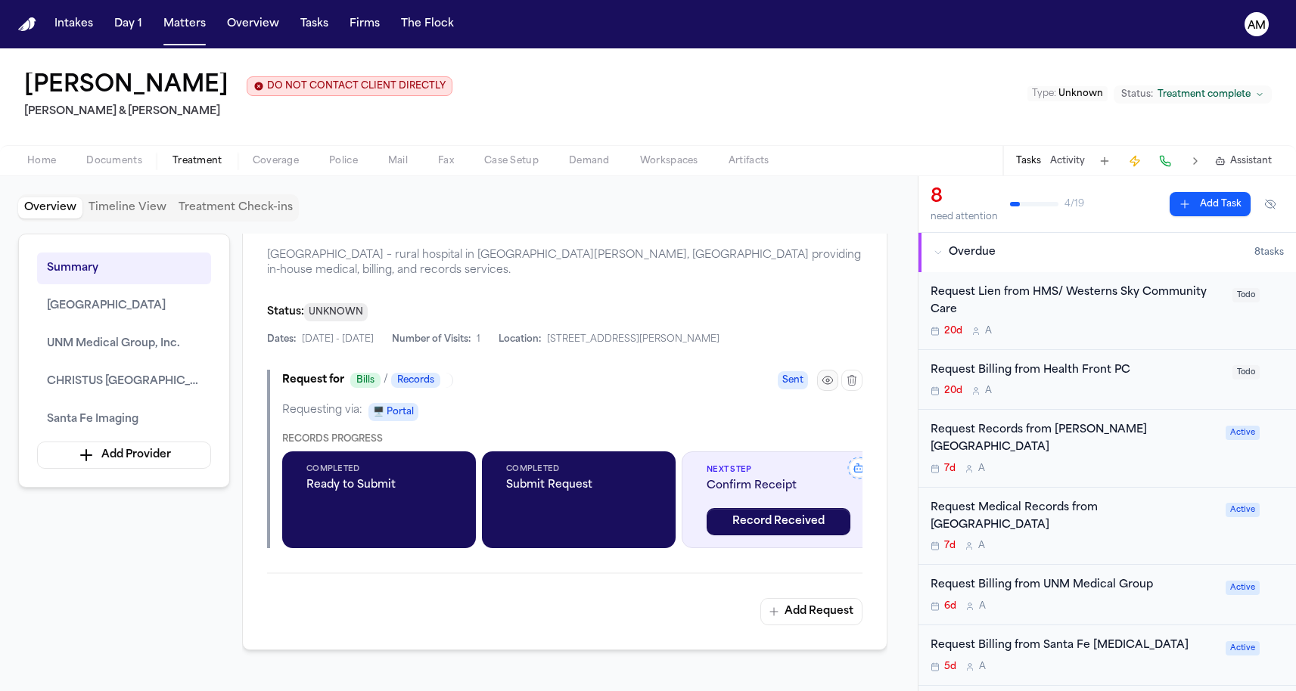
click at [825, 386] on icon "button" at bounding box center [827, 380] width 12 height 12
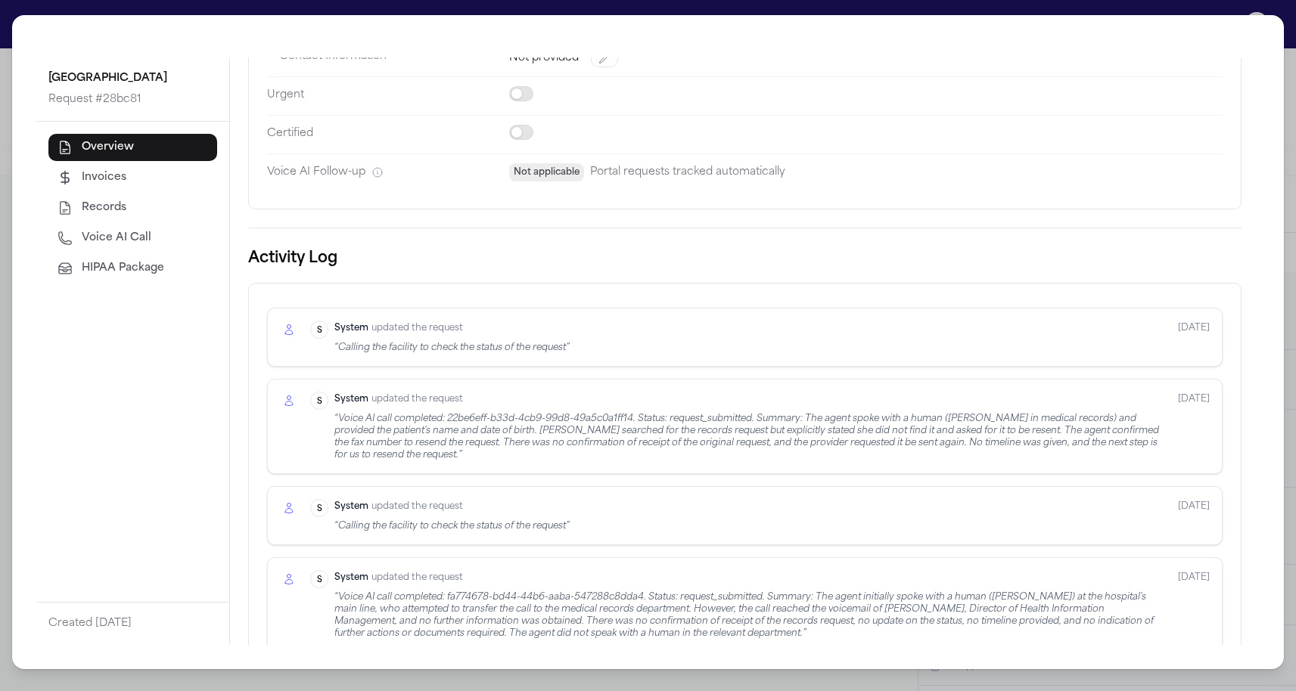
scroll to position [268, 0]
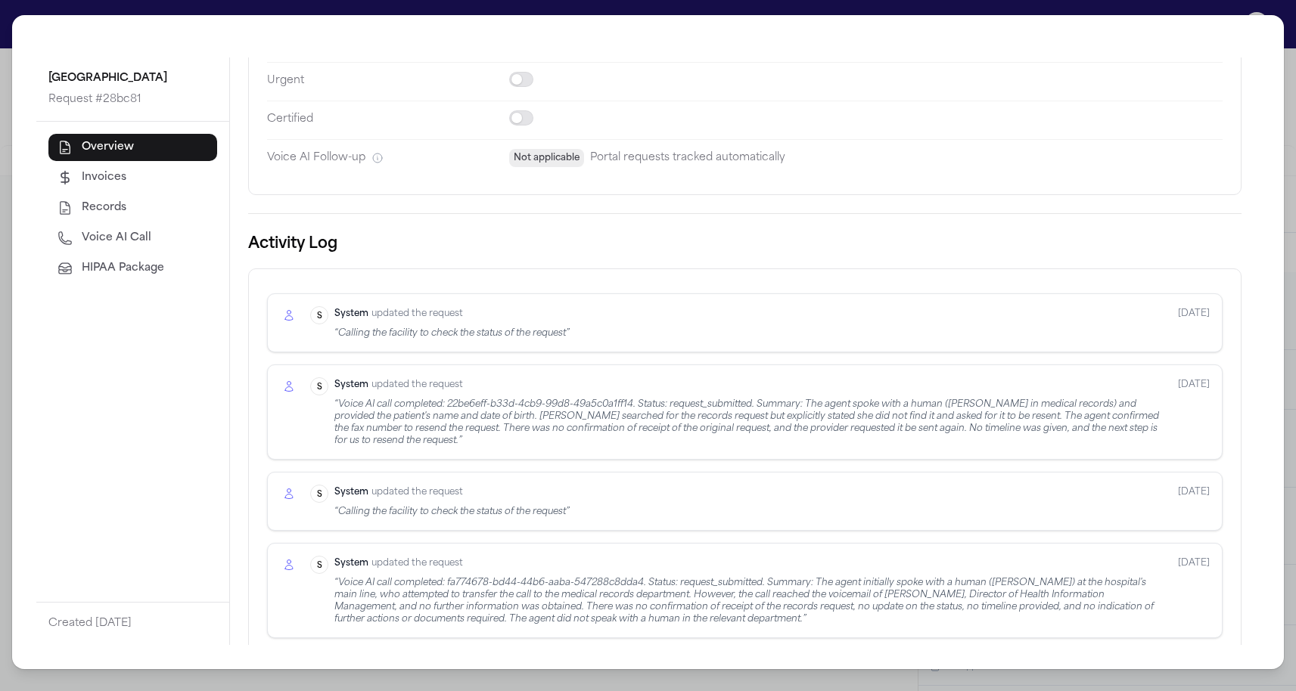
click at [147, 254] on div "Overview Invoices Records Voice AI Call HIPAA Package" at bounding box center [132, 208] width 169 height 148
click at [147, 246] on span "Voice AI Call" at bounding box center [117, 238] width 70 height 15
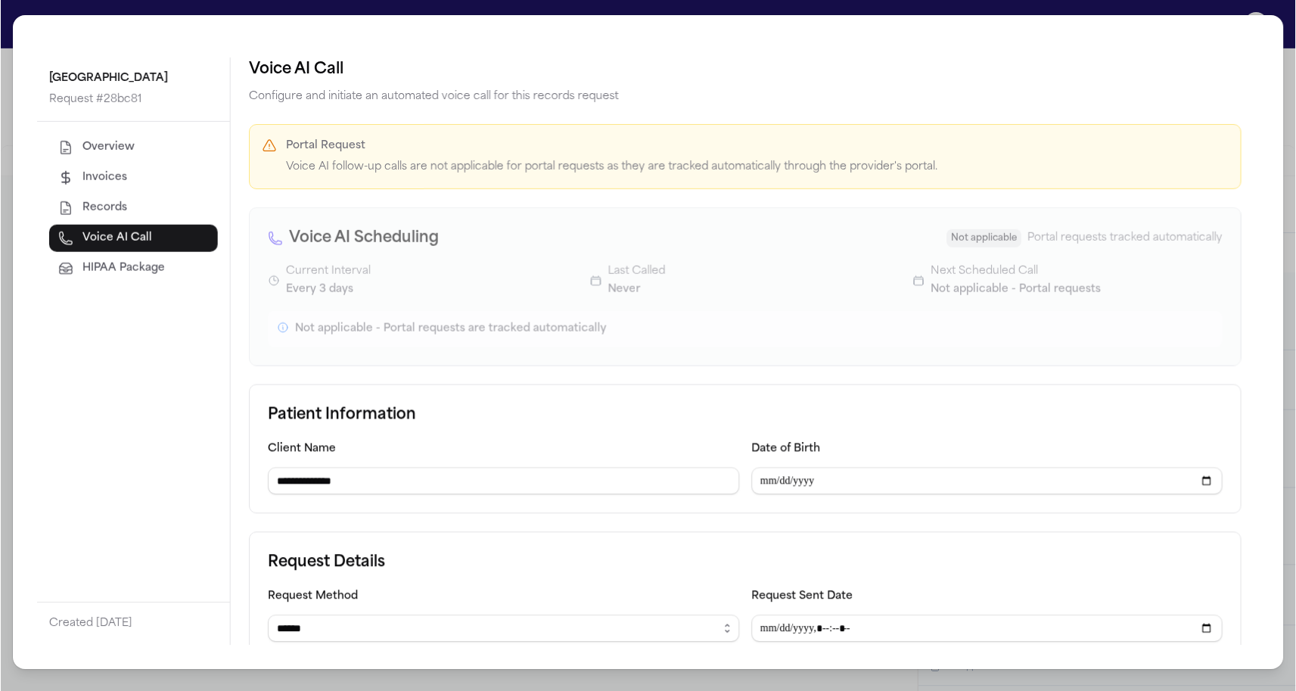
scroll to position [0, 0]
click at [2, 51] on div "**********" at bounding box center [648, 345] width 1296 height 691
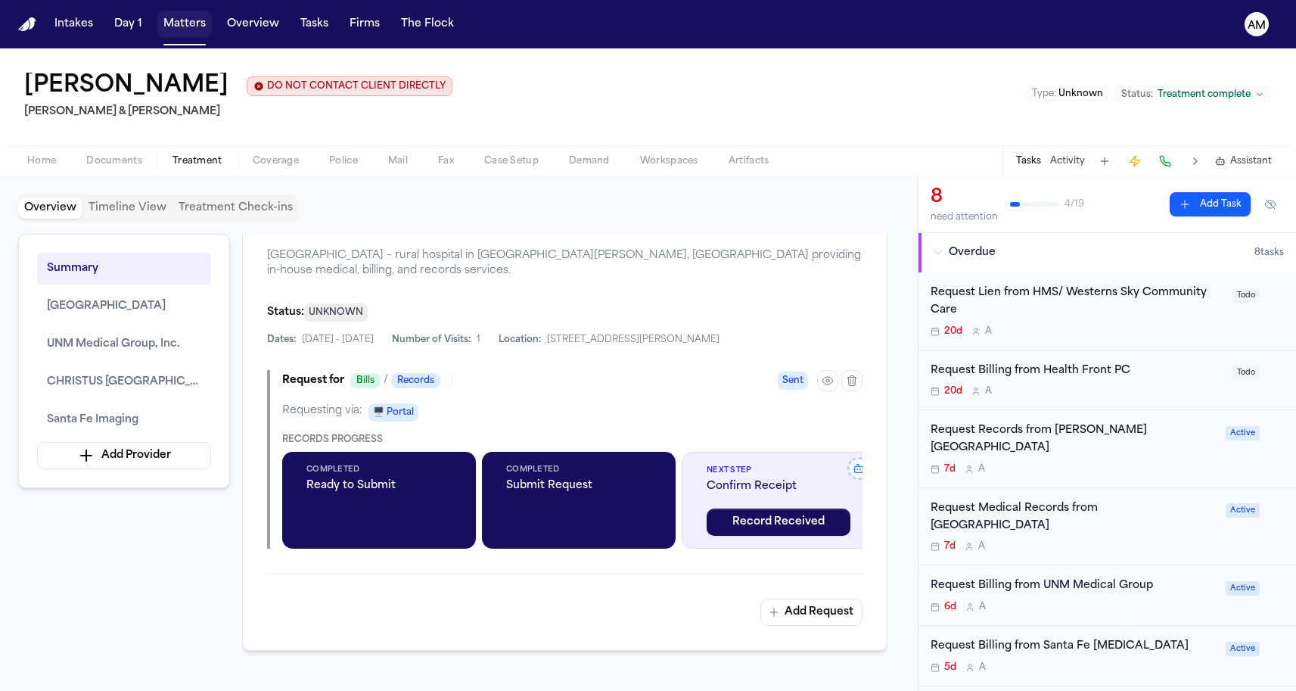
click at [187, 20] on button "Matters" at bounding box center [184, 24] width 54 height 27
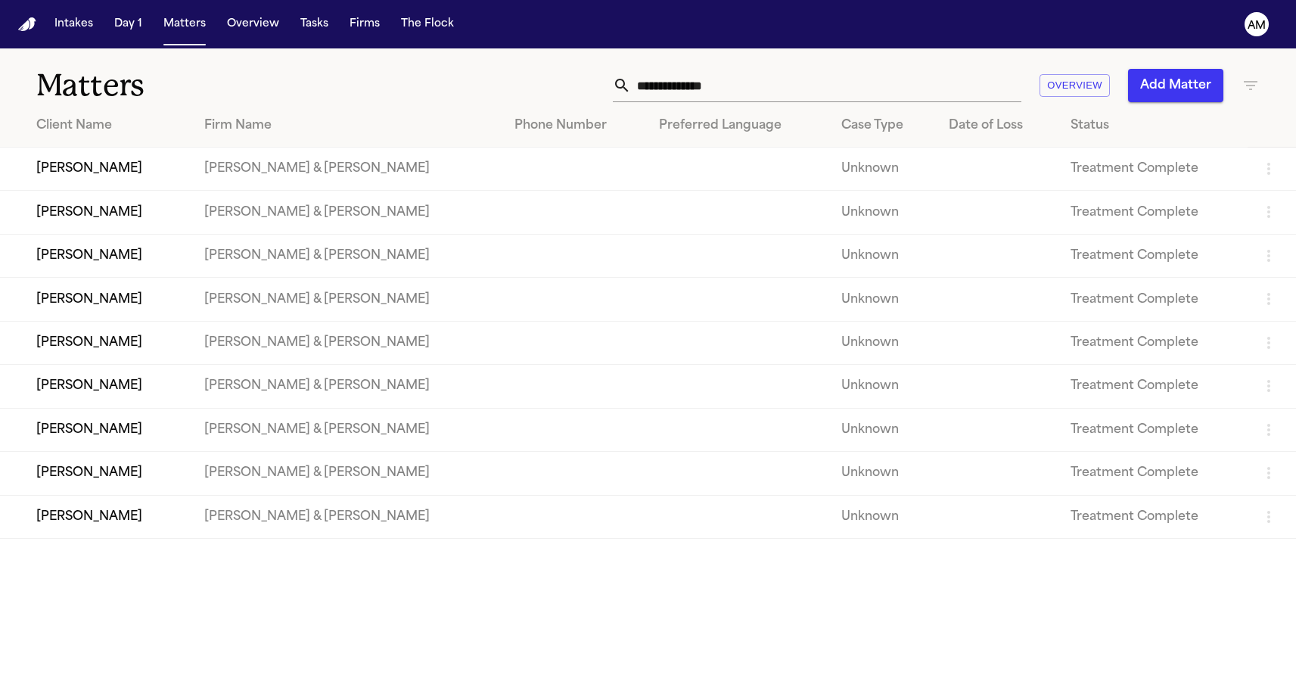
click at [65, 529] on td "[PERSON_NAME]" at bounding box center [96, 516] width 192 height 43
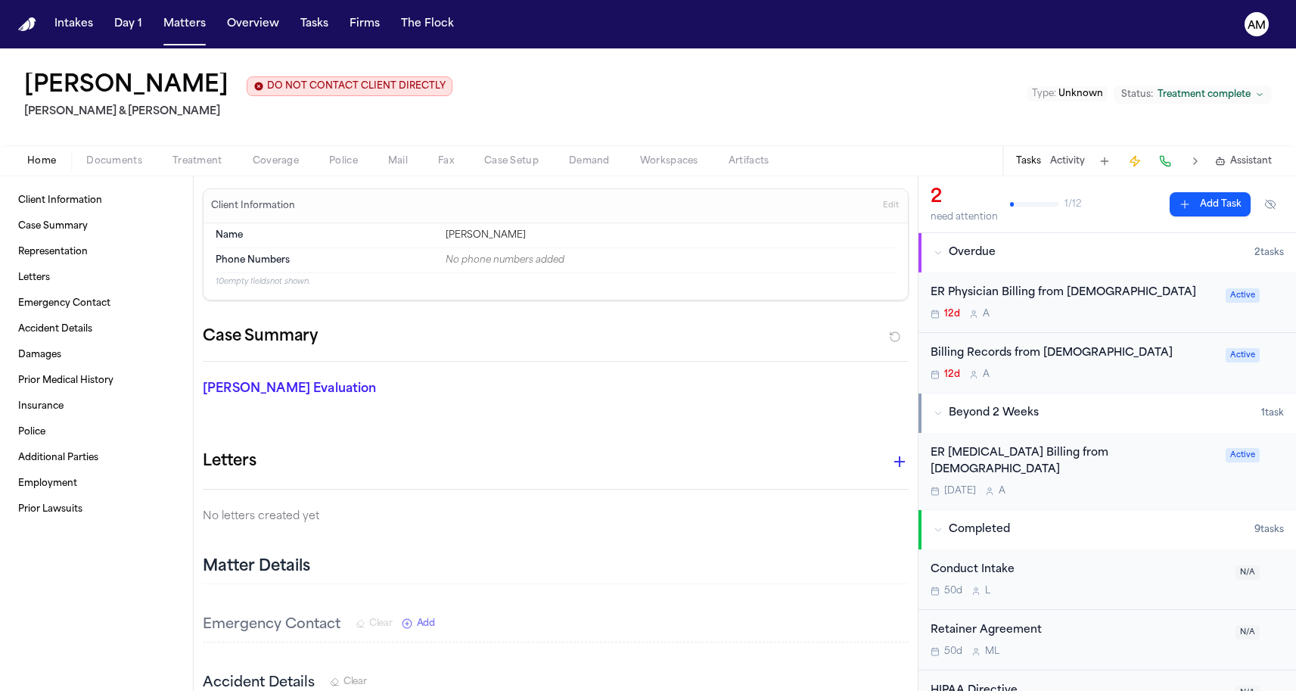
click at [220, 167] on span "Treatment" at bounding box center [197, 161] width 50 height 12
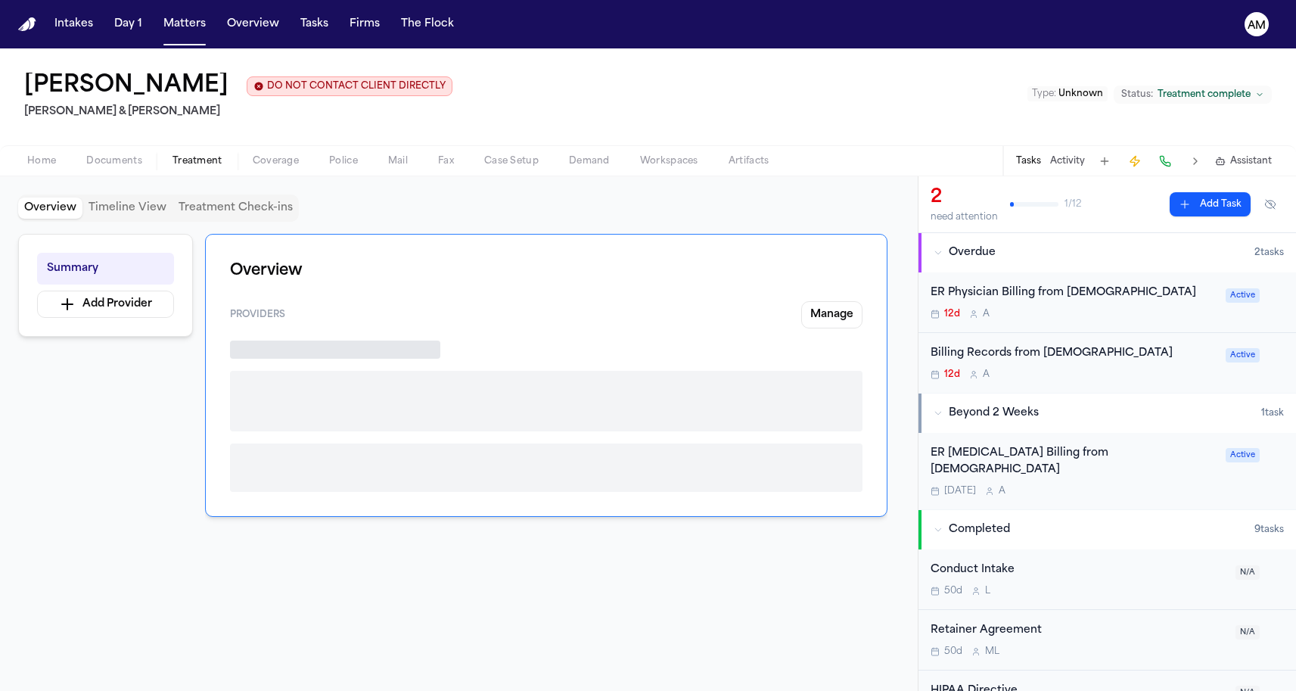
click at [140, 405] on div "Summary Add Provider Overview Providers Manage" at bounding box center [458, 450] width 881 height 433
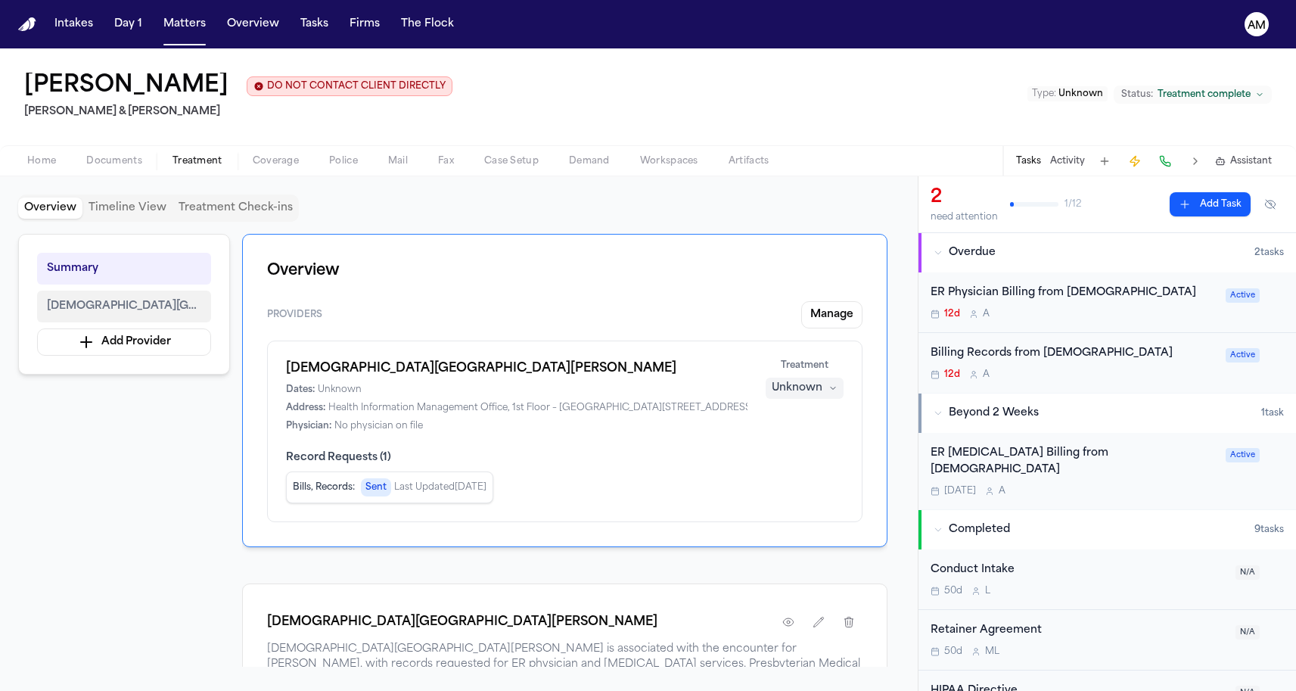
click at [152, 315] on span "[DEMOGRAPHIC_DATA][GEOGRAPHIC_DATA][PERSON_NAME]" at bounding box center [124, 306] width 154 height 18
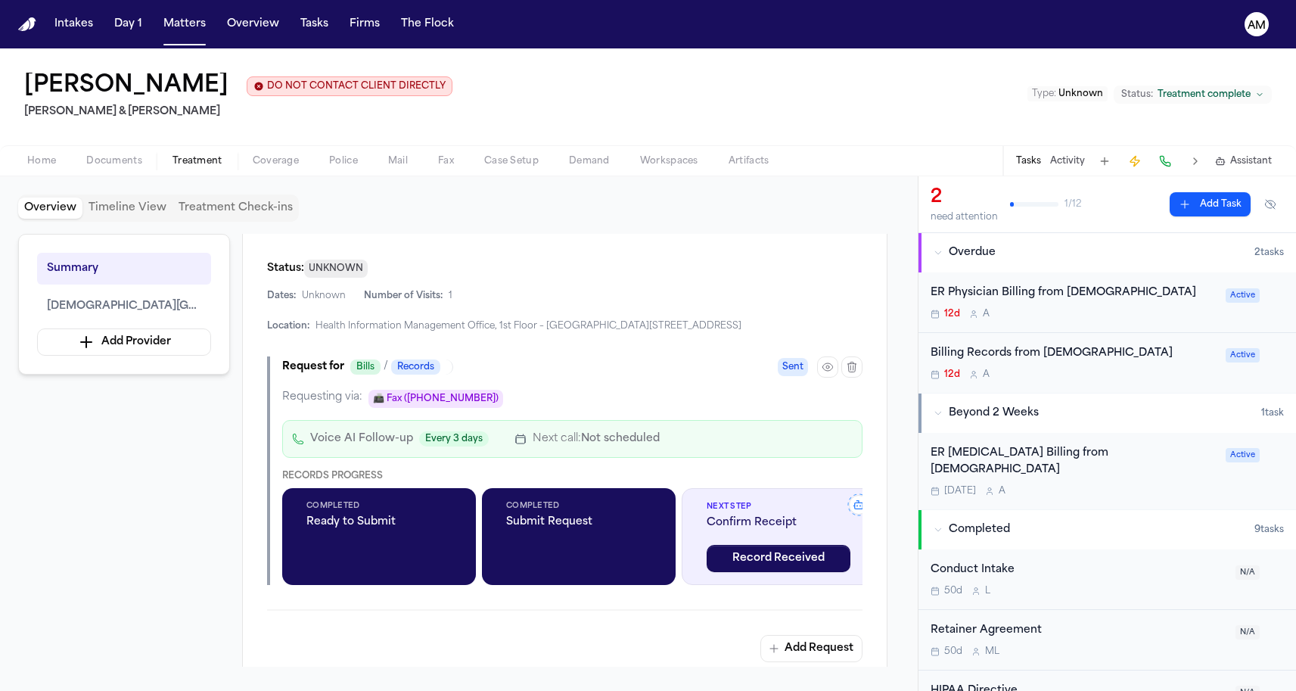
scroll to position [496, 0]
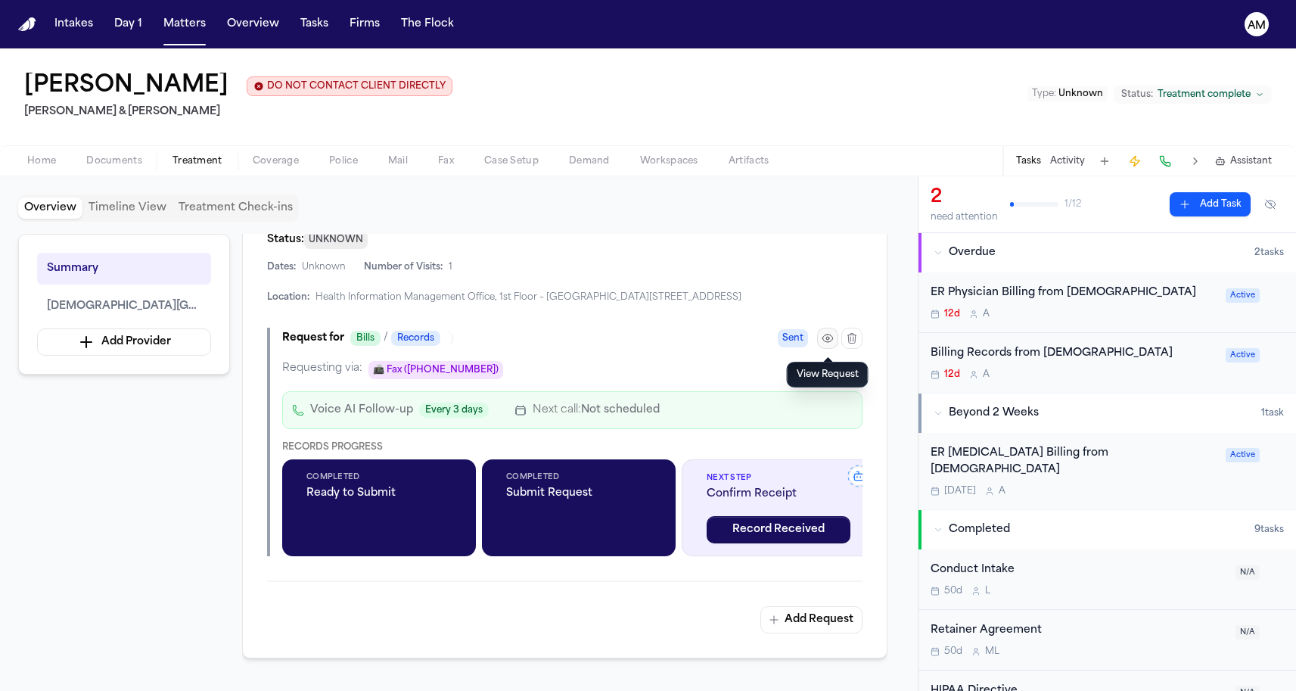
click at [826, 337] on icon "button" at bounding box center [827, 338] width 12 height 12
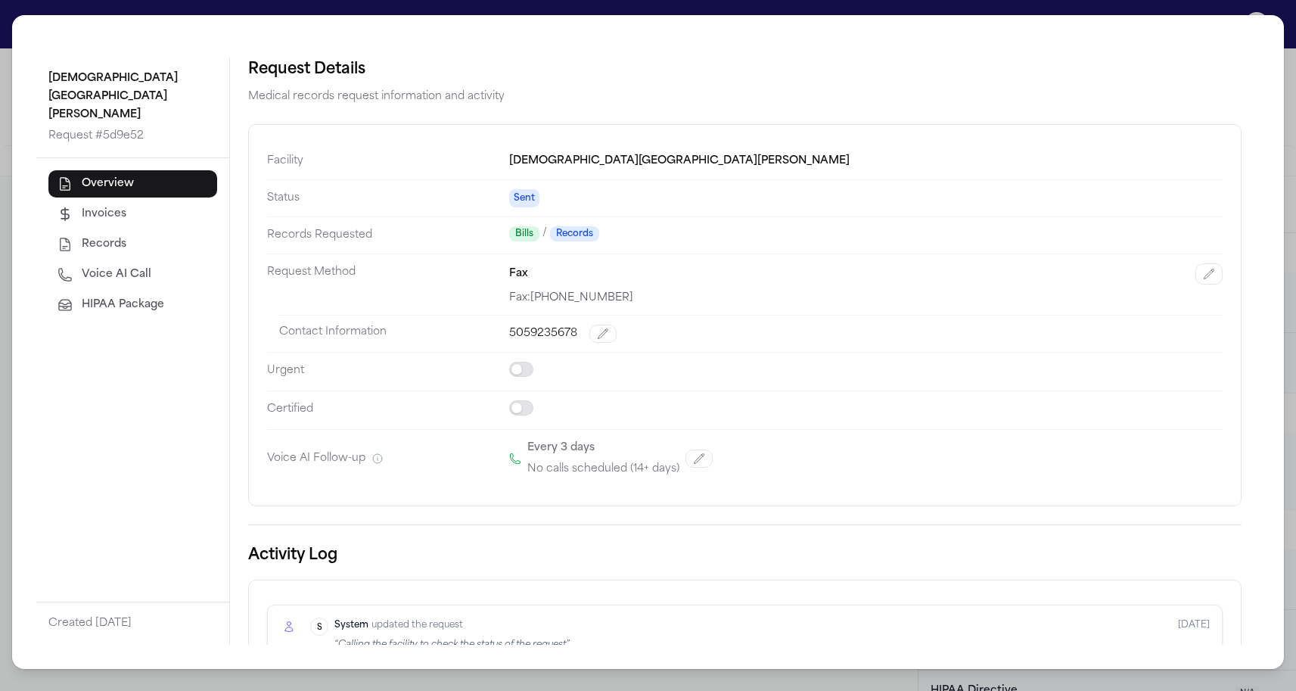
click at [140, 267] on span "Voice AI Call" at bounding box center [117, 274] width 70 height 15
select select "***"
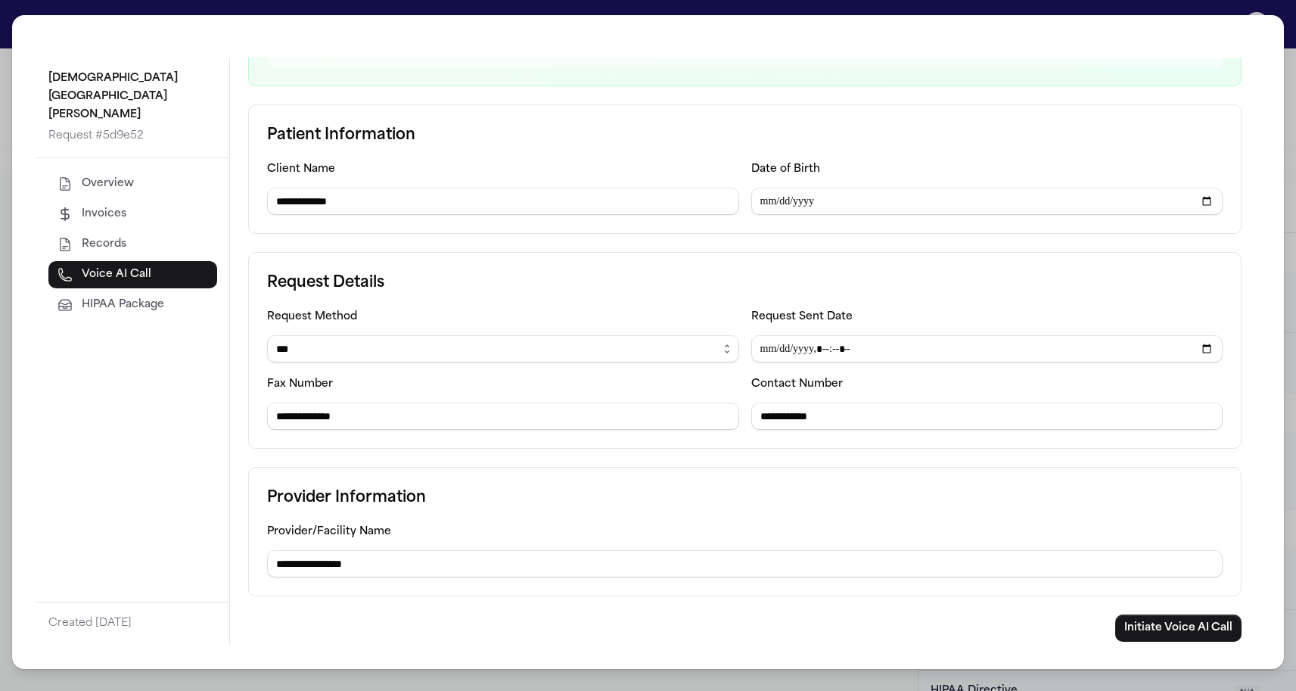
scroll to position [212, 0]
click at [197, 170] on button "Overview" at bounding box center [132, 183] width 169 height 27
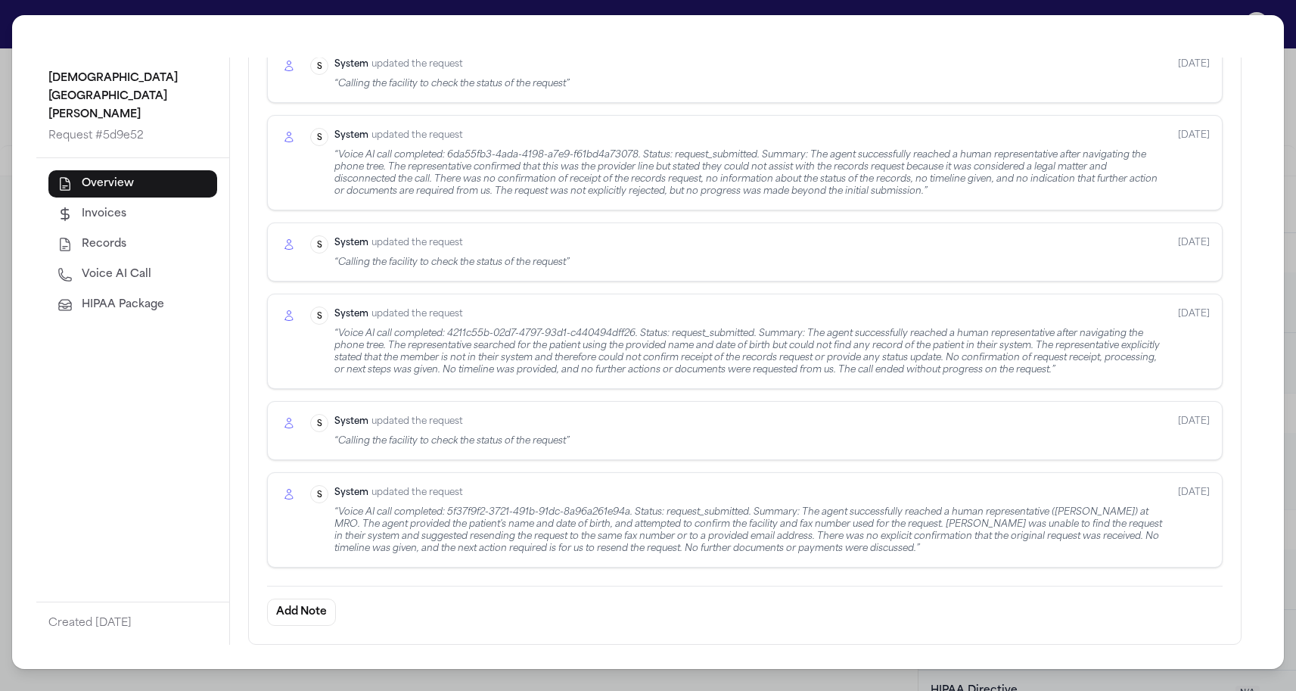
scroll to position [629, 0]
click at [168, 261] on button "Voice AI Call" at bounding box center [132, 274] width 169 height 27
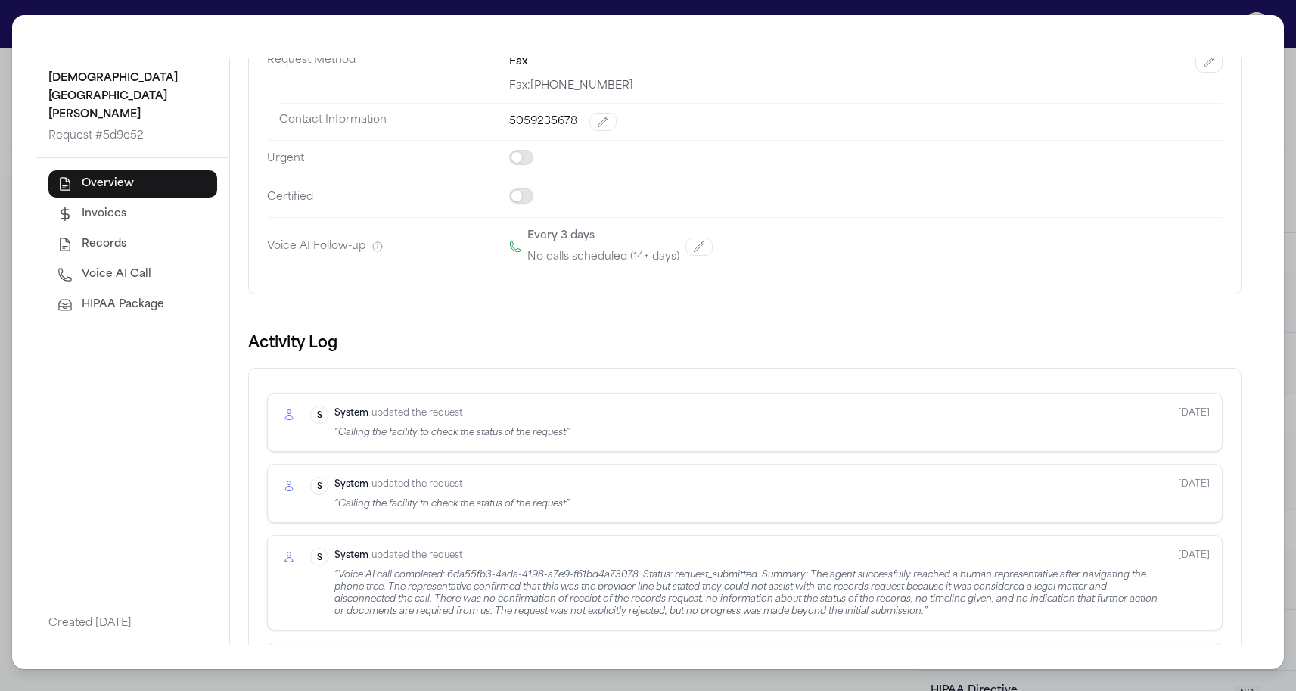
select select "***"
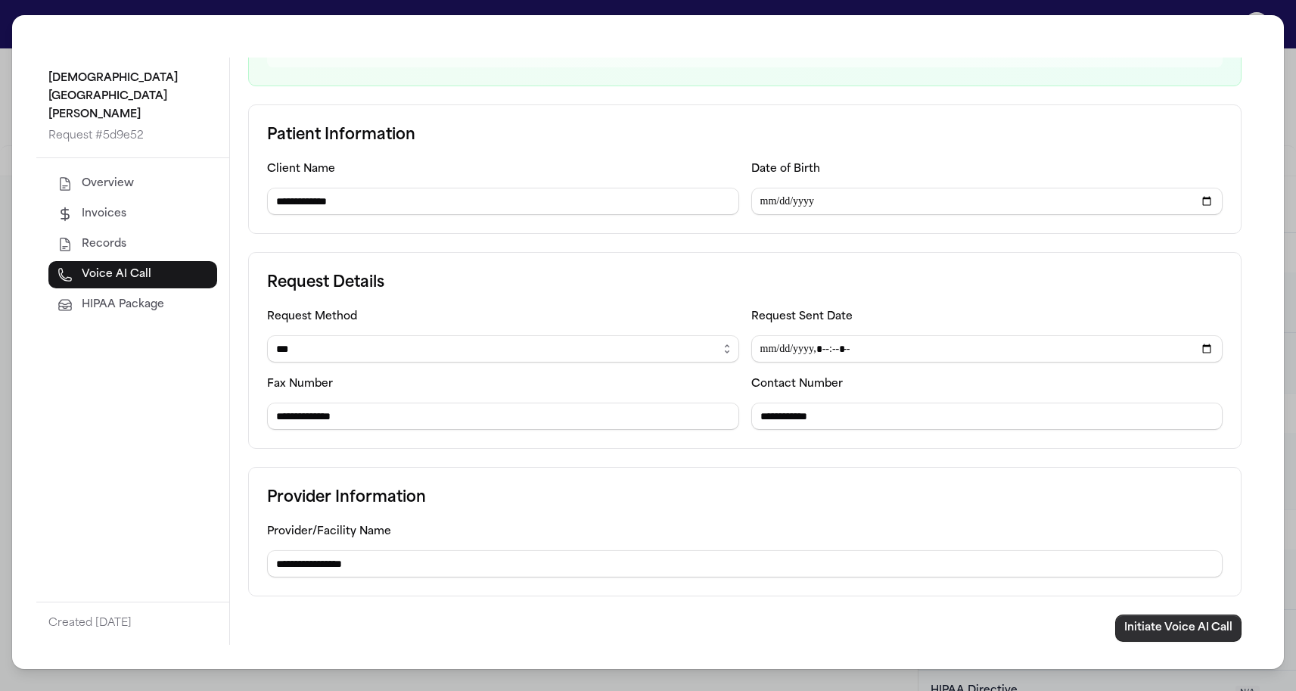
click at [1150, 621] on button "Initiate Voice AI Call" at bounding box center [1178, 627] width 126 height 27
drag, startPoint x: 355, startPoint y: 417, endPoint x: 225, endPoint y: 424, distance: 130.3
click at [216, 515] on div "Overview Invoices Records Voice AI Call HIPAA Package" at bounding box center [132, 379] width 193 height 443
